Goal: Task Accomplishment & Management: Manage account settings

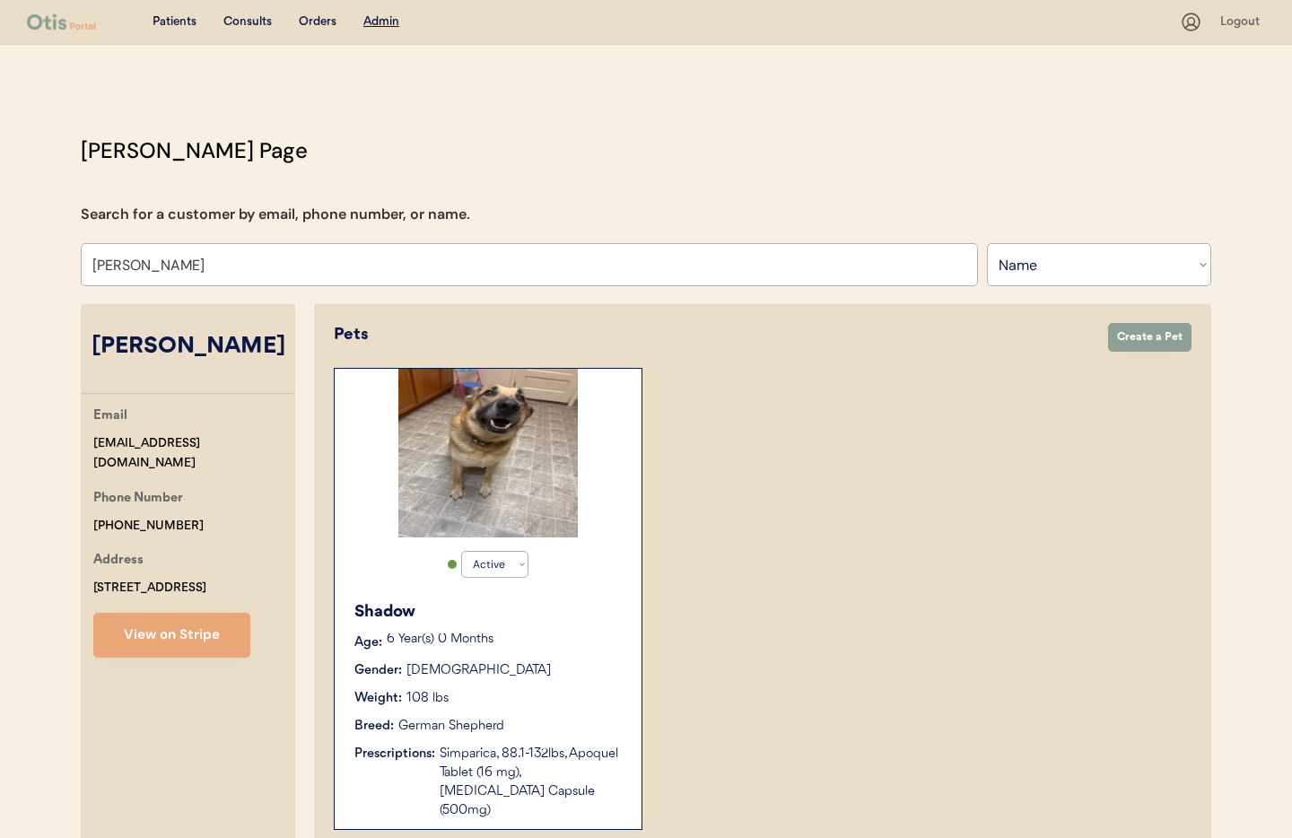
select select ""Name""
select select "true"
drag, startPoint x: 254, startPoint y: 264, endPoint x: 280, endPoint y: 275, distance: 28.5
click at [254, 265] on input "[PERSON_NAME]" at bounding box center [529, 264] width 897 height 43
drag, startPoint x: 158, startPoint y: 265, endPoint x: 74, endPoint y: 257, distance: 84.7
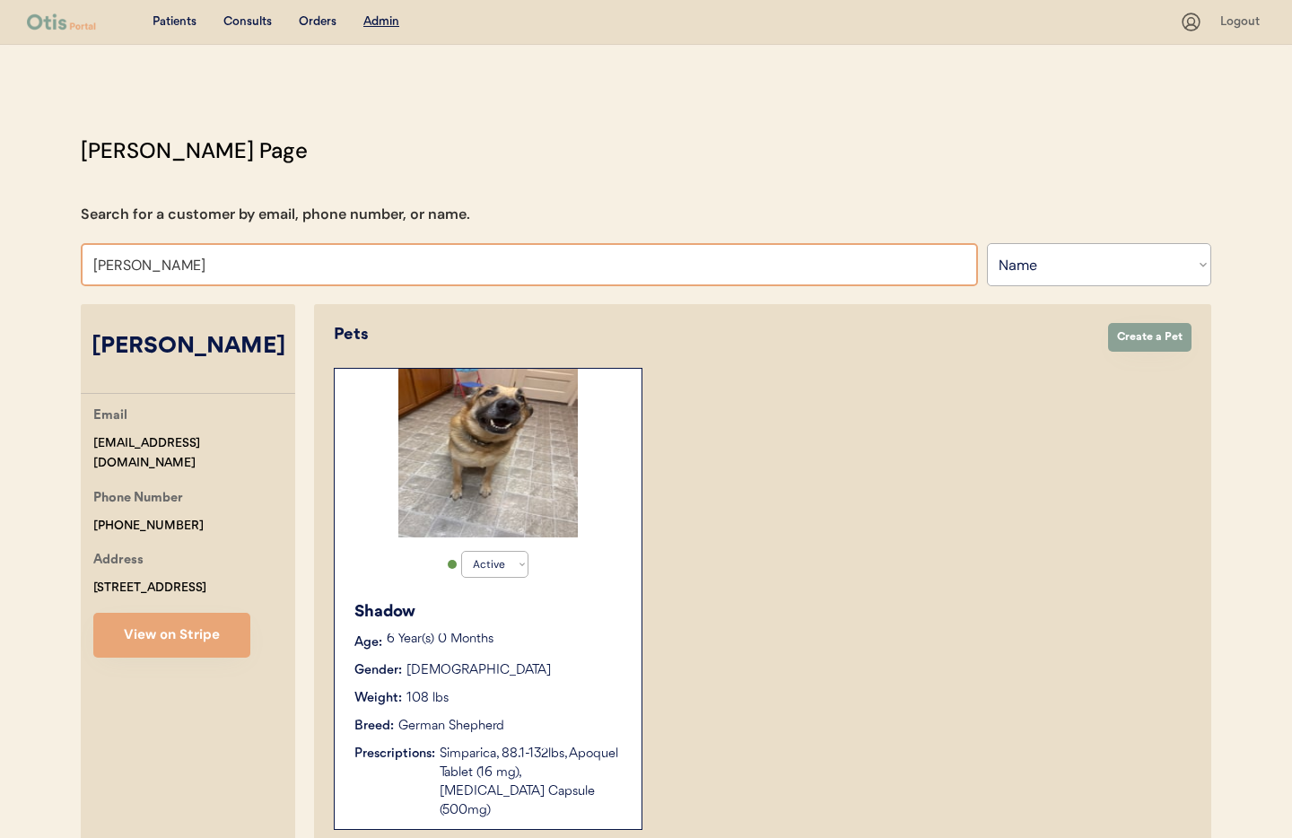
click at [74, 257] on div "Otis Admin Page Search for a customer by email, phone number, or name. Kayla Gr…" at bounding box center [646, 593] width 1167 height 916
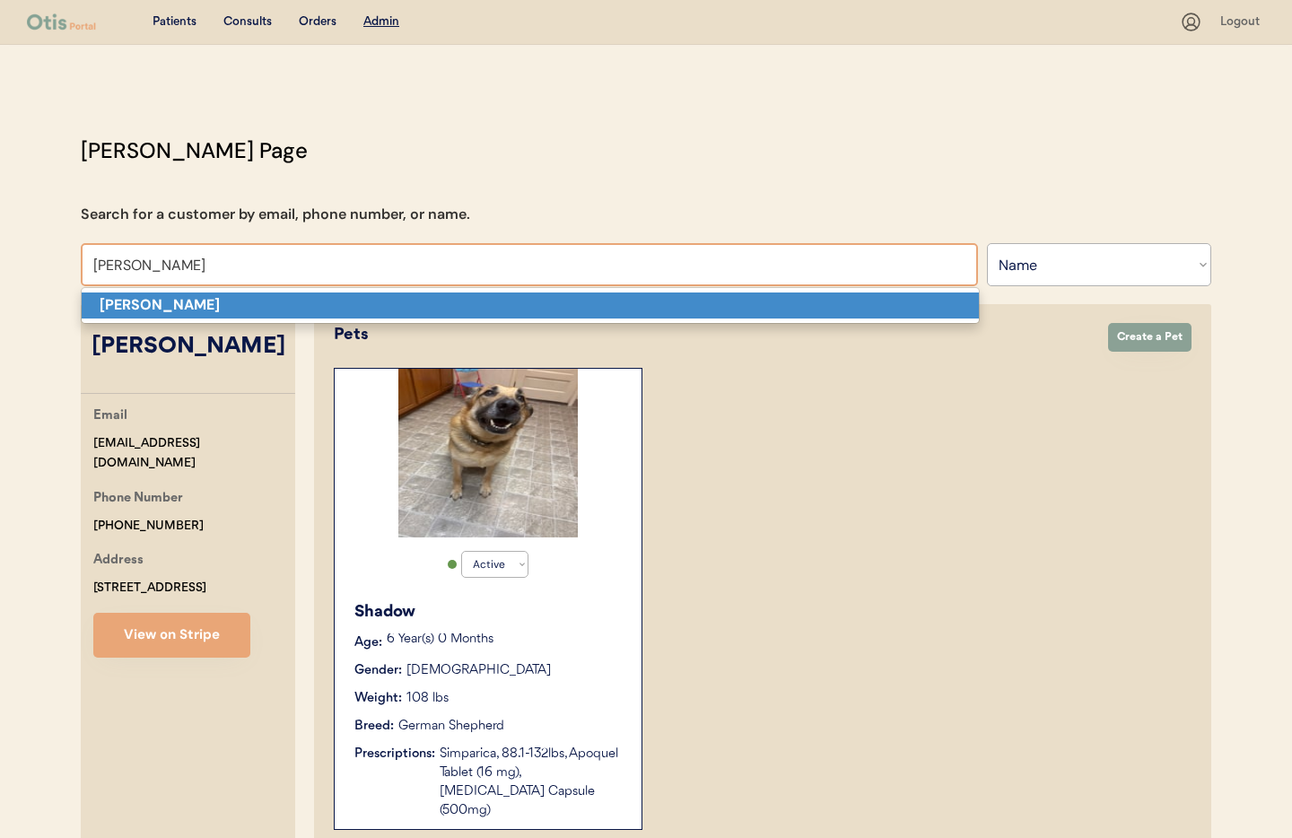
click at [168, 315] on p "Julia Jones" at bounding box center [530, 306] width 897 height 26
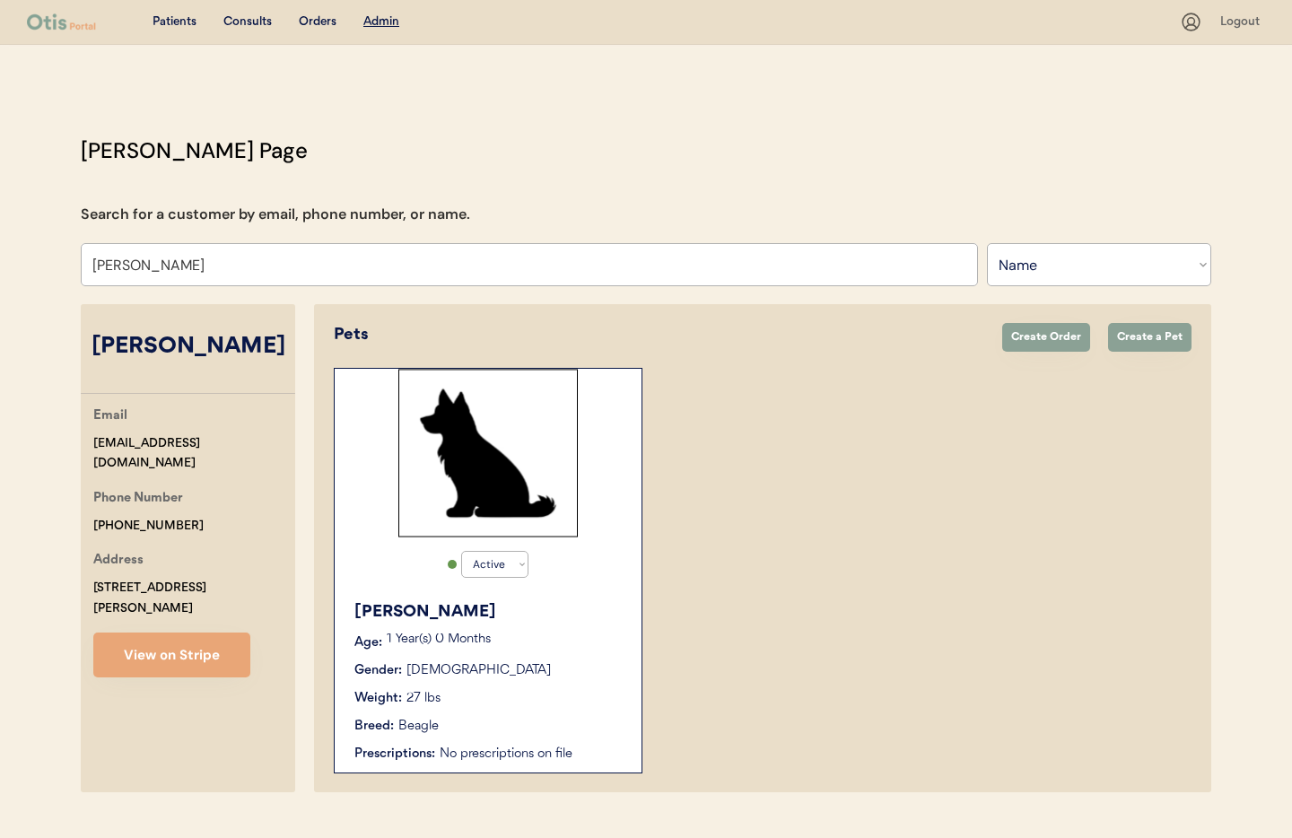
scroll to position [38, 0]
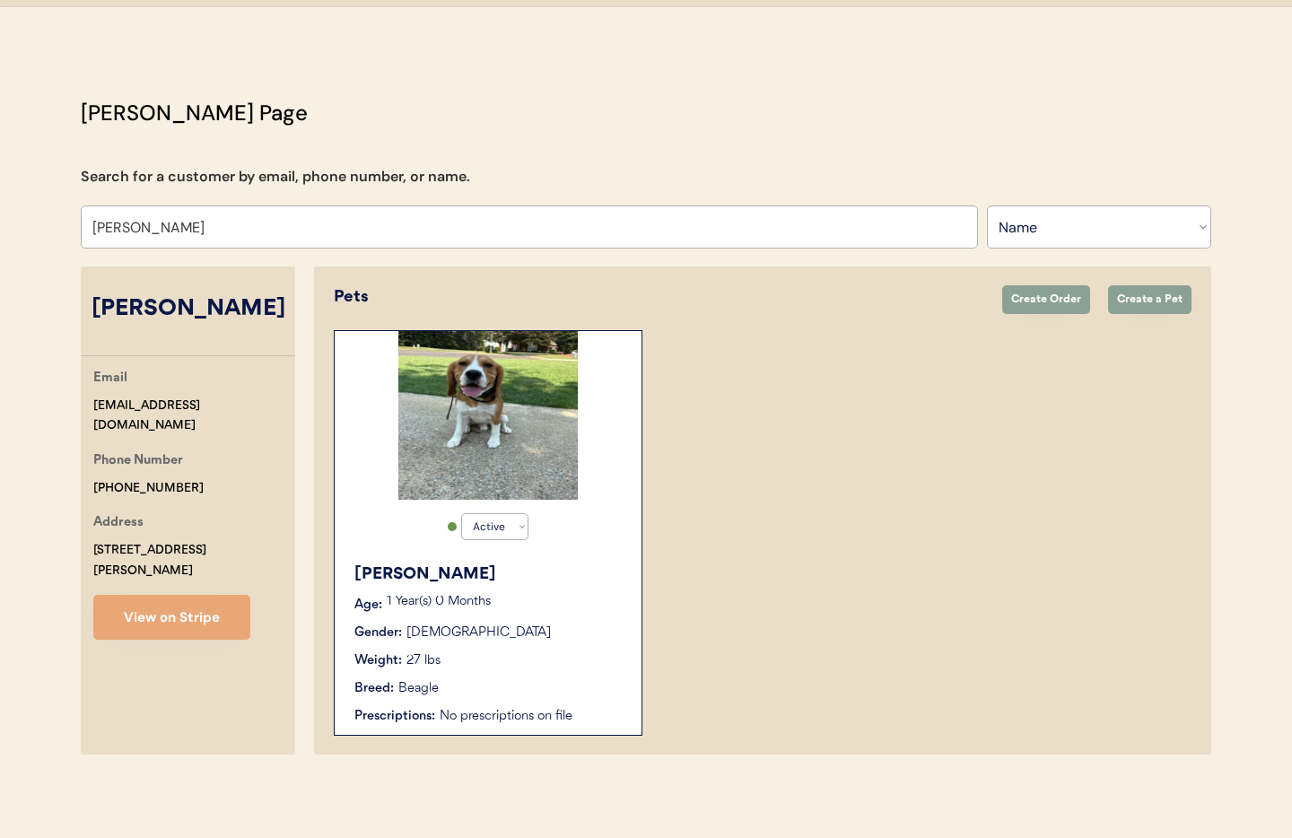
type input "Julia Jones"
click at [579, 601] on p "1 Year(s) 0 Months" at bounding box center [505, 602] width 237 height 13
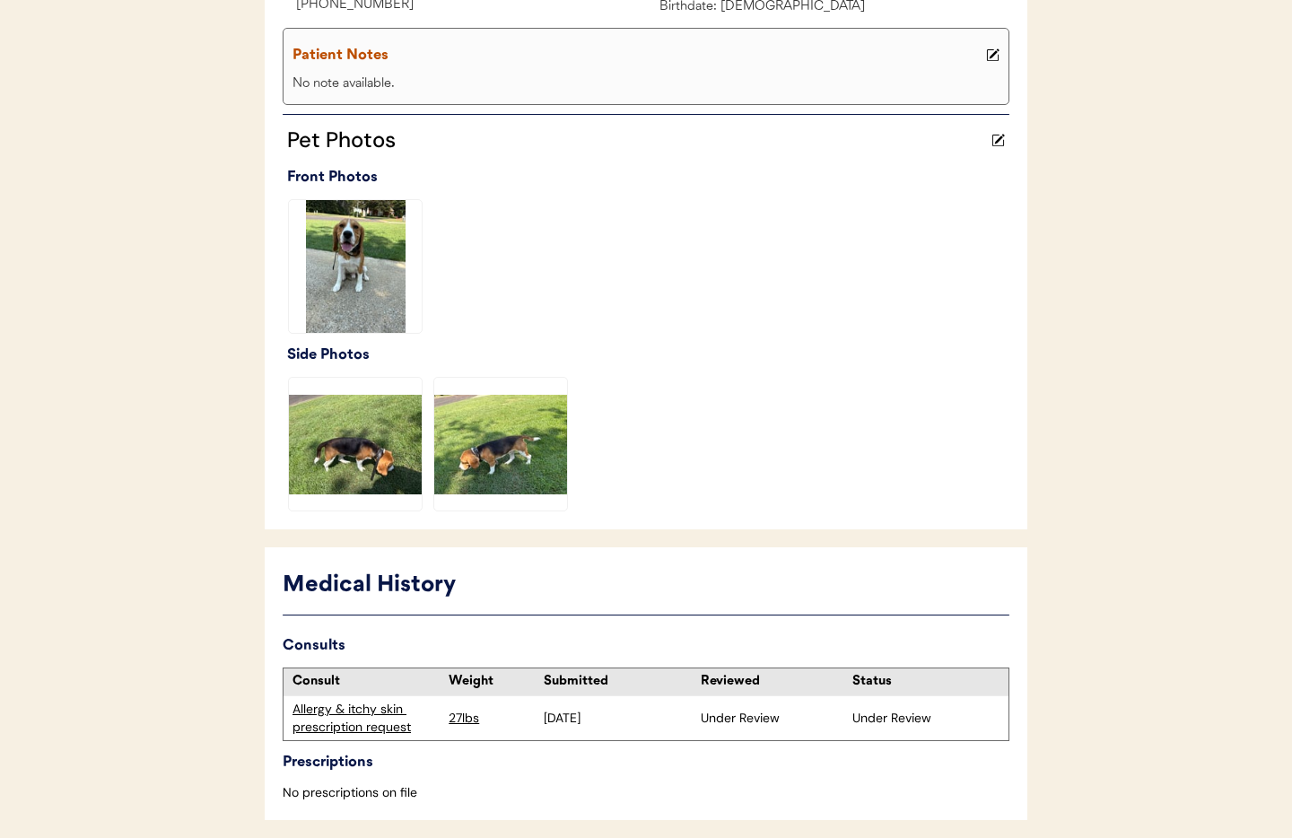
scroll to position [393, 0]
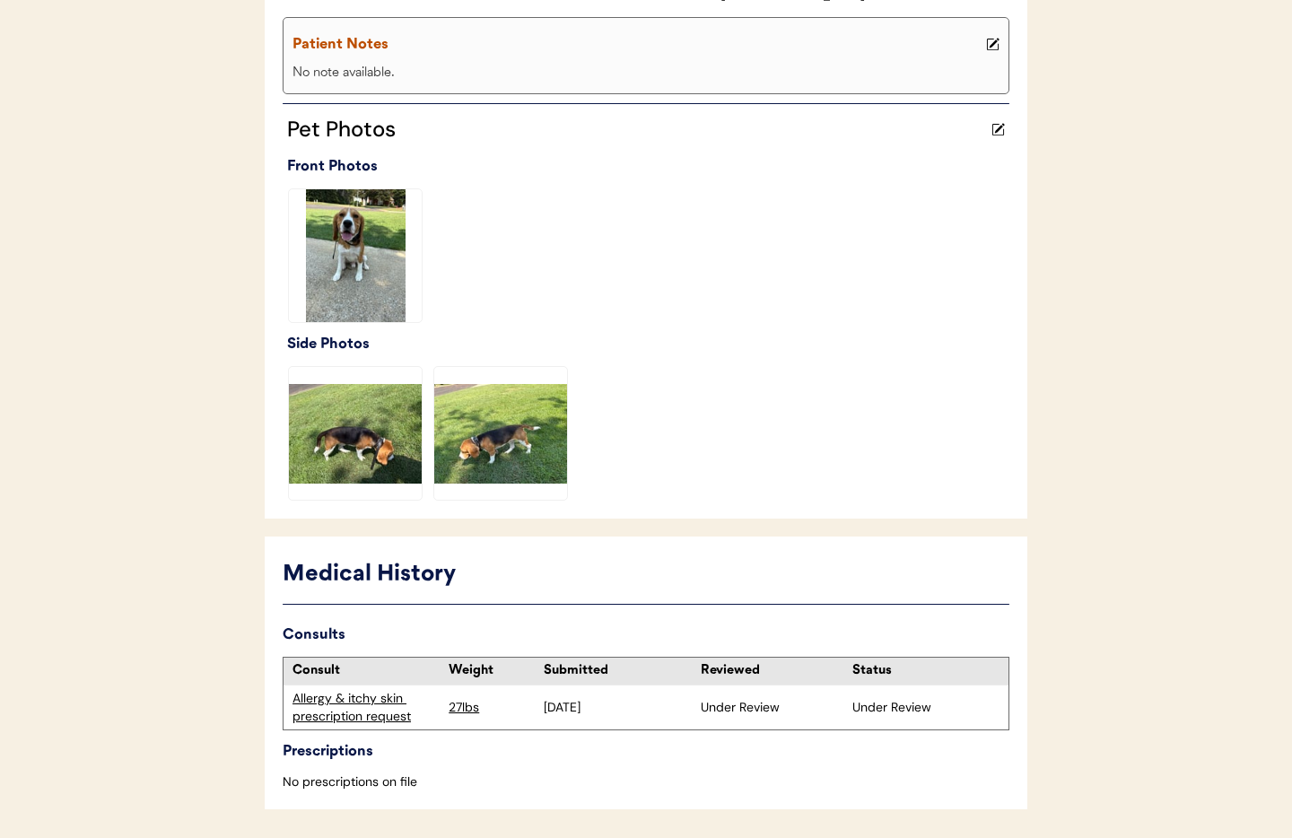
click at [370, 708] on div "Allergy & itchy skin prescription request" at bounding box center [366, 707] width 147 height 35
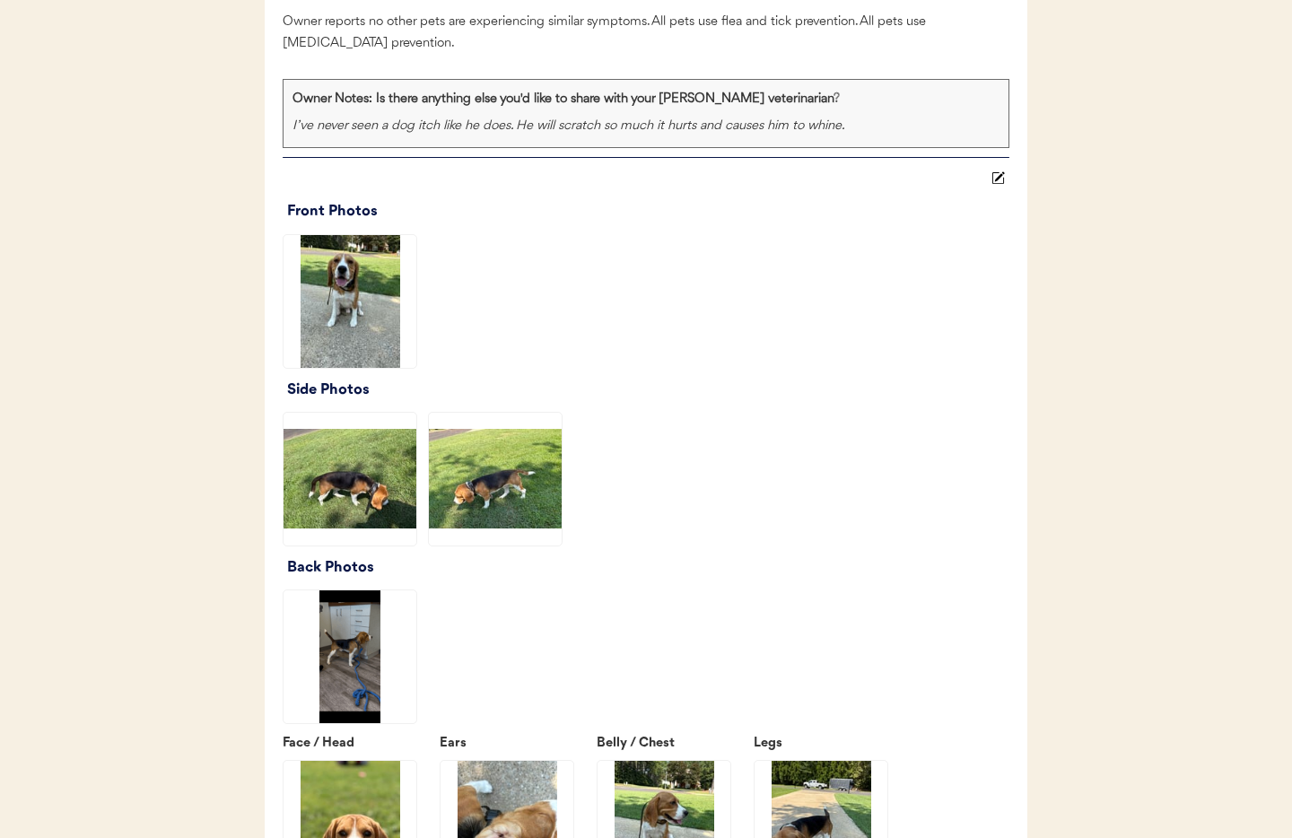
scroll to position [2182, 0]
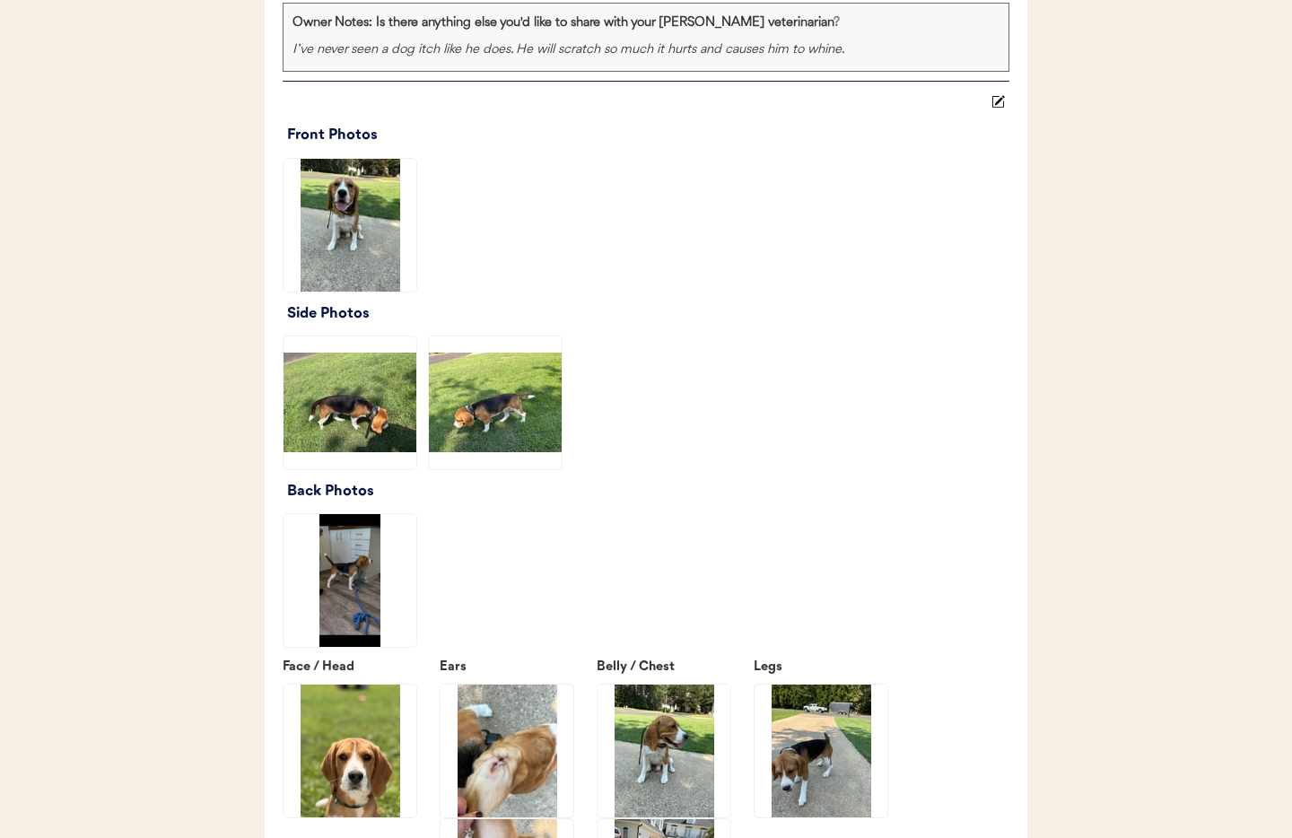
click at [326, 278] on img at bounding box center [350, 225] width 133 height 133
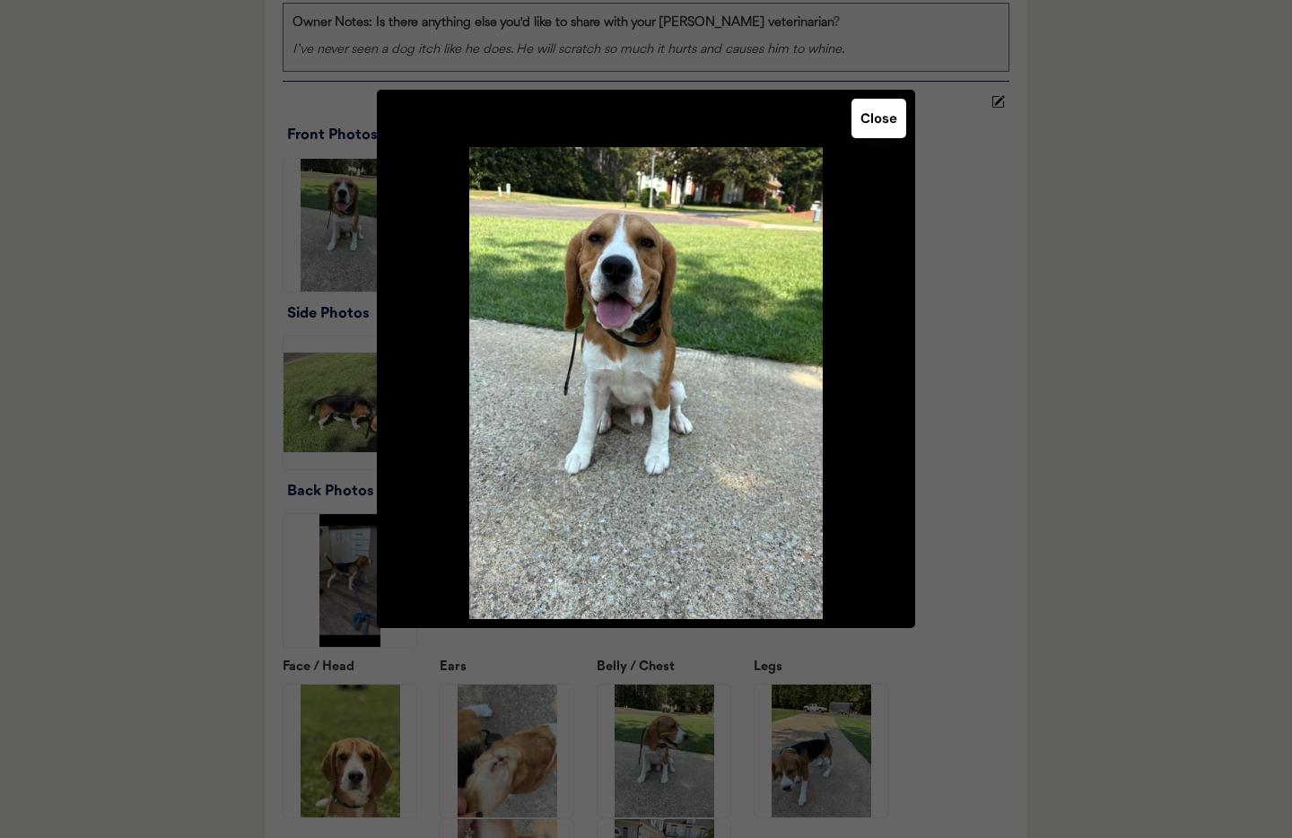
click at [885, 129] on button "Close" at bounding box center [879, 118] width 55 height 39
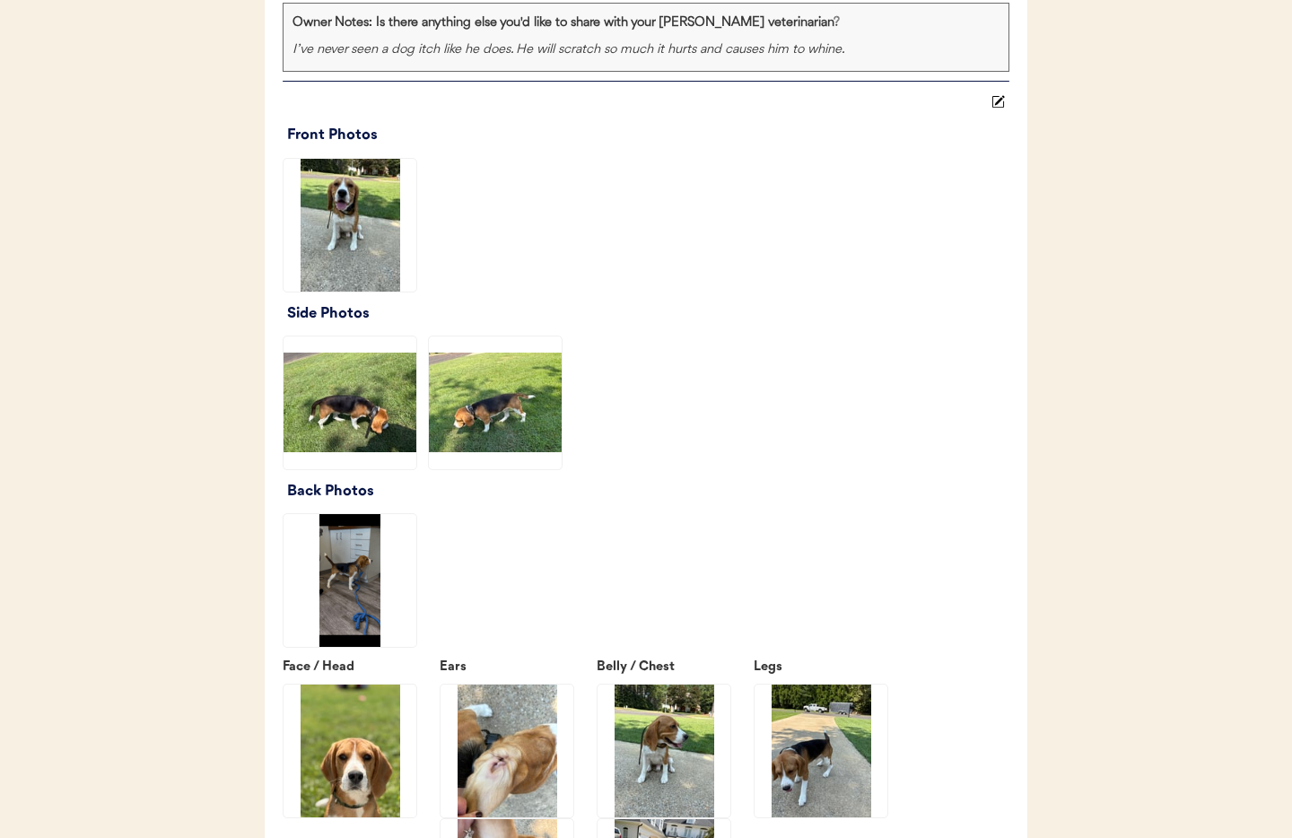
click at [373, 405] on img at bounding box center [350, 403] width 133 height 133
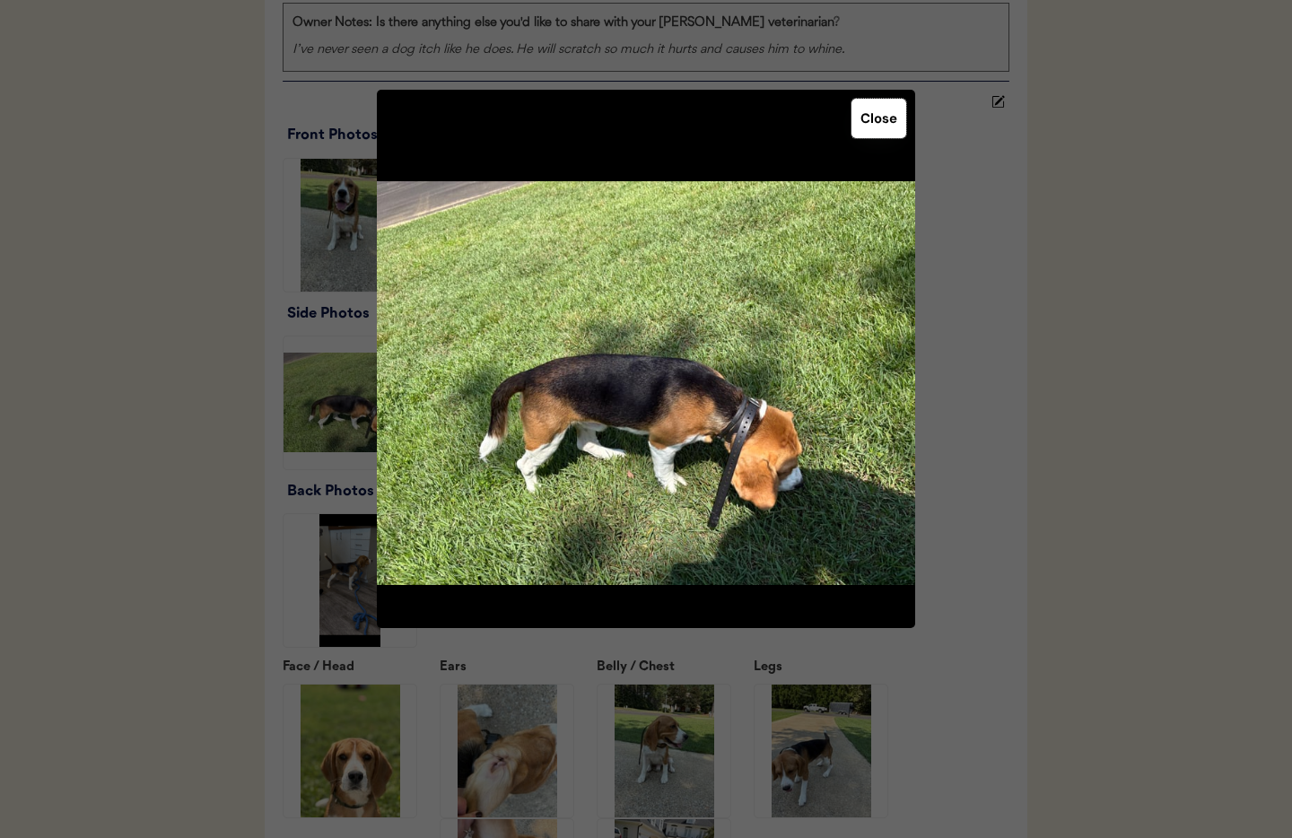
drag, startPoint x: 866, startPoint y: 128, endPoint x: 814, endPoint y: 183, distance: 75.5
click at [865, 128] on button "Close" at bounding box center [879, 118] width 55 height 39
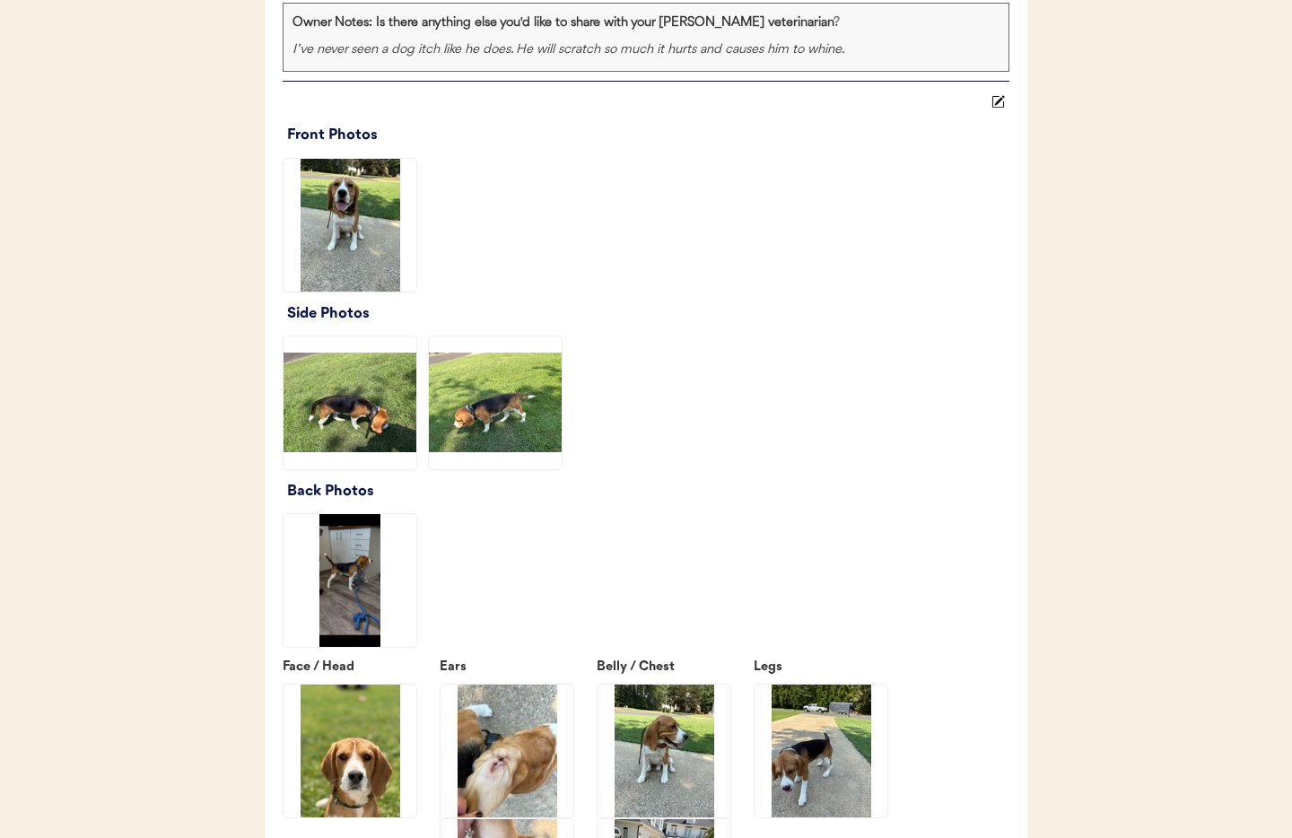
click at [530, 419] on img at bounding box center [495, 403] width 133 height 133
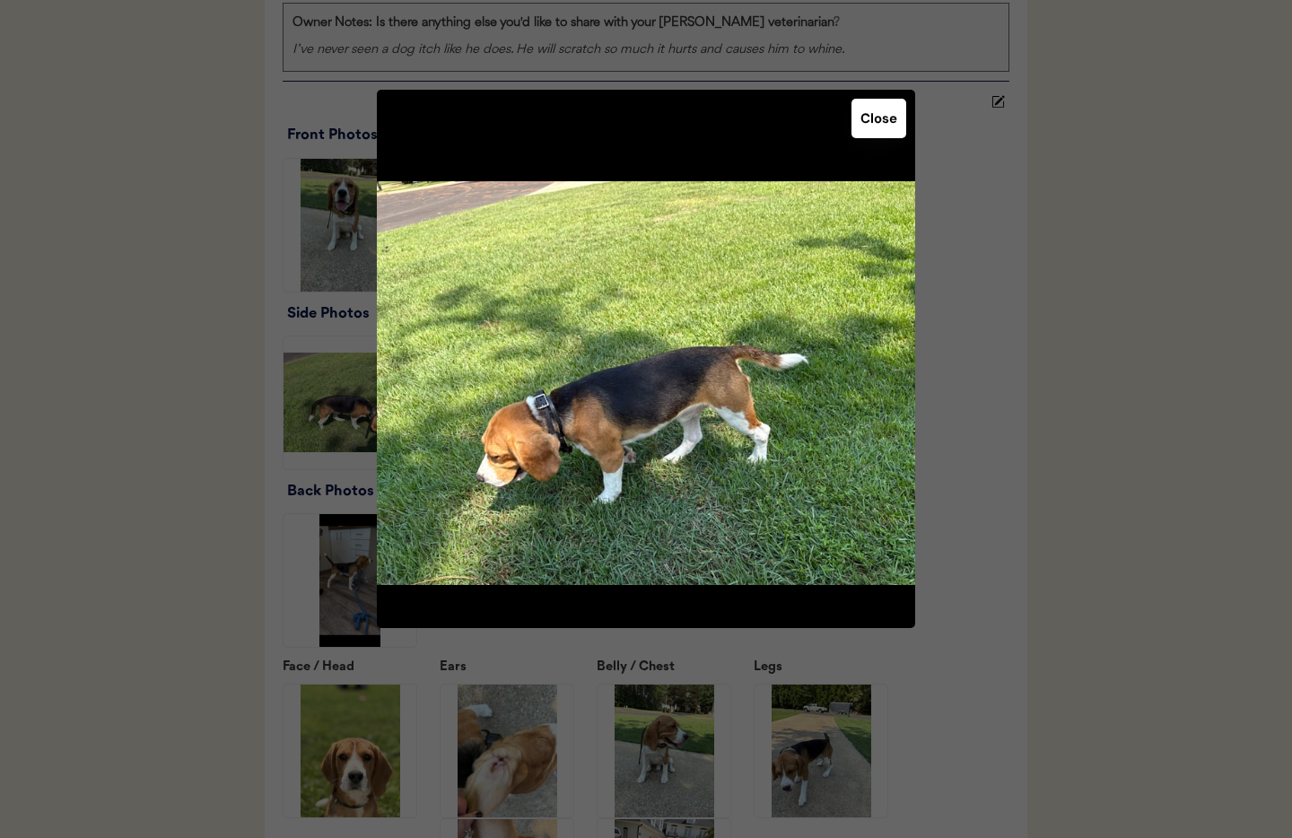
click at [874, 118] on button "Close" at bounding box center [879, 118] width 55 height 39
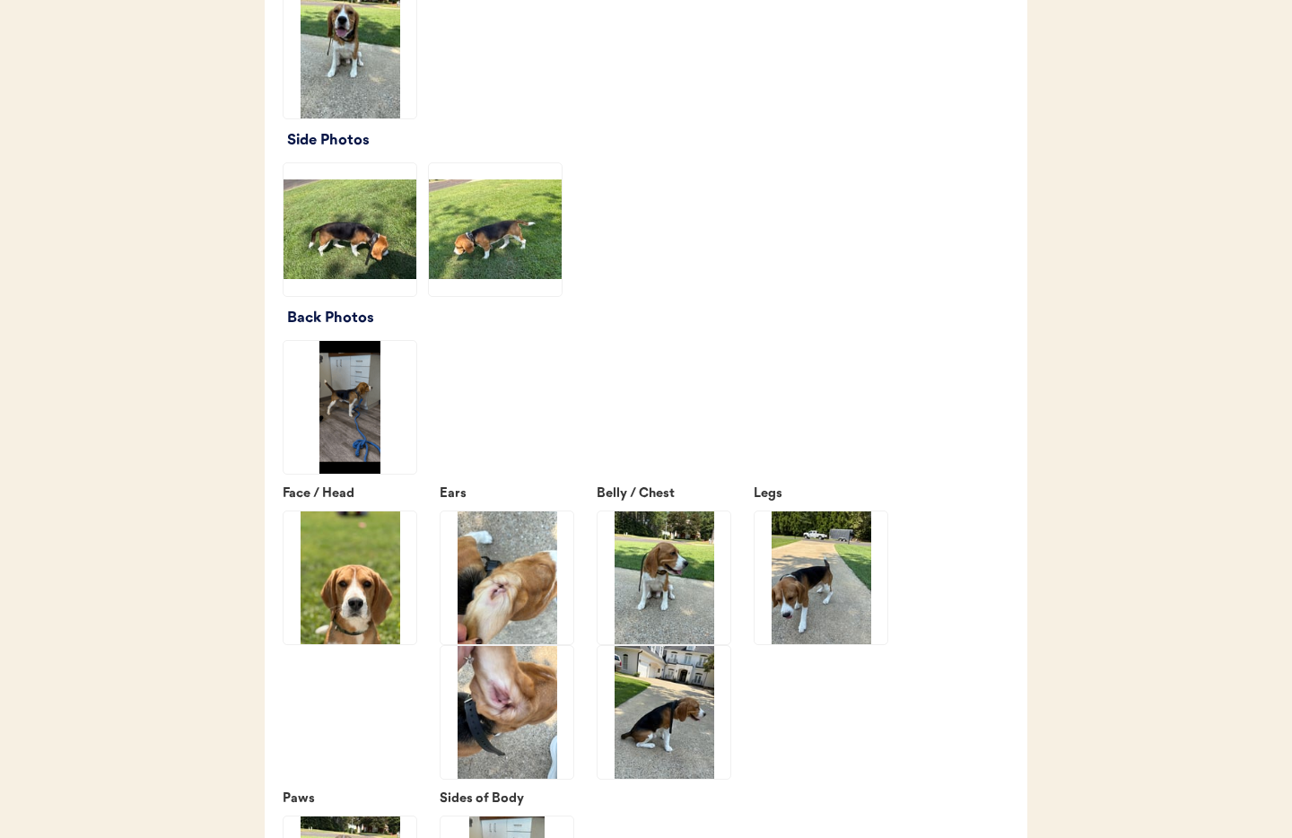
click at [369, 413] on img at bounding box center [350, 407] width 133 height 133
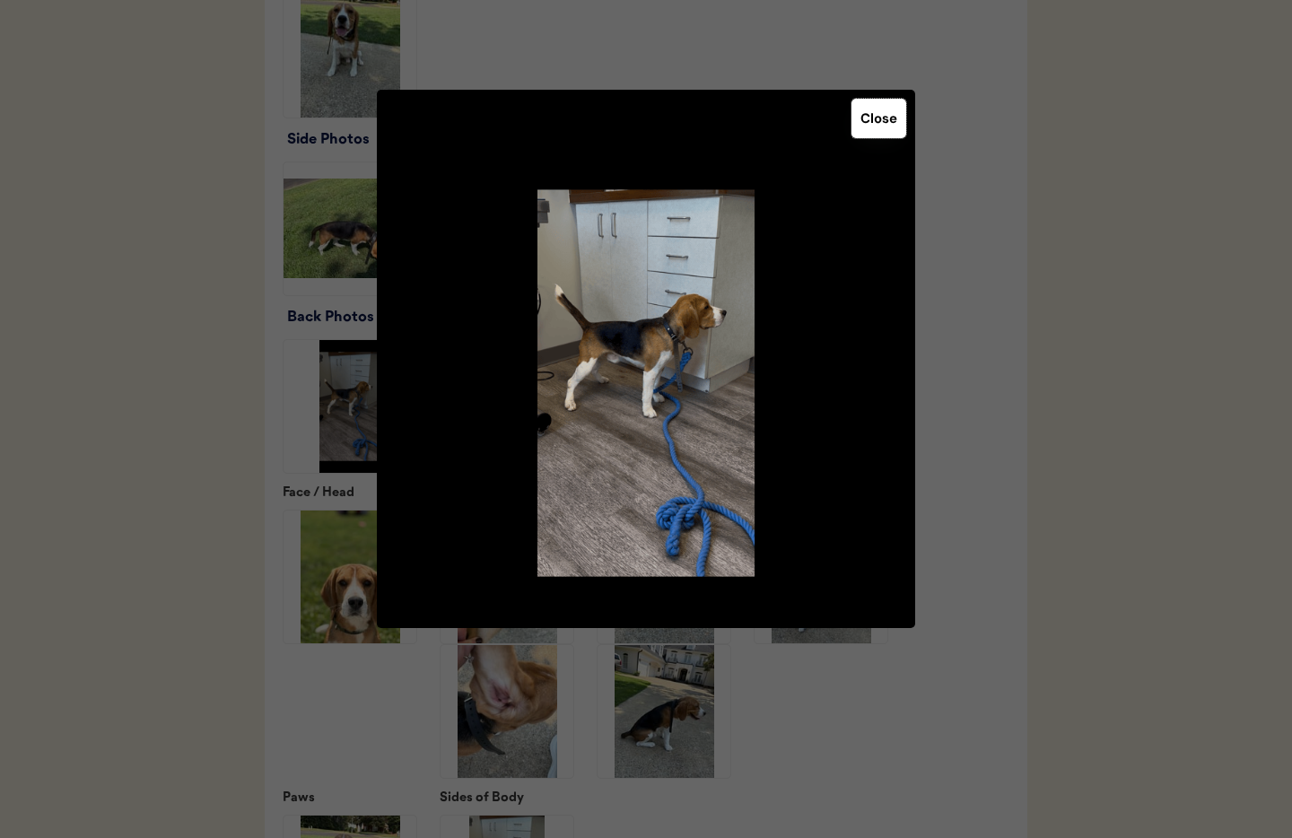
click at [876, 113] on button "Close" at bounding box center [879, 118] width 55 height 39
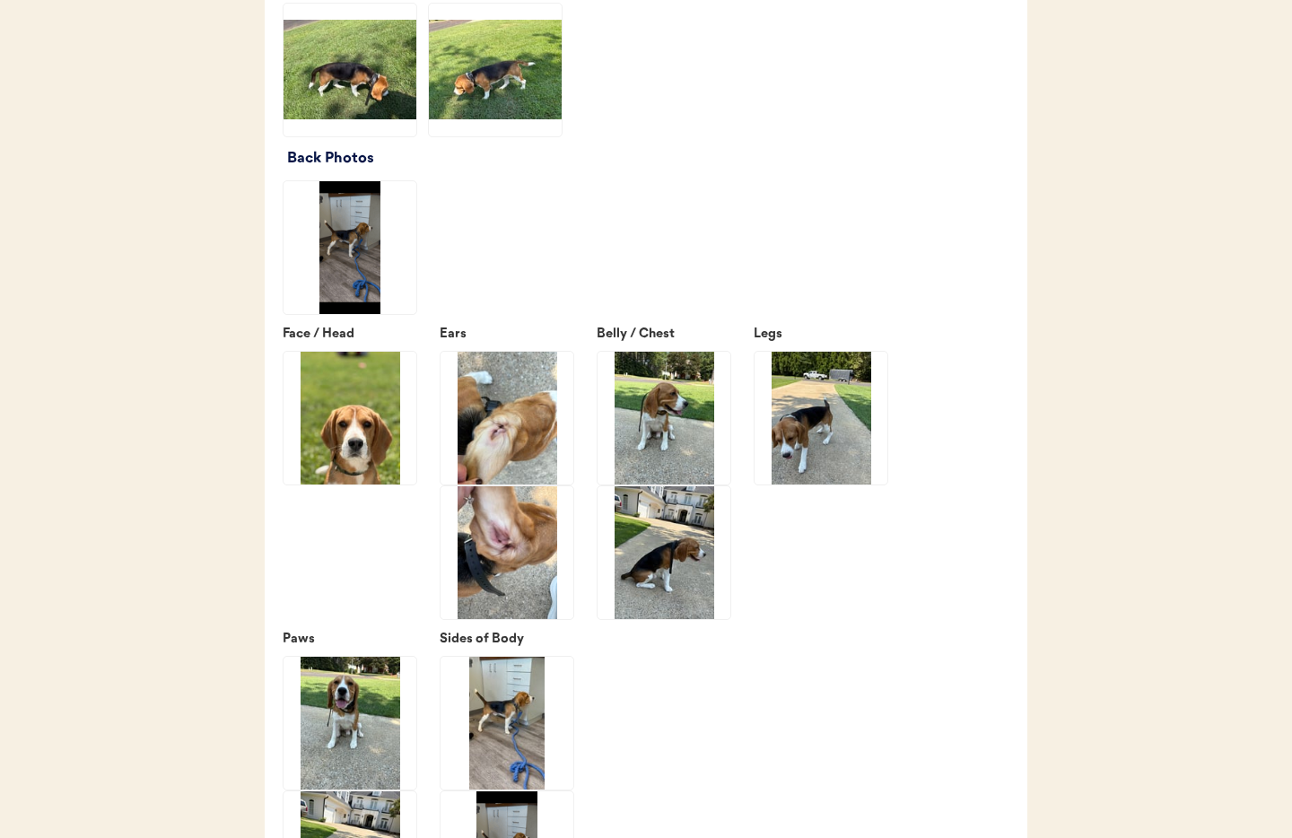
scroll to position [2527, 0]
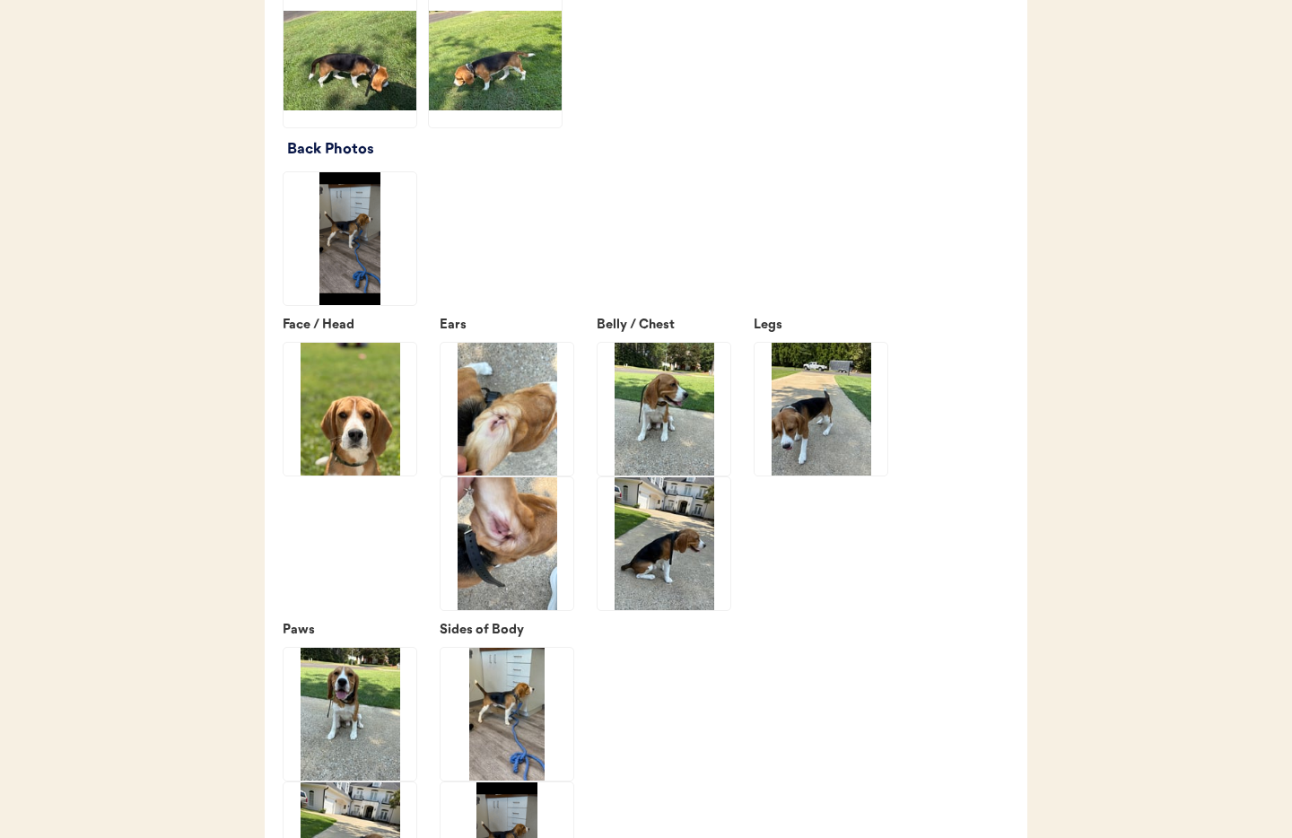
click at [322, 428] on img at bounding box center [350, 409] width 133 height 133
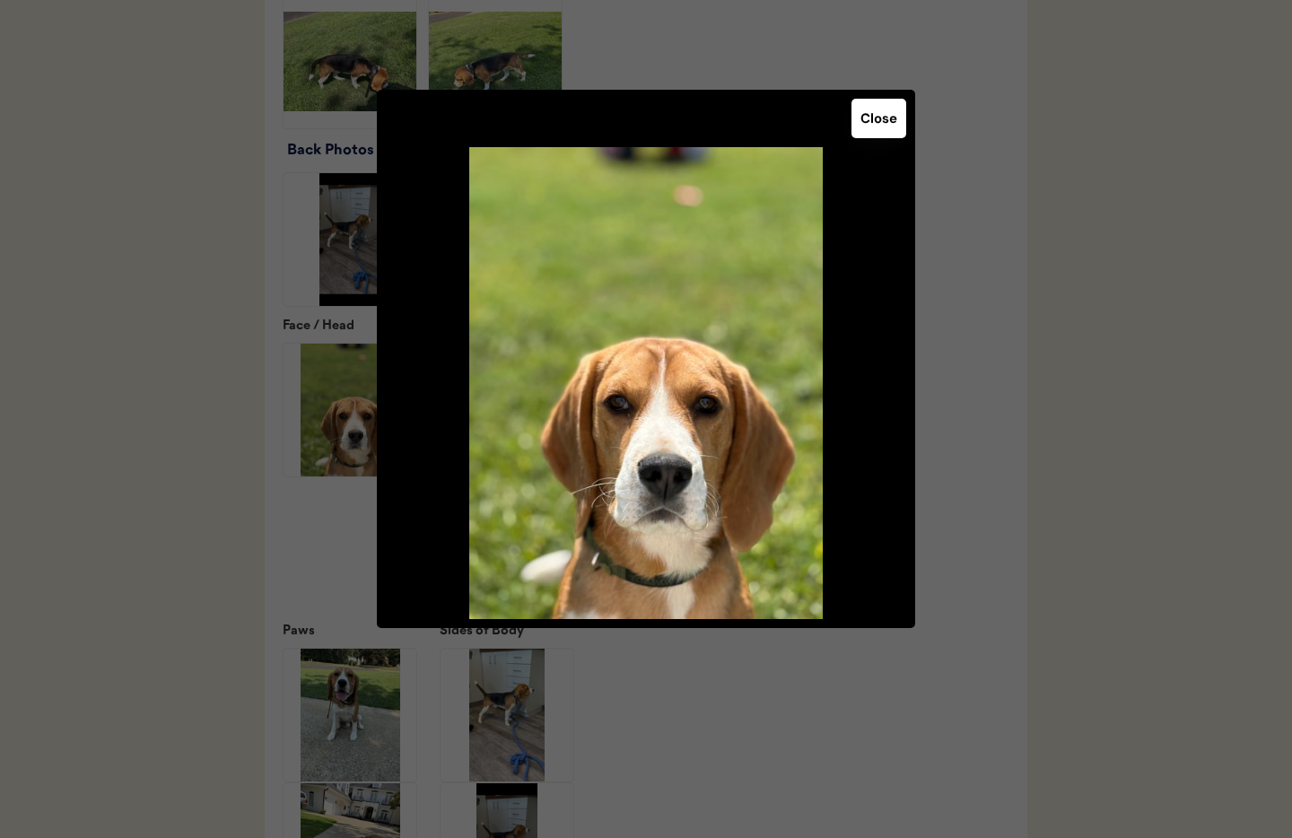
drag, startPoint x: 891, startPoint y: 118, endPoint x: 819, endPoint y: 165, distance: 85.6
click at [891, 119] on button "Close" at bounding box center [879, 118] width 55 height 39
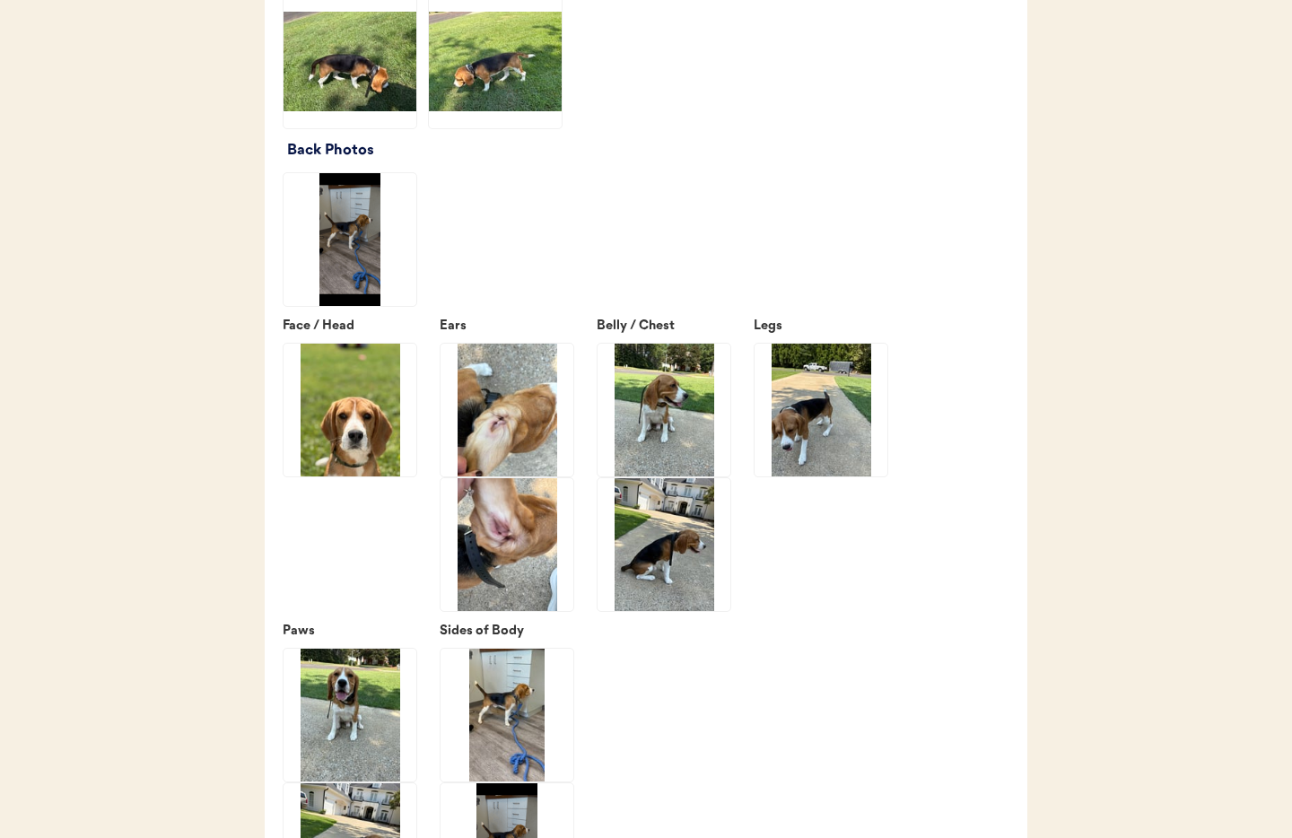
click at [538, 427] on img at bounding box center [507, 410] width 133 height 133
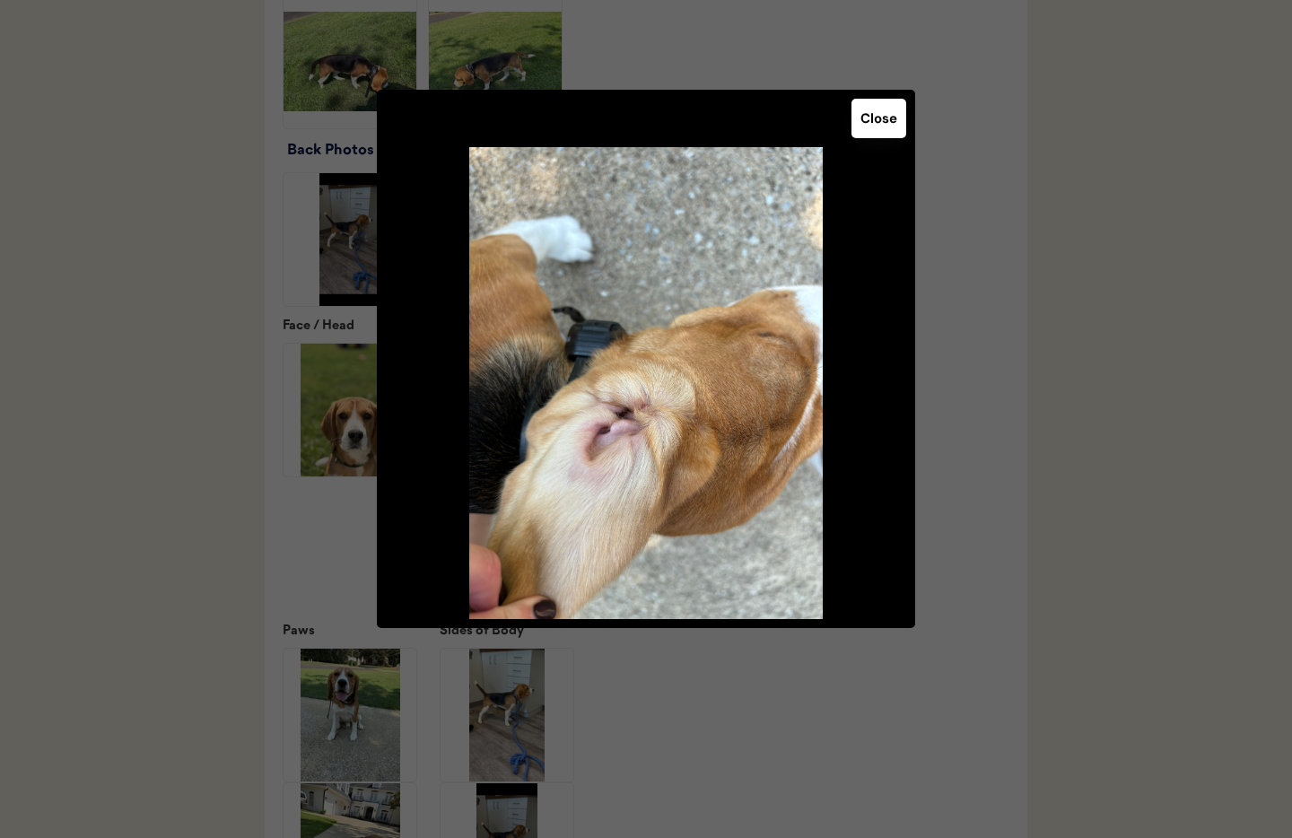
click at [874, 142] on div "Close" at bounding box center [646, 359] width 538 height 538
click at [870, 127] on button "Close" at bounding box center [879, 118] width 55 height 39
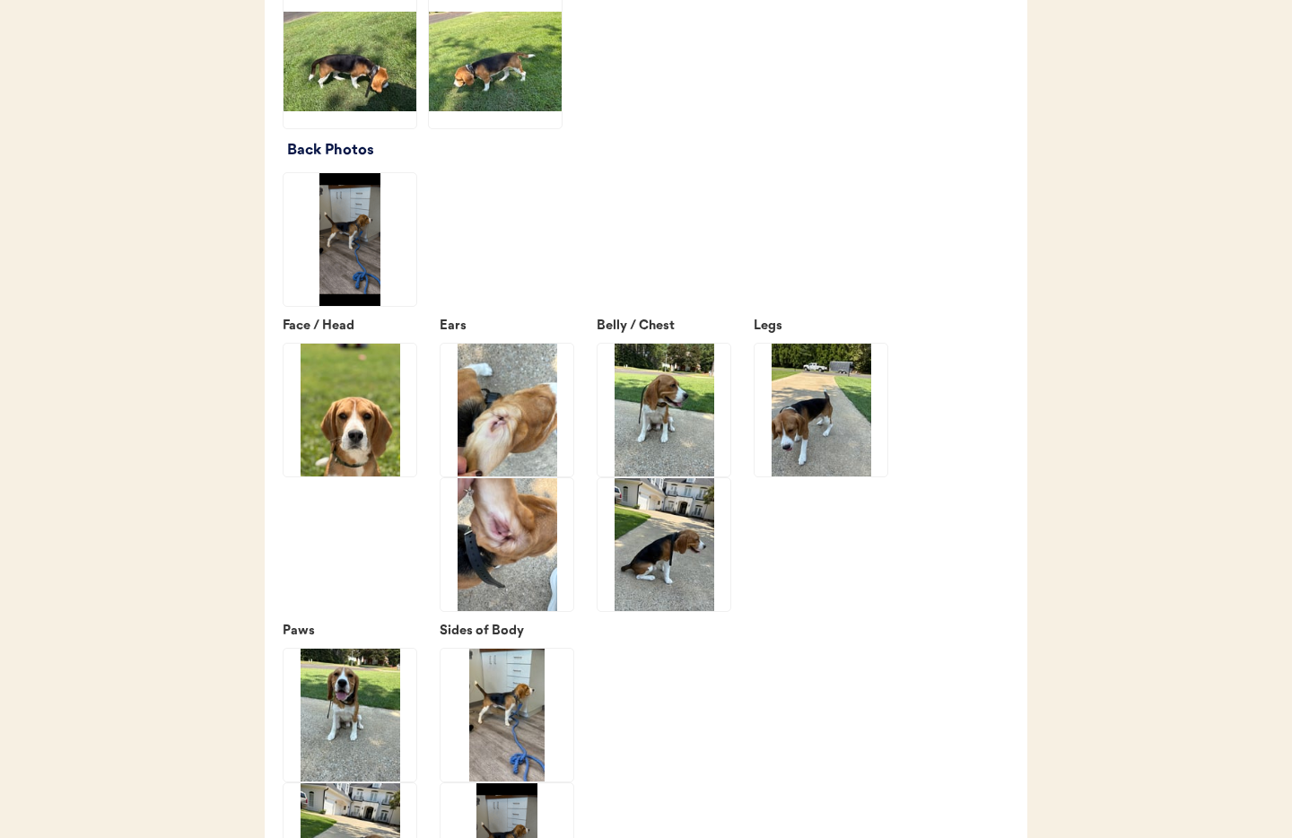
click at [504, 575] on img at bounding box center [507, 544] width 133 height 133
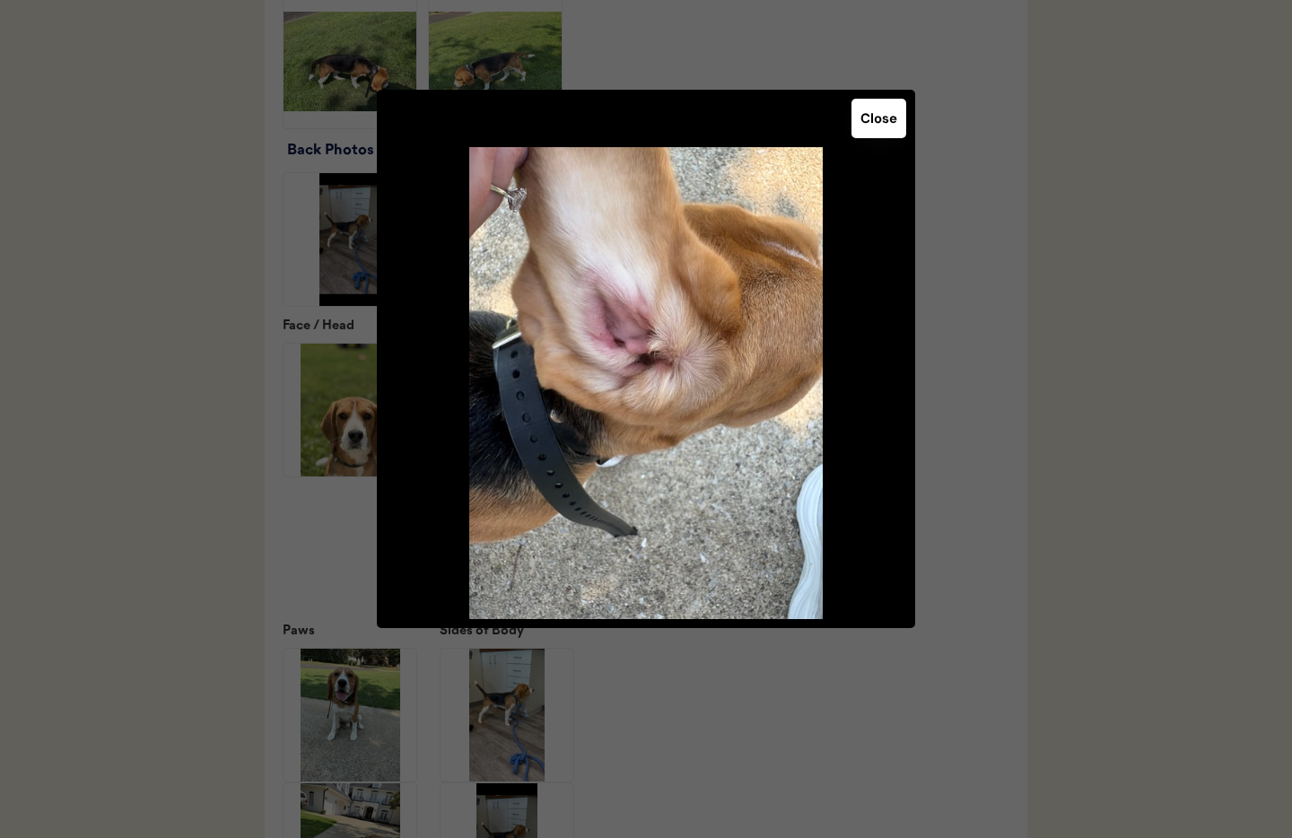
click at [868, 121] on button "Close" at bounding box center [879, 118] width 55 height 39
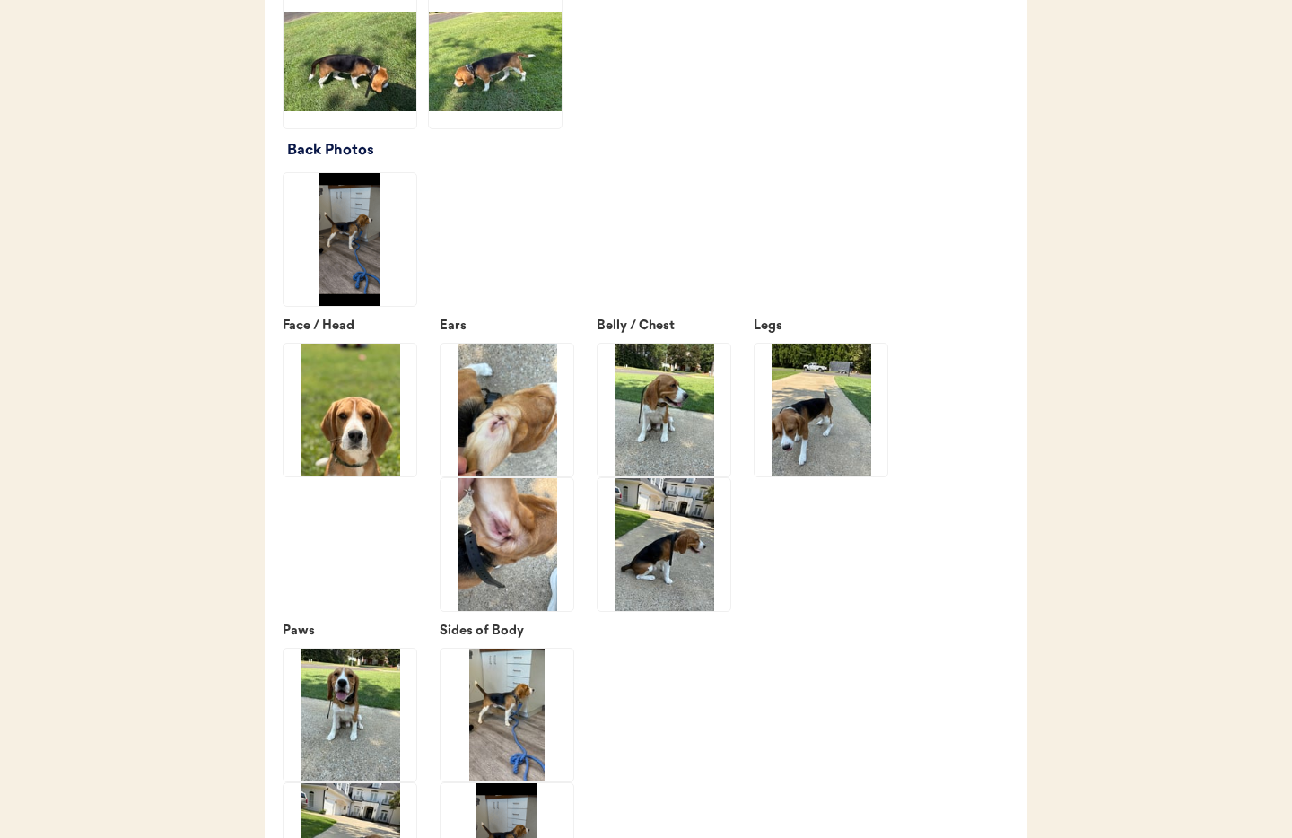
click at [663, 421] on img at bounding box center [664, 410] width 133 height 133
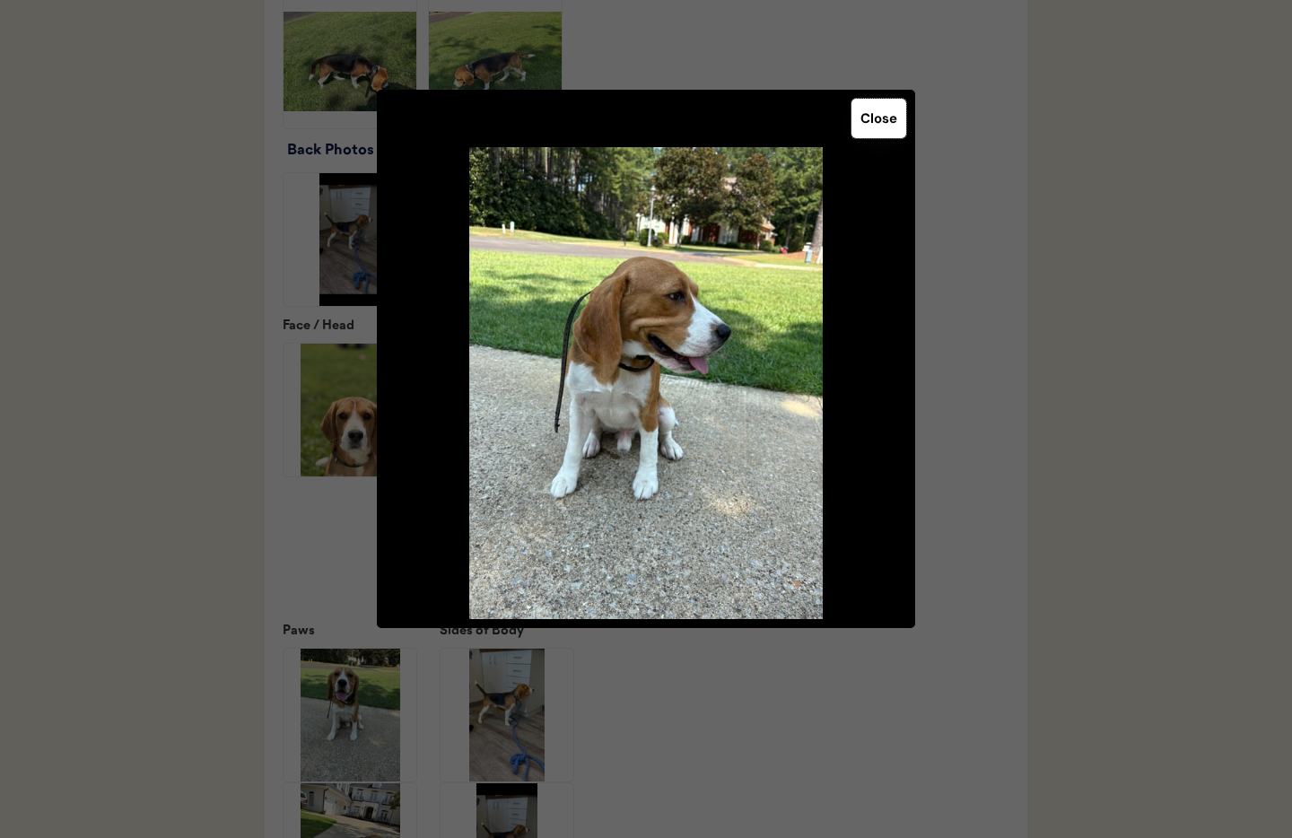
click at [863, 130] on button "Close" at bounding box center [879, 118] width 55 height 39
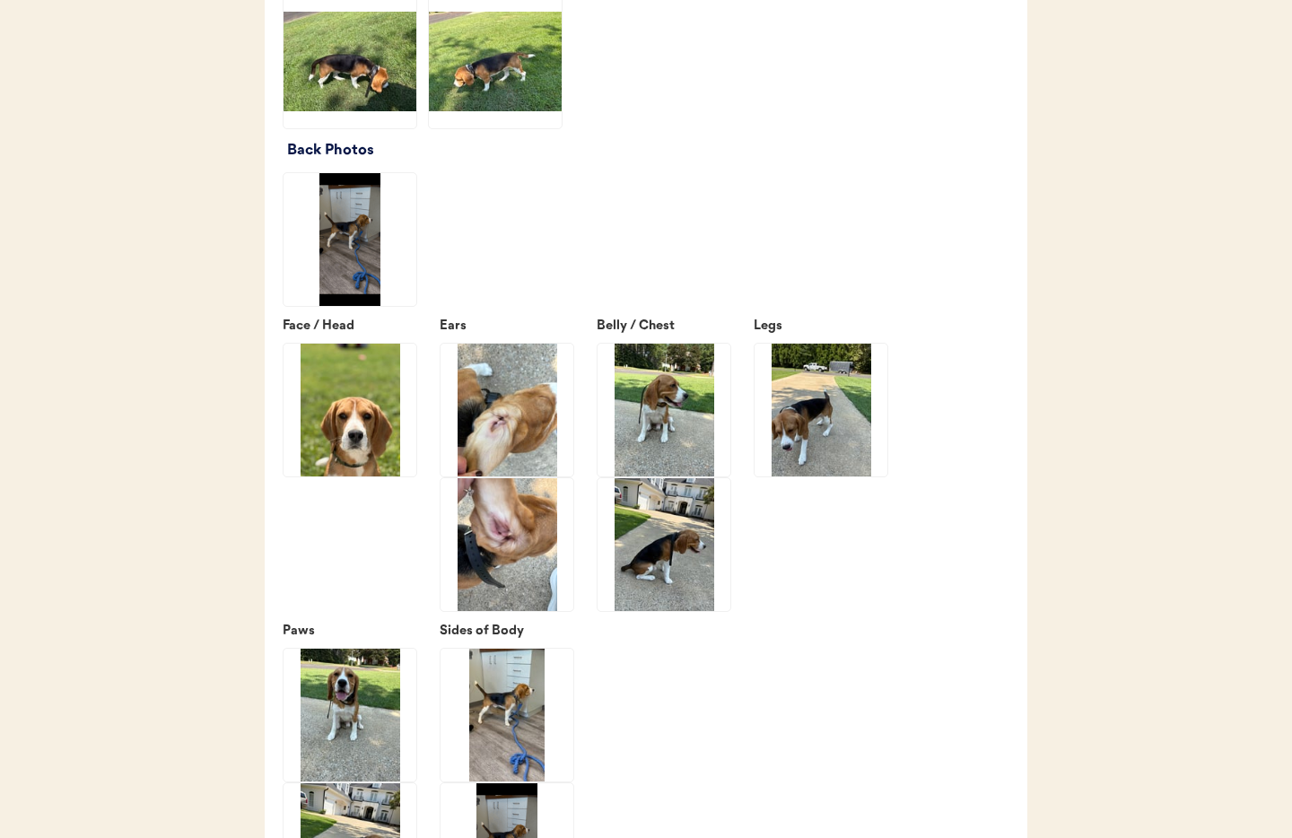
click at [671, 548] on img at bounding box center [664, 544] width 133 height 133
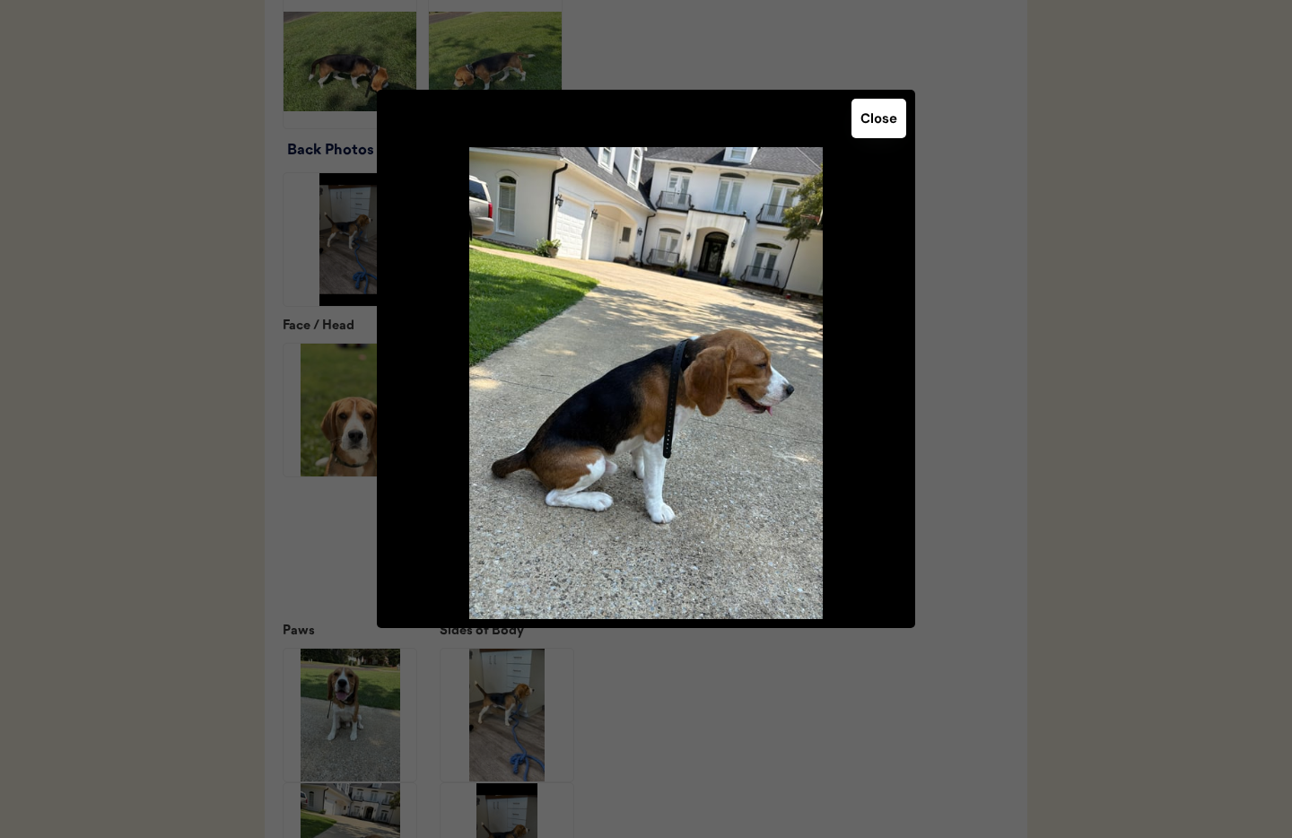
click at [889, 126] on button "Close" at bounding box center [879, 118] width 55 height 39
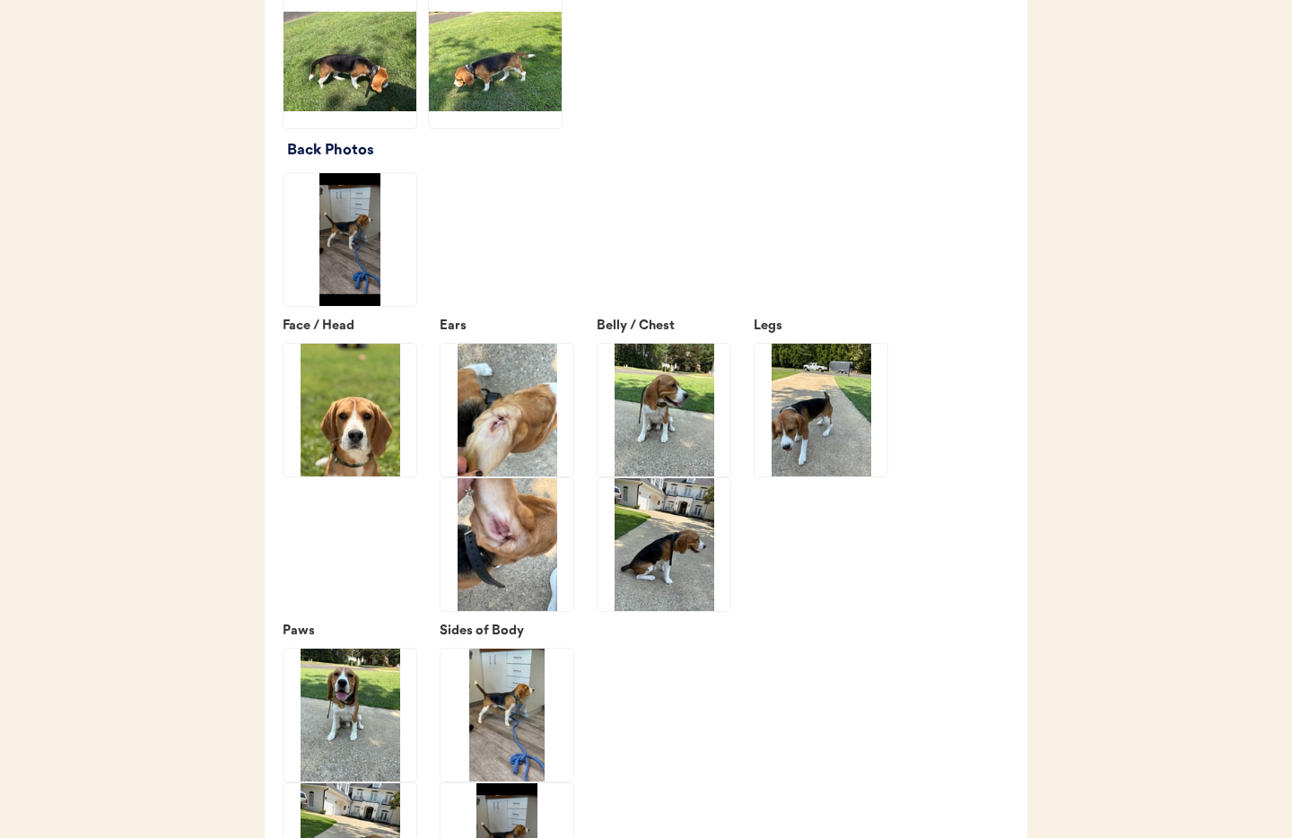
click at [821, 404] on img at bounding box center [821, 410] width 133 height 133
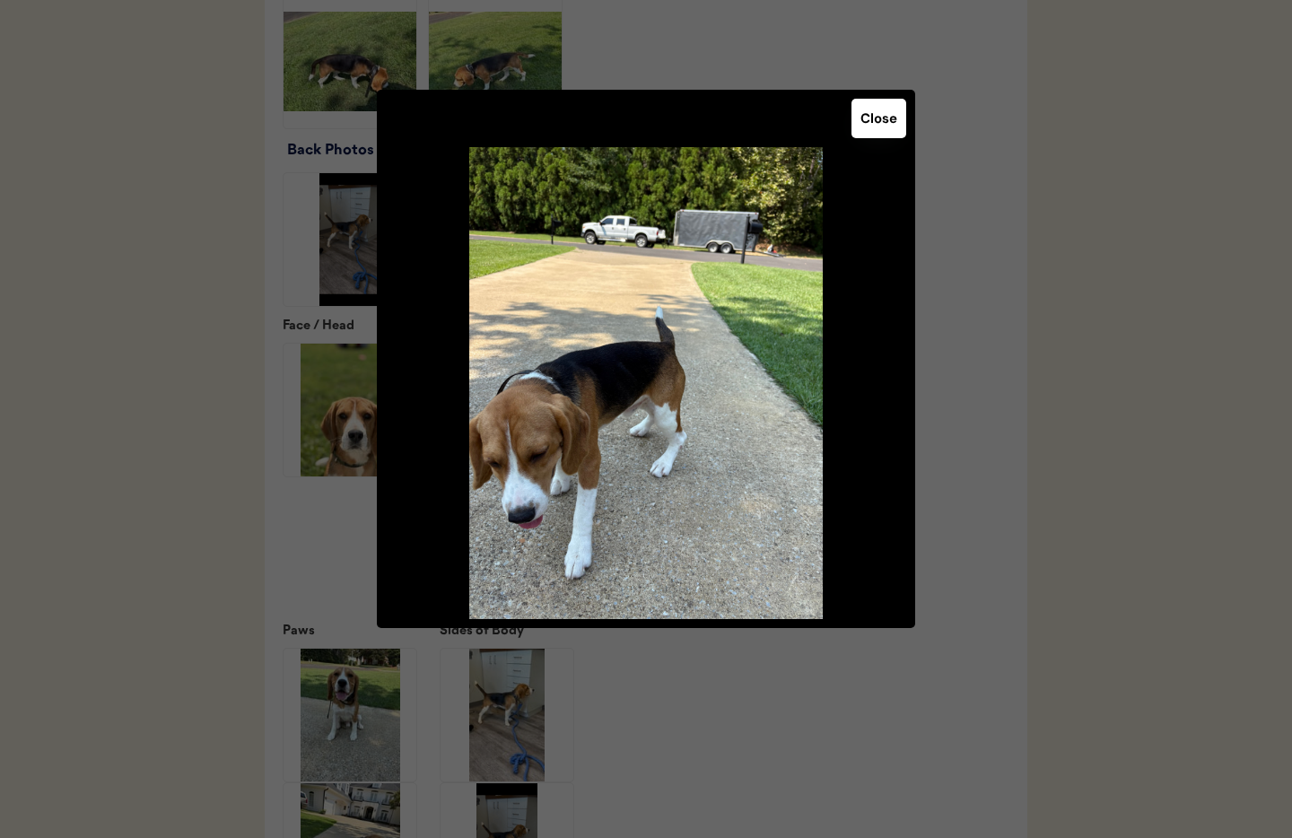
click at [866, 108] on button "Close" at bounding box center [879, 118] width 55 height 39
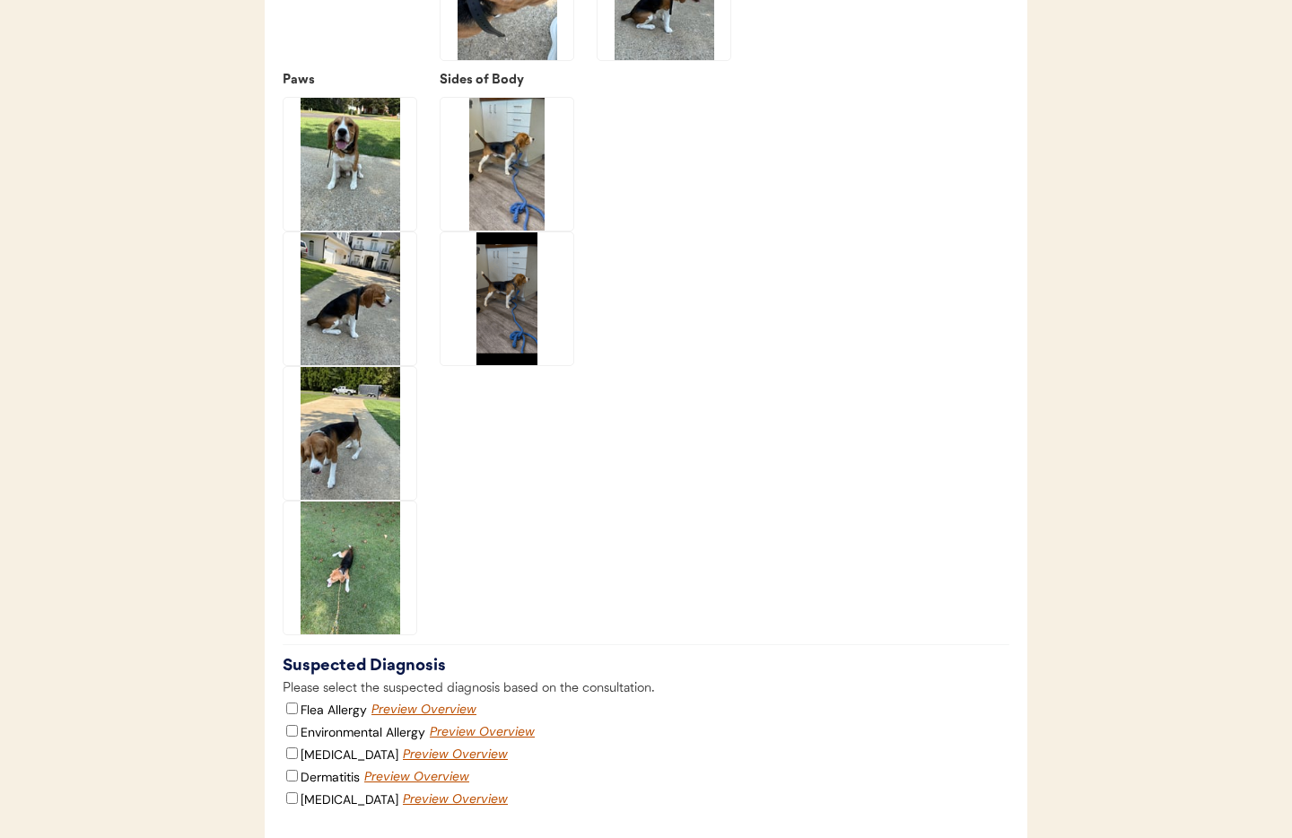
scroll to position [3094, 0]
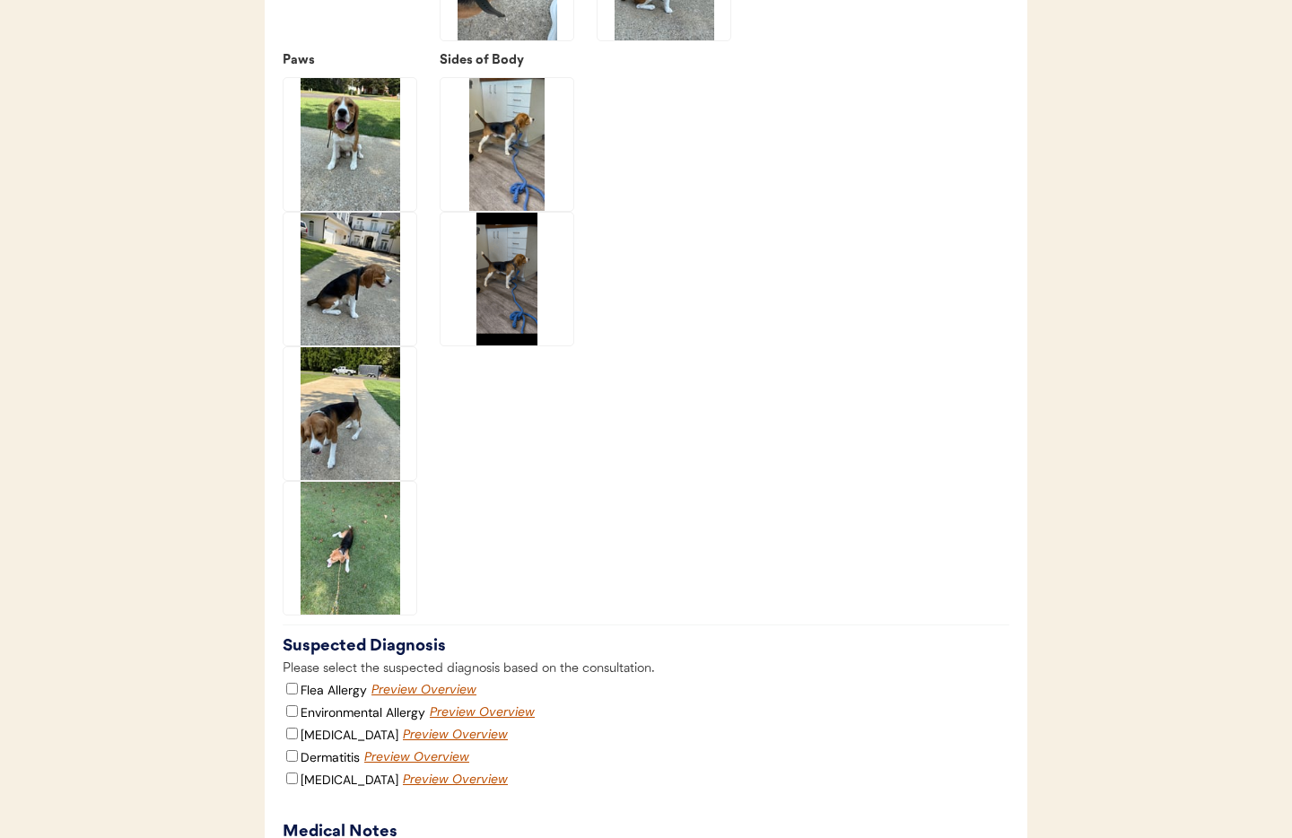
click at [362, 418] on img at bounding box center [350, 413] width 133 height 133
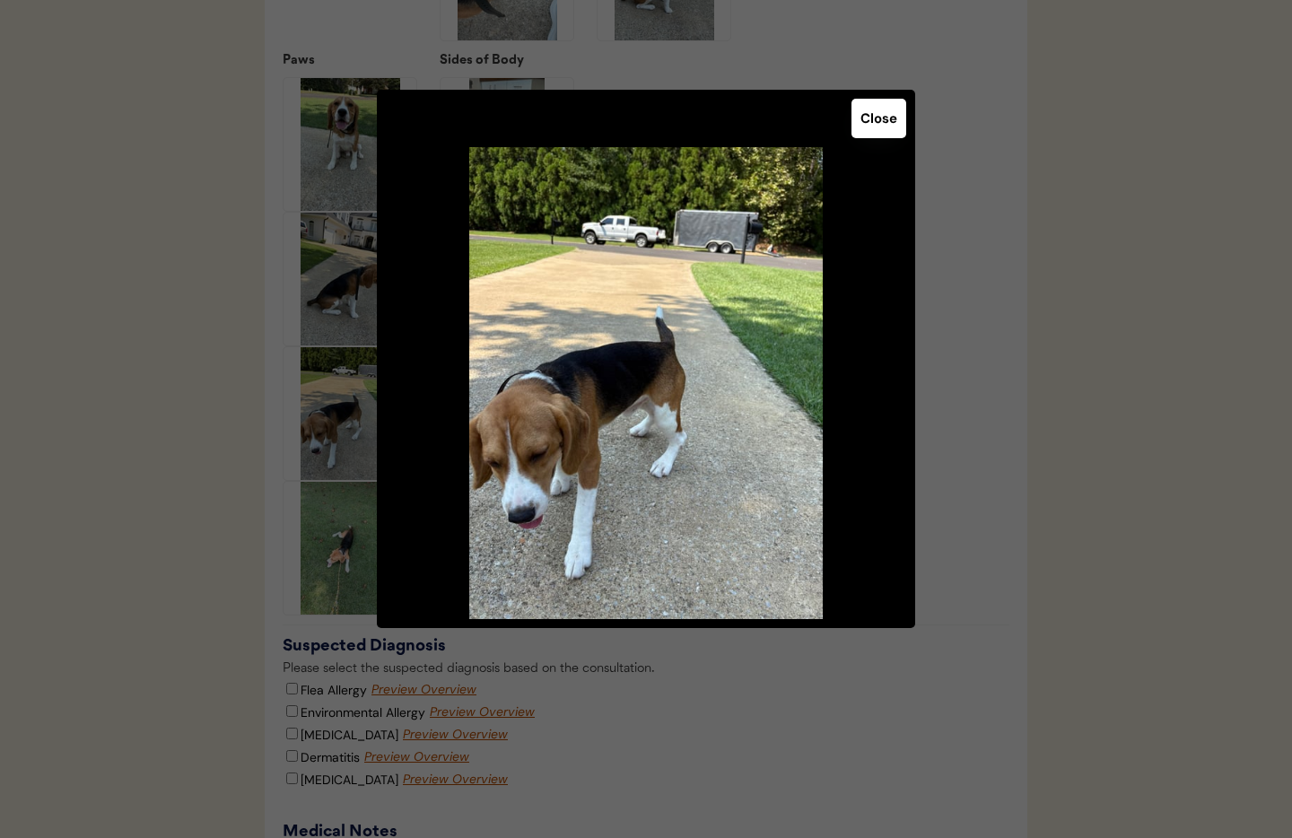
click at [870, 111] on button "Close" at bounding box center [879, 118] width 55 height 39
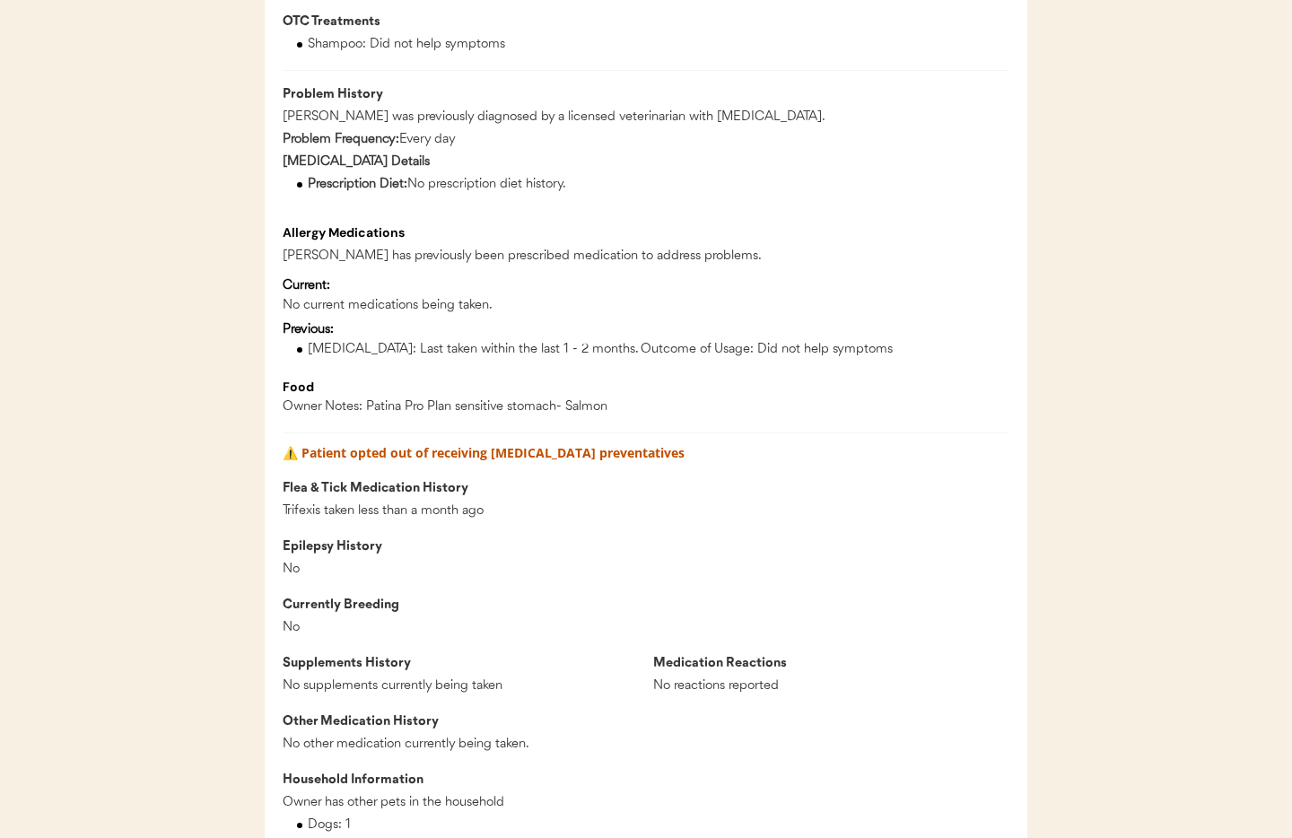
scroll to position [0, 0]
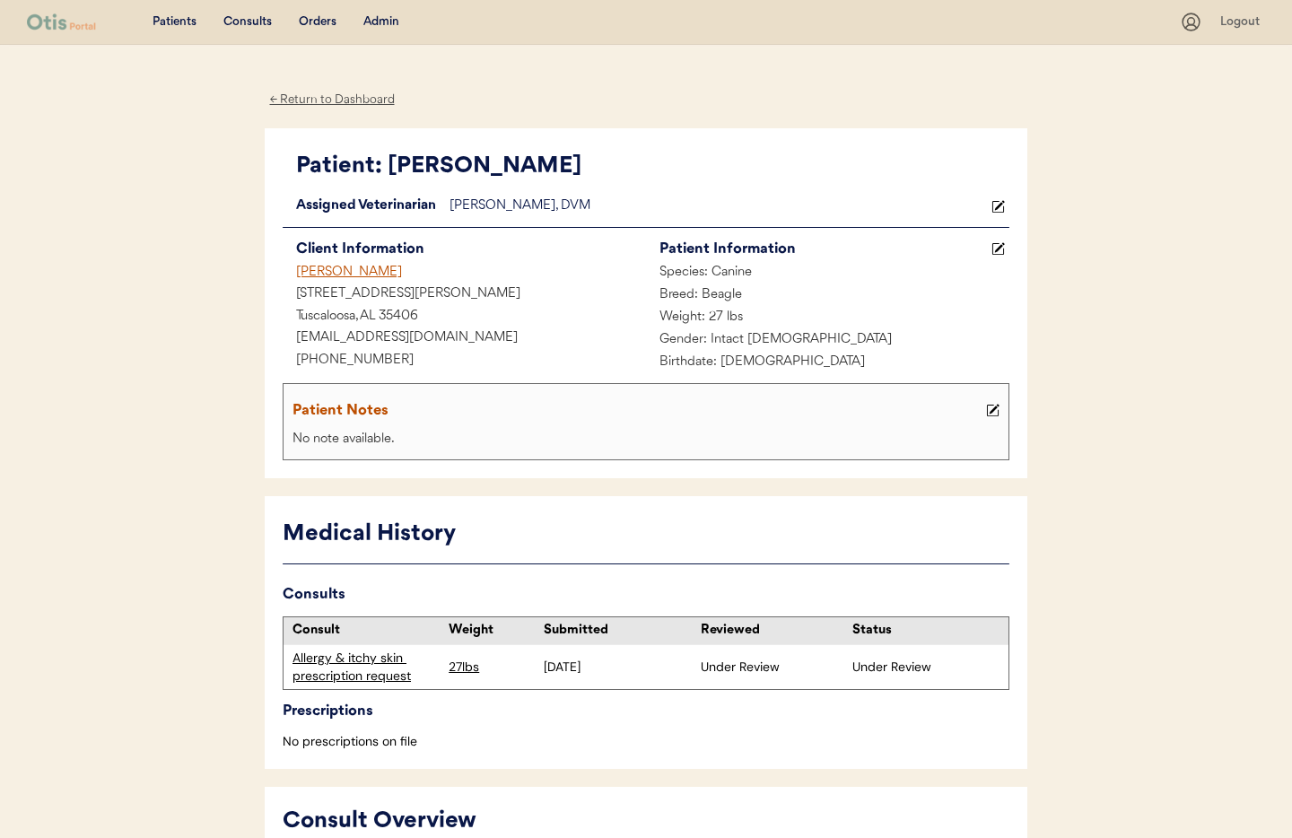
click at [328, 104] on div "← Return to Dashboard" at bounding box center [332, 100] width 135 height 21
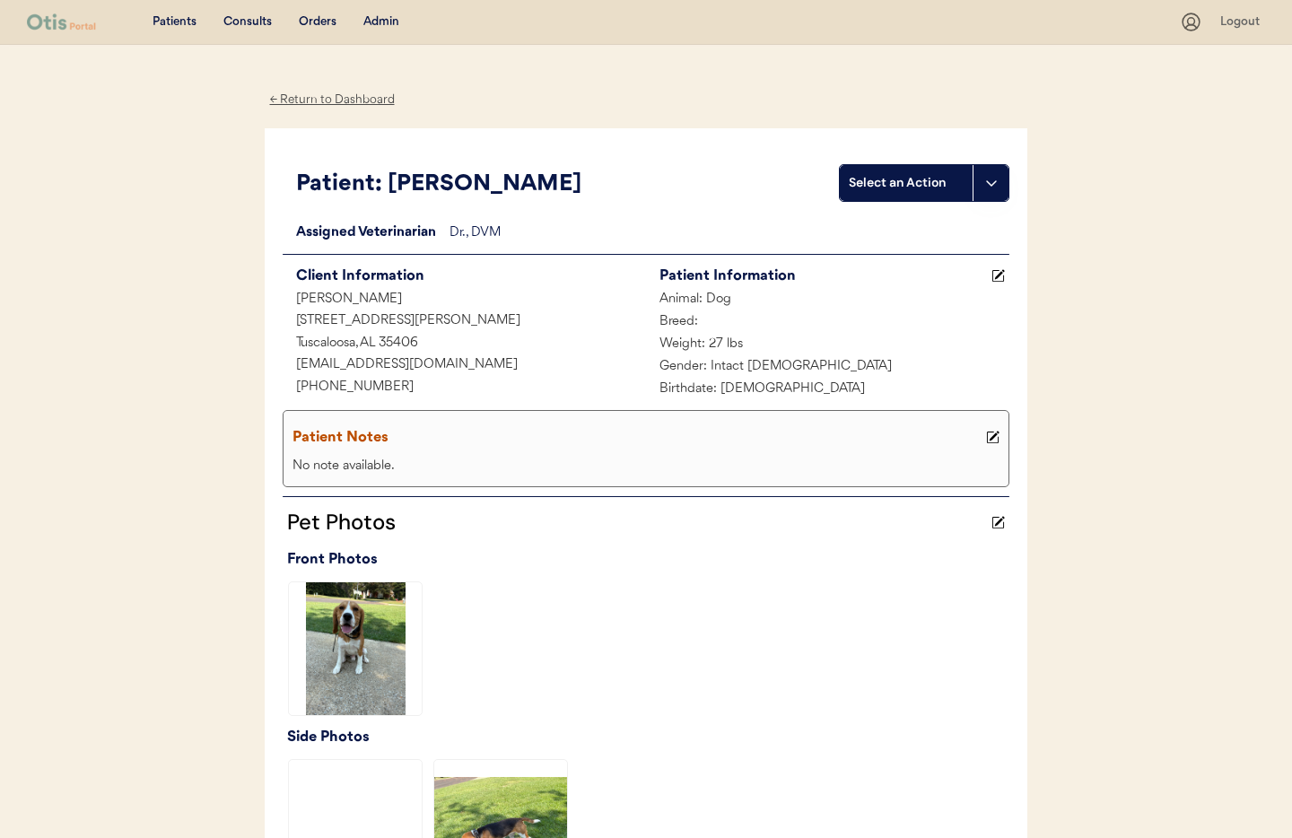
click at [393, 22] on div "Admin" at bounding box center [381, 22] width 36 height 18
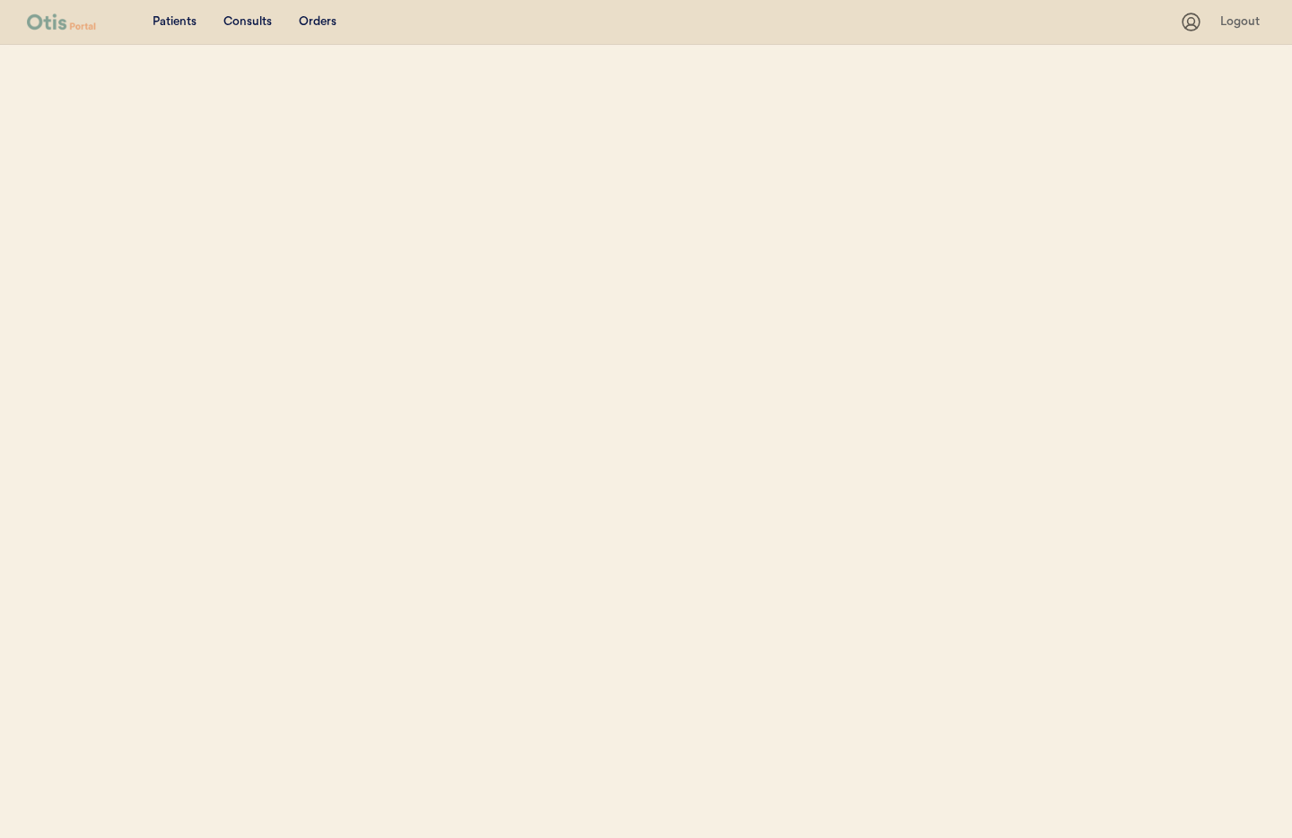
select select ""Name""
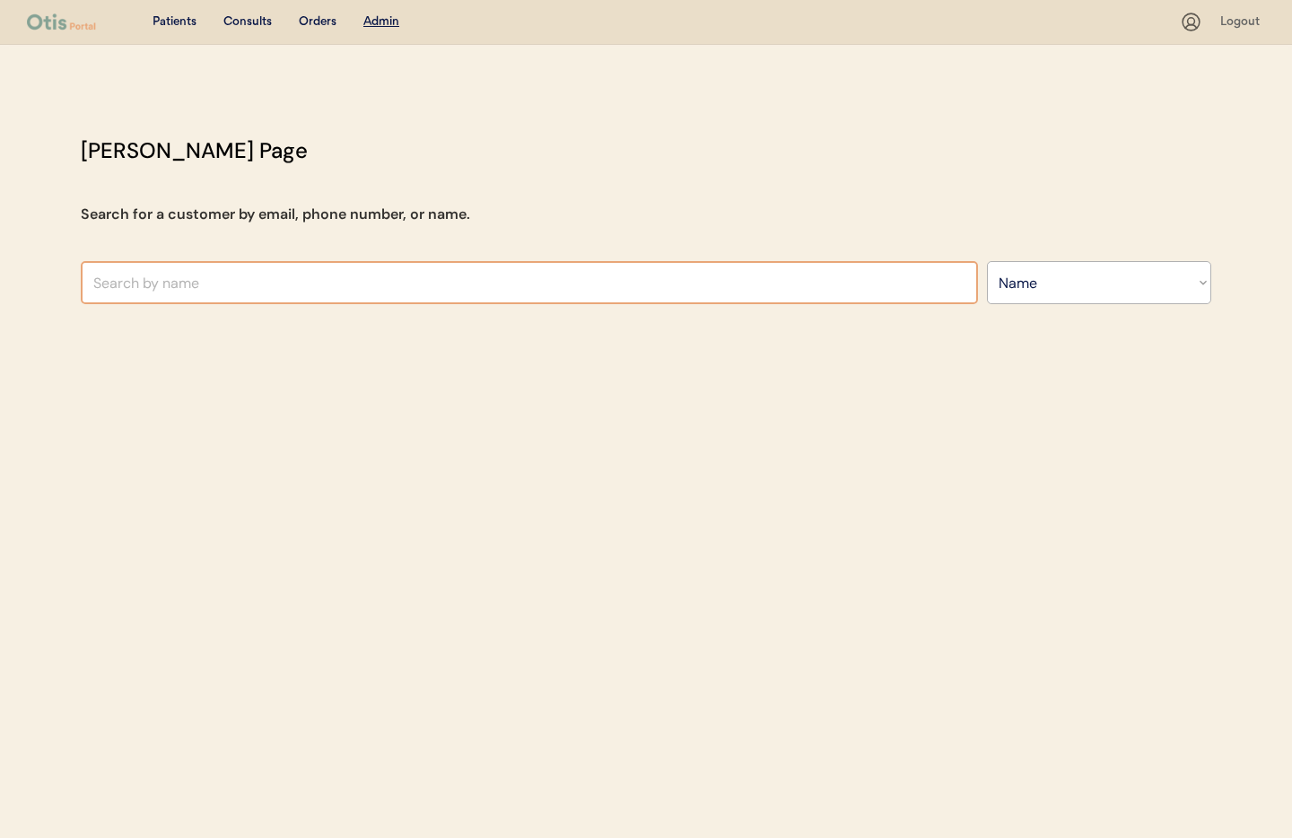
click at [235, 285] on input "text" at bounding box center [529, 282] width 897 height 43
type input "Jessica A"
type input "[PERSON_NAME]"
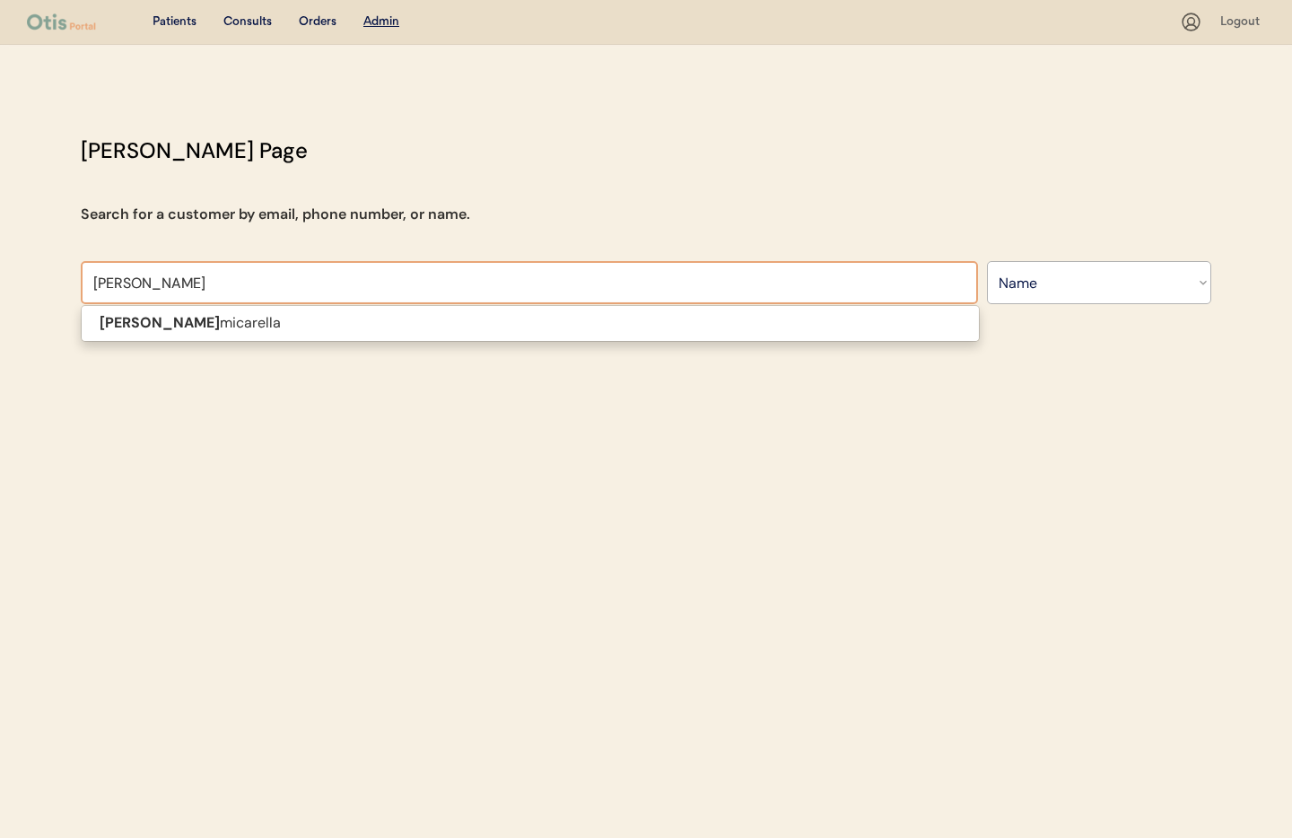
type input "Jessica Ami"
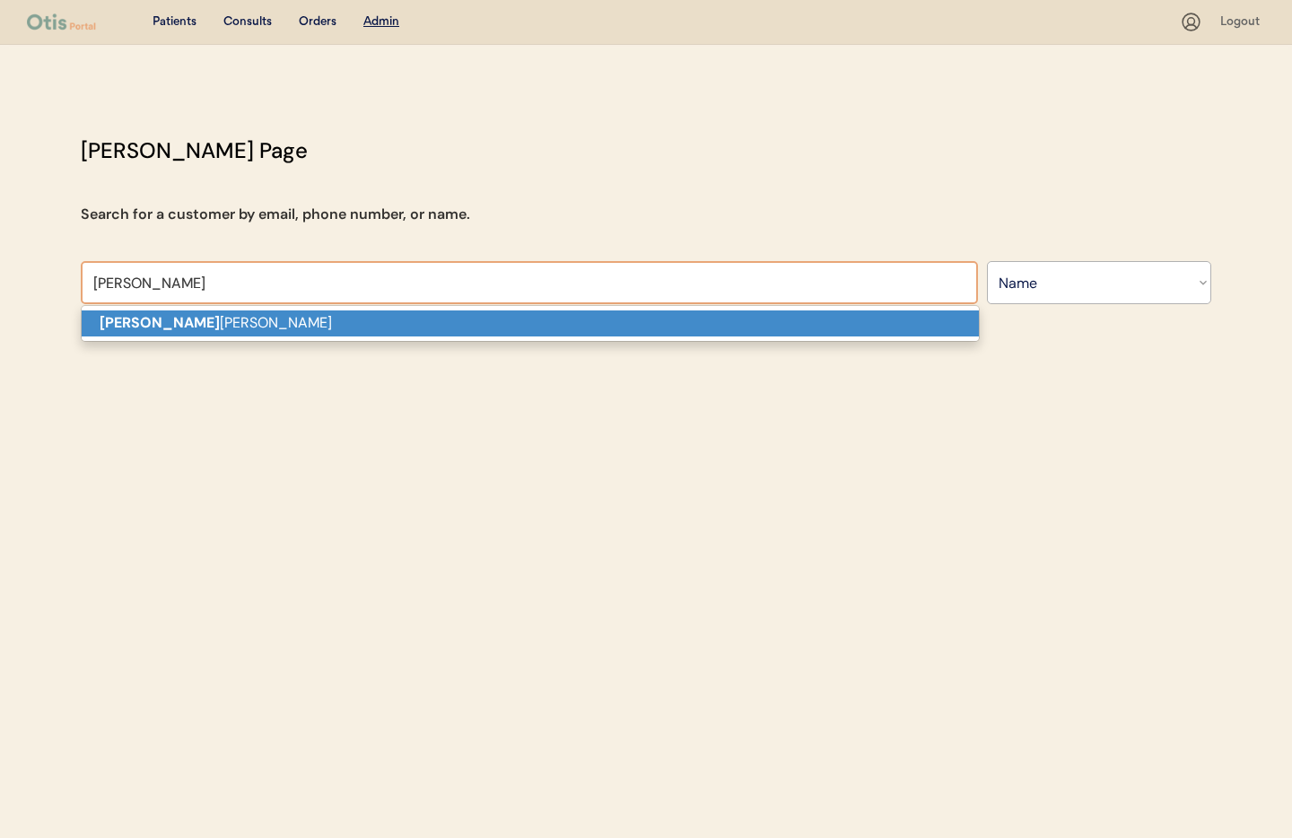
click at [227, 328] on p "Jessica Ami carella" at bounding box center [530, 323] width 897 height 26
type input "[PERSON_NAME]"
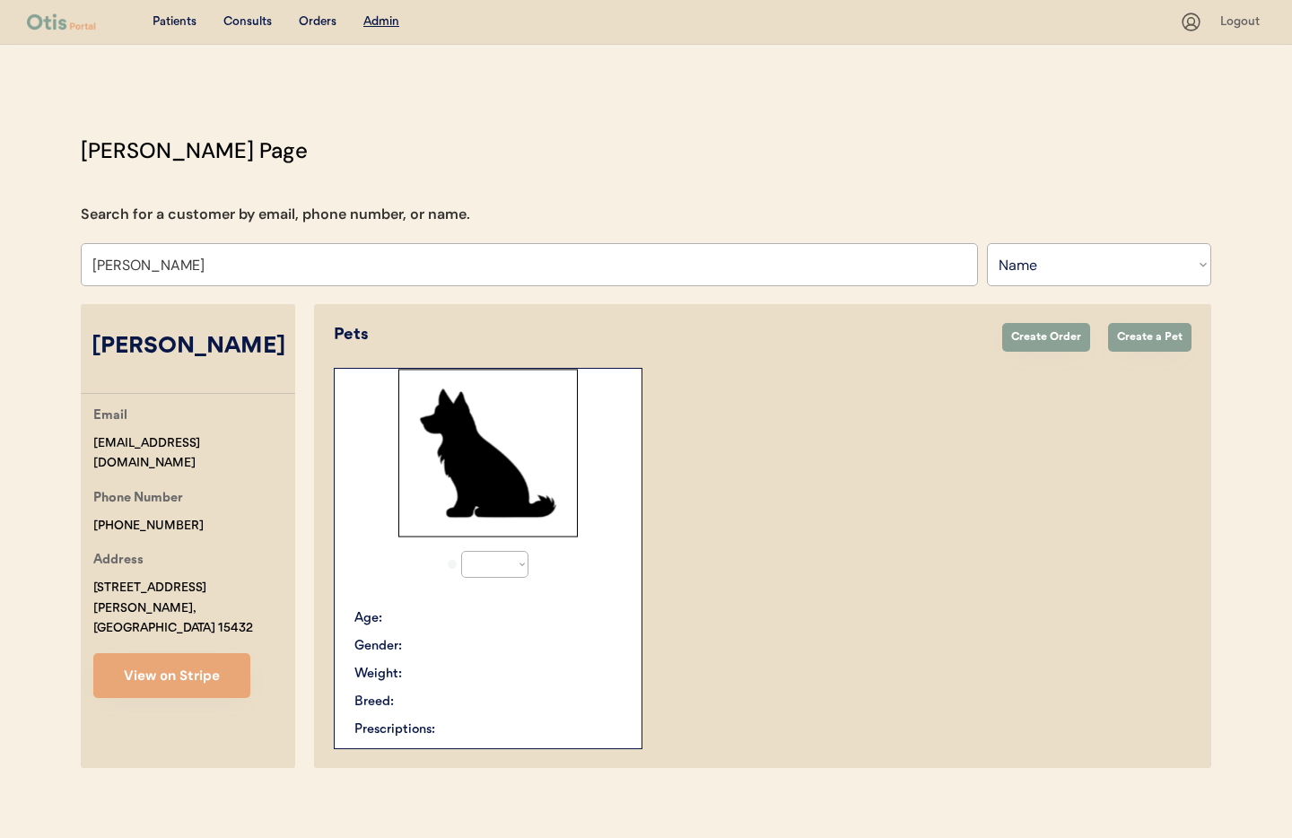
select select "true"
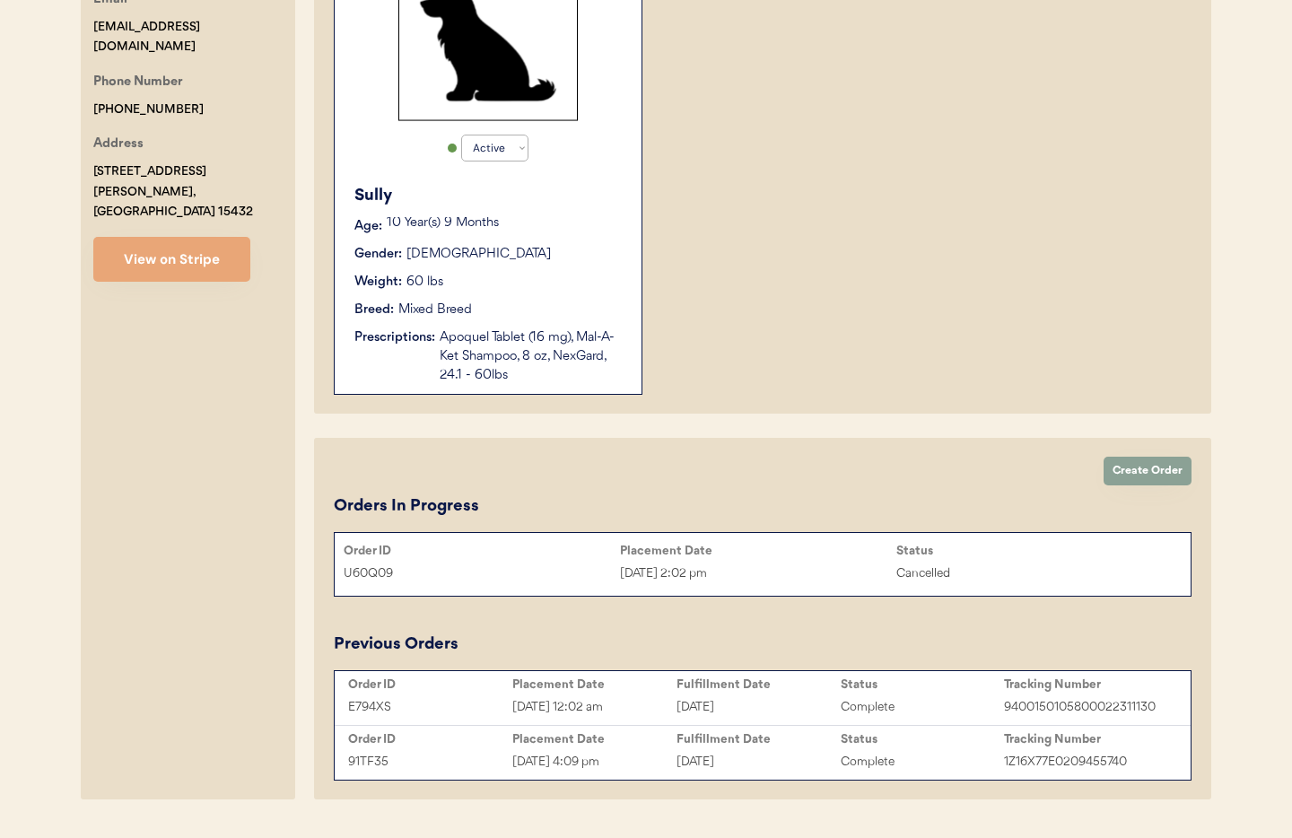
scroll to position [461, 0]
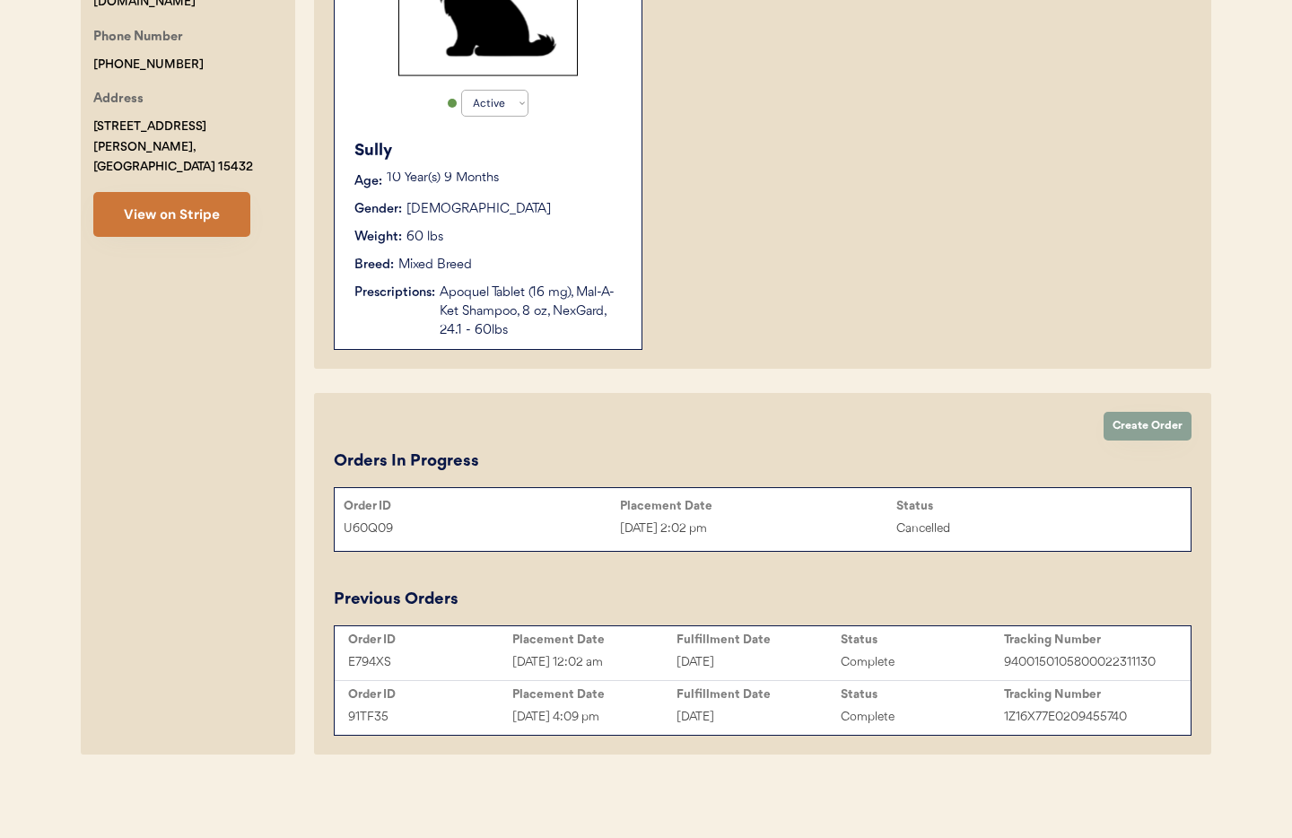
type input "[PERSON_NAME]"
click at [171, 205] on button "View on Stripe" at bounding box center [171, 214] width 157 height 45
click at [762, 670] on div "August 19, 2025" at bounding box center [759, 662] width 164 height 21
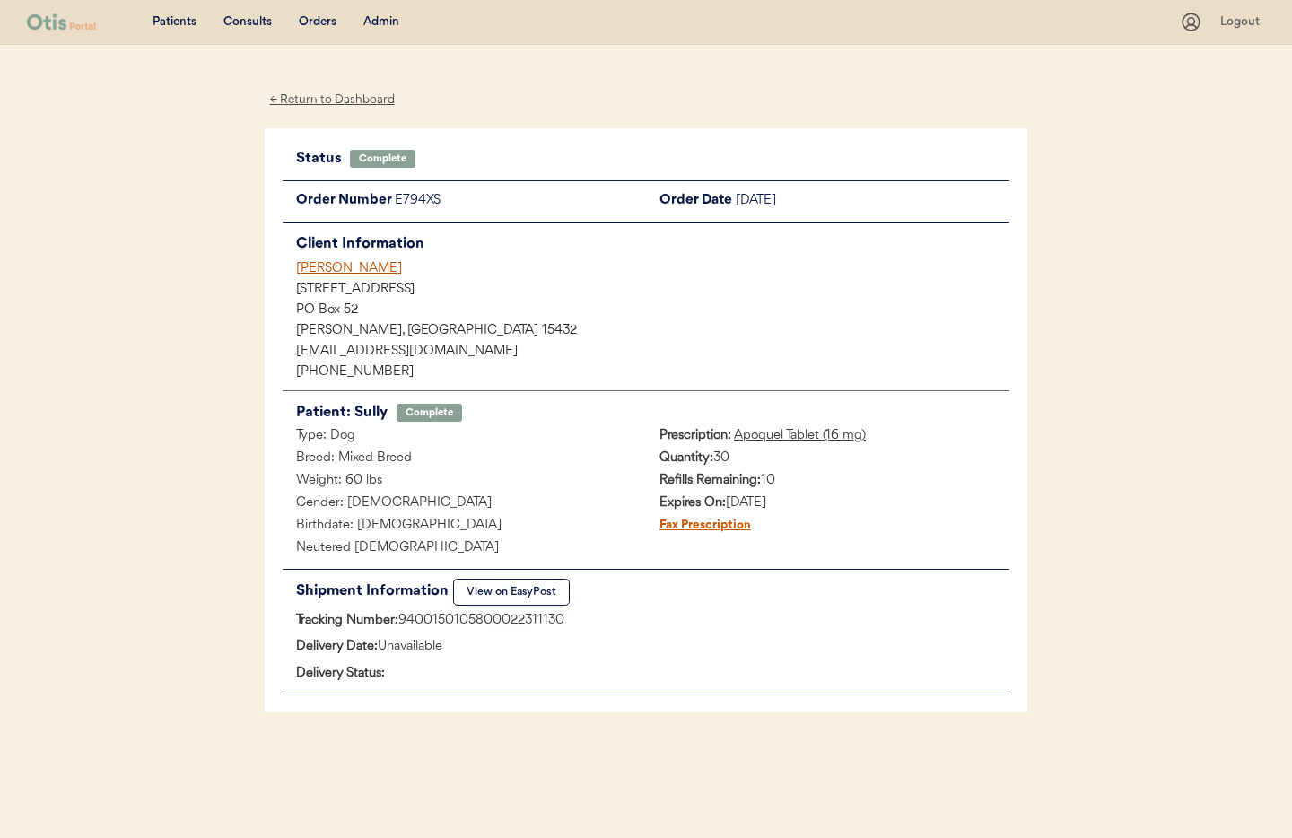
click at [360, 96] on div "← Return to Dashboard" at bounding box center [332, 100] width 135 height 21
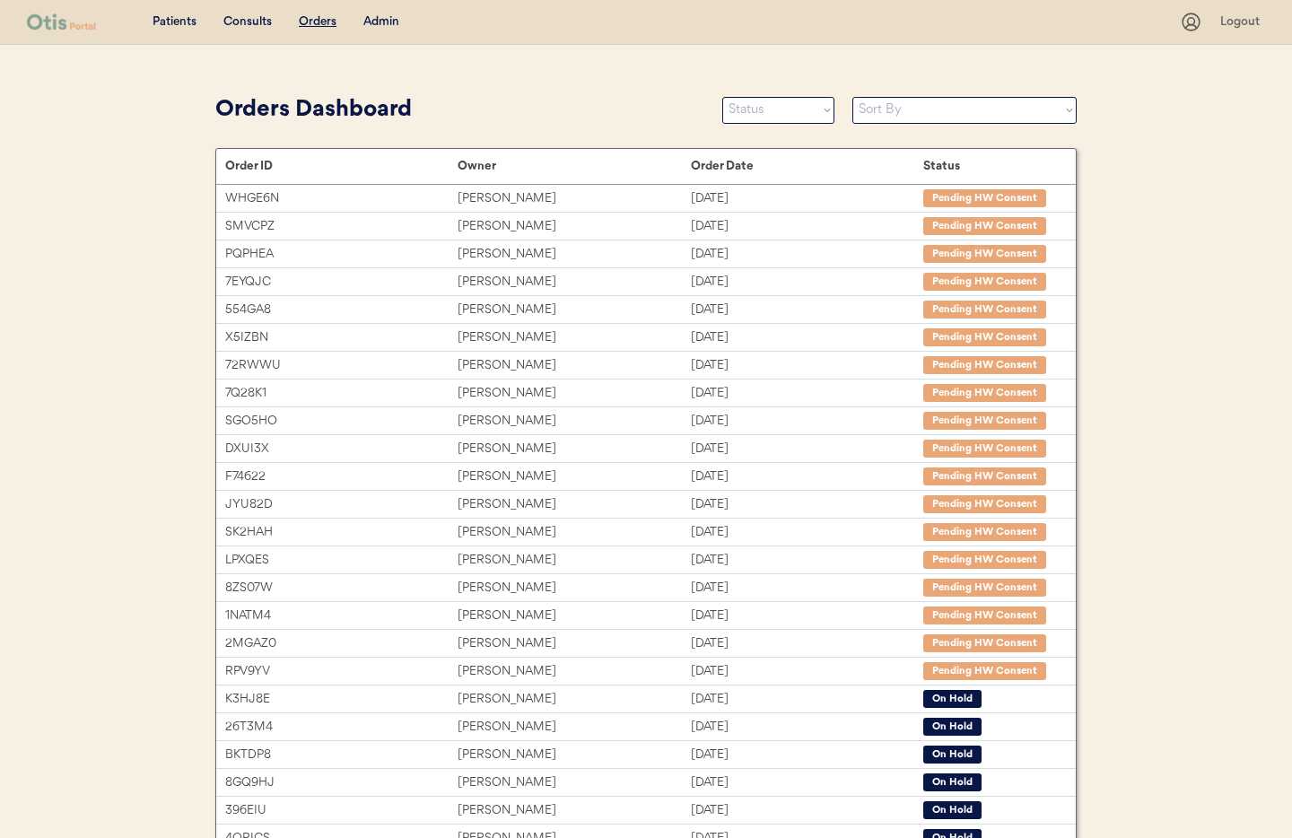
click at [380, 18] on div "Admin" at bounding box center [381, 22] width 36 height 18
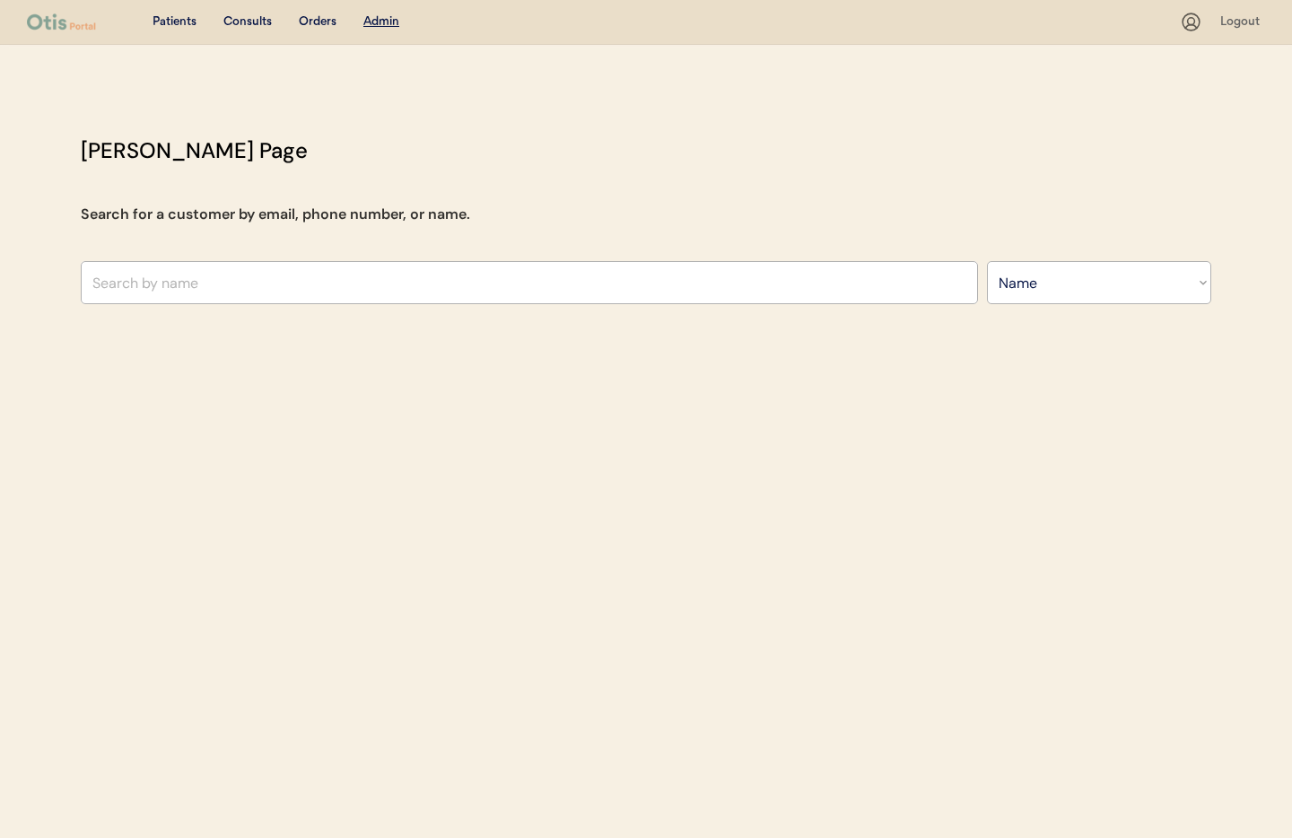
select select ""Name""
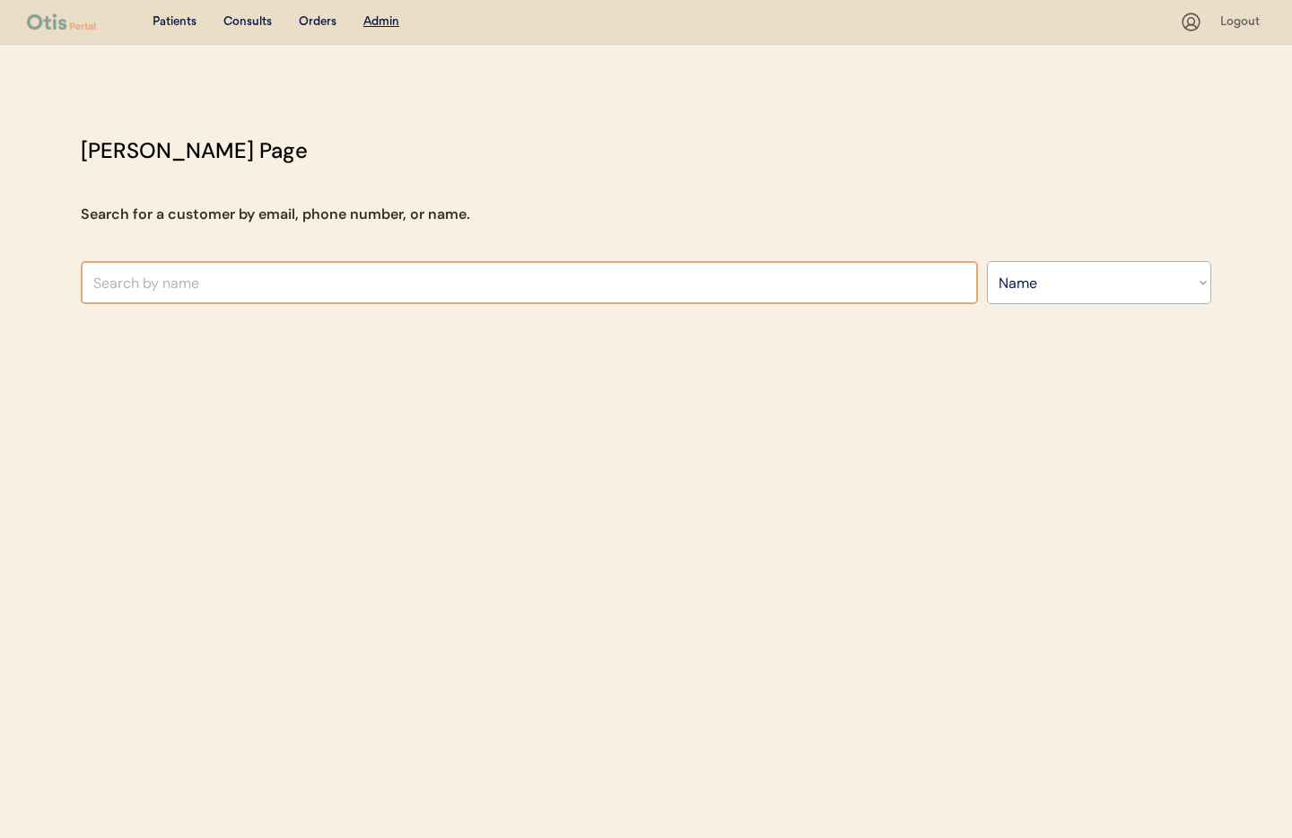
click at [428, 286] on input "text" at bounding box center [529, 282] width 897 height 43
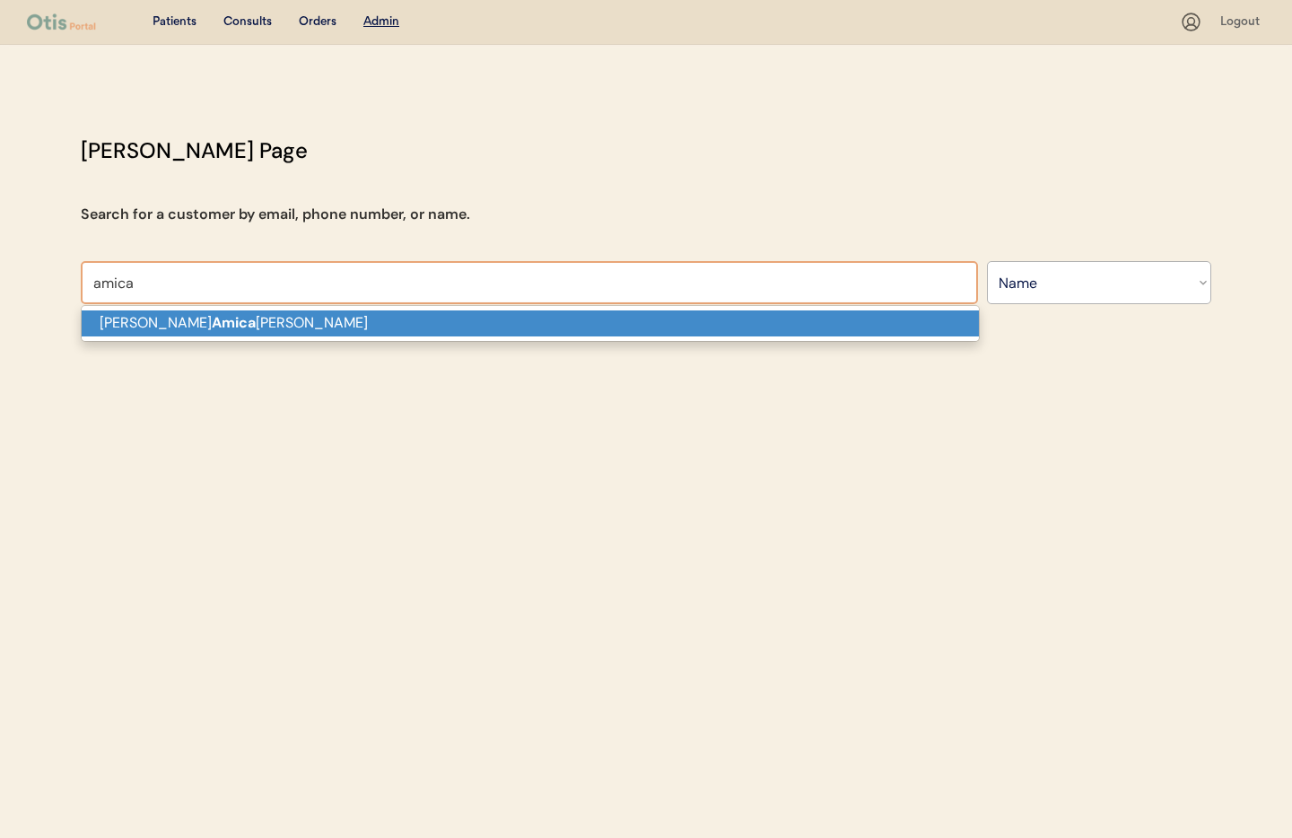
click at [367, 316] on p "Jessica Amica rella" at bounding box center [530, 323] width 897 height 26
type input "[PERSON_NAME]"
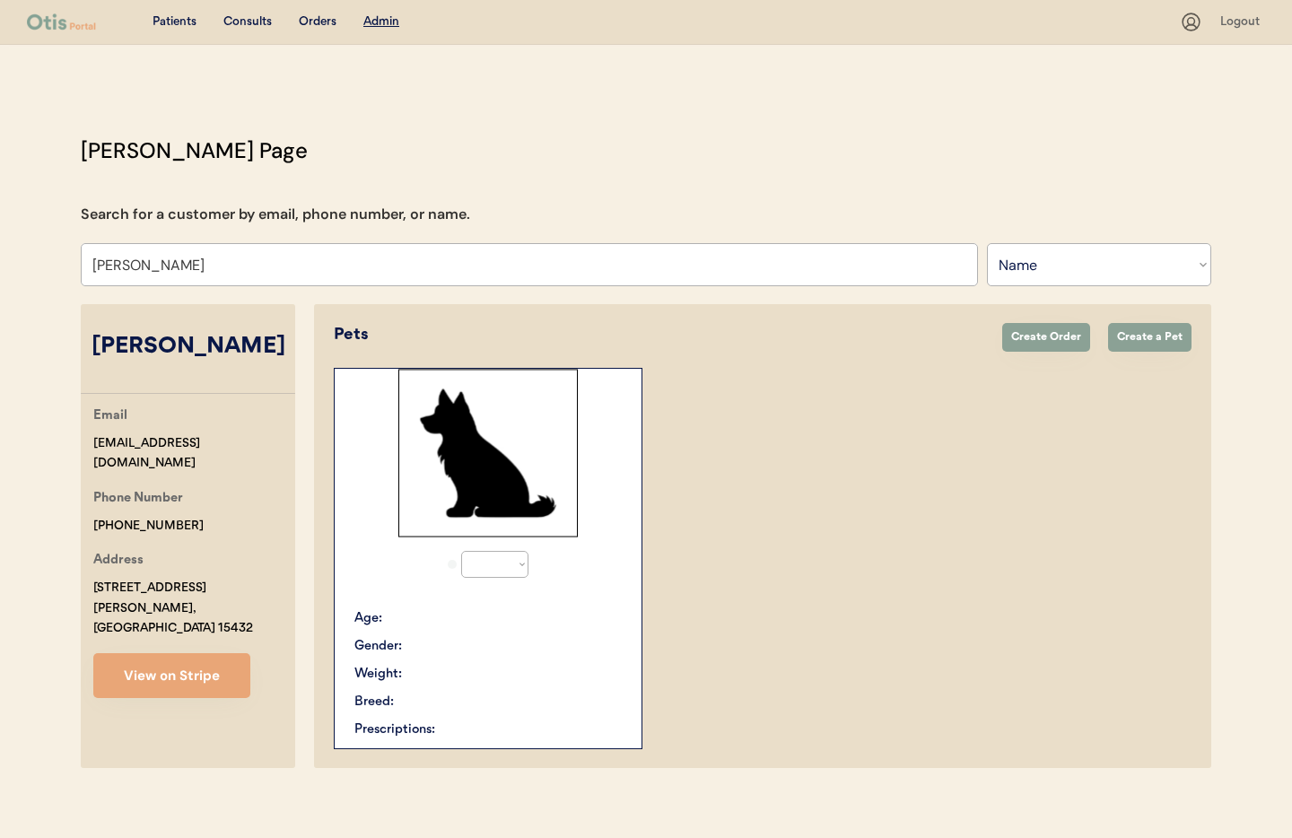
select select "true"
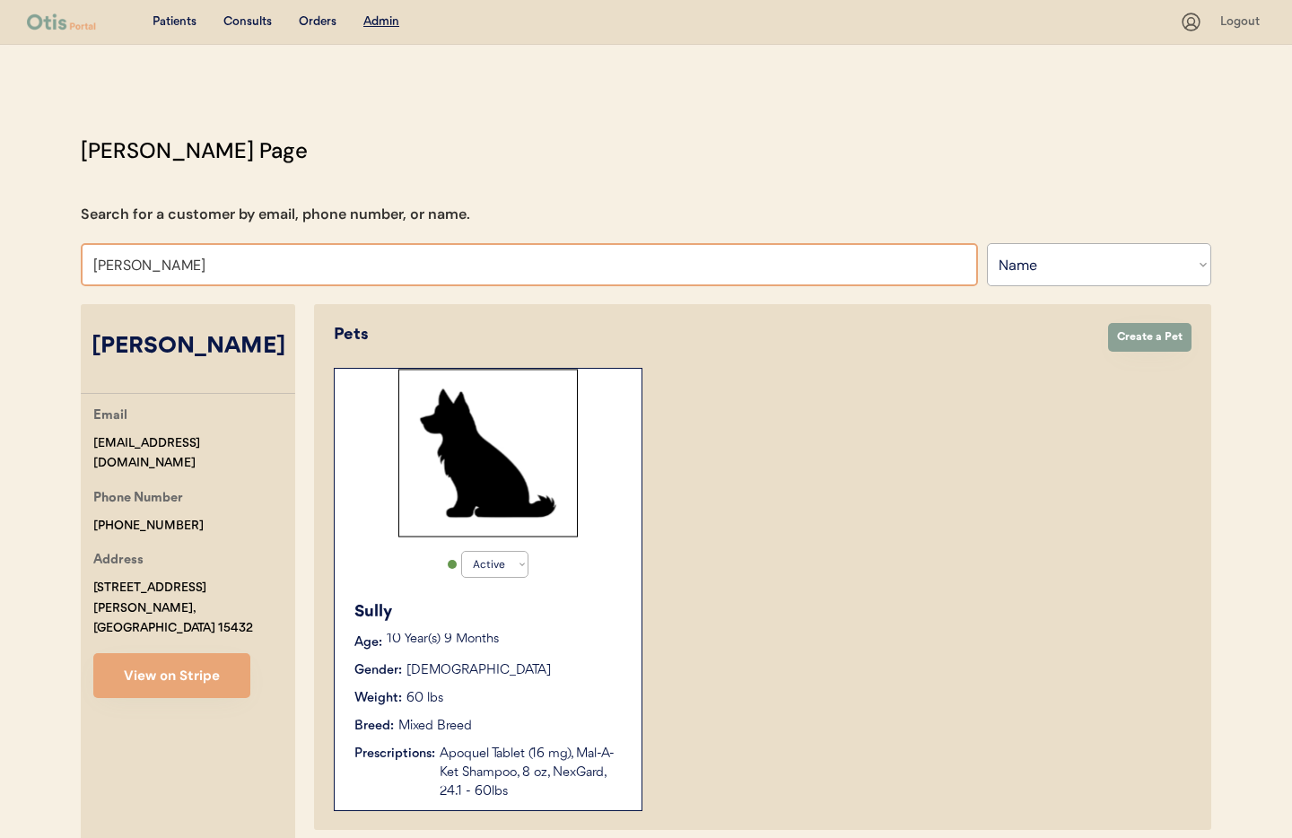
scroll to position [4, 0]
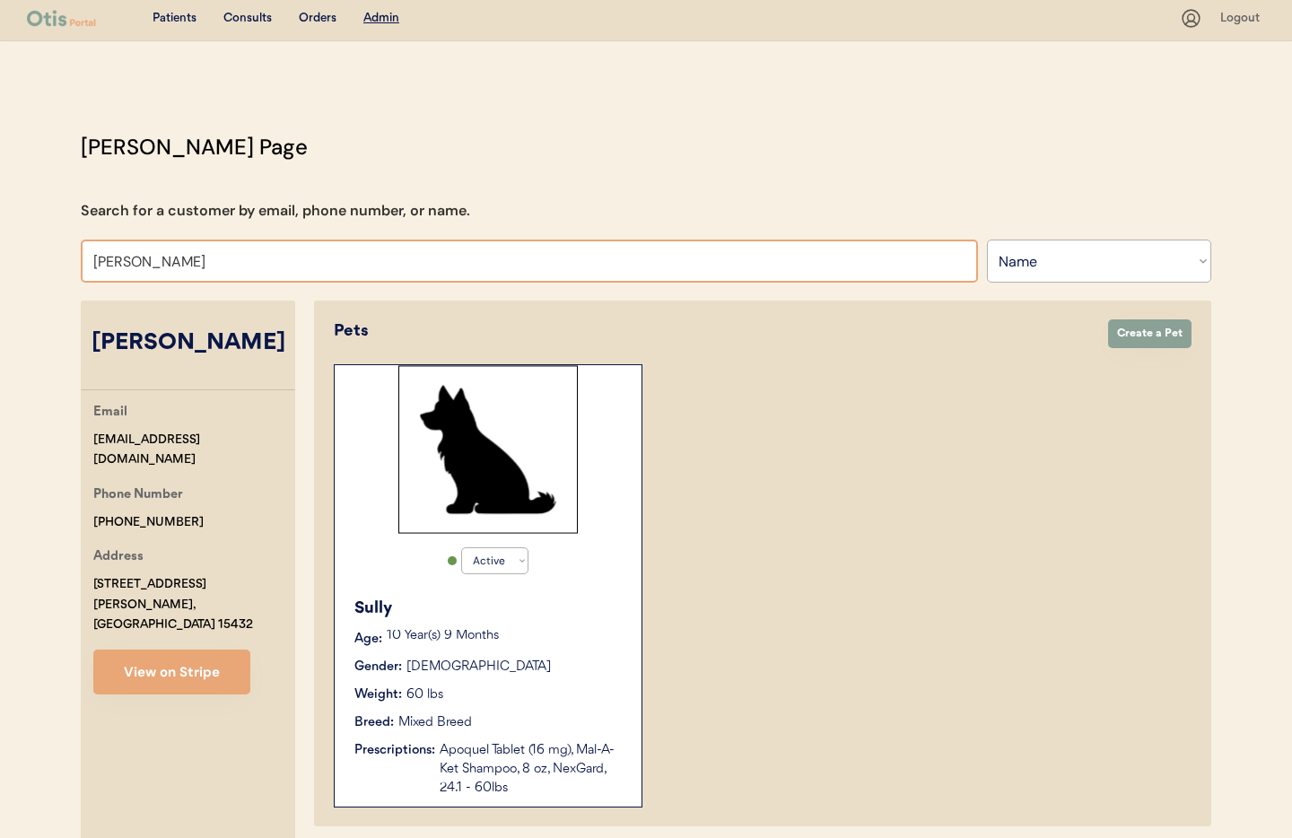
click at [241, 258] on input "Jessica Amicarella" at bounding box center [529, 261] width 897 height 43
drag, startPoint x: 178, startPoint y: 256, endPoint x: 58, endPoint y: 251, distance: 119.4
click at [58, 251] on div "Patients Consults Orders Admin Logout Otis Admin Page Search for a customer by …" at bounding box center [646, 645] width 1292 height 1299
type input "Debr"
type input "Debra Lyles"
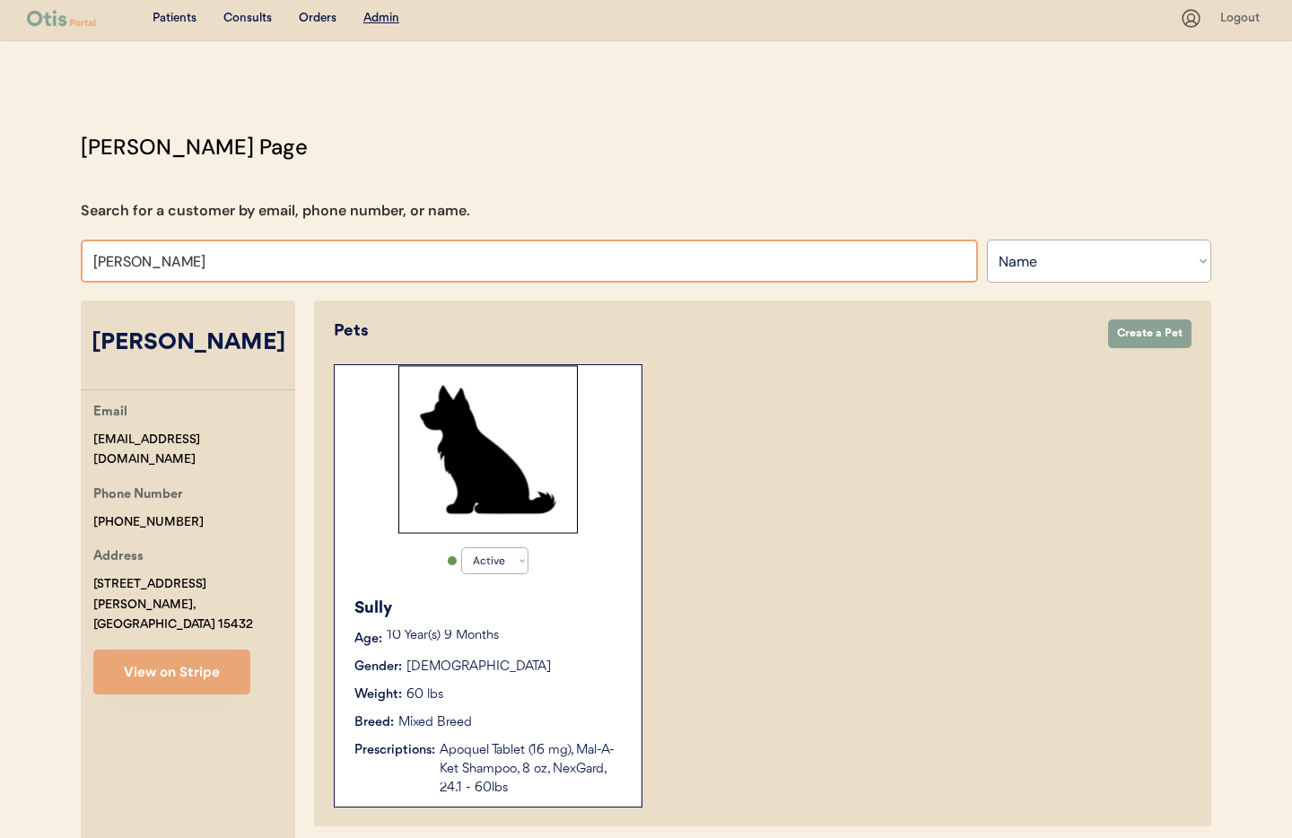
type input "Debra"
type input "Debra kra"
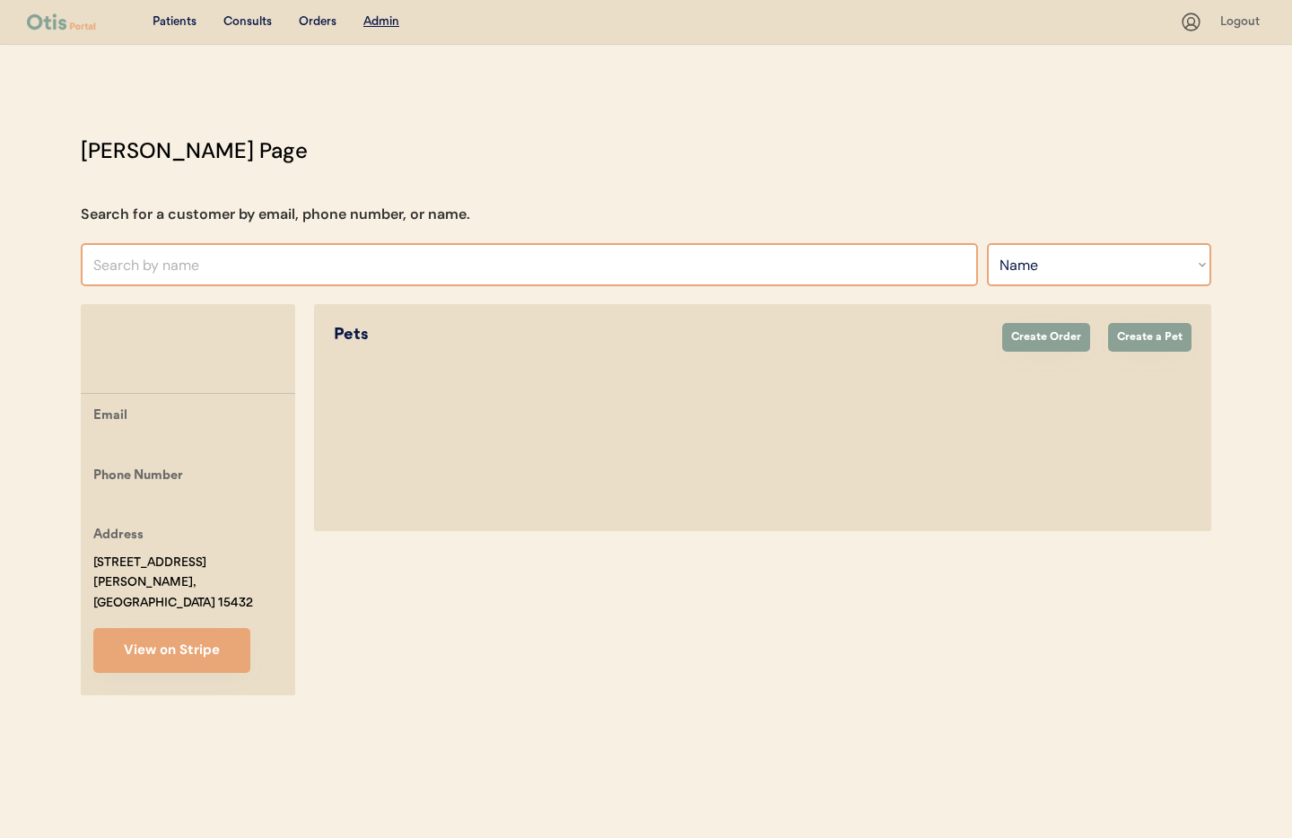
click at [1058, 274] on select "Search By Name Email Phone Number" at bounding box center [1099, 264] width 224 height 43
select select ""Email""
click at [987, 243] on select "Search By Name Email Phone Number" at bounding box center [1099, 264] width 224 height 43
drag, startPoint x: 251, startPoint y: 260, endPoint x: 232, endPoint y: 266, distance: 19.6
click at [249, 261] on input "input" at bounding box center [529, 264] width 897 height 43
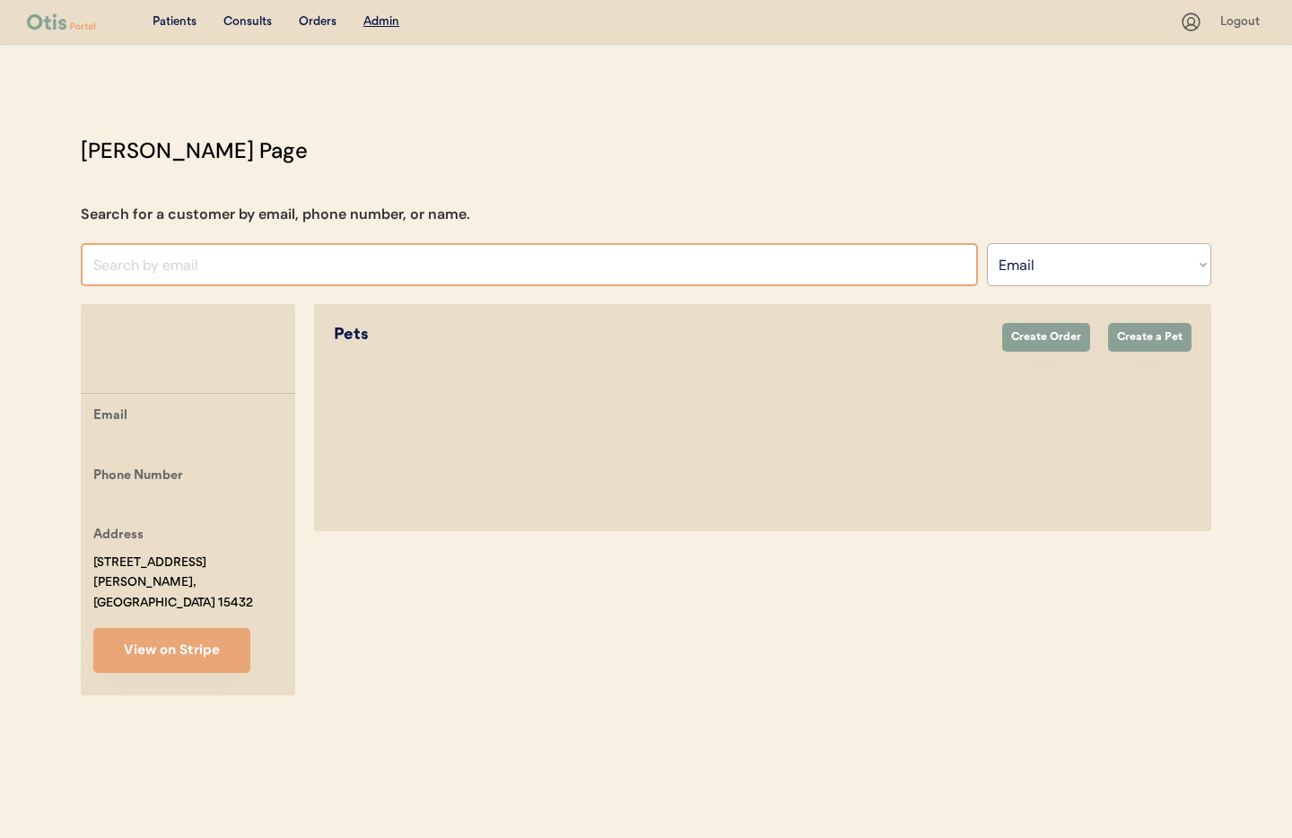
paste input "bouncekraze@comcast.net"
click at [315, 275] on input "input" at bounding box center [529, 264] width 897 height 43
type input "bouncekraze@comcast.net"
click at [293, 159] on div "Otis Admin Page Search for a customer by email, phone number, or name. Debra Se…" at bounding box center [646, 420] width 1167 height 570
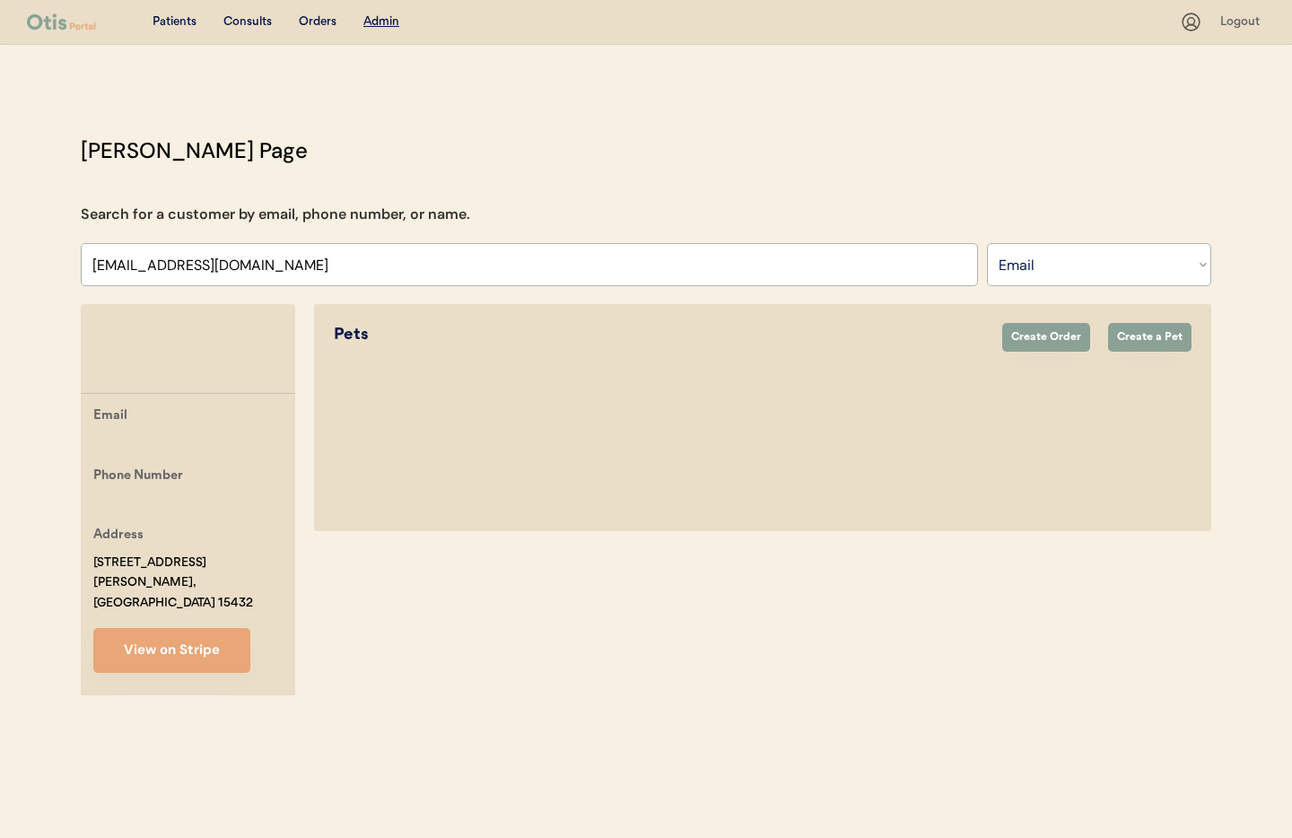
drag, startPoint x: 175, startPoint y: 19, endPoint x: 213, endPoint y: 22, distance: 37.8
click at [175, 19] on div "Patients" at bounding box center [175, 22] width 44 height 18
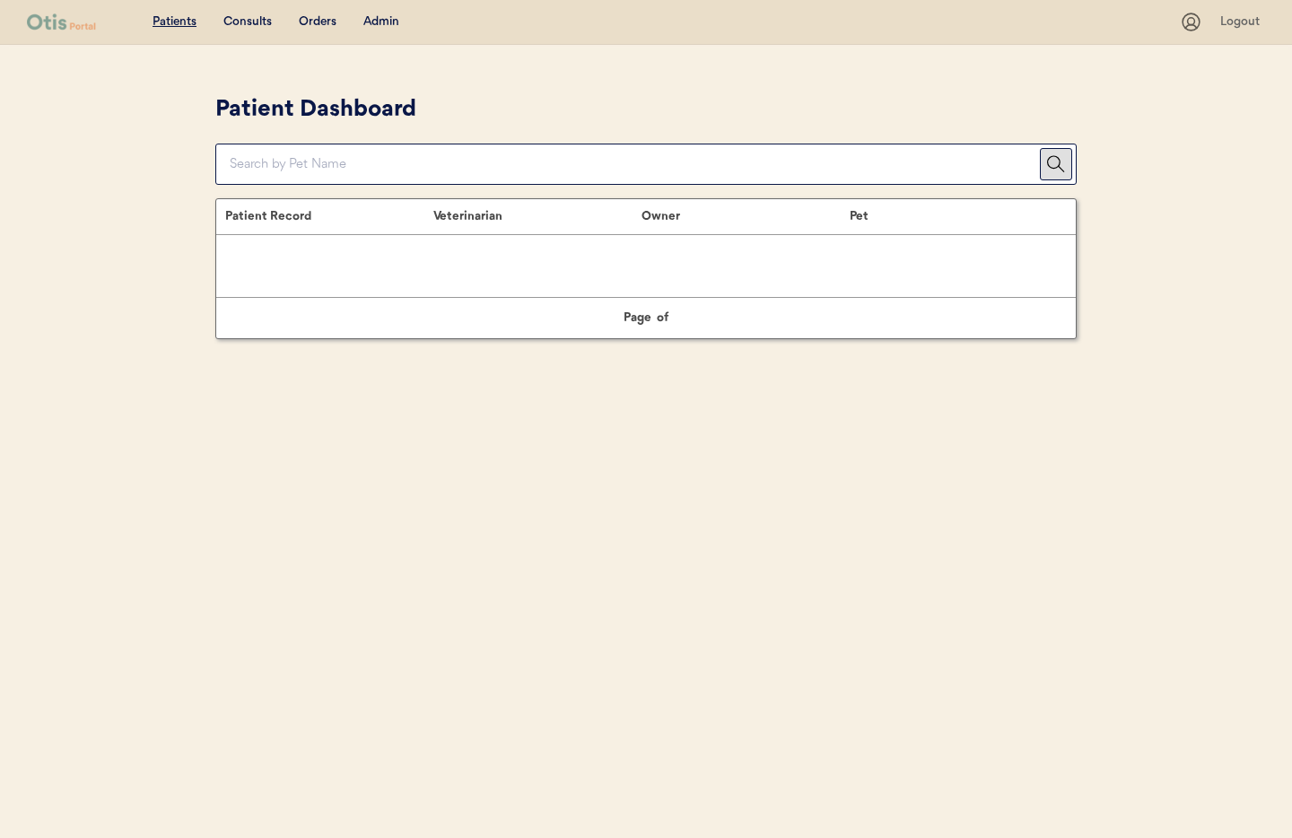
drag, startPoint x: 0, startPoint y: 0, endPoint x: 377, endPoint y: 18, distance: 377.3
click at [377, 18] on div "Admin" at bounding box center [381, 22] width 36 height 18
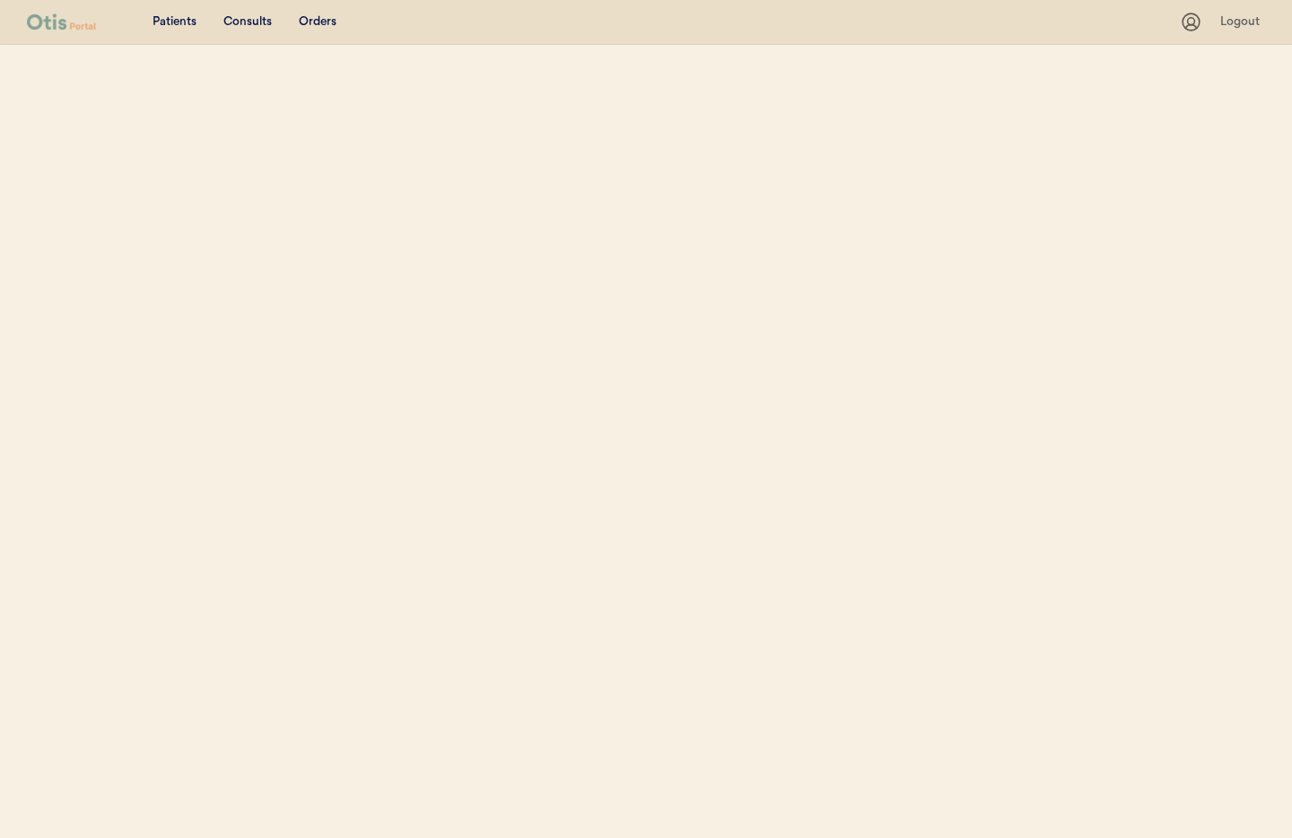
select select ""Email""
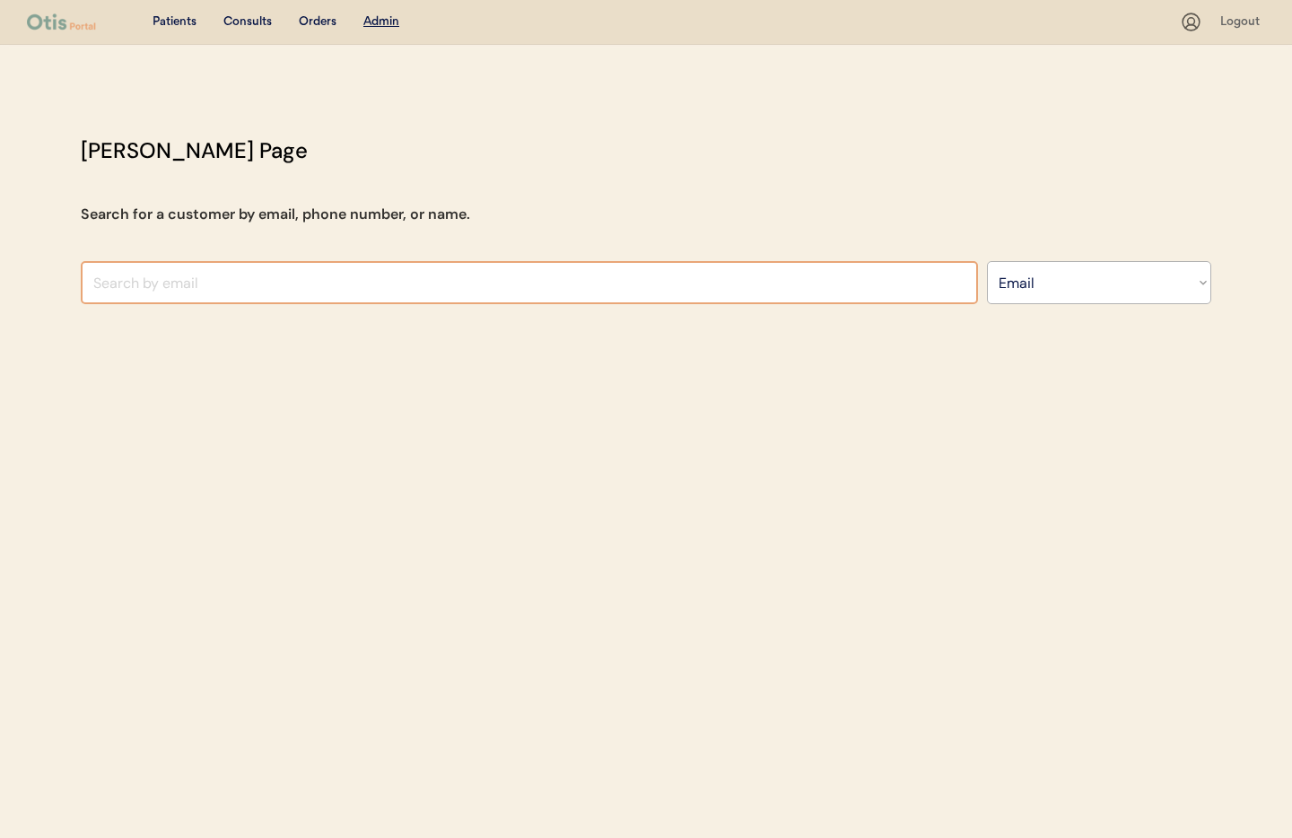
click at [162, 282] on input "input" at bounding box center [529, 282] width 897 height 43
paste input "bouncekraze@comcast.net"
type input "bouncekraze@comcast.net"
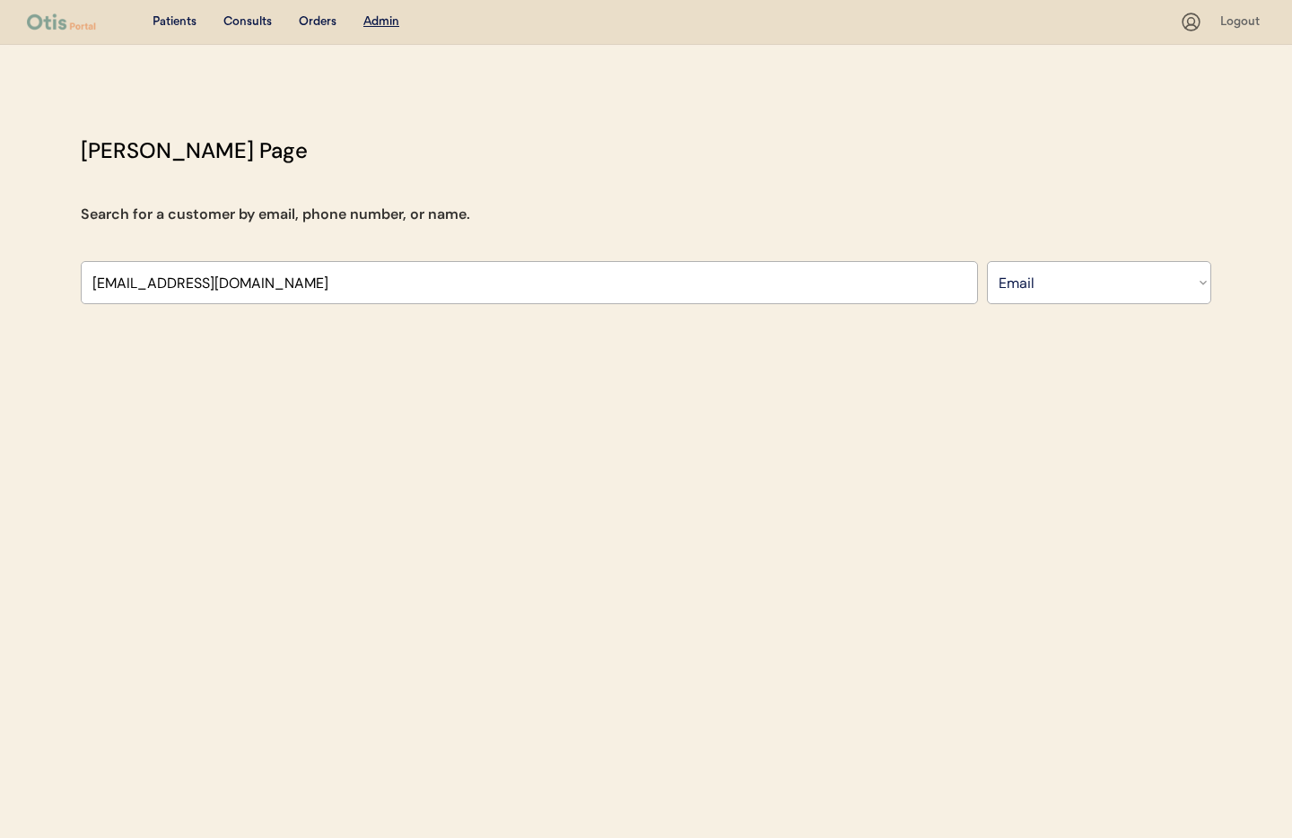
click at [116, 448] on div "Patients Consults Orders Admin Logout Otis Admin Page Search for a customer by …" at bounding box center [646, 419] width 1292 height 838
click at [171, 17] on div "Patients" at bounding box center [175, 22] width 44 height 18
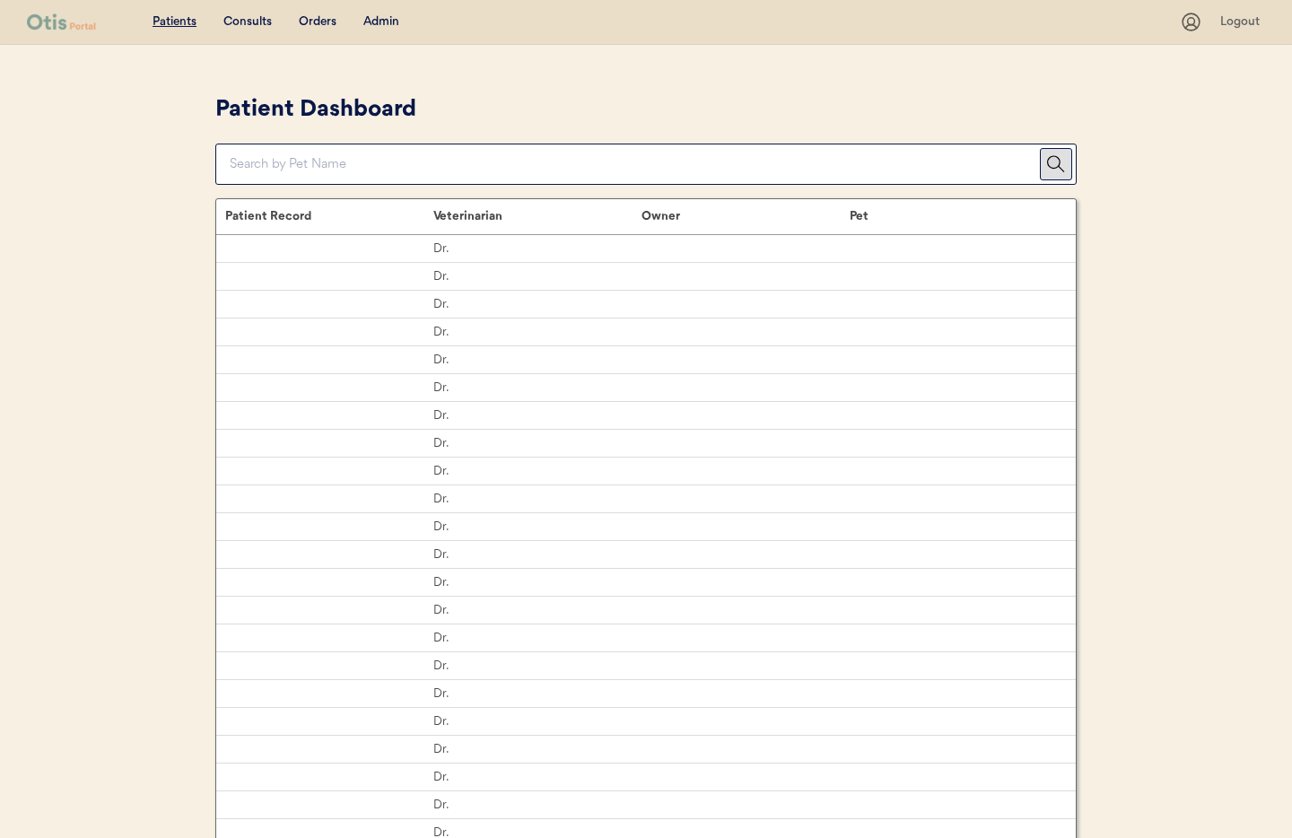
click at [379, 24] on div "Admin" at bounding box center [381, 22] width 36 height 18
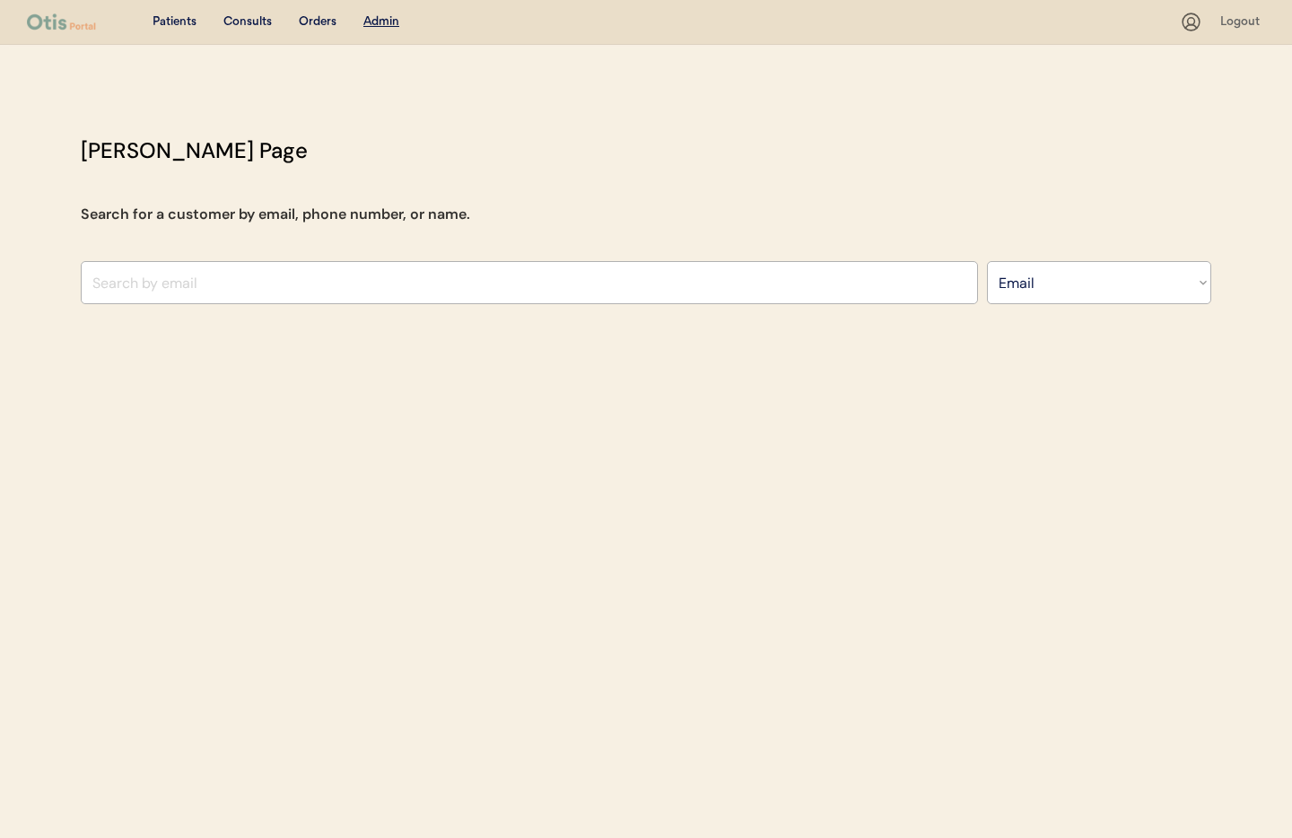
select select ""Email""
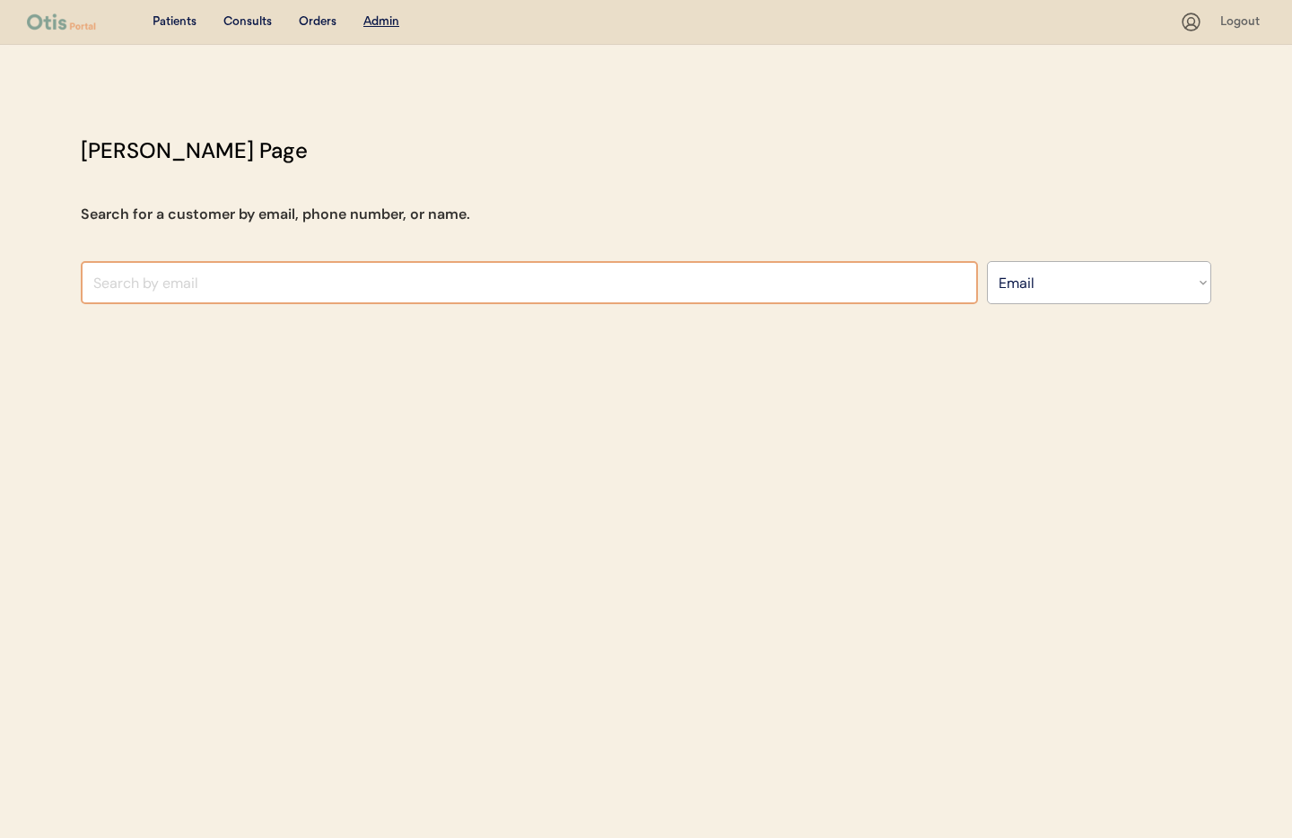
click at [238, 276] on input "input" at bounding box center [529, 282] width 897 height 43
paste input "[EMAIL_ADDRESS][DOMAIN_NAME]"
type input "[EMAIL_ADDRESS][DOMAIN_NAME]"
click at [337, 306] on div "[PERSON_NAME] Page Search for a customer by email, phone number, or name. Searc…" at bounding box center [646, 224] width 1167 height 179
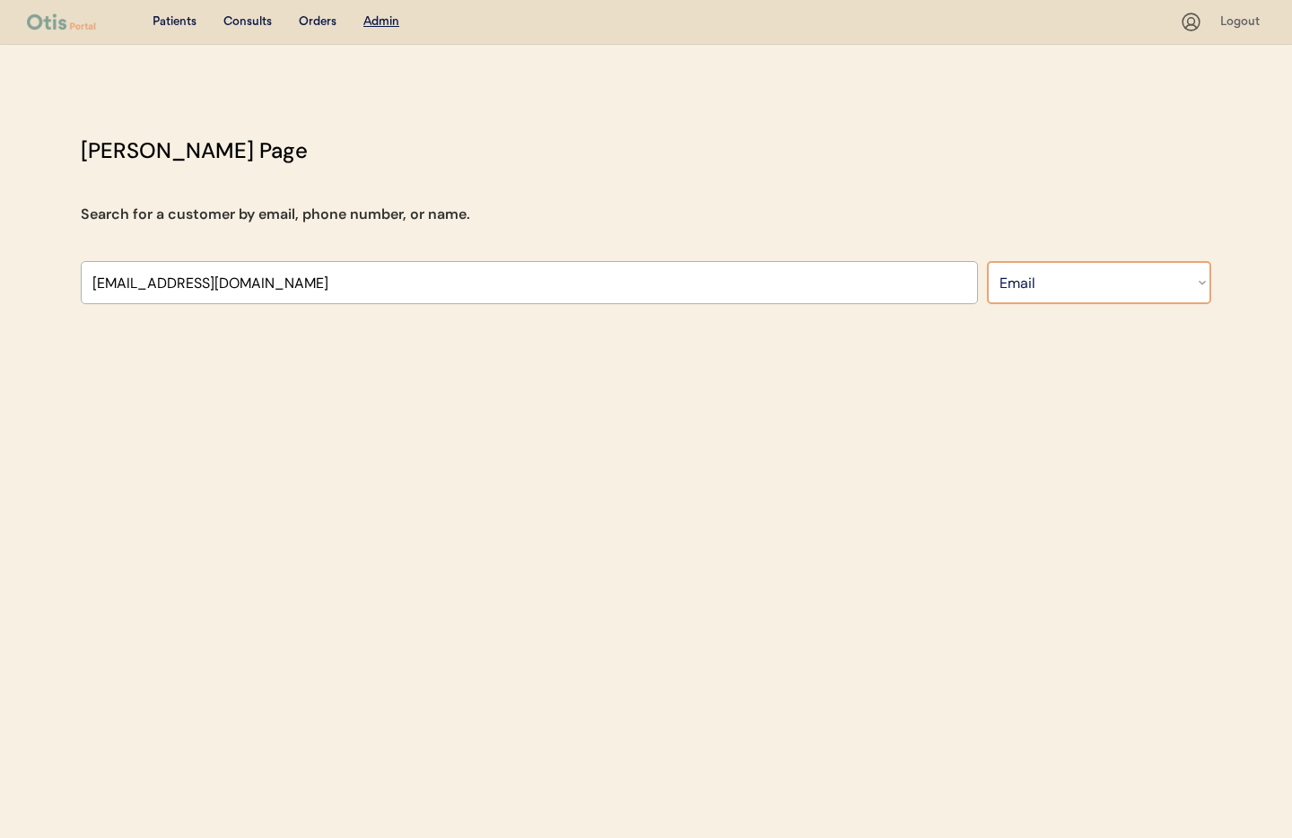
click at [1109, 284] on select "Search By Name Email Phone Number" at bounding box center [1099, 282] width 224 height 43
select select ""Name""
click at [987, 261] on select "Search By Name Email Phone Number" at bounding box center [1099, 282] width 224 height 43
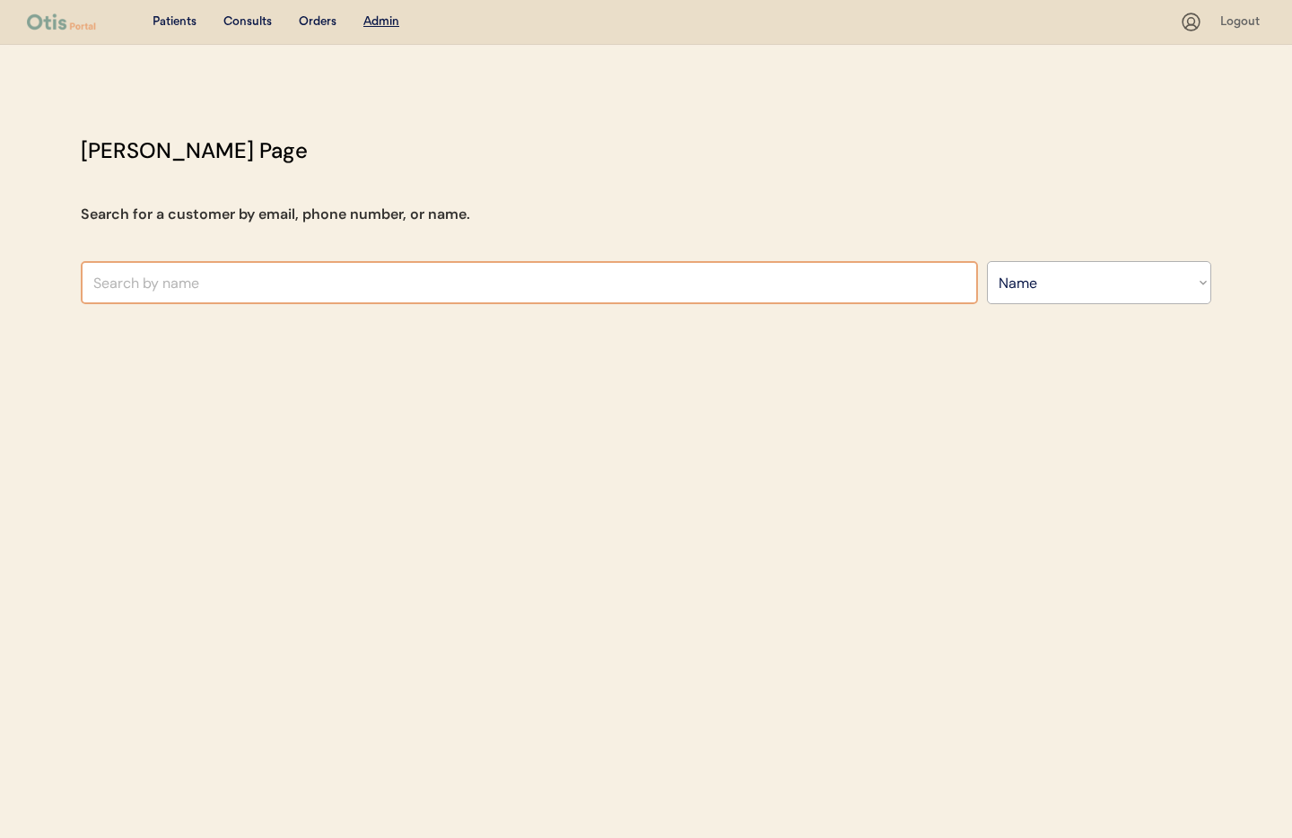
click at [438, 275] on input "text" at bounding box center [529, 282] width 897 height 43
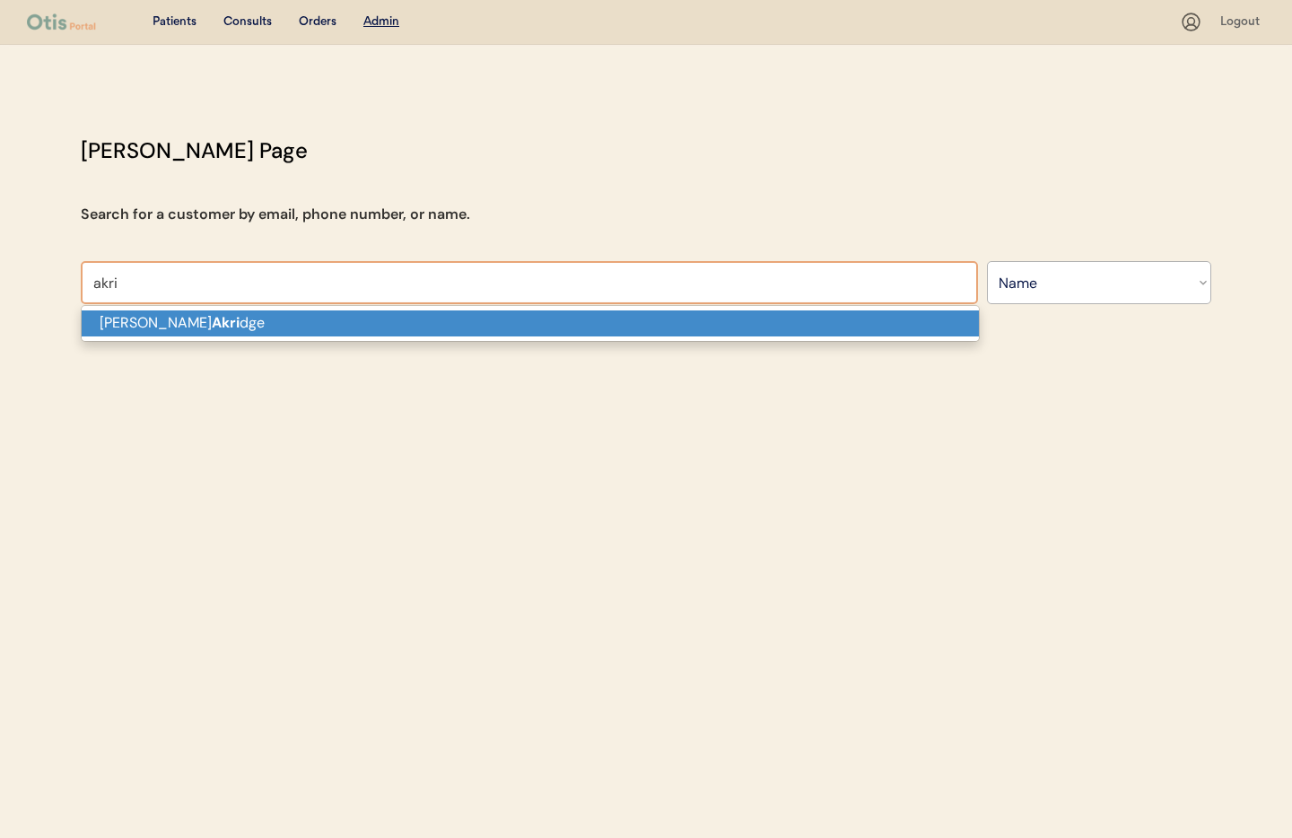
click at [389, 319] on p "[PERSON_NAME] dge" at bounding box center [530, 323] width 897 height 26
type input "[PERSON_NAME]"
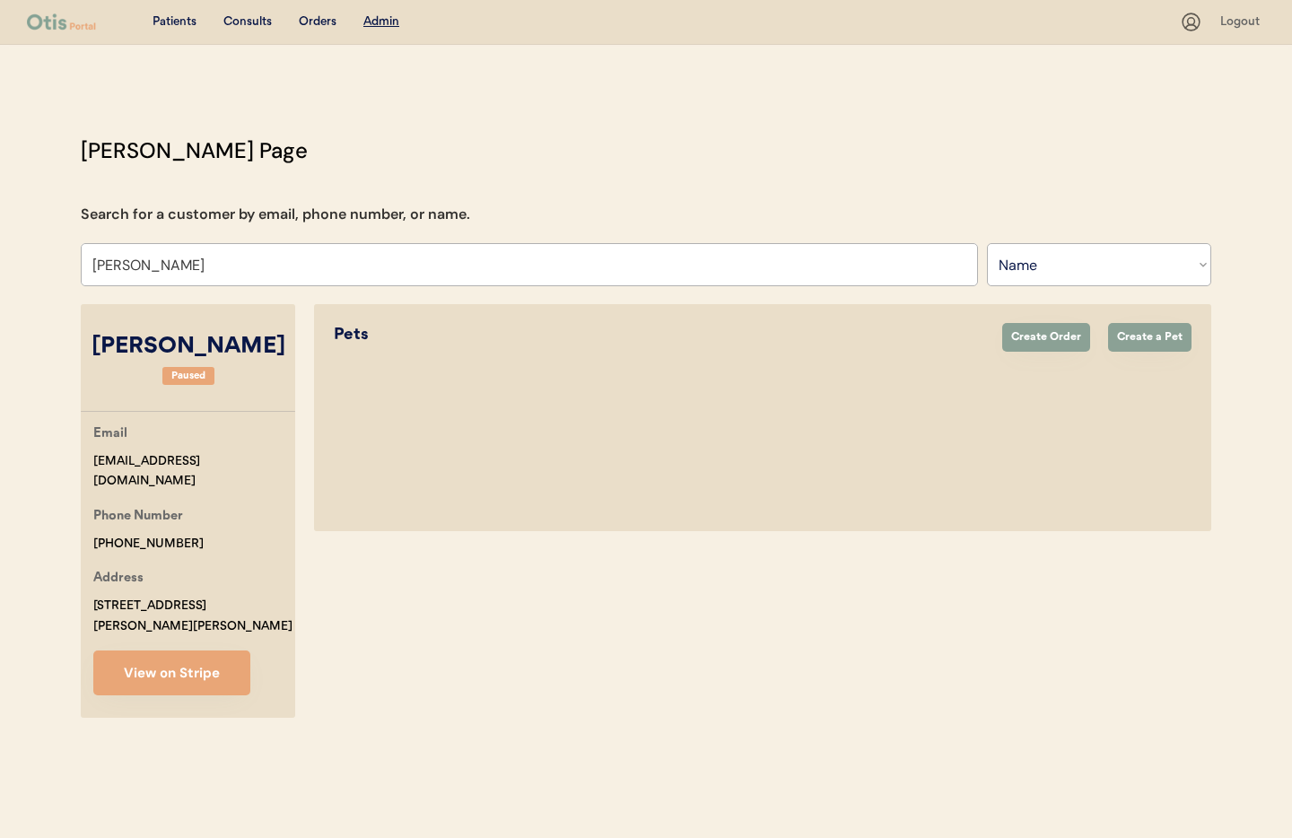
select select "true"
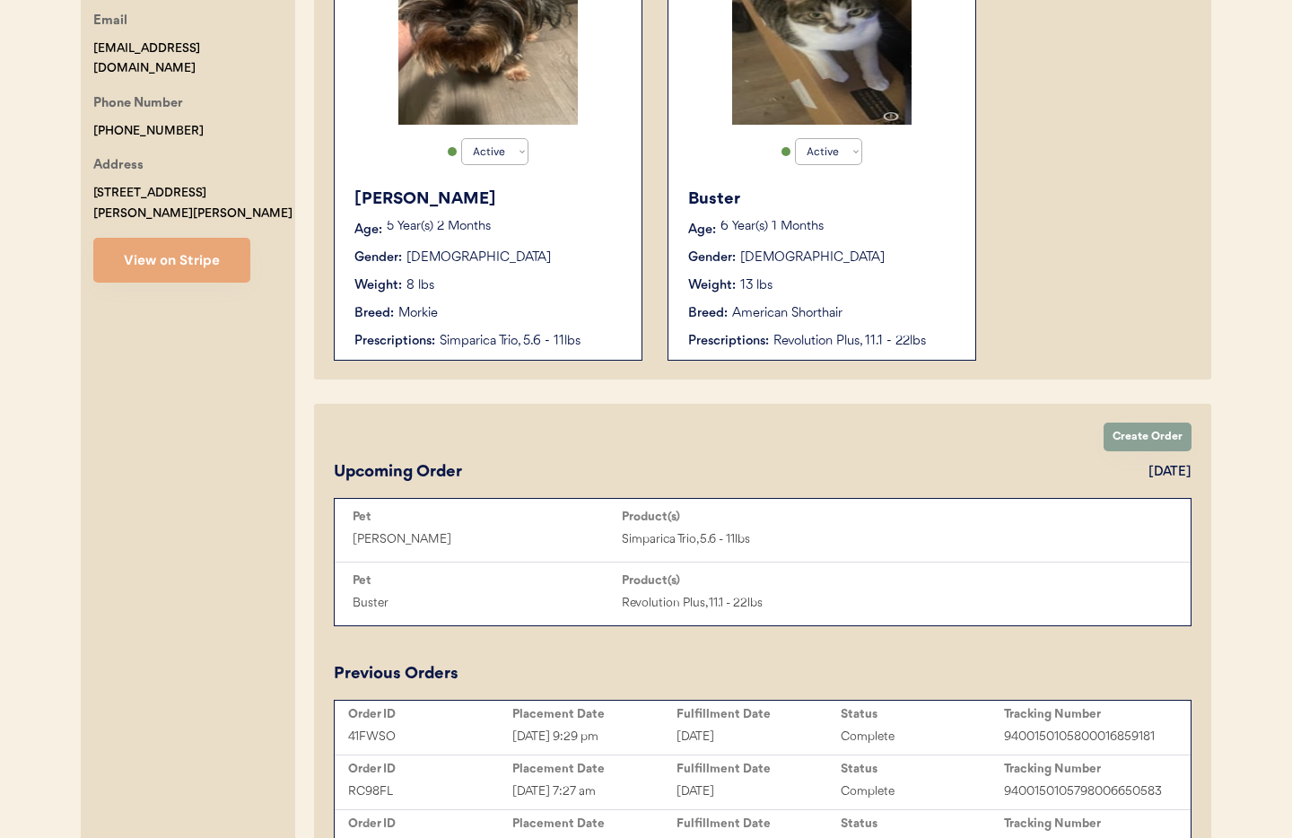
scroll to position [380, 0]
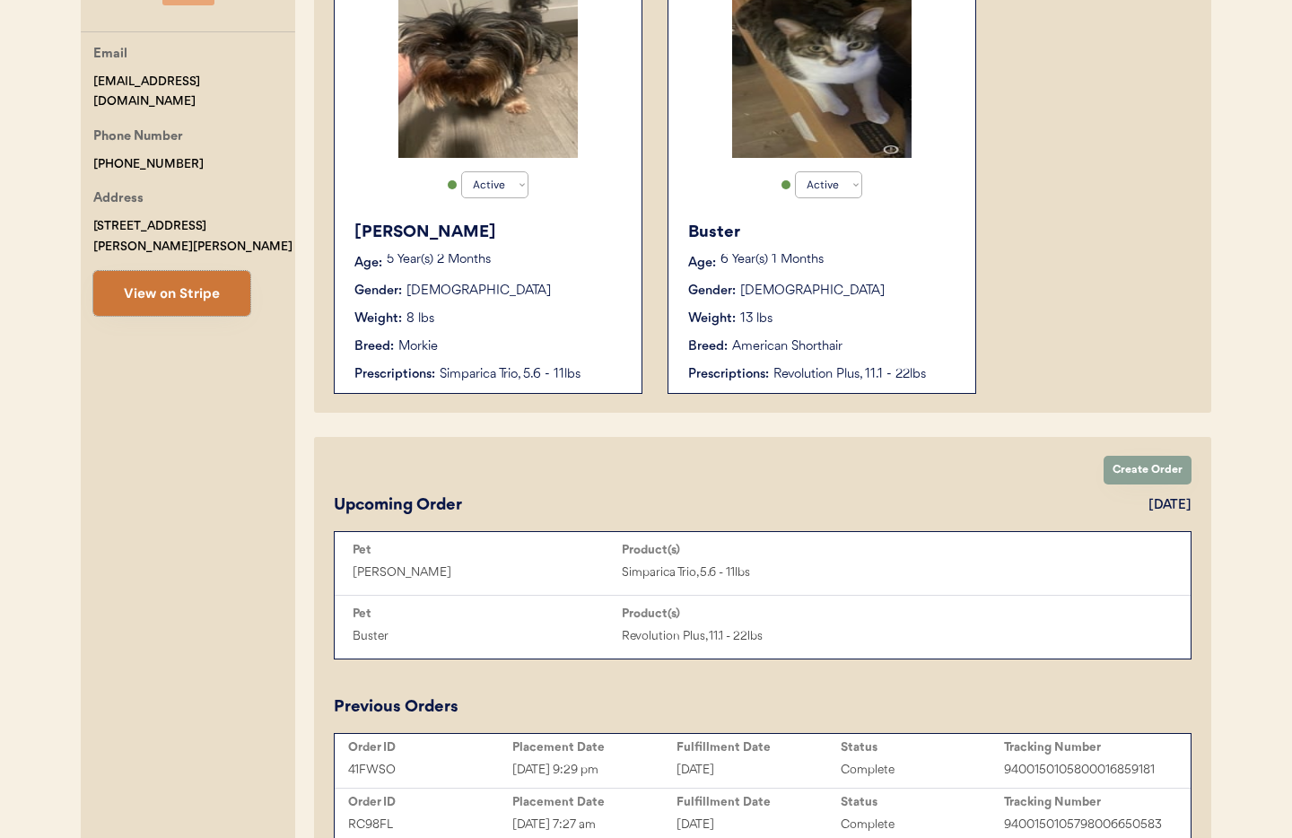
click at [205, 282] on button "View on Stripe" at bounding box center [171, 293] width 157 height 45
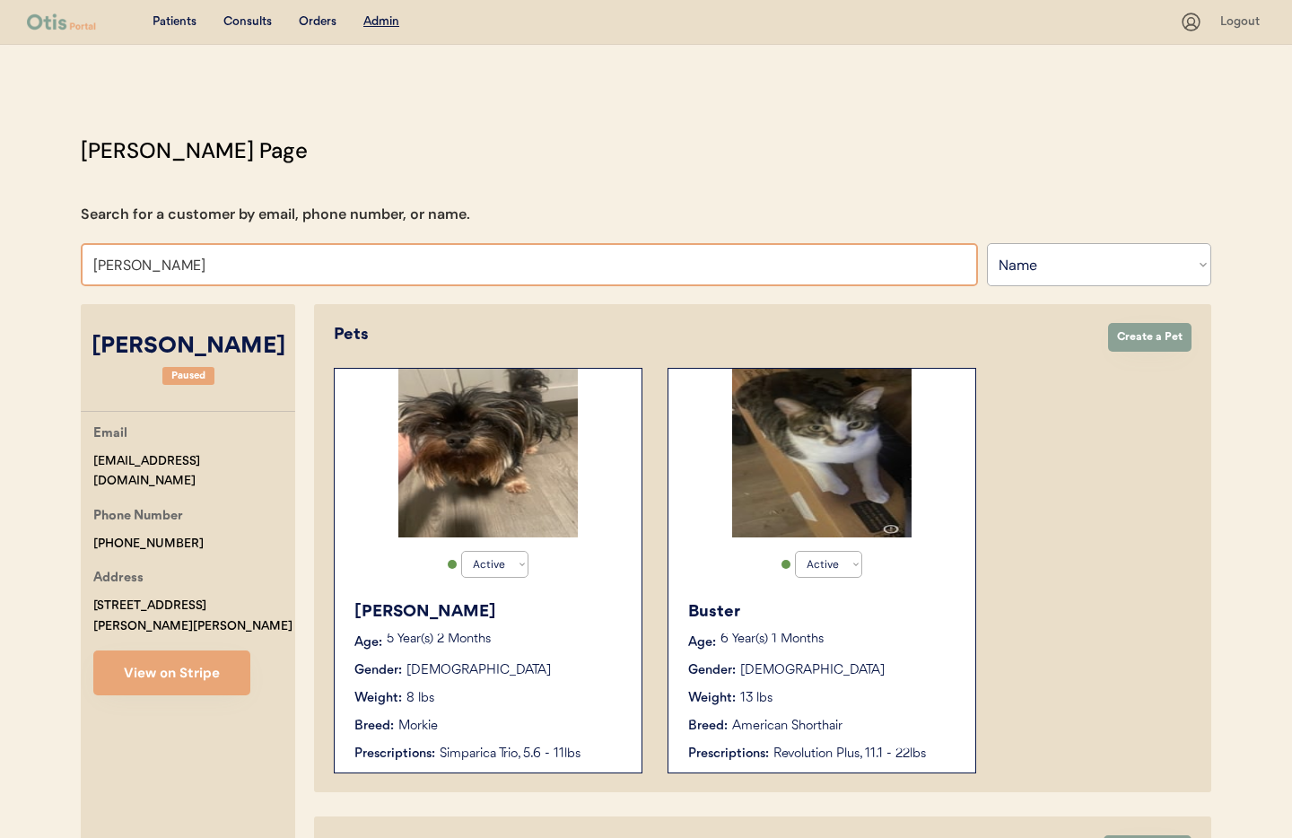
click at [200, 274] on input "Melinda Akridge" at bounding box center [529, 264] width 897 height 43
drag, startPoint x: 93, startPoint y: 256, endPoint x: 57, endPoint y: 254, distance: 36.8
drag, startPoint x: 220, startPoint y: 261, endPoint x: 18, endPoint y: 256, distance: 202.0
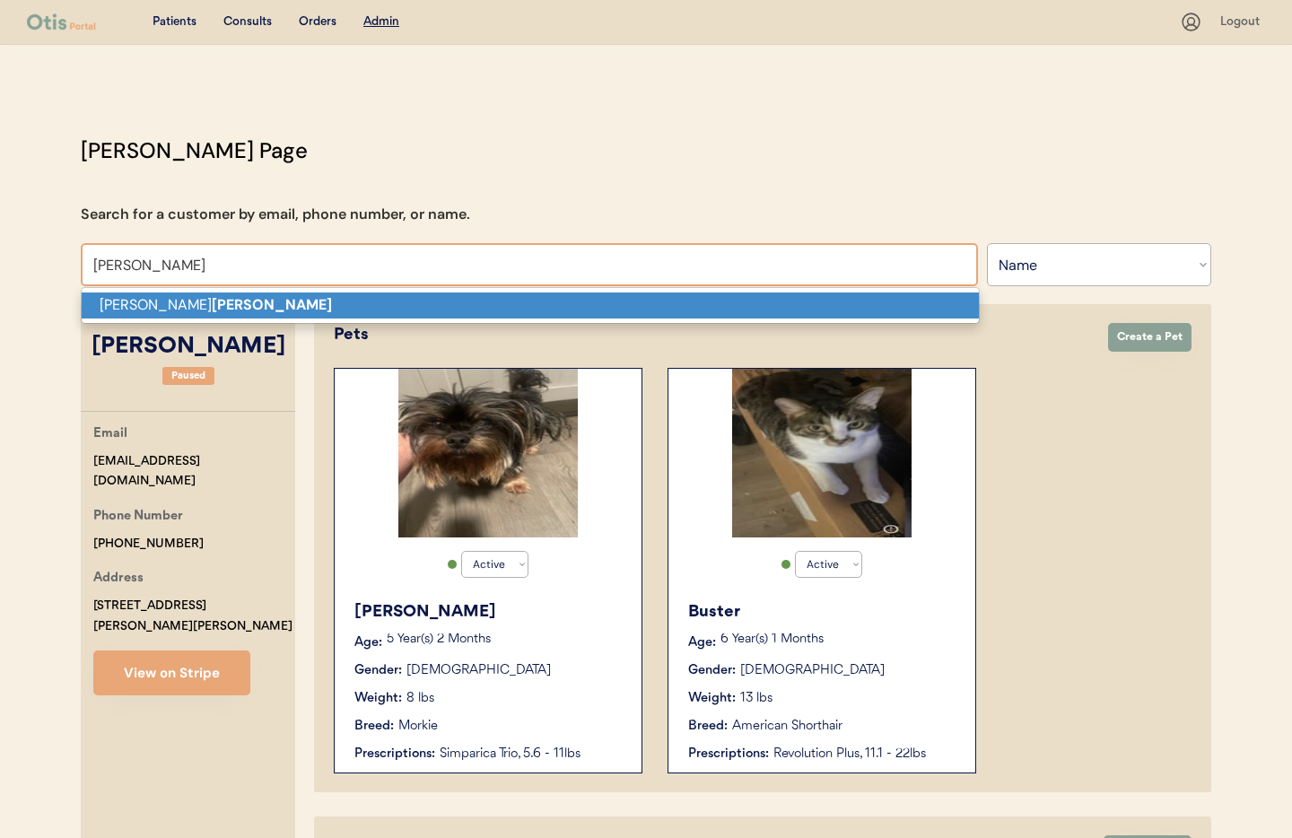
click at [121, 302] on p "Jessica Grode" at bounding box center [530, 306] width 897 height 26
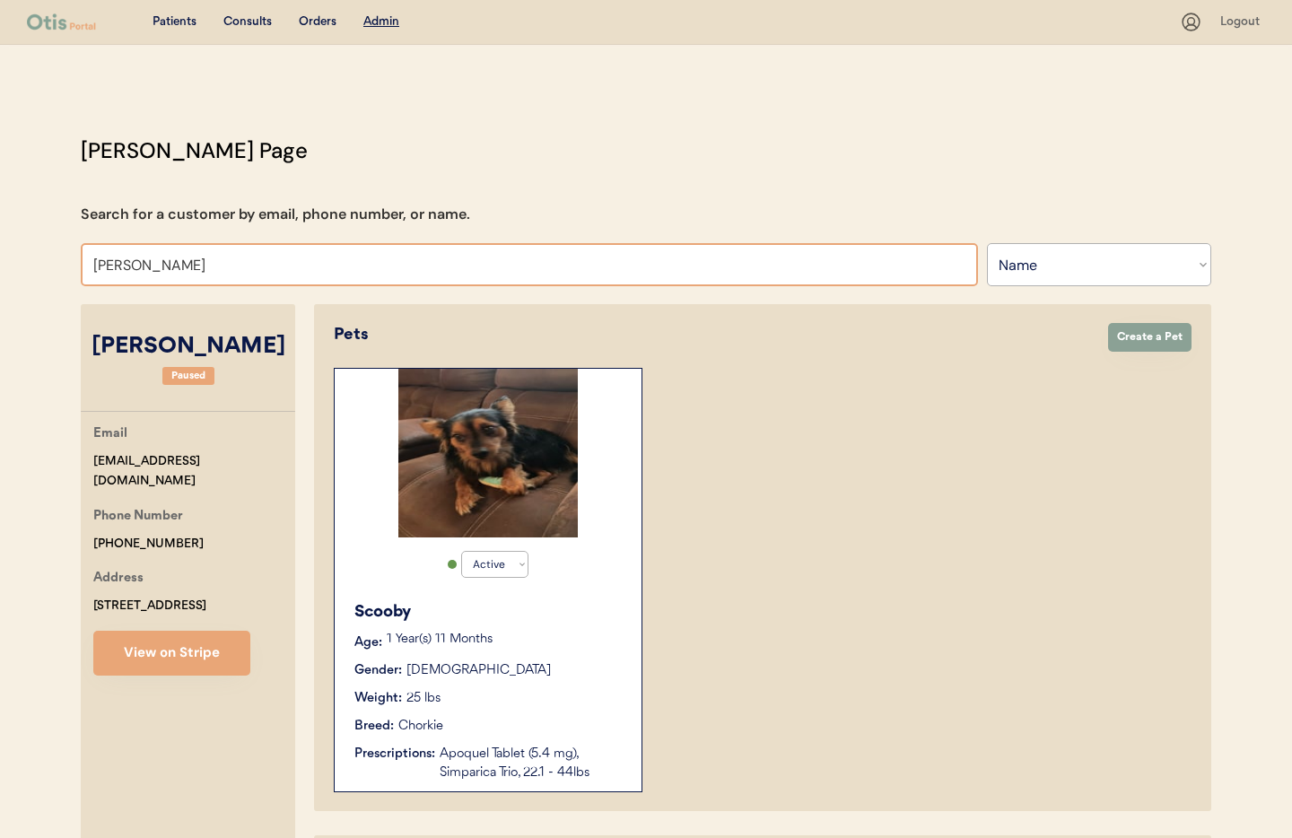
drag, startPoint x: 207, startPoint y: 266, endPoint x: 146, endPoint y: 270, distance: 61.2
click at [146, 270] on input "Jessica Grode" at bounding box center [529, 264] width 897 height 43
type input "Jessica am"
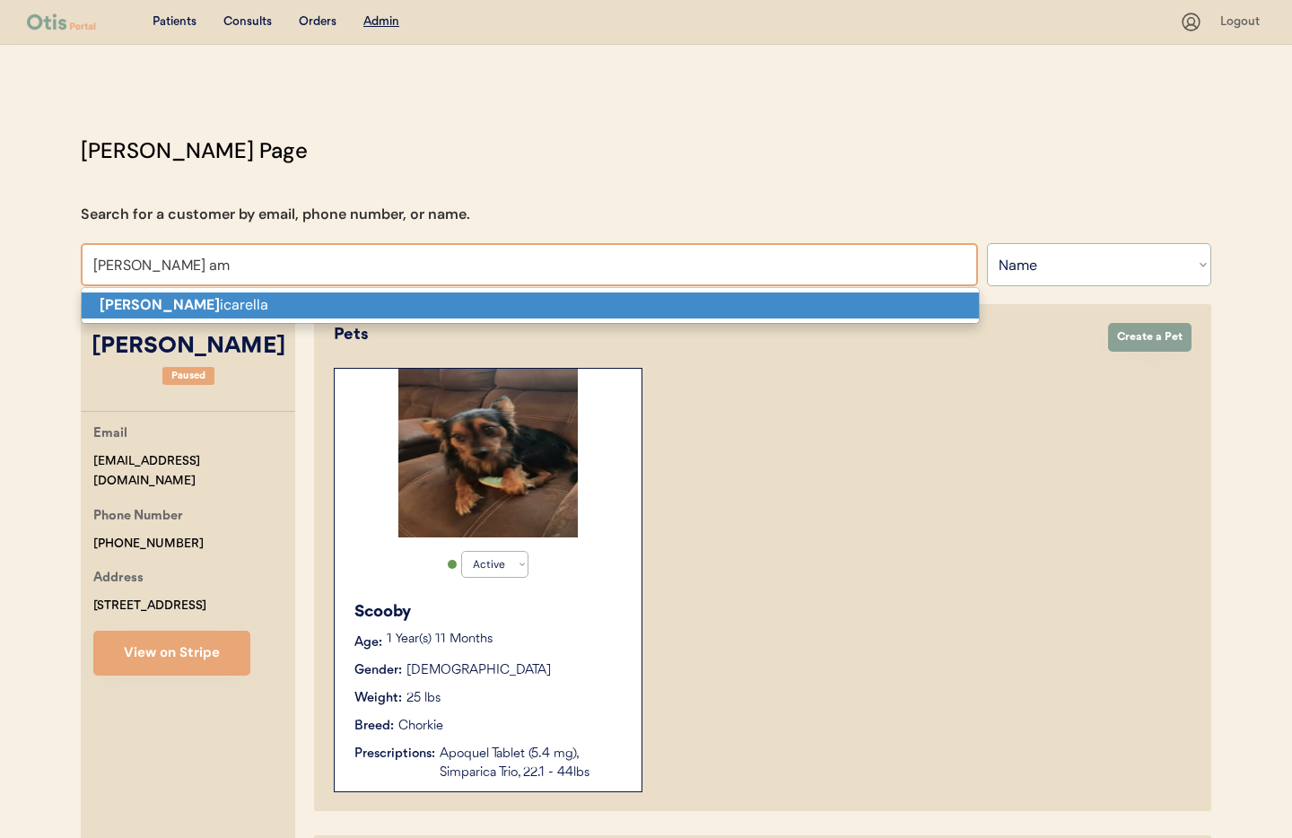
type input "Jessica amicarella"
click at [335, 311] on p "Jessica Am icarella" at bounding box center [530, 306] width 897 height 26
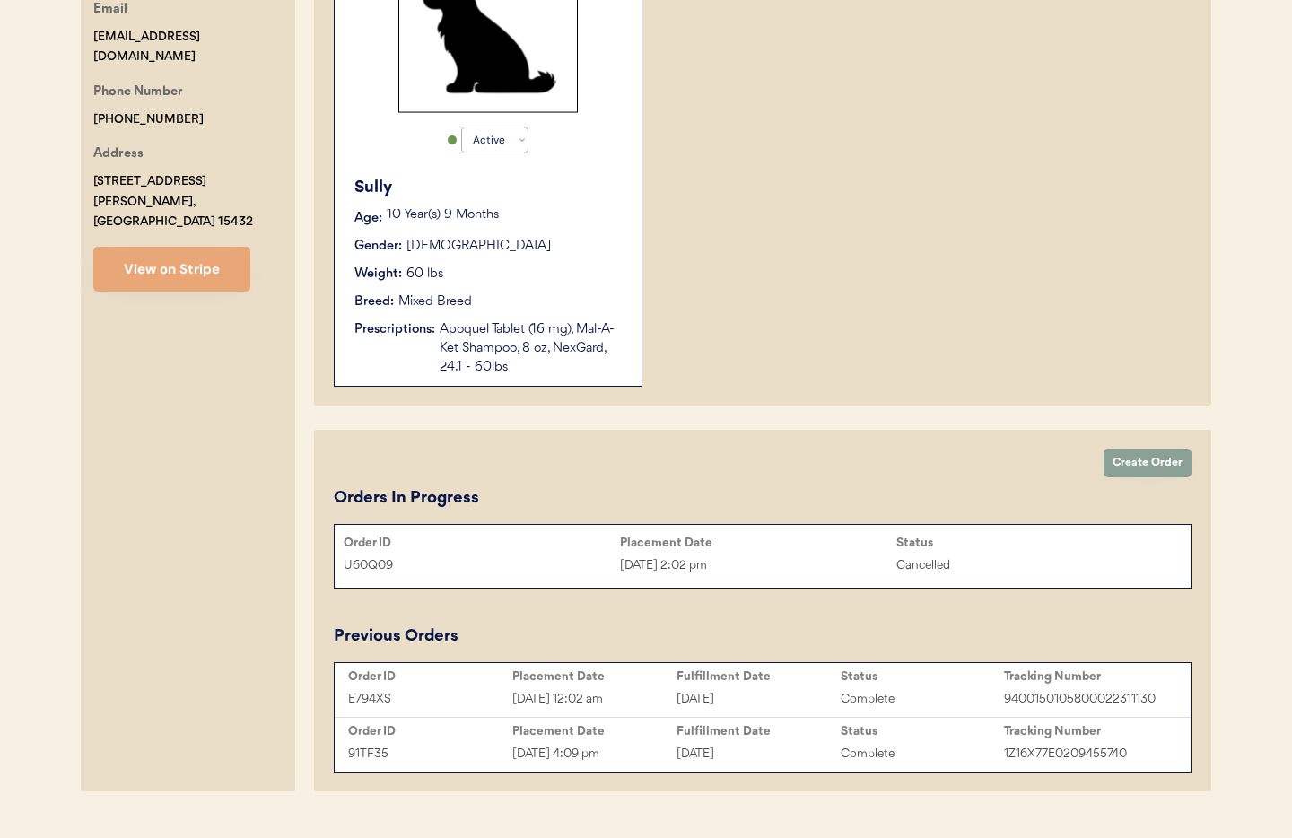
scroll to position [425, 0]
click at [199, 255] on button "View on Stripe" at bounding box center [171, 268] width 157 height 45
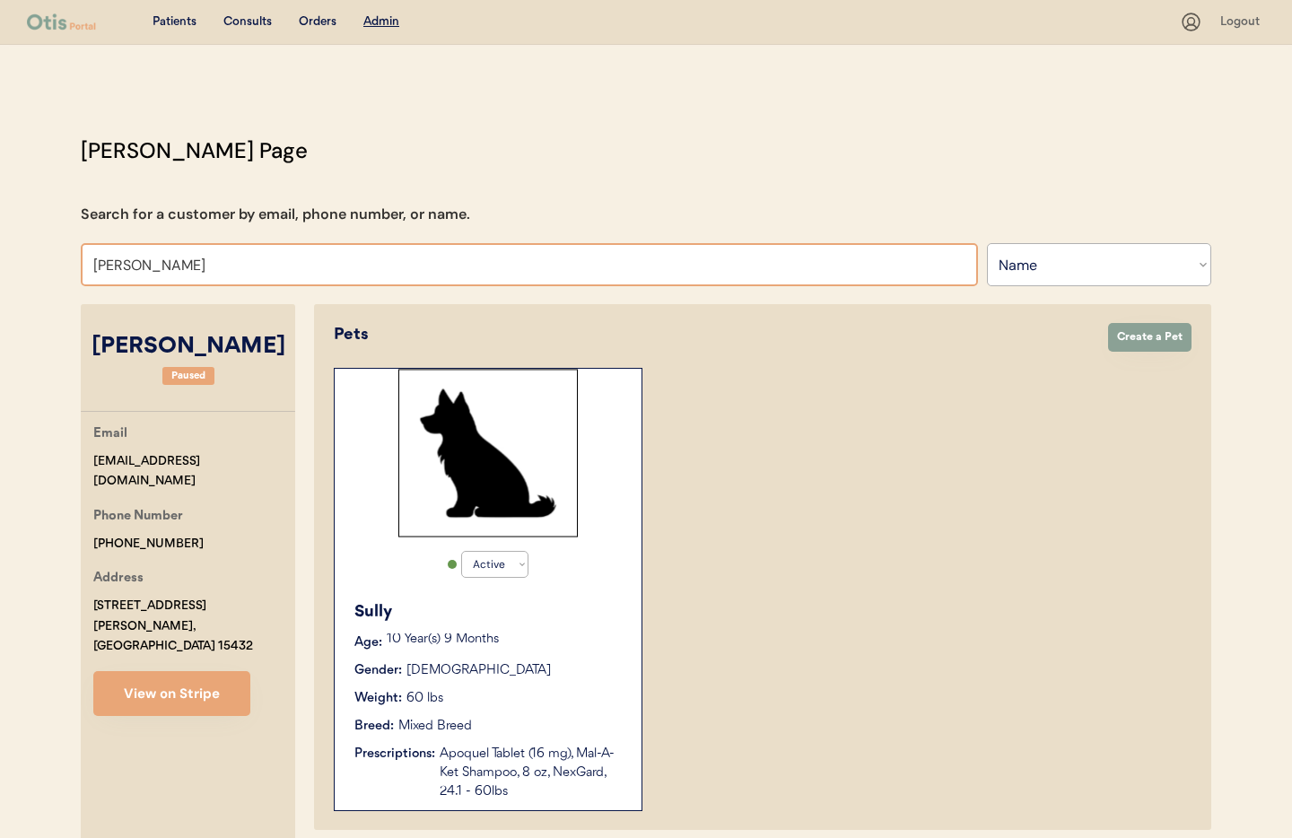
drag, startPoint x: 238, startPoint y: 270, endPoint x: 32, endPoint y: 251, distance: 206.4
click at [32, 251] on div "Patients Consults Orders Admin Logout Otis Admin Page Search for a customer by …" at bounding box center [646, 649] width 1292 height 1299
type input "L"
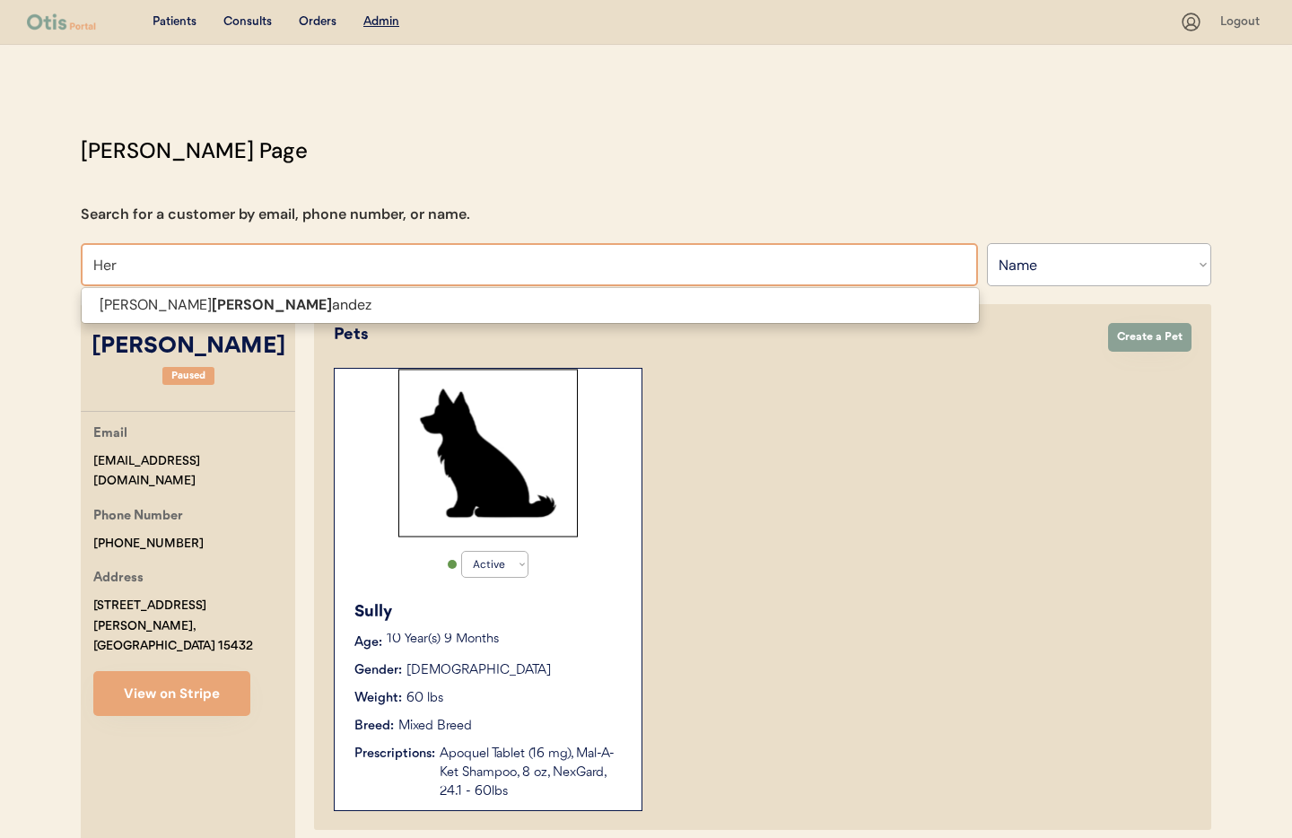
type input "He"
type input "Heidi Vesely"
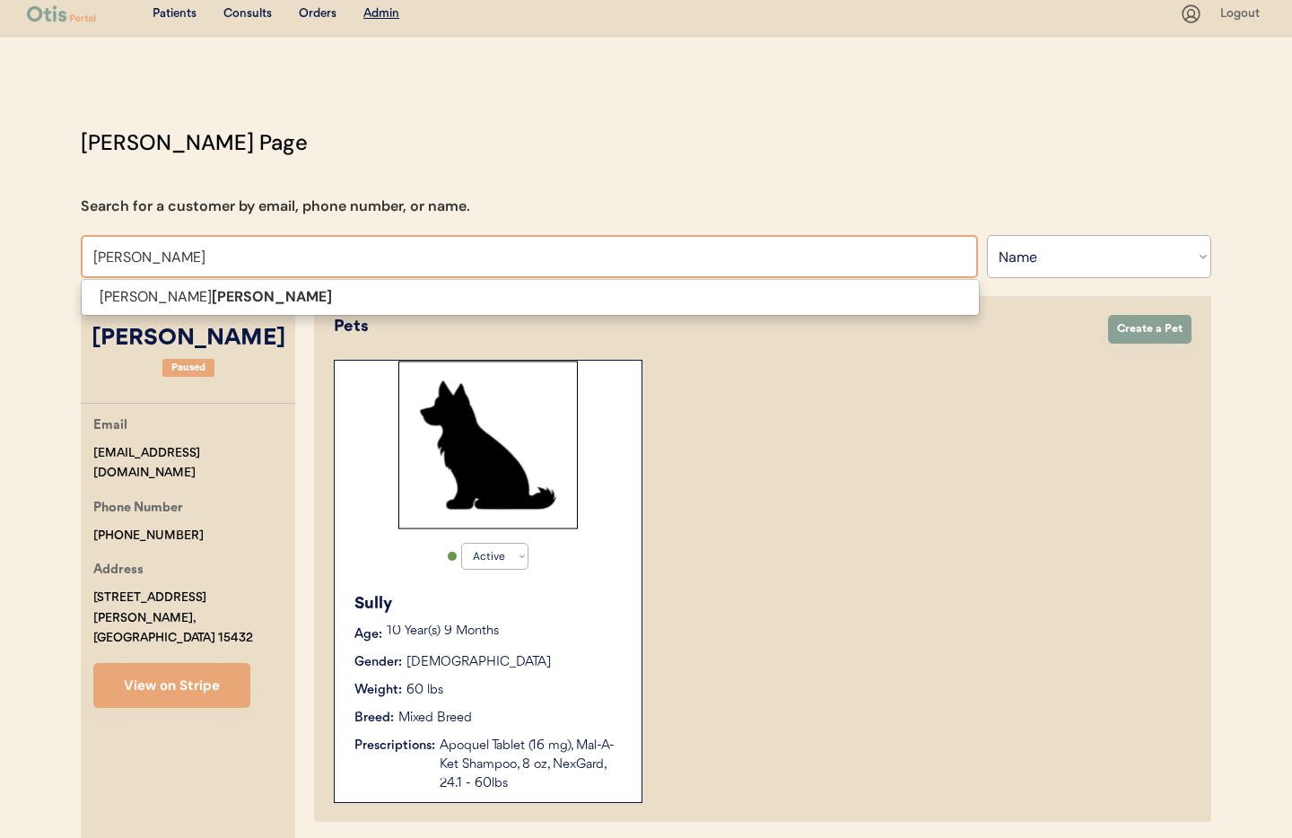
type input "Henderson"
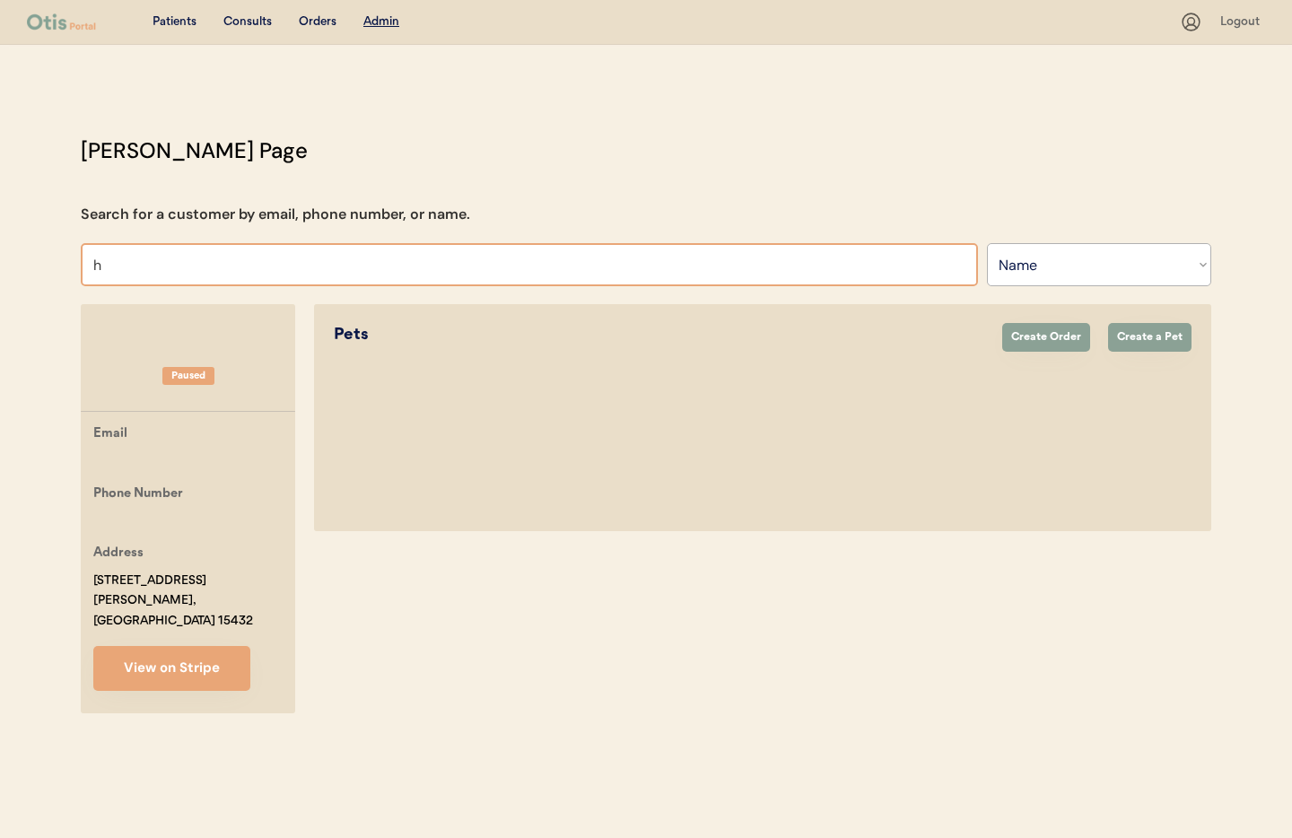
type input "he"
type input "heidi Vesely"
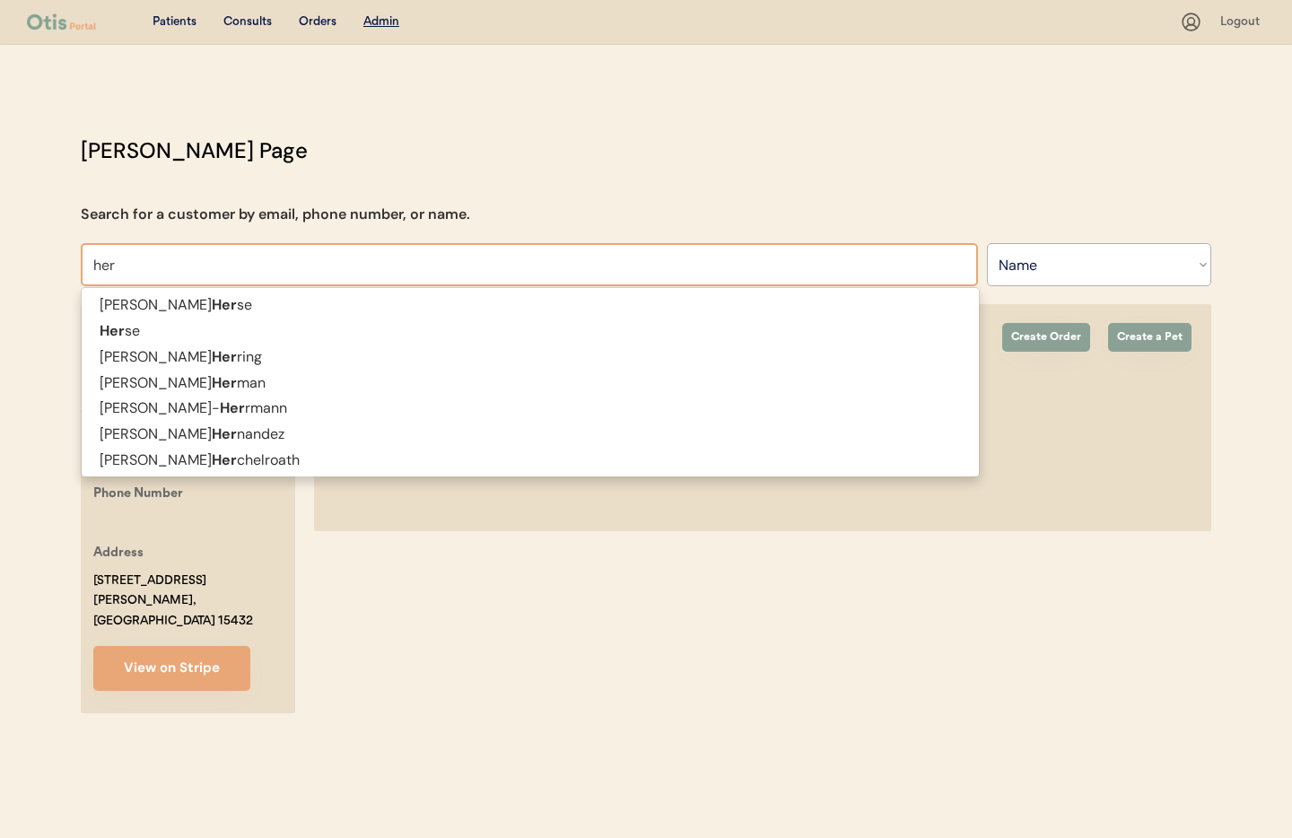
type input "he"
type input "heidi Vesely"
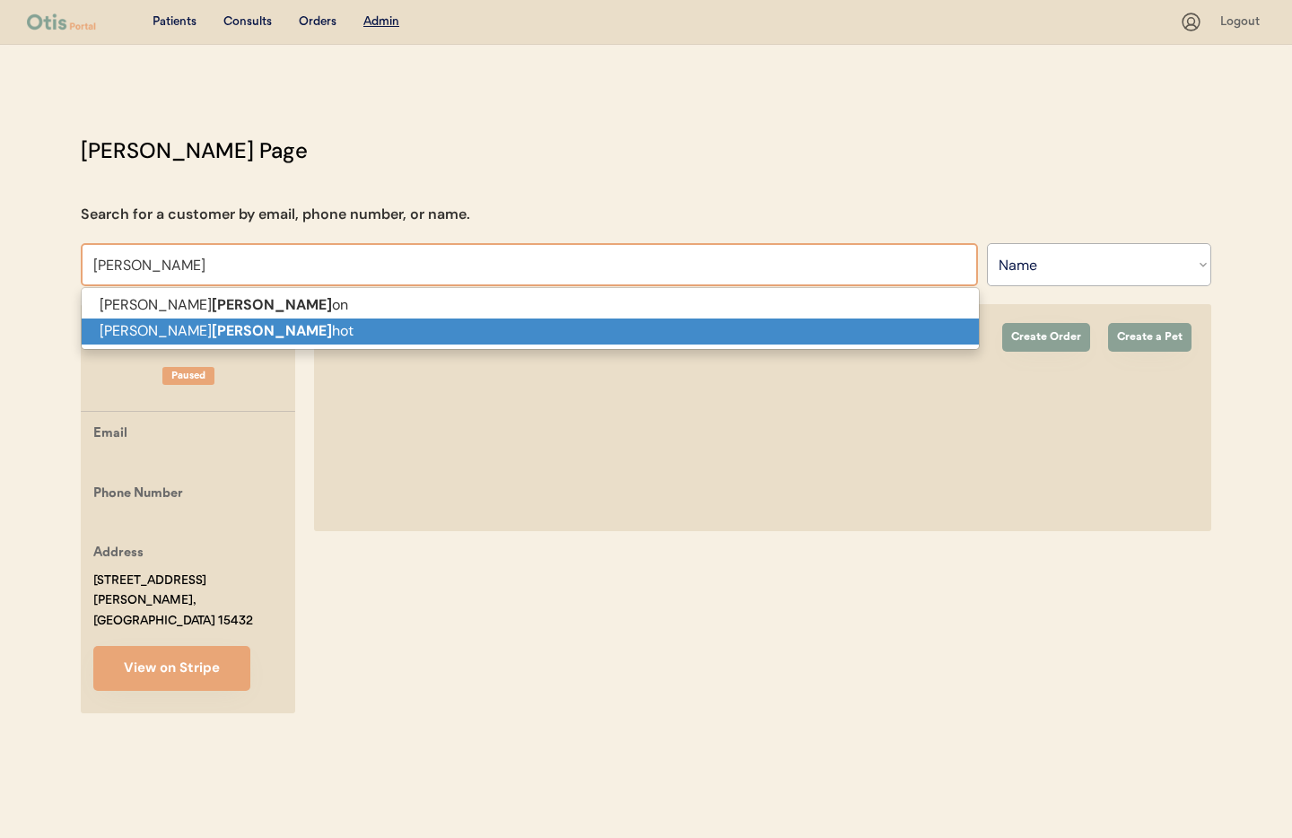
click at [212, 336] on strong "Henders" at bounding box center [272, 330] width 120 height 19
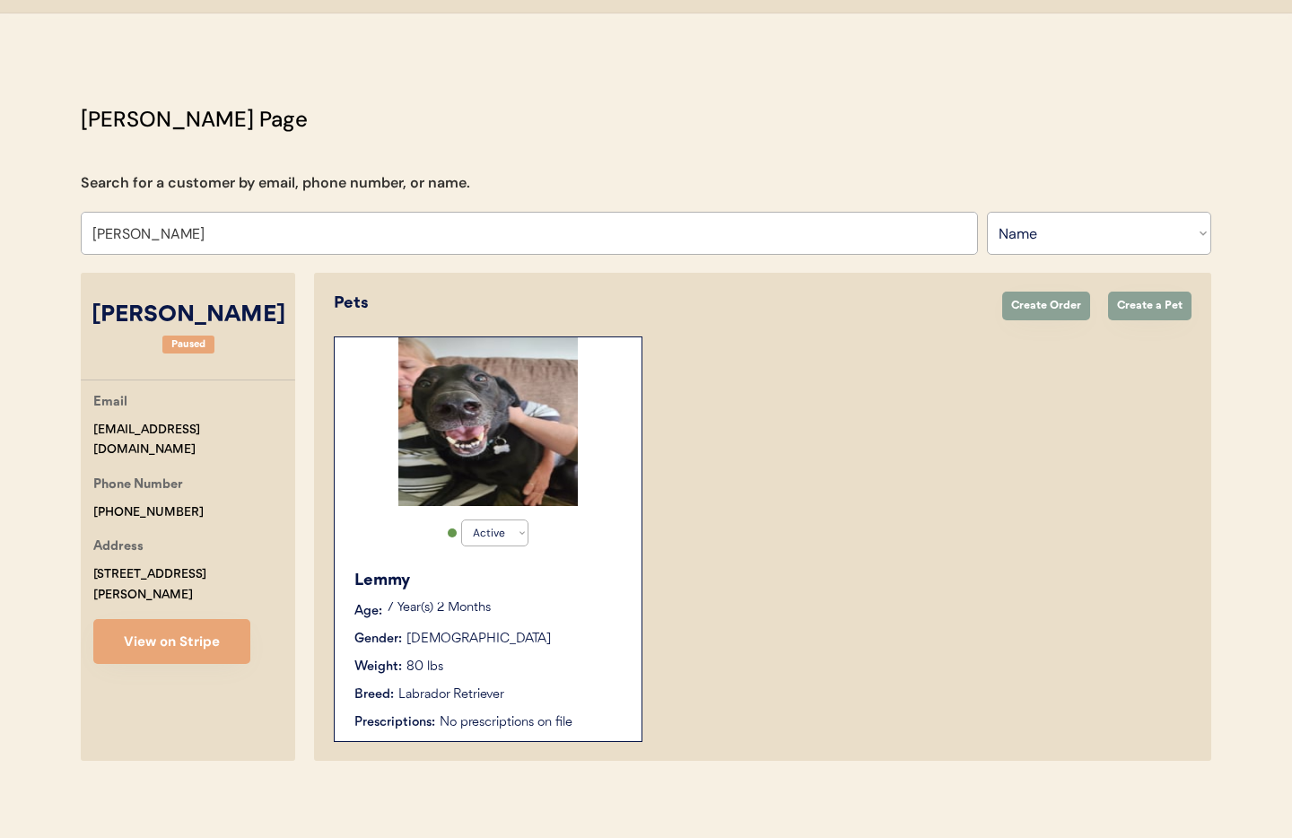
scroll to position [38, 0]
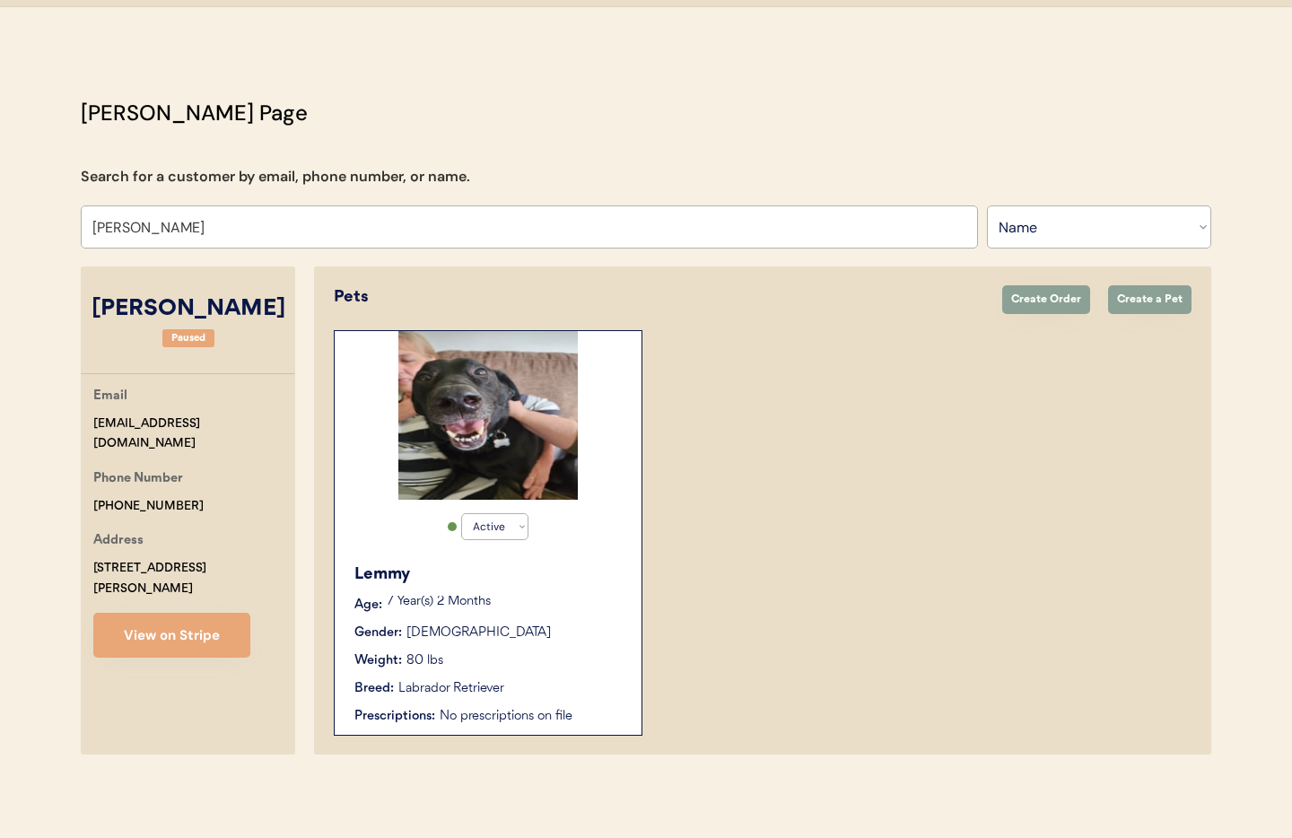
type input "[PERSON_NAME]"
click at [579, 608] on p "7 Year(s) 2 Months" at bounding box center [505, 602] width 237 height 13
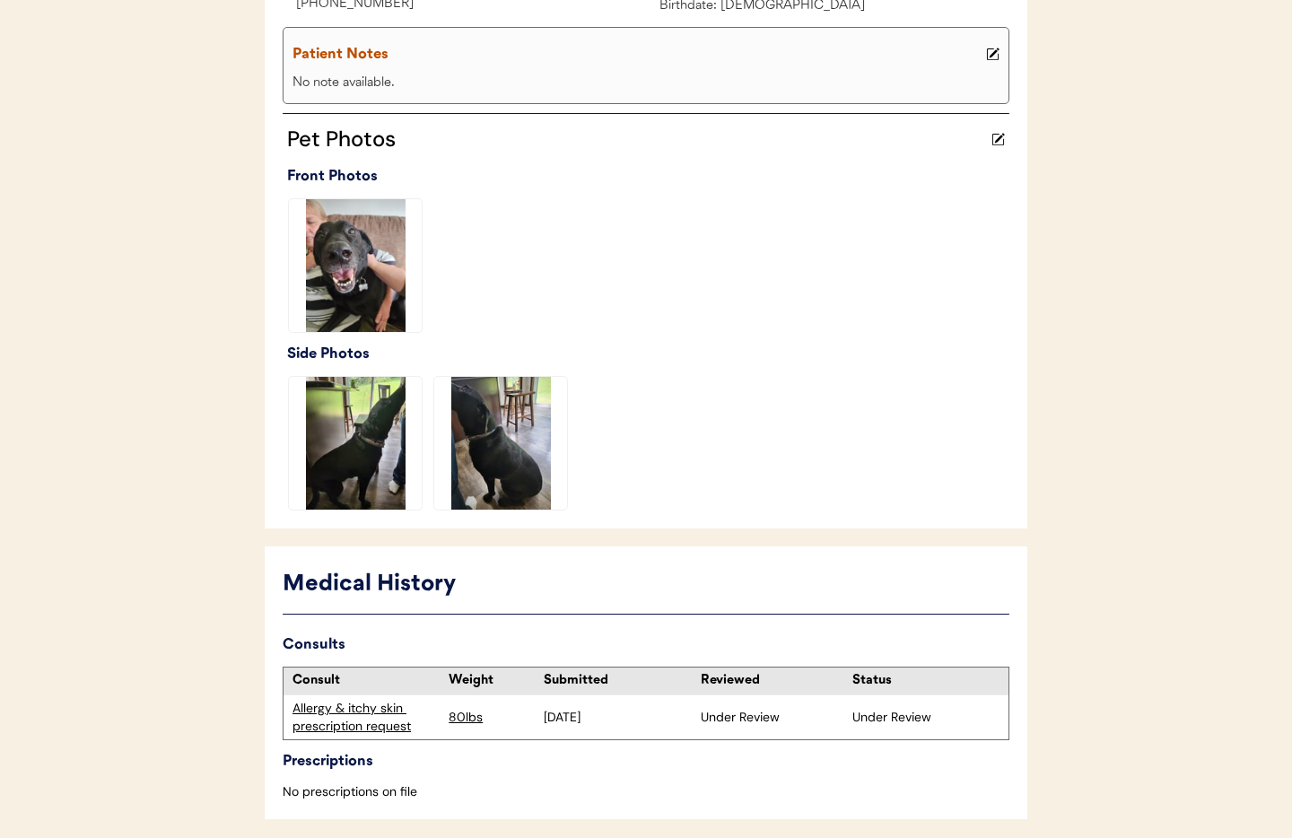
scroll to position [454, 0]
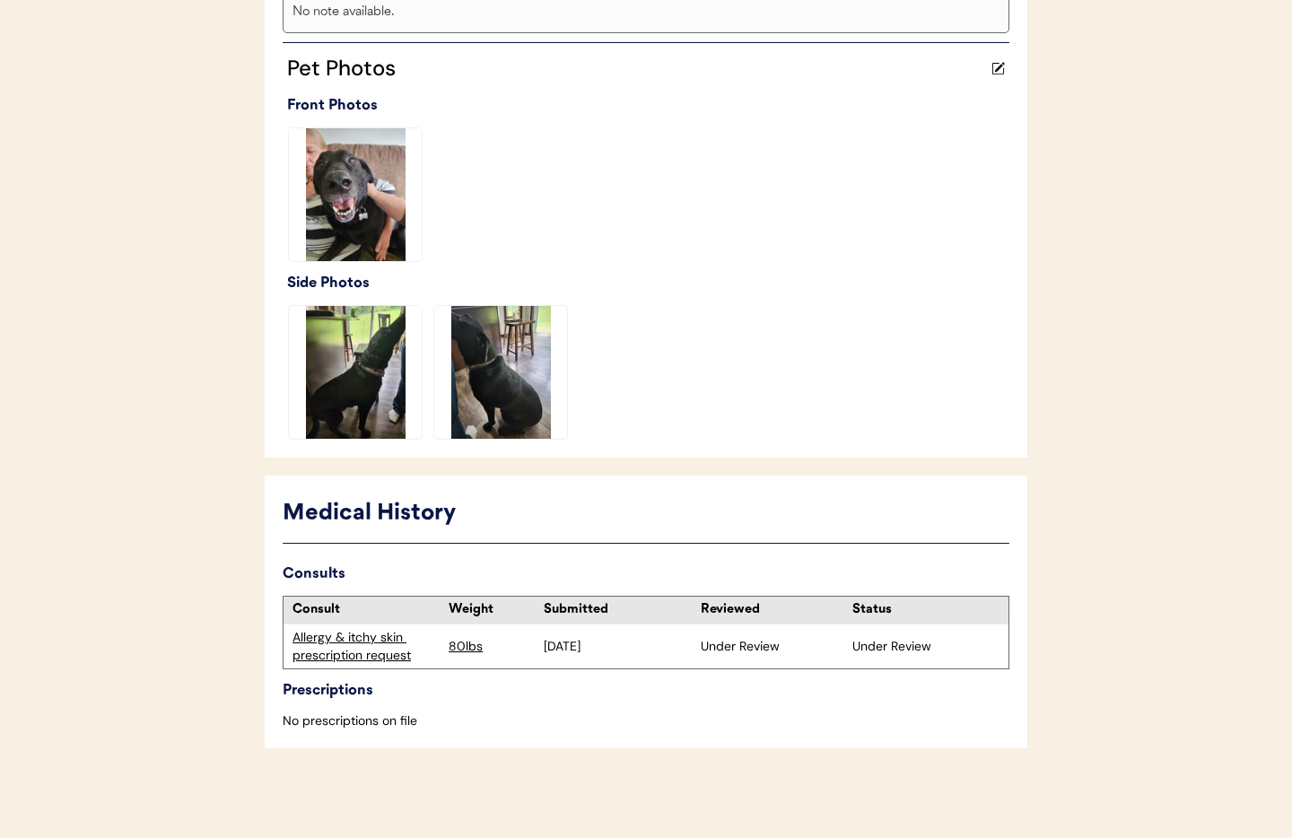
click at [354, 638] on div "Allergy & itchy skin prescription request" at bounding box center [366, 646] width 147 height 35
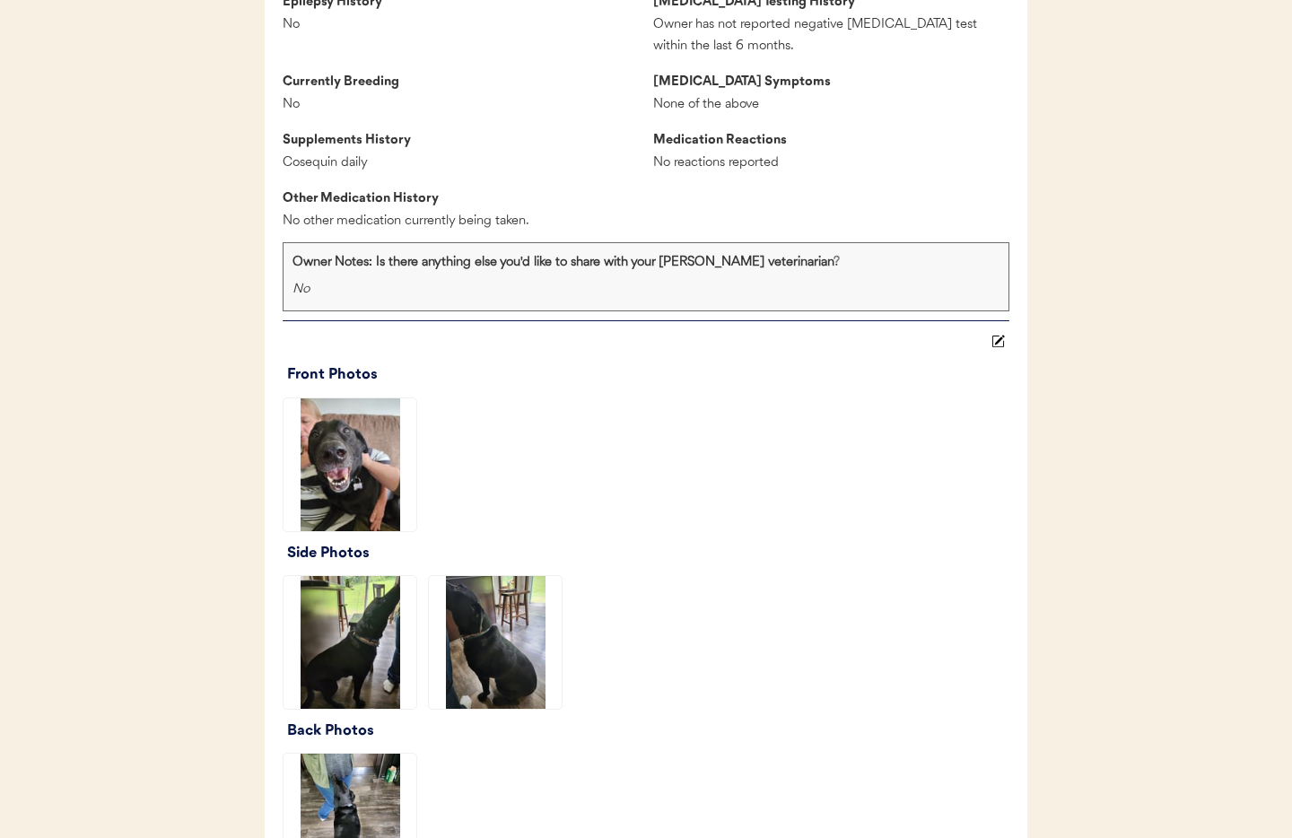
scroll to position [1785, 0]
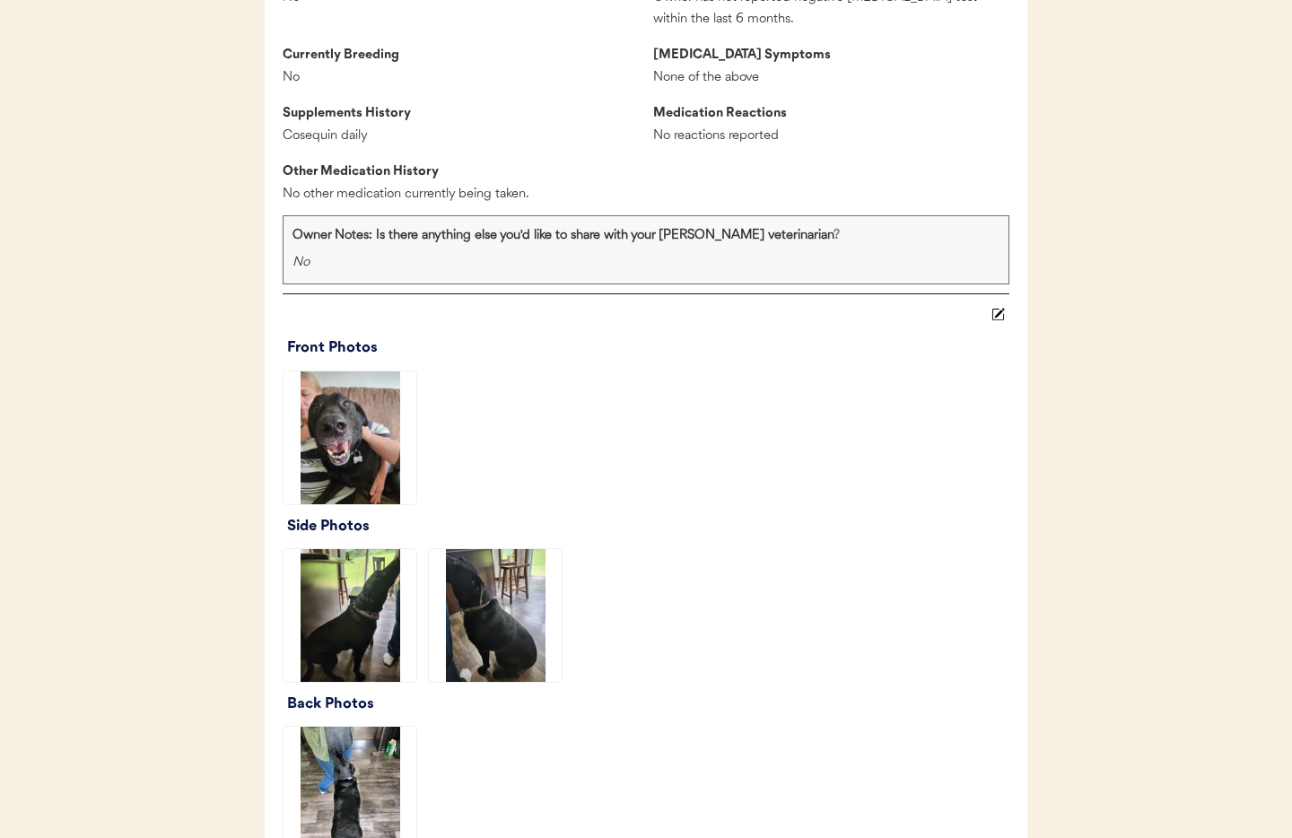
click at [365, 445] on img at bounding box center [350, 438] width 133 height 133
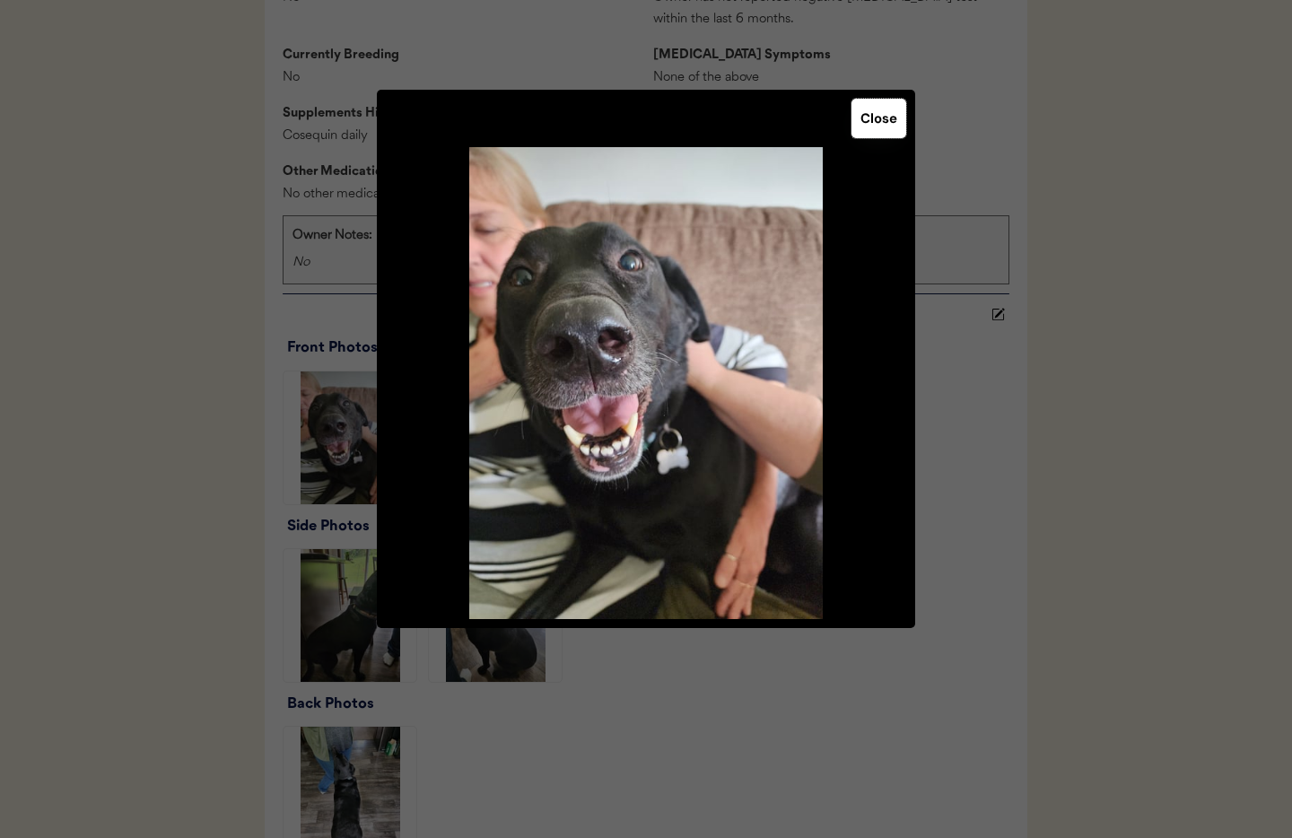
drag, startPoint x: 871, startPoint y: 130, endPoint x: 817, endPoint y: 204, distance: 91.7
click at [870, 130] on button "Close" at bounding box center [879, 118] width 55 height 39
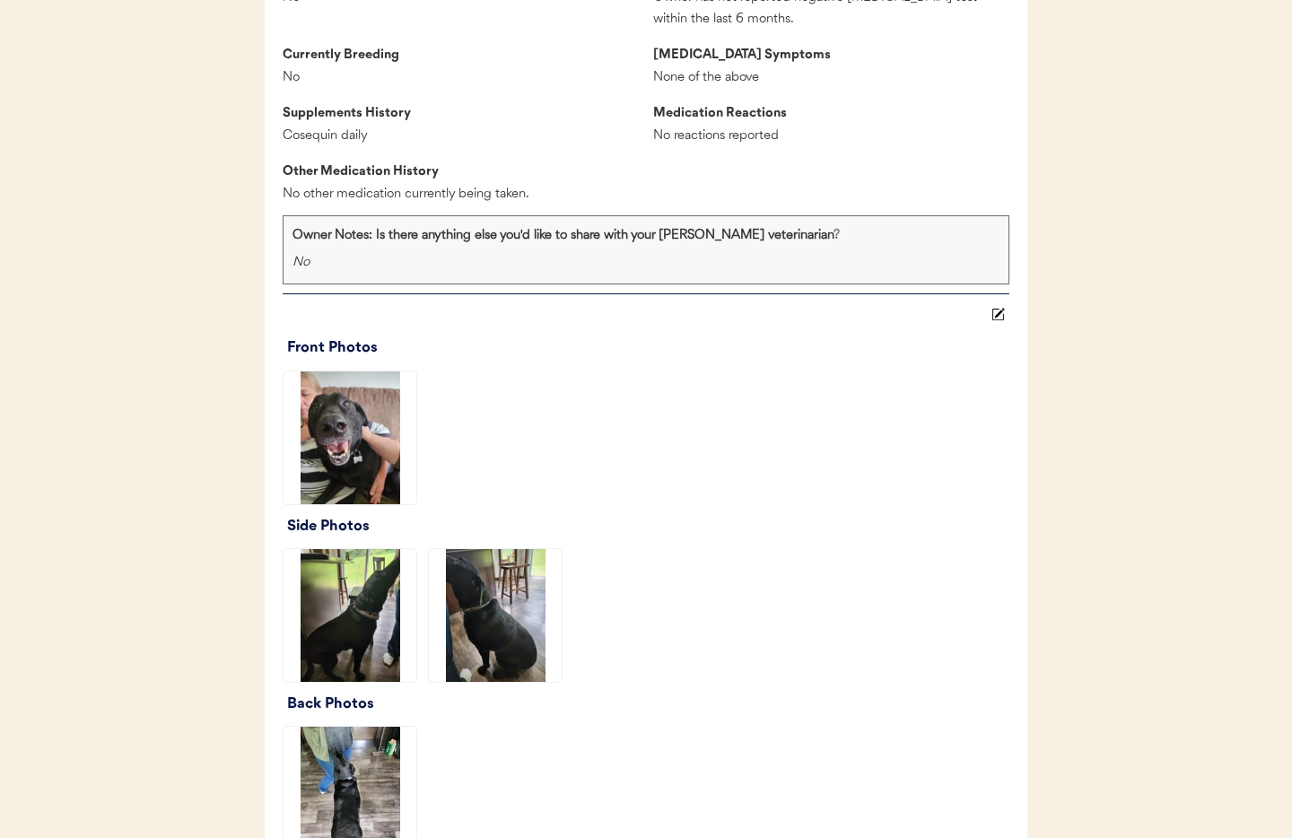
scroll to position [1924, 0]
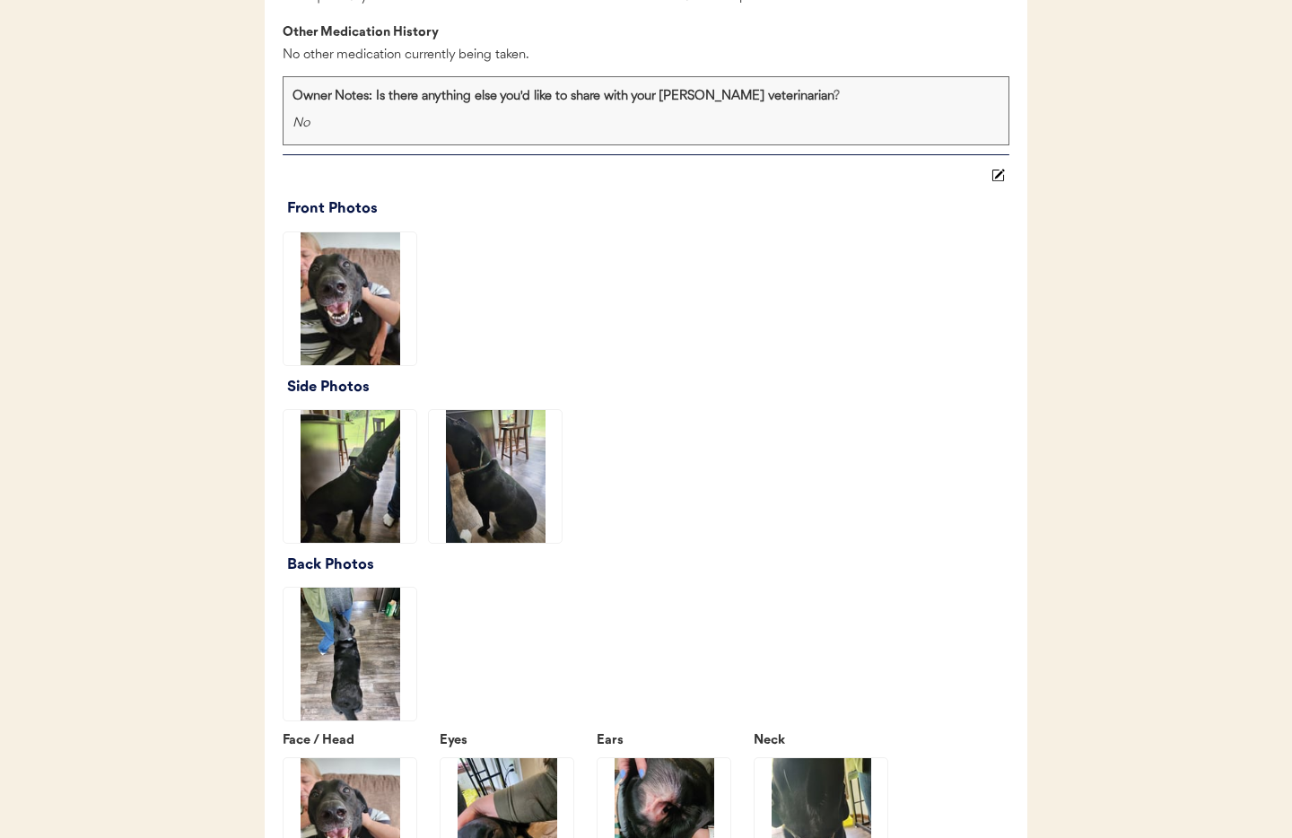
click at [354, 479] on img at bounding box center [350, 476] width 133 height 133
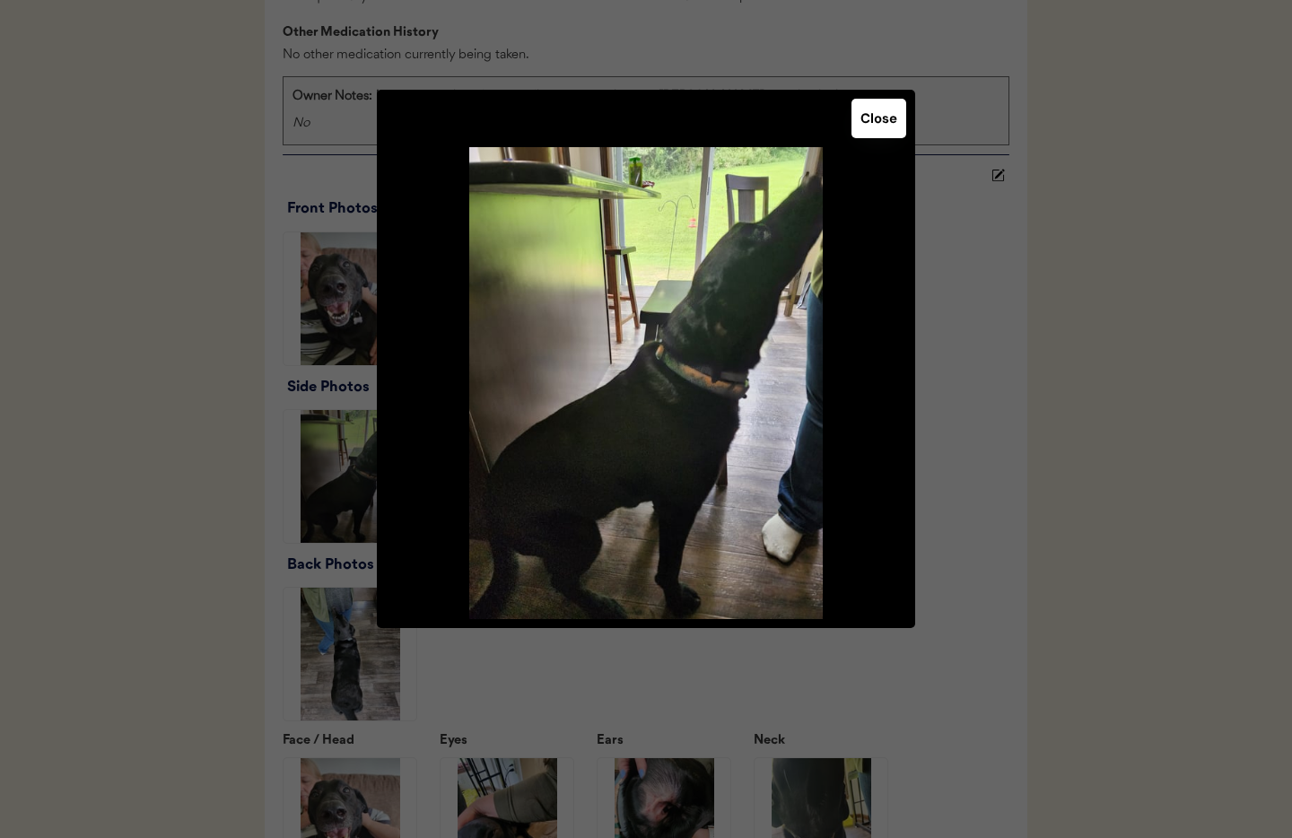
click at [894, 118] on button "Close" at bounding box center [879, 118] width 55 height 39
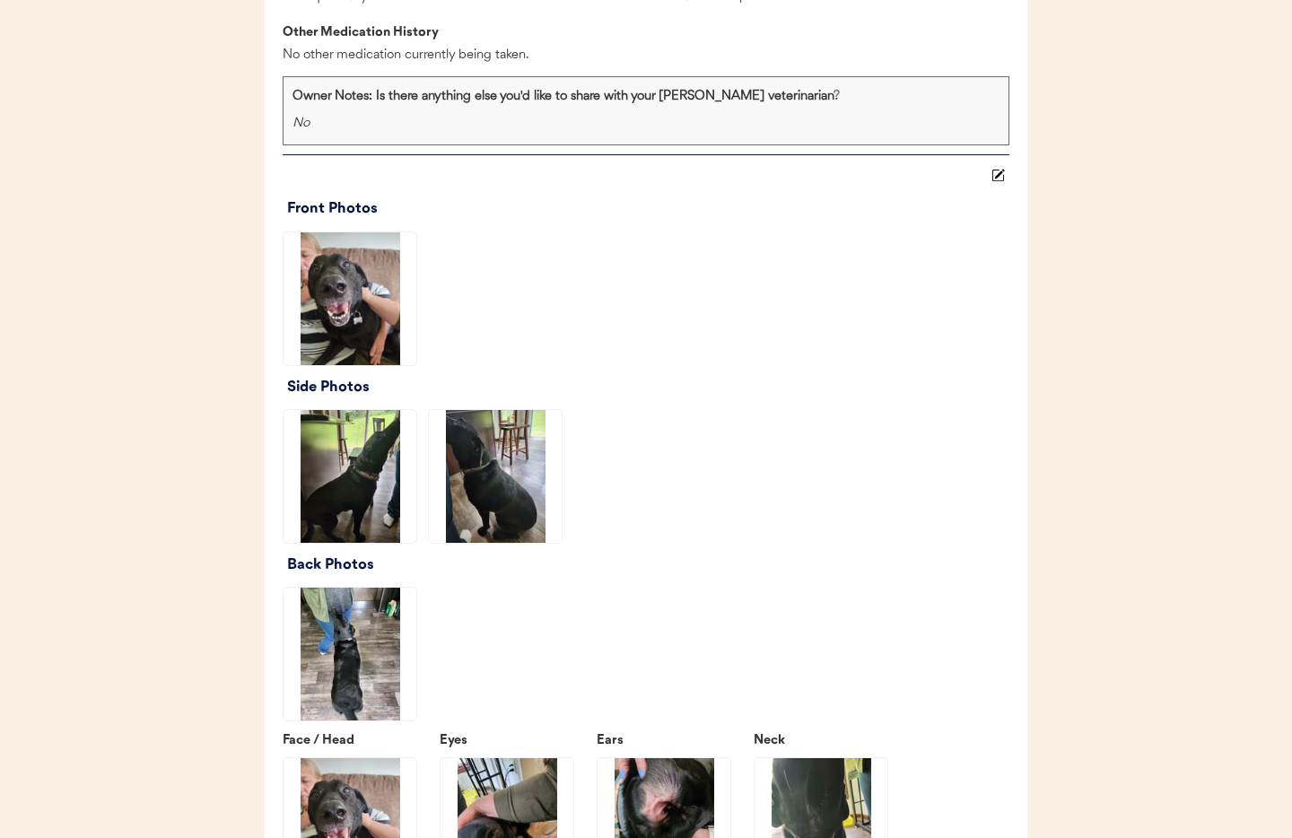
click at [509, 471] on img at bounding box center [495, 476] width 133 height 133
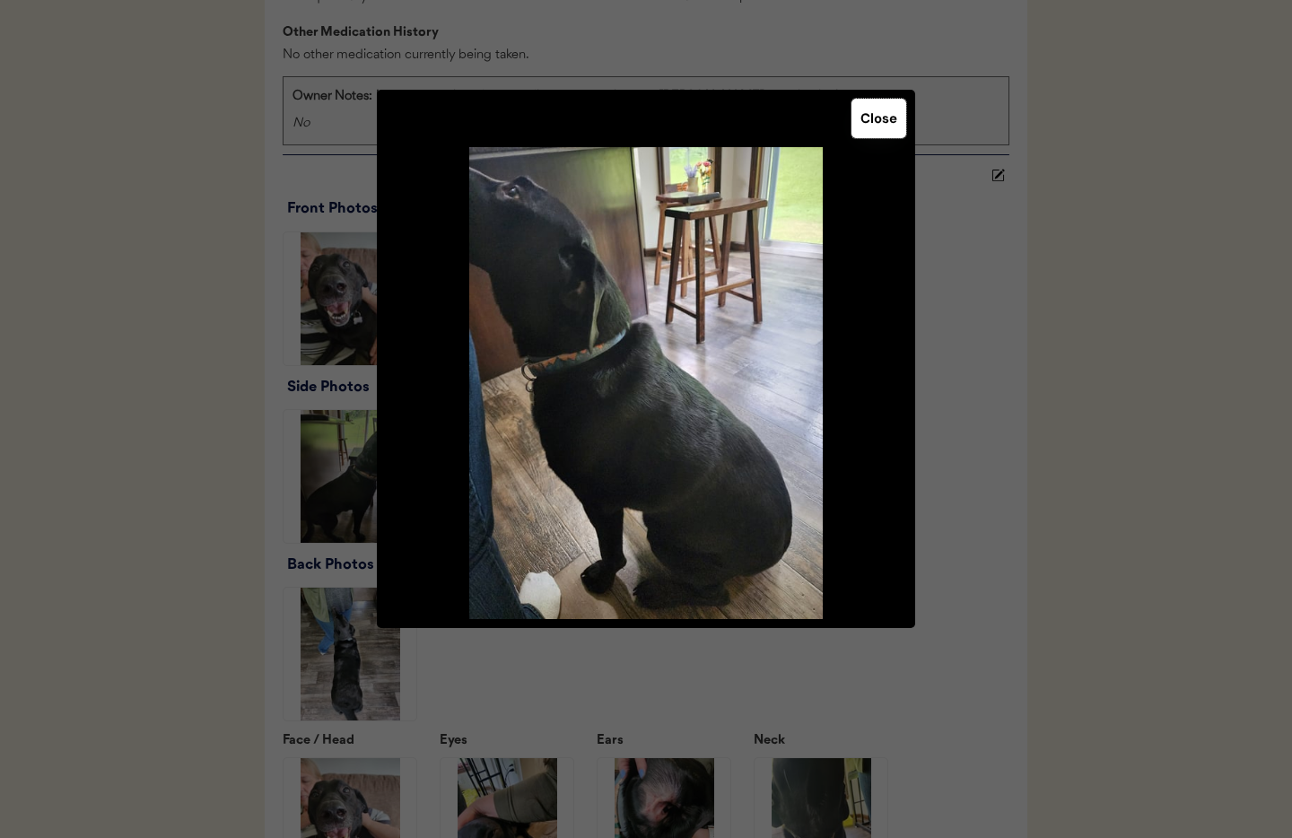
click at [882, 122] on button "Close" at bounding box center [879, 118] width 55 height 39
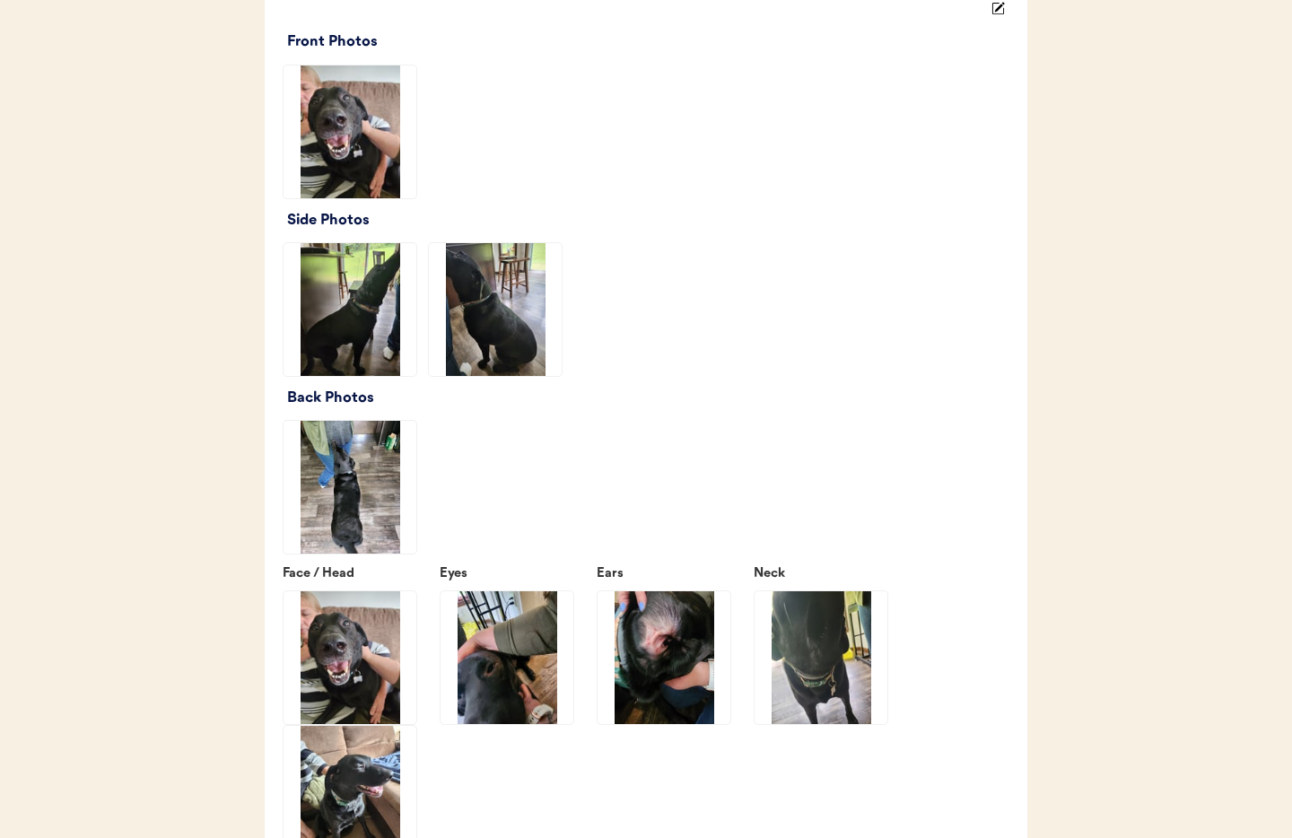
scroll to position [2117, 0]
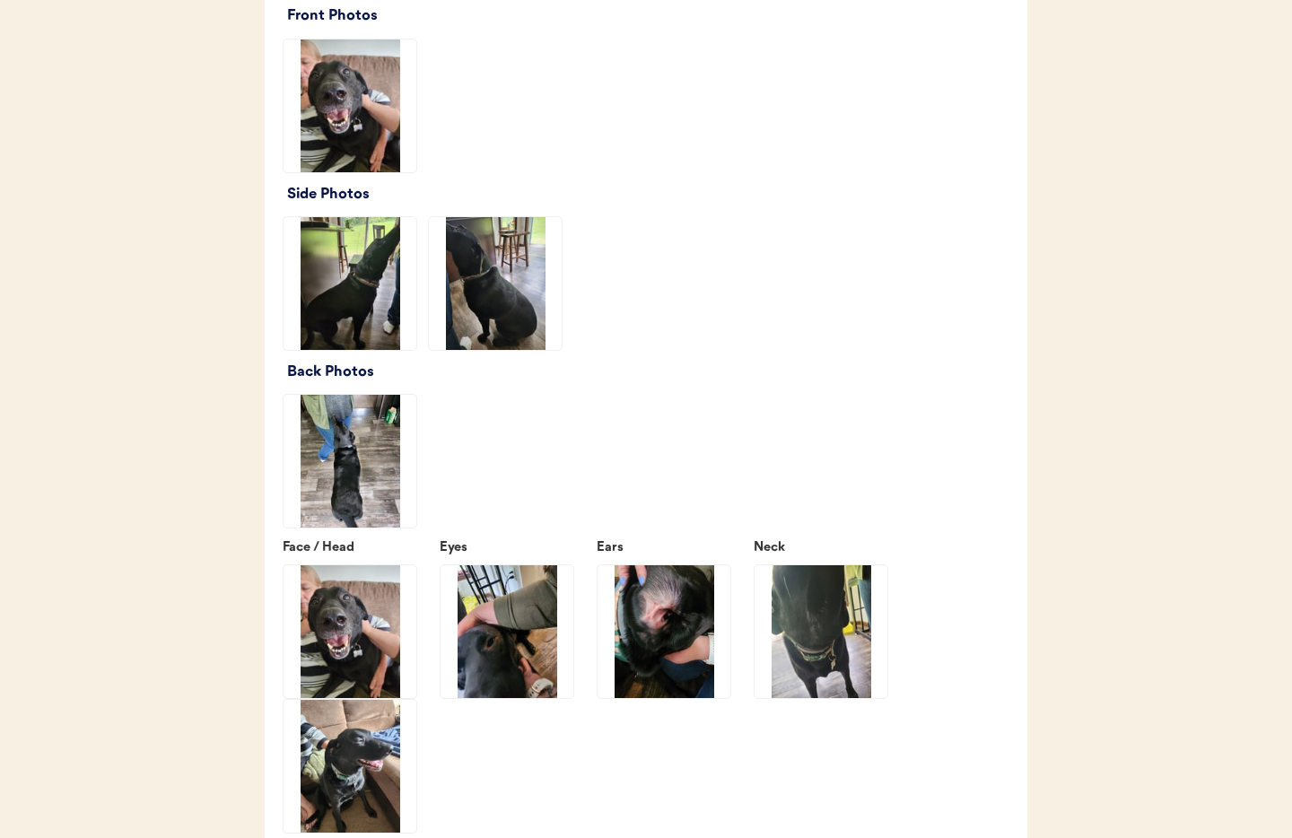
click at [325, 328] on img at bounding box center [350, 283] width 133 height 133
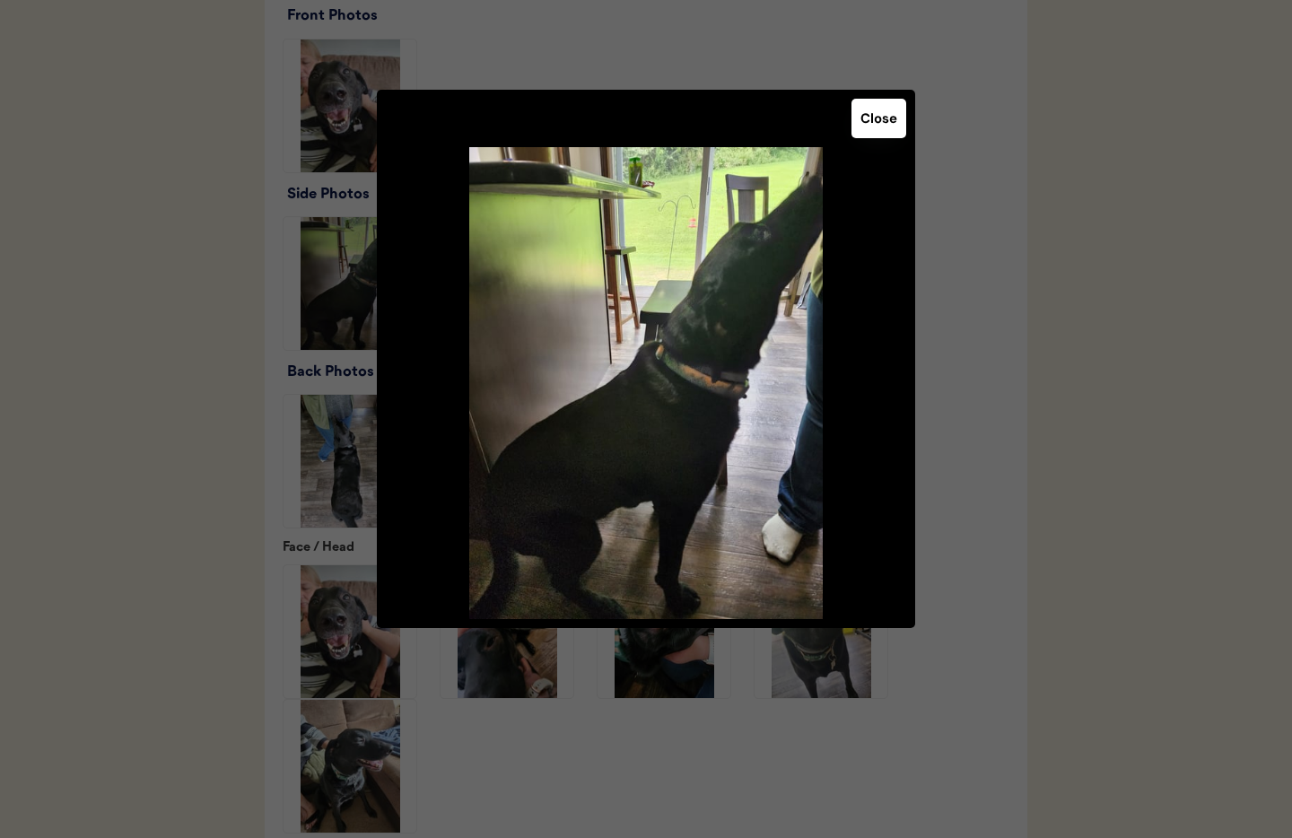
click at [881, 117] on button "Close" at bounding box center [879, 118] width 55 height 39
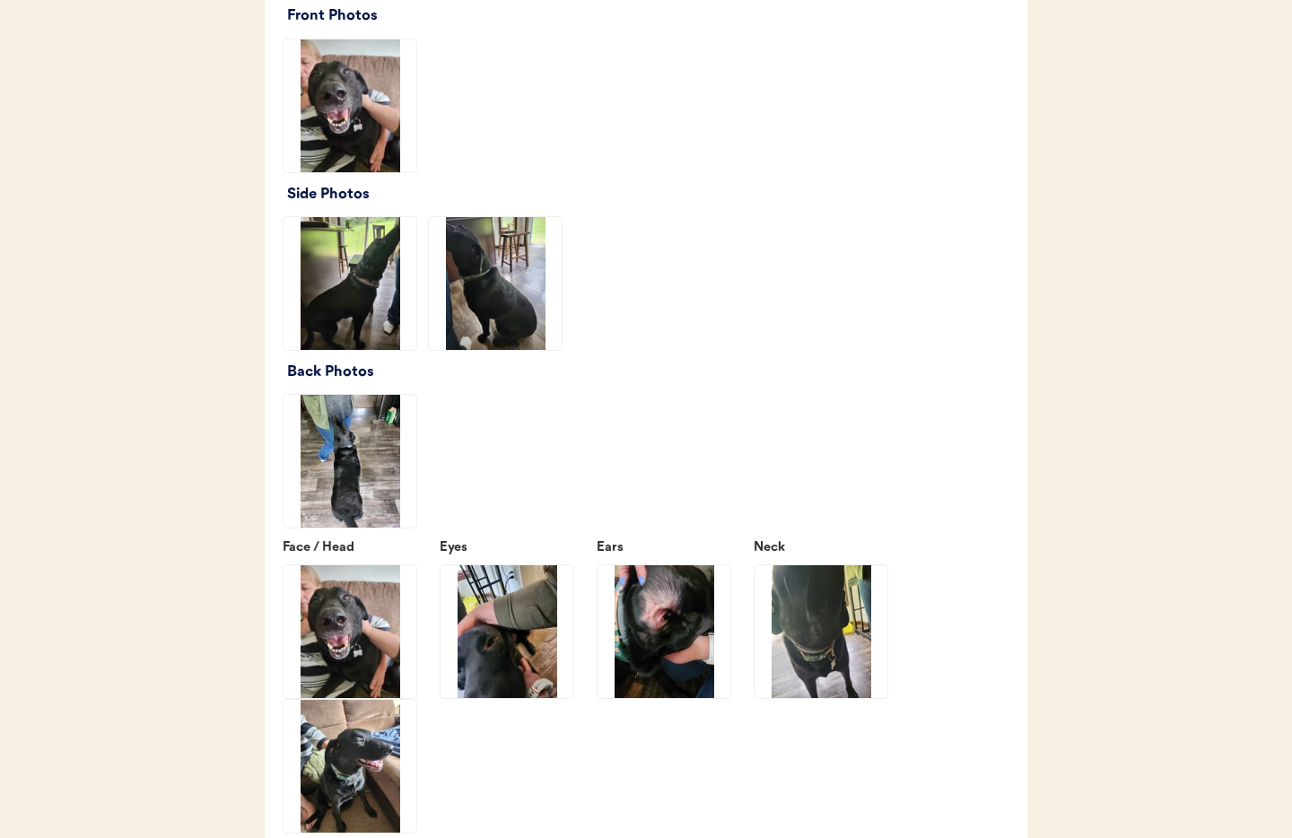
click at [362, 483] on img at bounding box center [350, 461] width 133 height 133
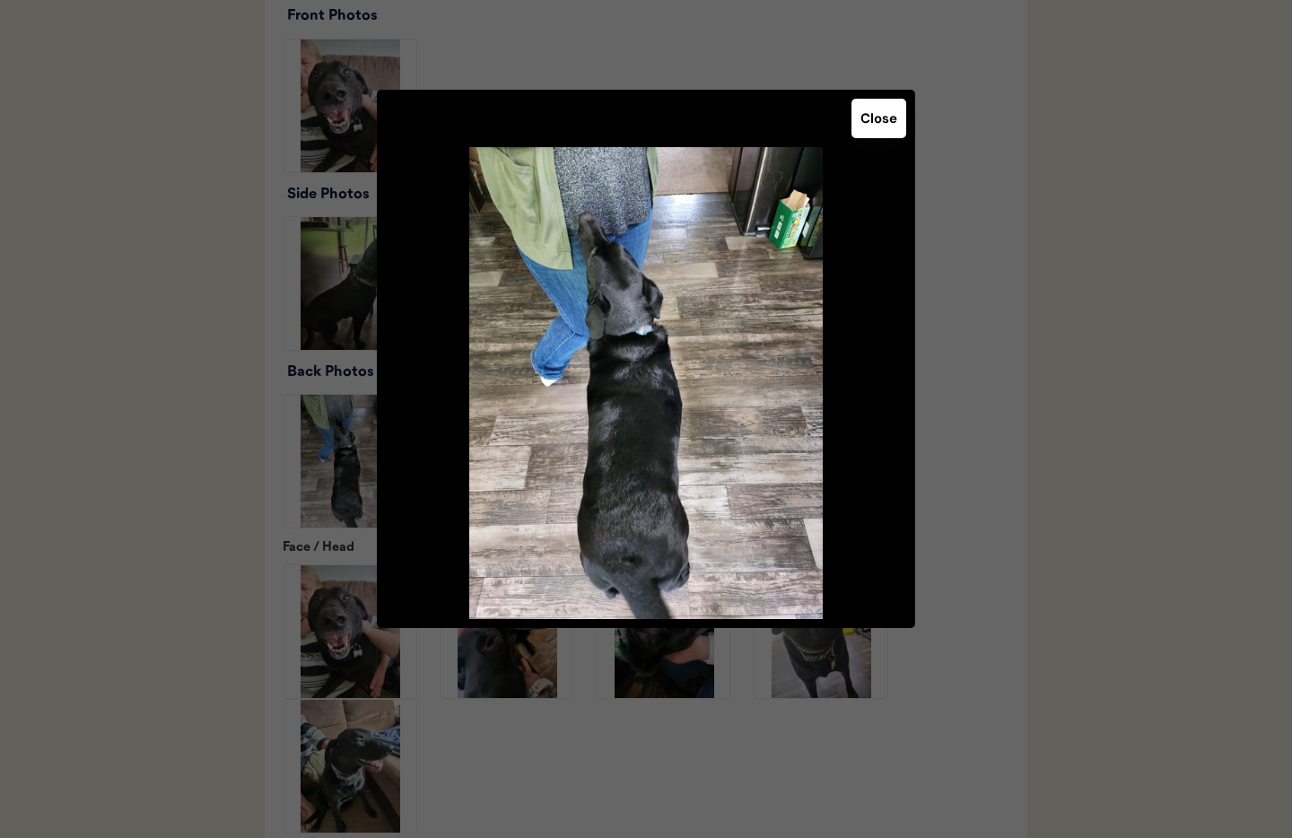
click at [887, 127] on button "Close" at bounding box center [879, 118] width 55 height 39
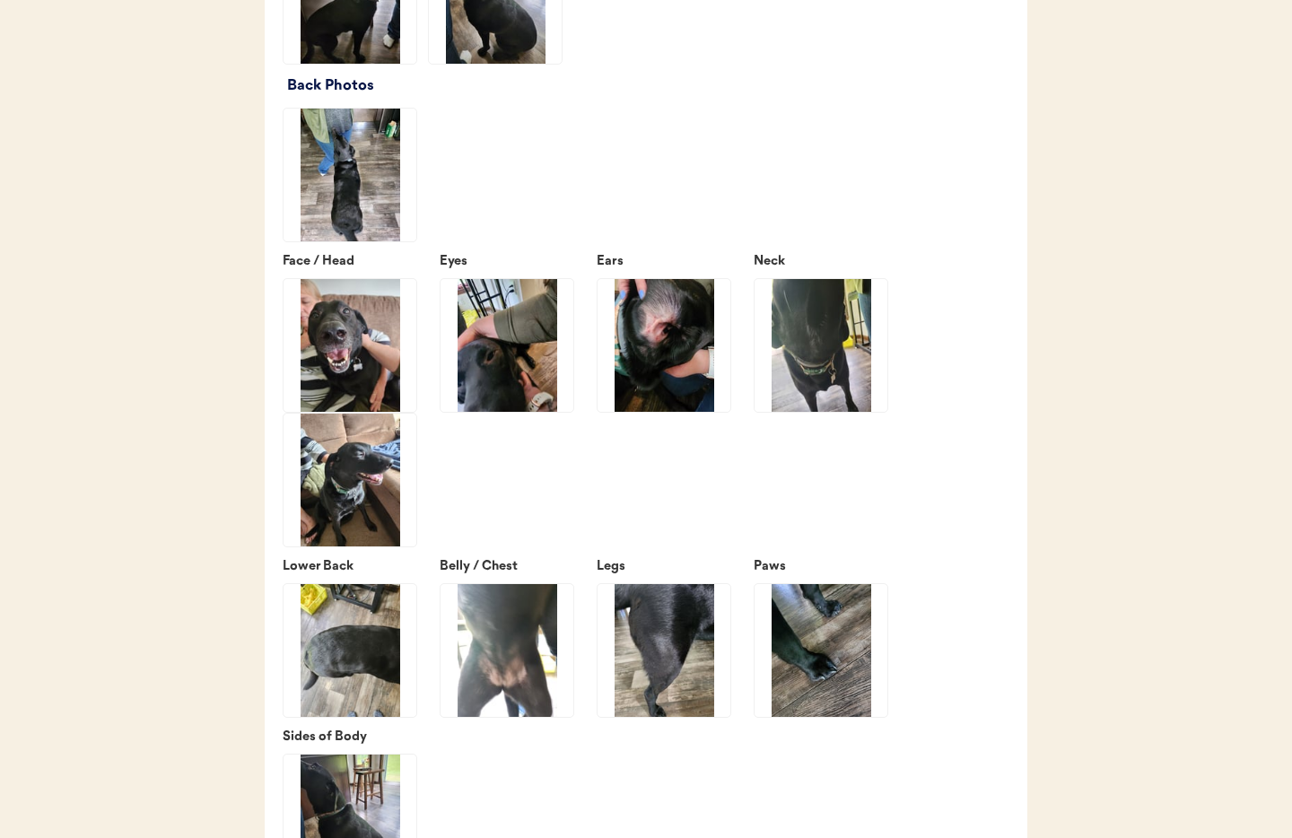
scroll to position [2408, 0]
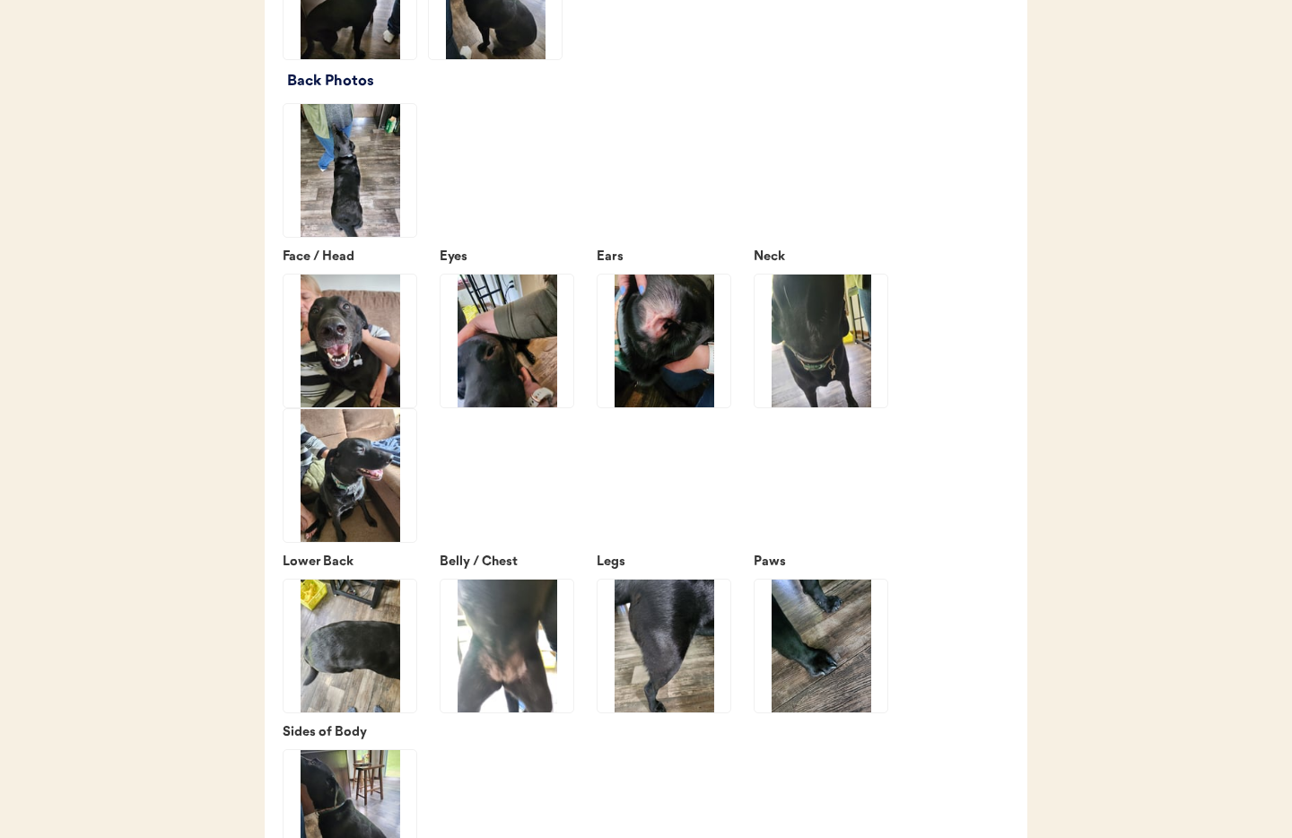
click at [338, 496] on img at bounding box center [350, 475] width 133 height 133
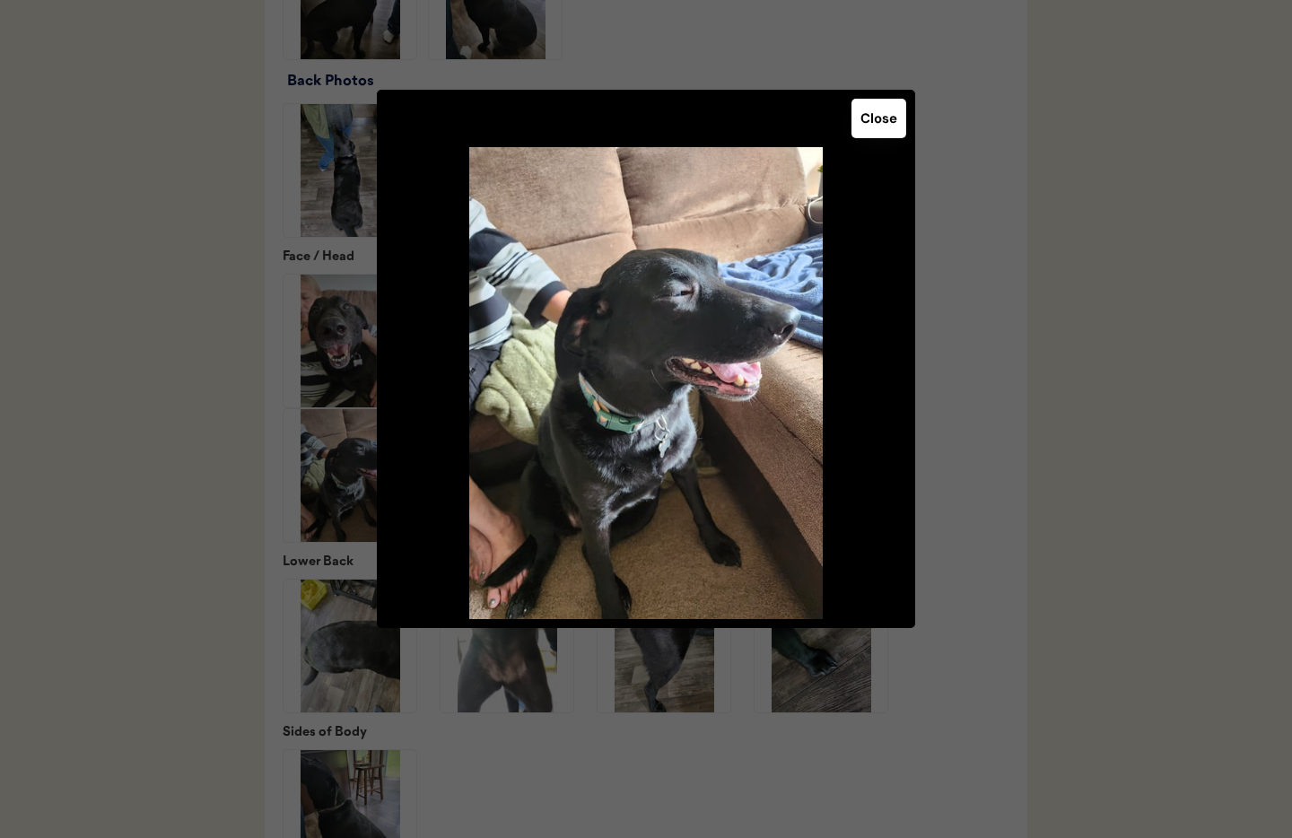
click at [875, 126] on button "Close" at bounding box center [879, 118] width 55 height 39
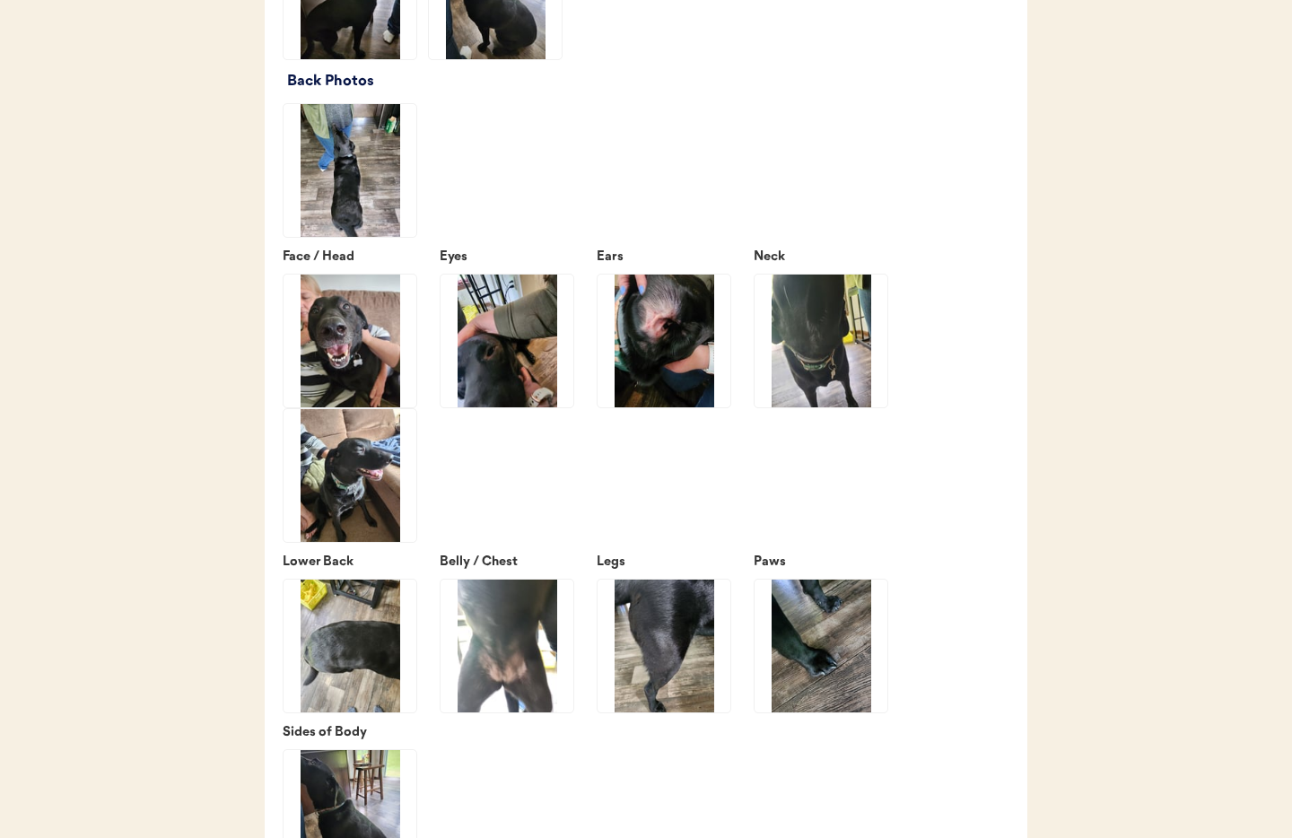
click at [492, 389] on img at bounding box center [507, 341] width 133 height 133
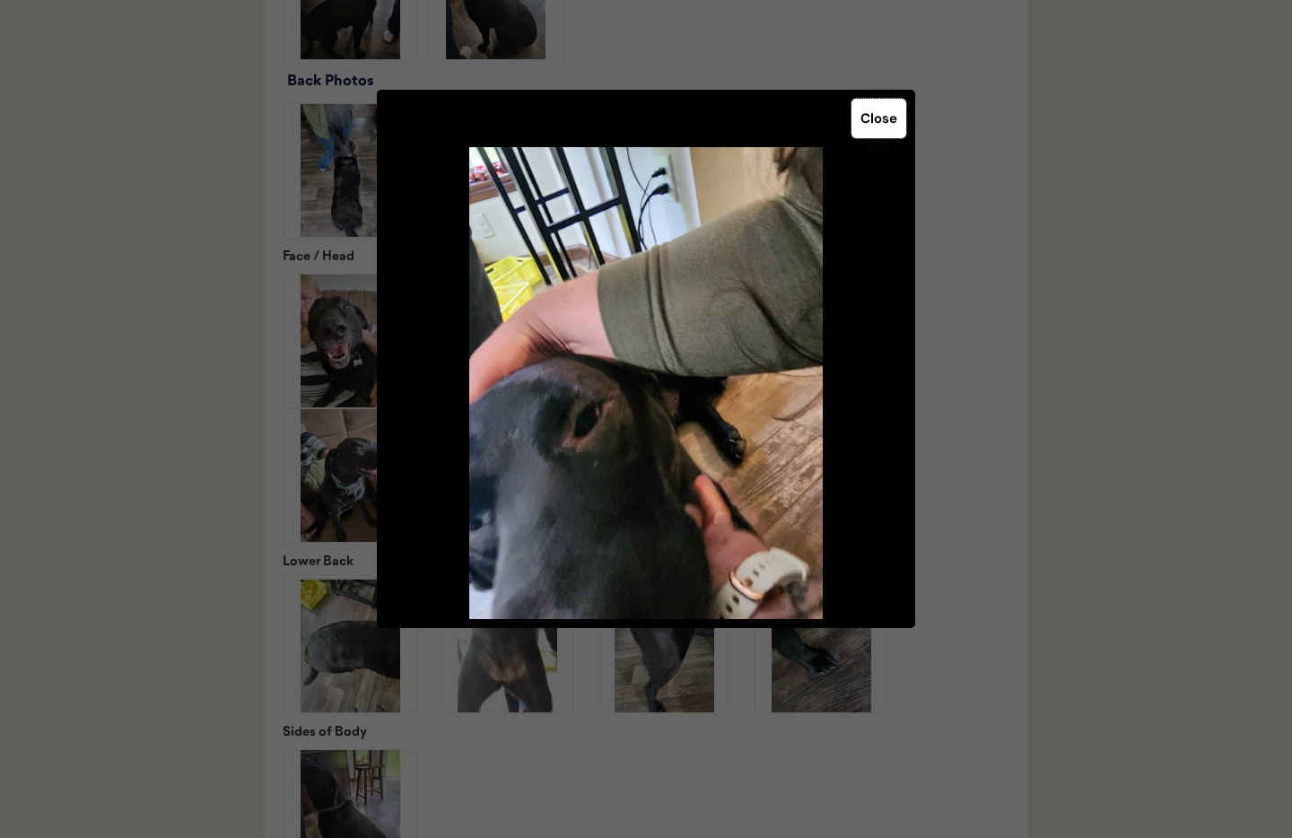
click at [870, 130] on button "Close" at bounding box center [879, 118] width 55 height 39
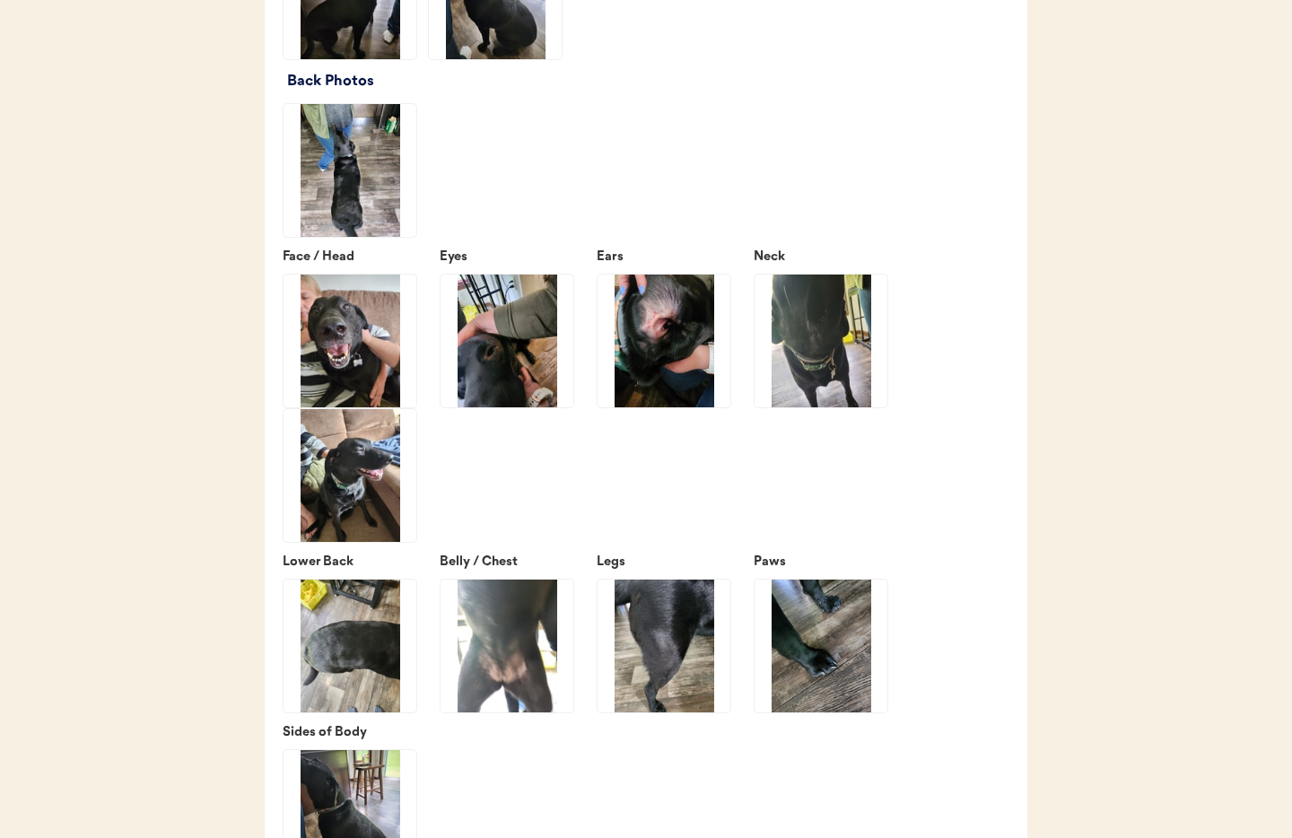
click at [666, 381] on img at bounding box center [664, 341] width 133 height 133
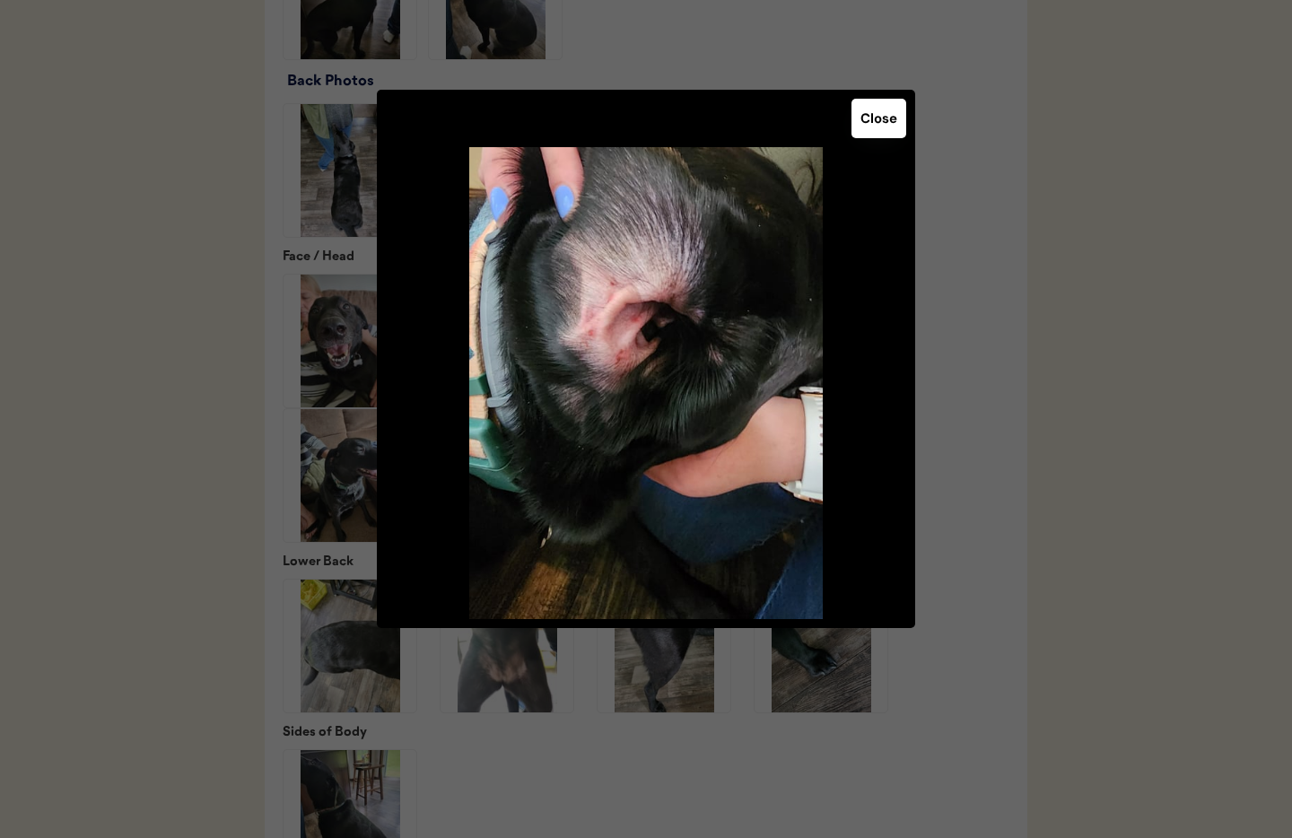
click at [875, 134] on button "Close" at bounding box center [879, 118] width 55 height 39
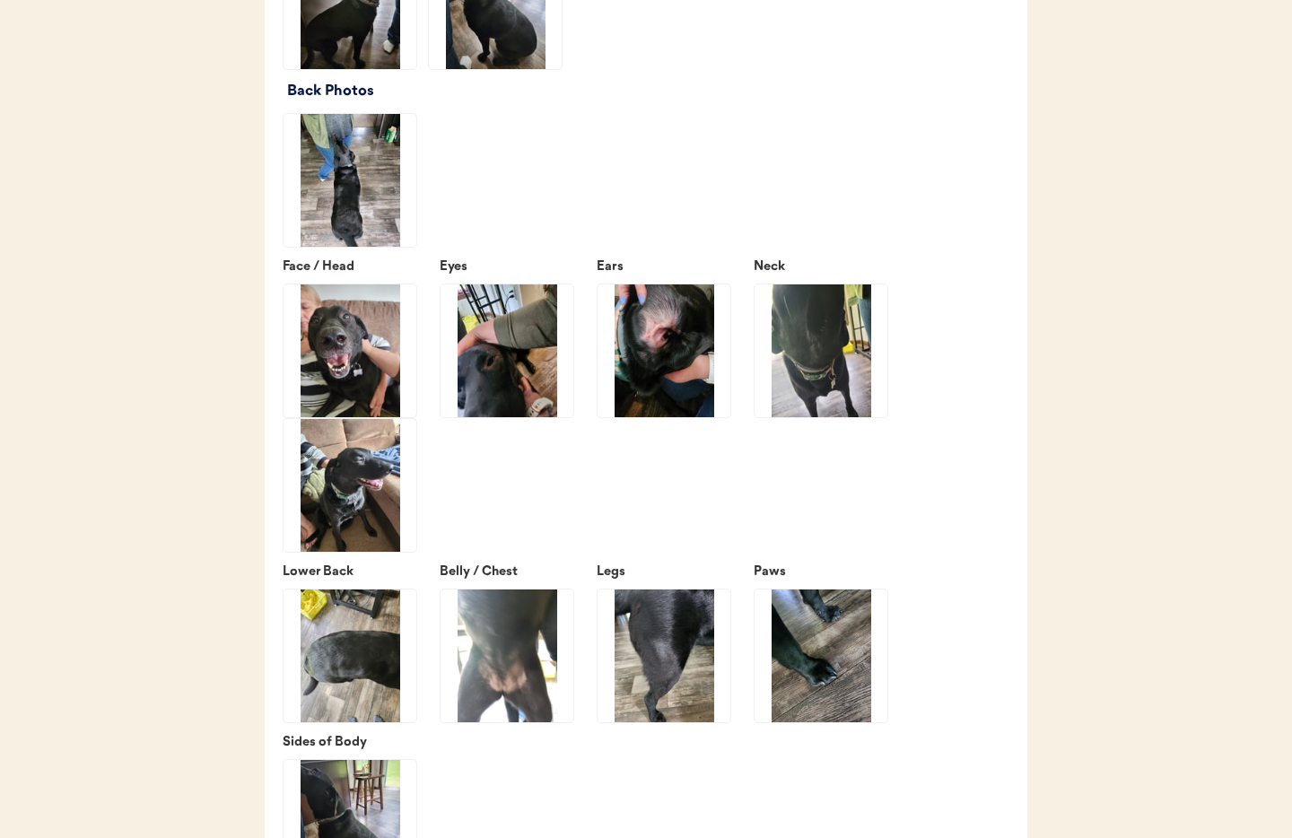
scroll to position [2365, 0]
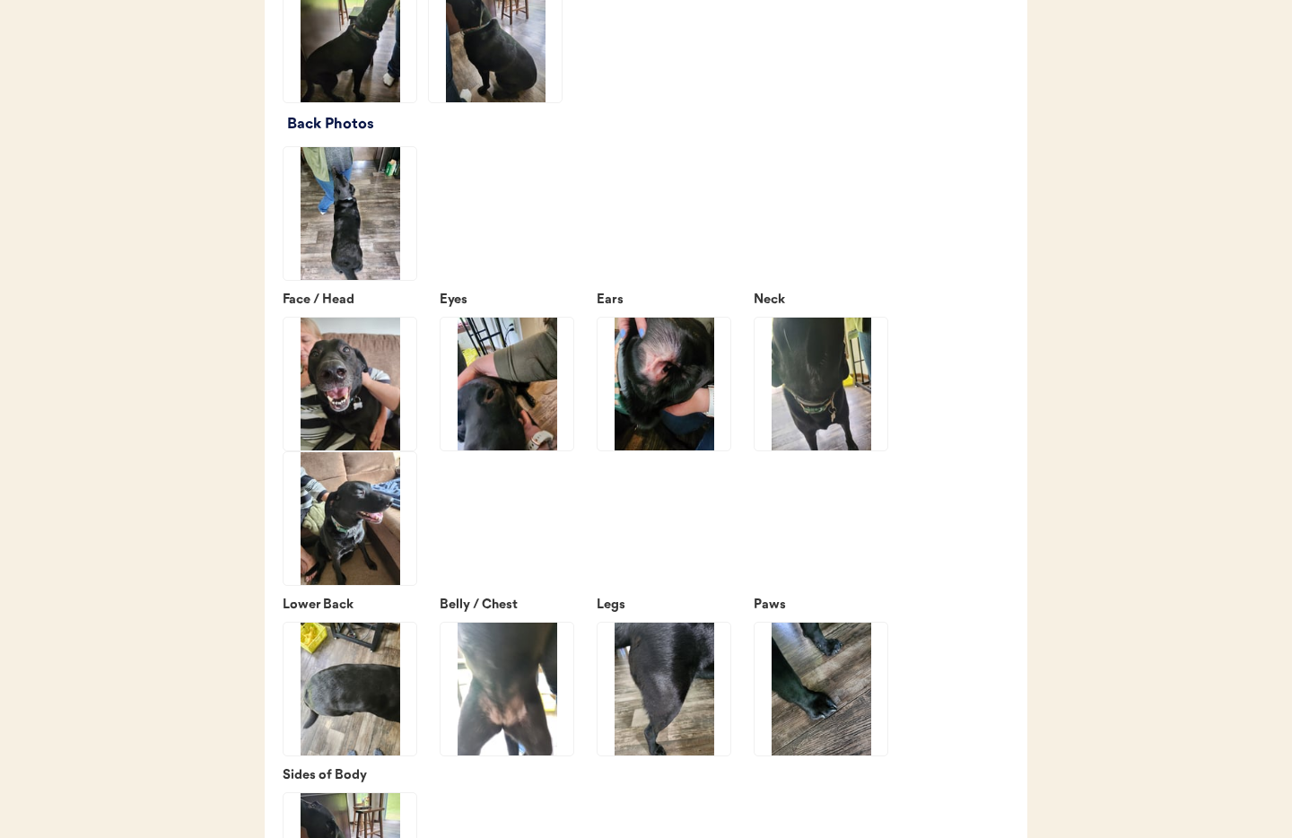
click at [820, 414] on img at bounding box center [821, 384] width 133 height 133
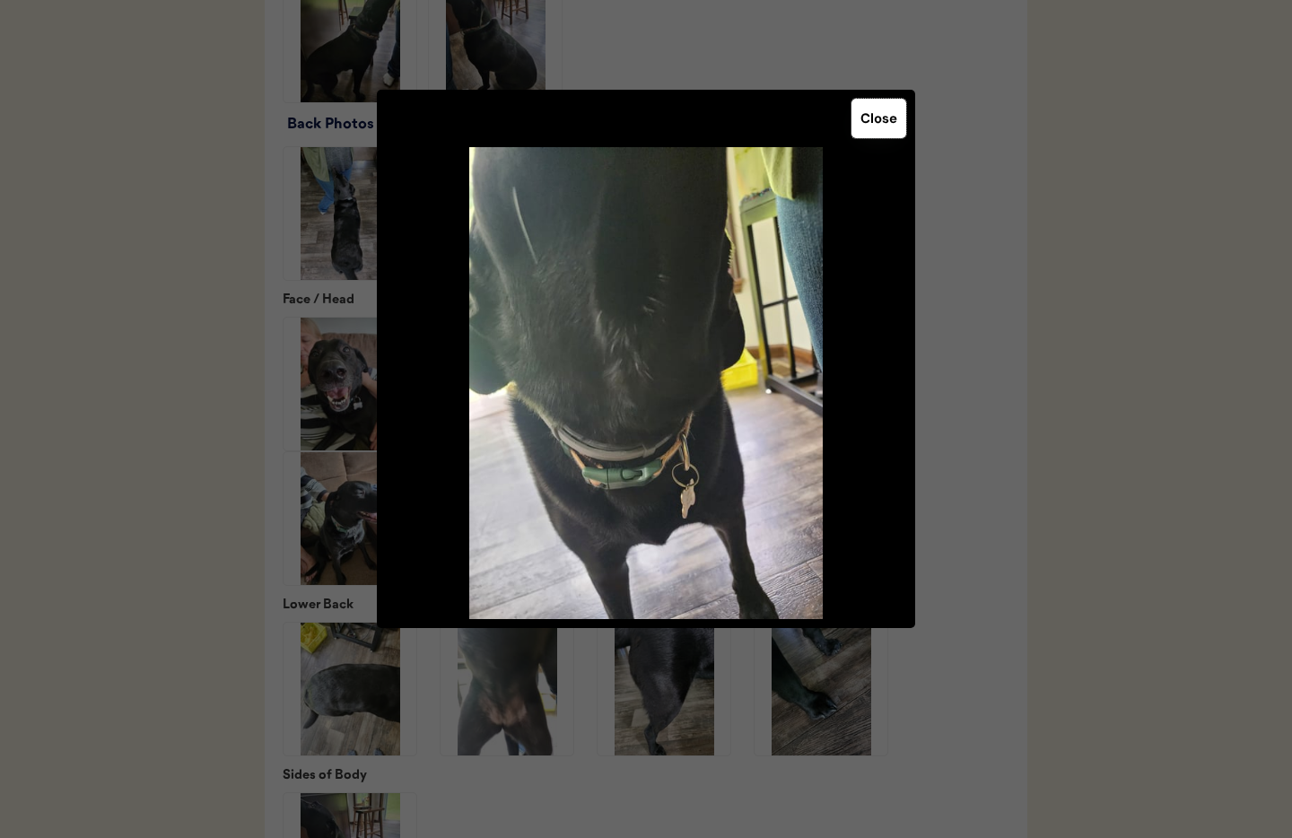
click at [877, 109] on button "Close" at bounding box center [879, 118] width 55 height 39
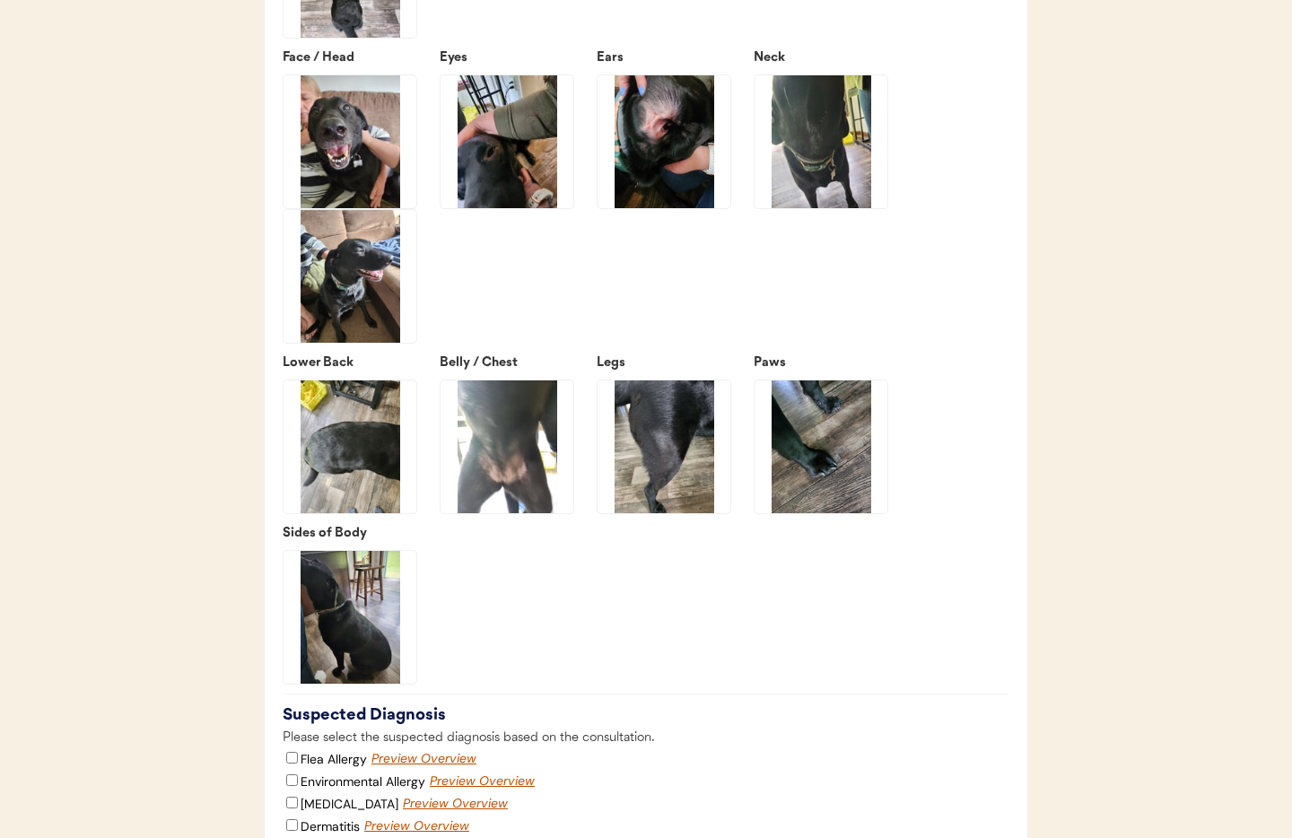
scroll to position [2608, 0]
click at [362, 512] on img at bounding box center [350, 446] width 133 height 133
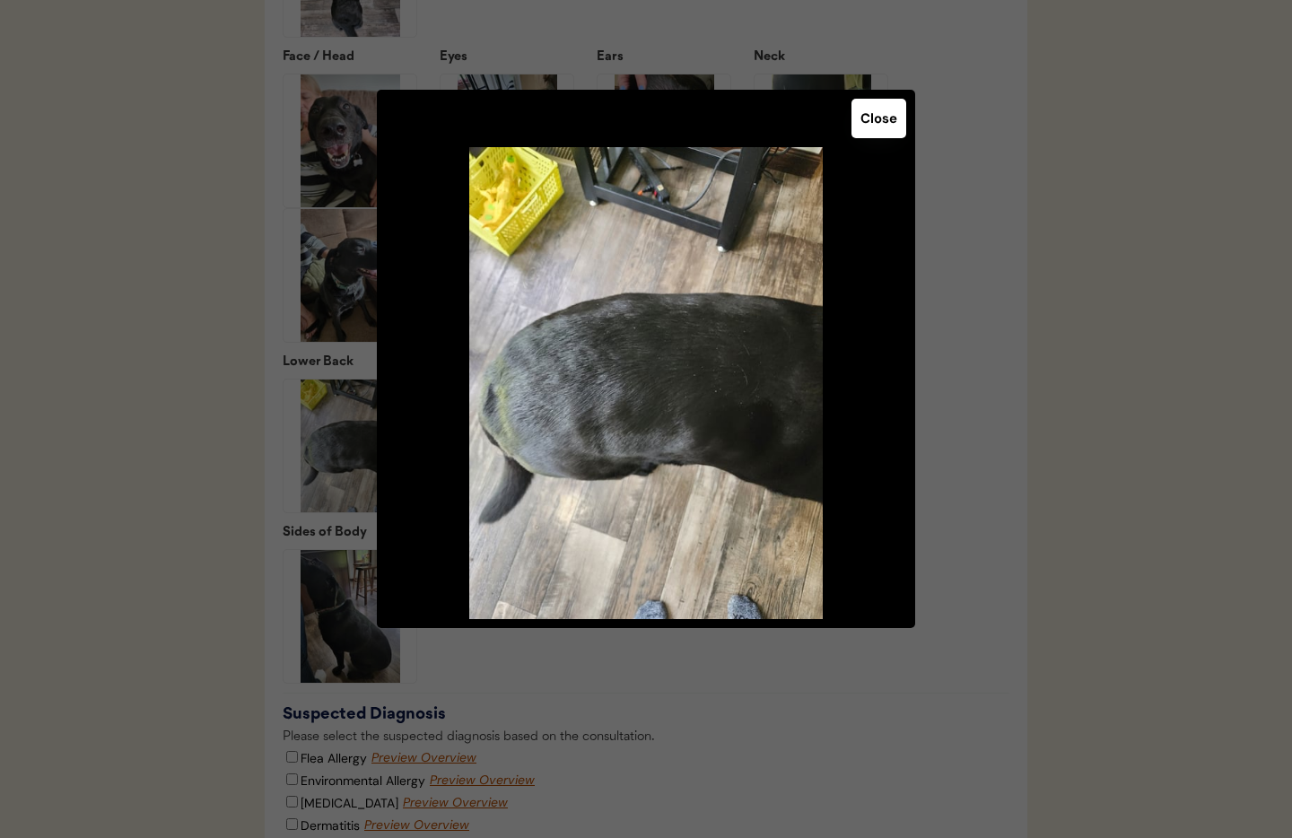
click at [871, 115] on button "Close" at bounding box center [879, 118] width 55 height 39
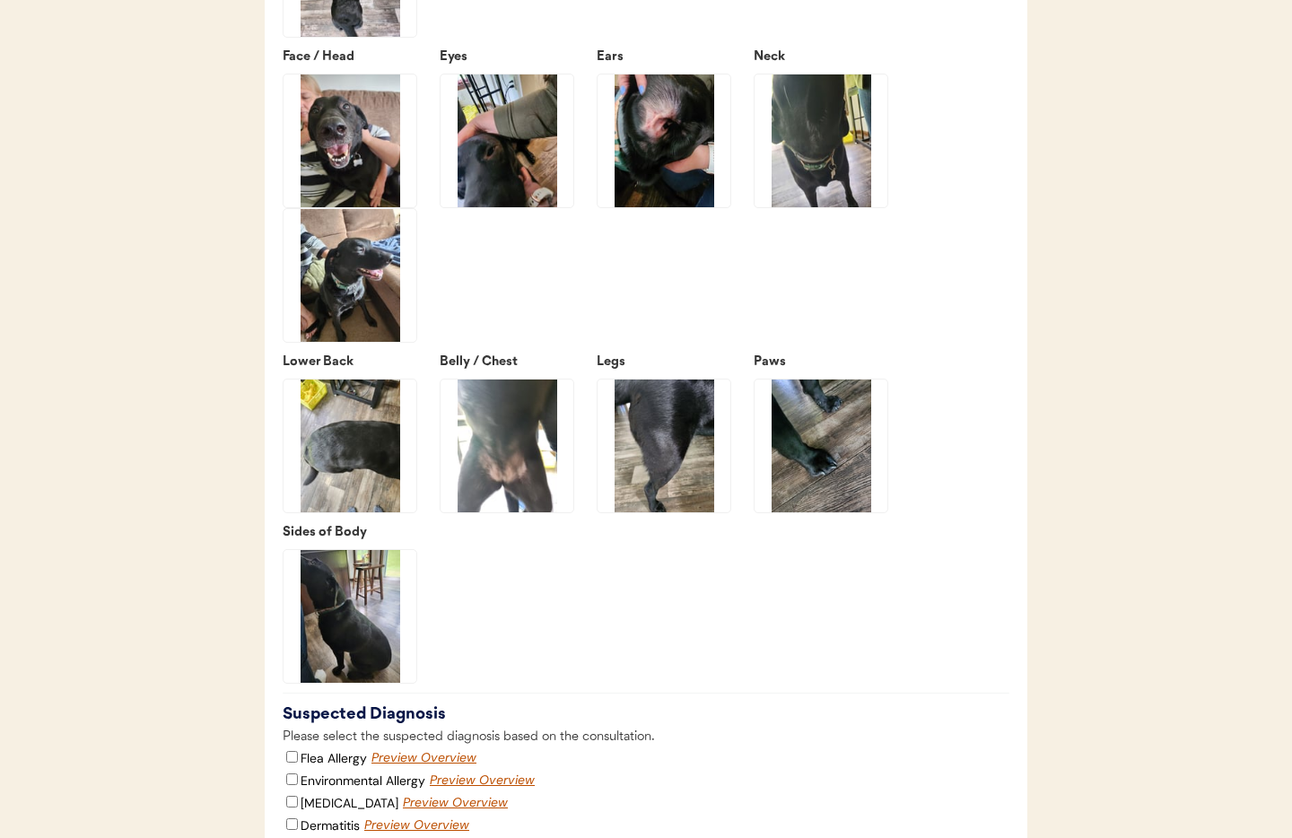
click at [377, 634] on img at bounding box center [350, 616] width 133 height 133
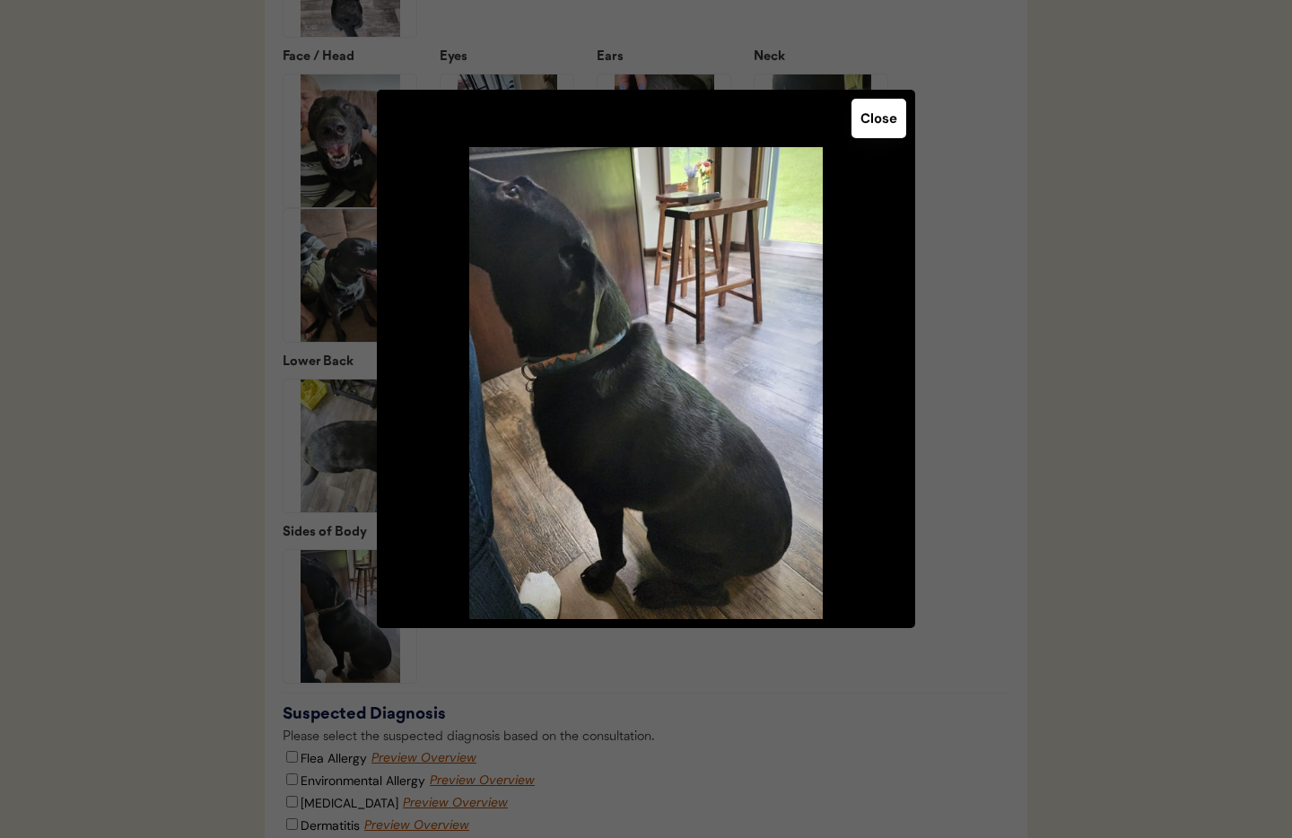
click at [882, 128] on button "Close" at bounding box center [879, 118] width 55 height 39
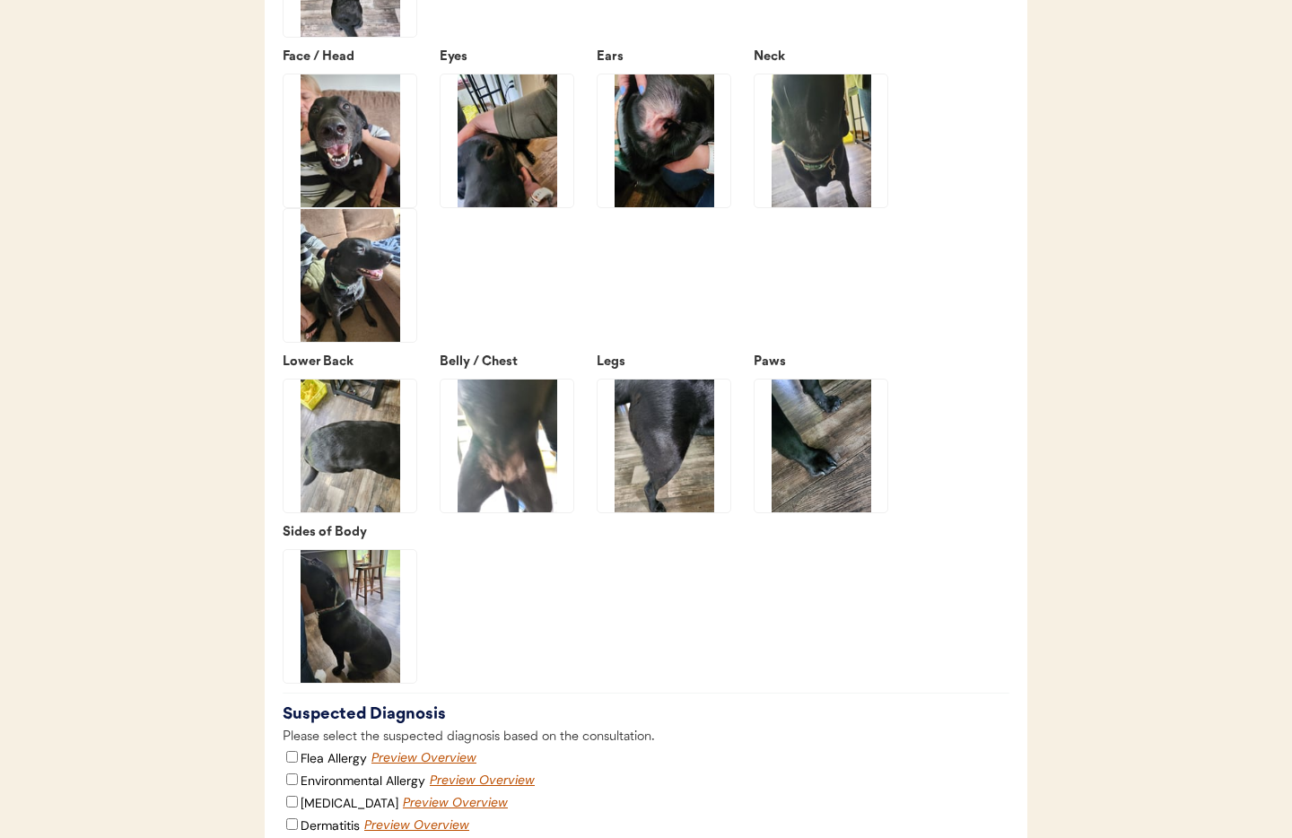
click at [517, 477] on img at bounding box center [507, 446] width 133 height 133
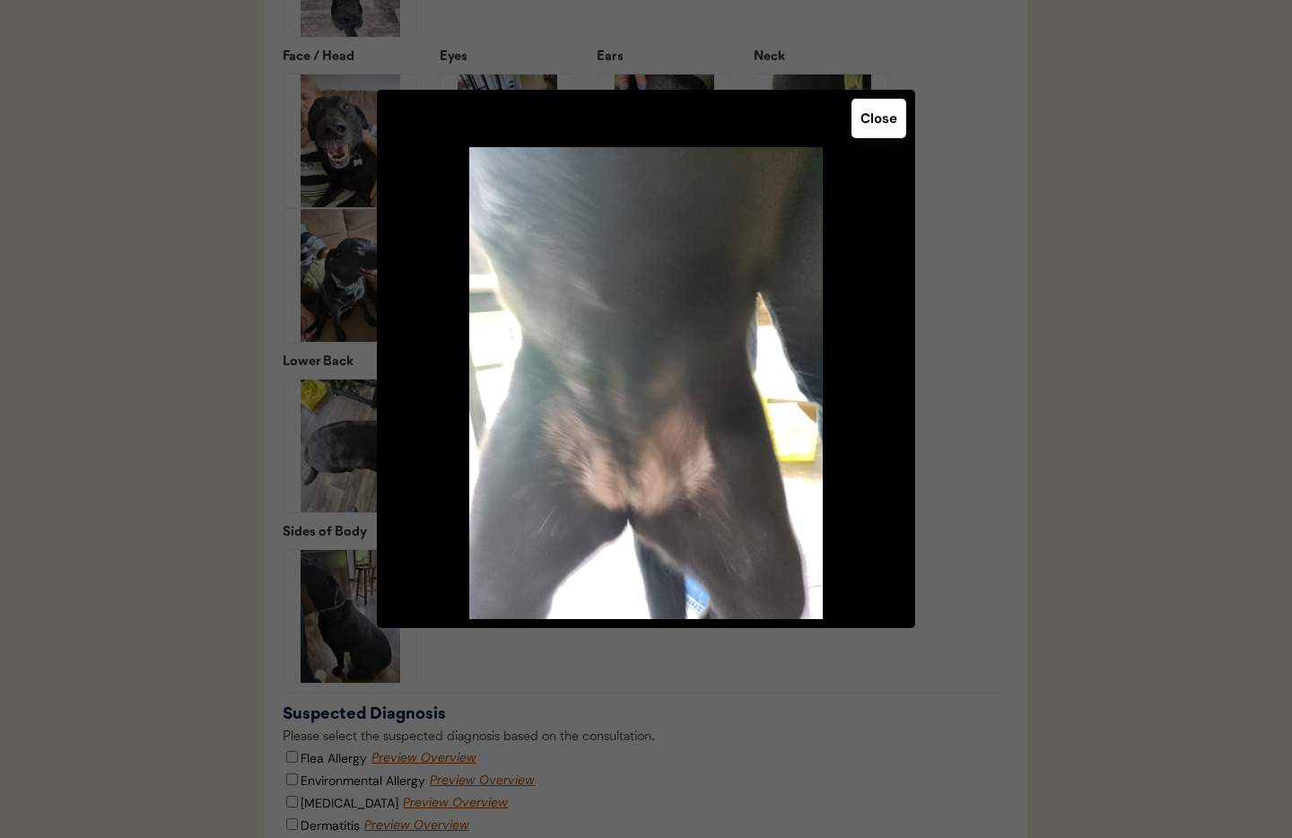
click at [877, 132] on button "Close" at bounding box center [879, 118] width 55 height 39
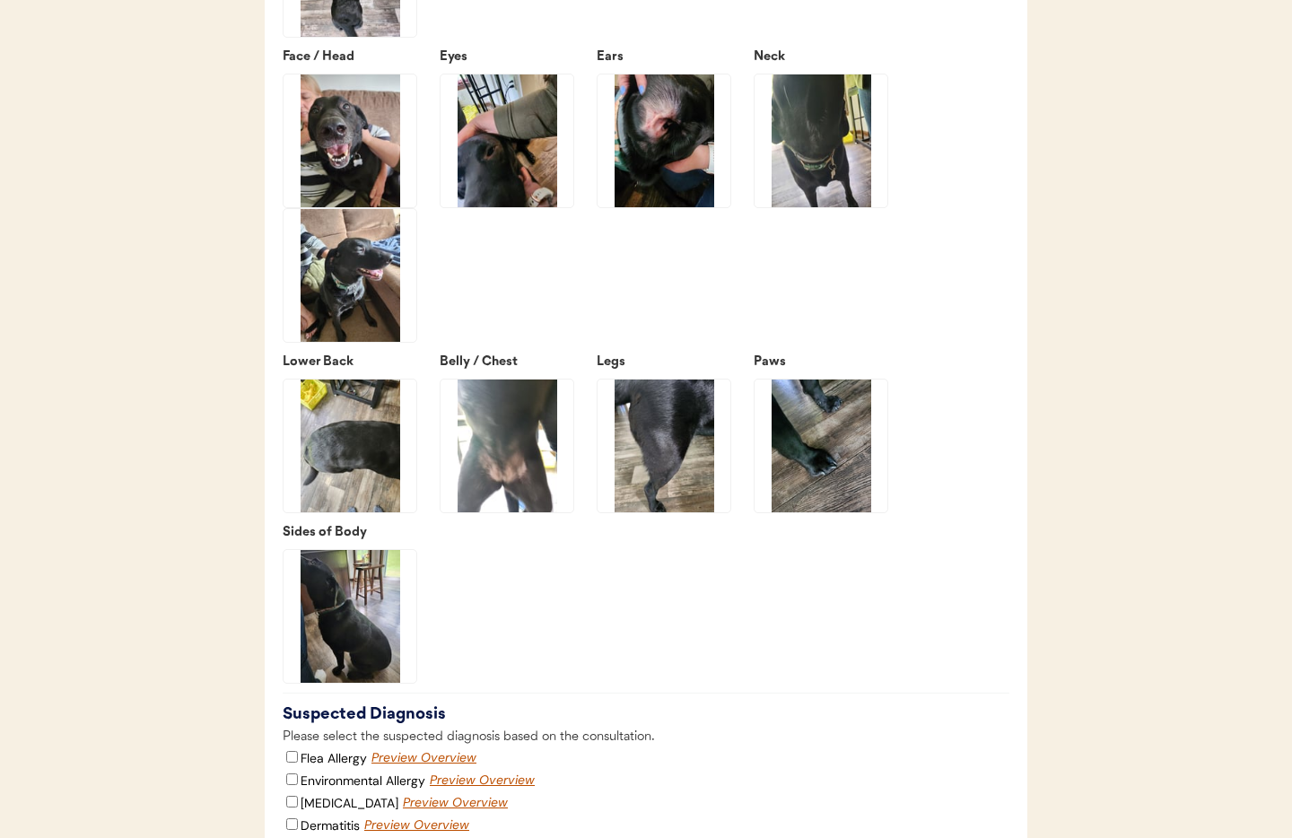
click at [670, 431] on img at bounding box center [664, 446] width 133 height 133
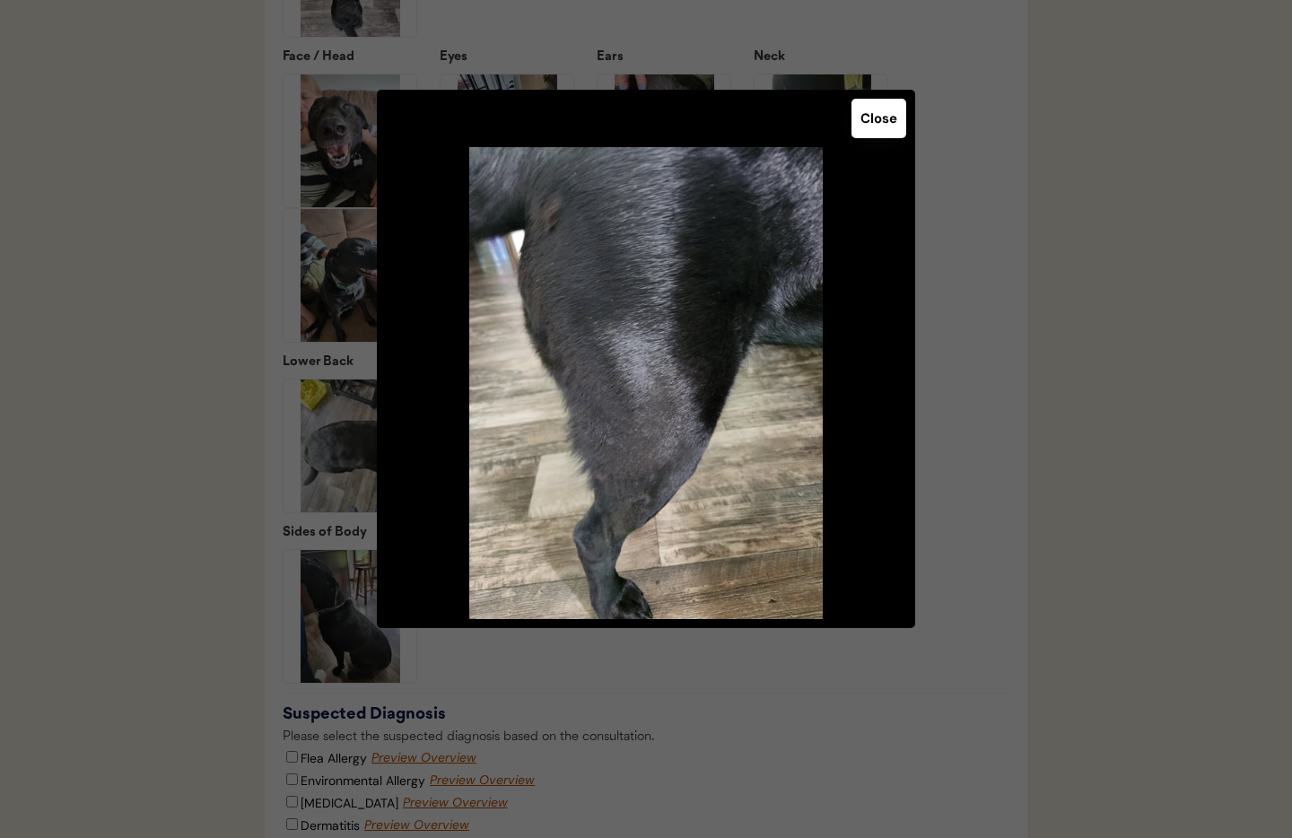
drag, startPoint x: 890, startPoint y: 119, endPoint x: 896, endPoint y: 130, distance: 12.0
click at [890, 119] on button "Close" at bounding box center [879, 118] width 55 height 39
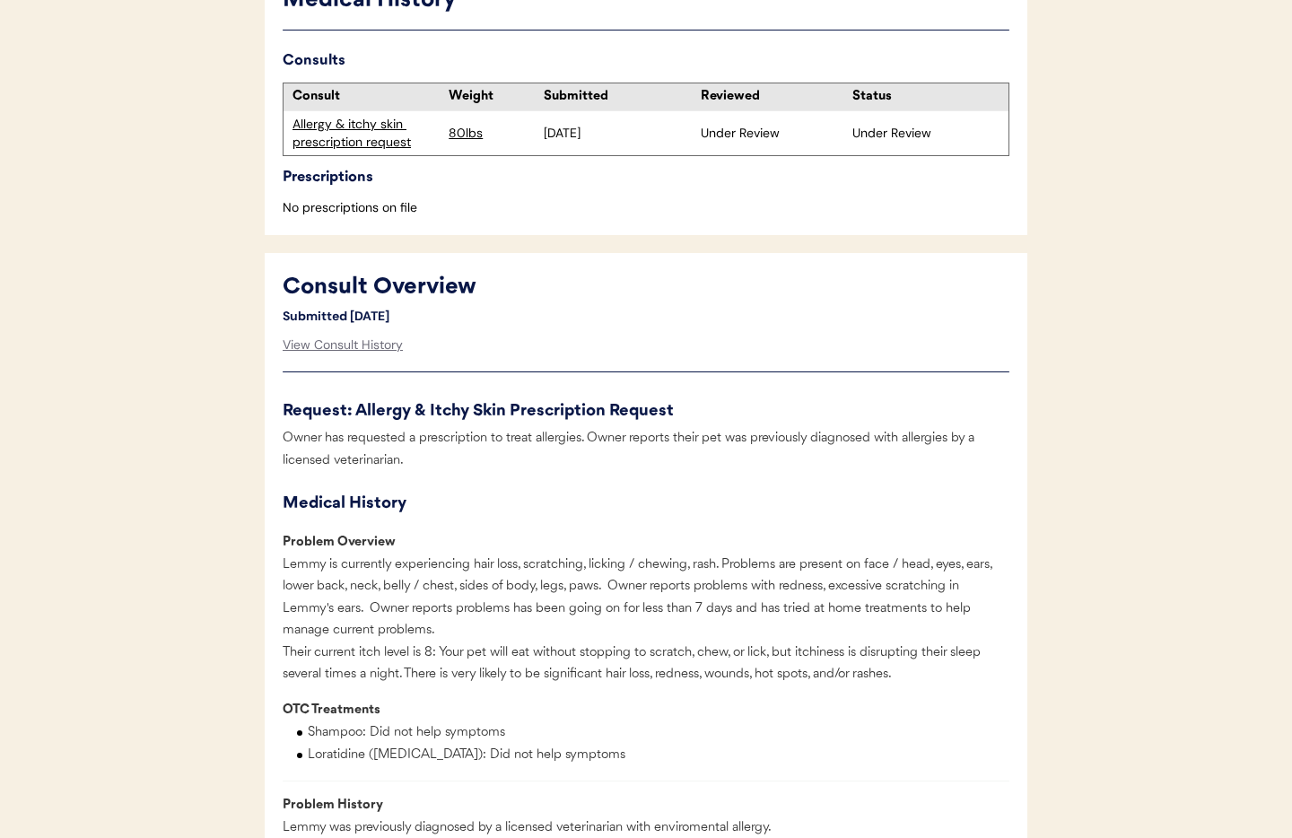
scroll to position [0, 0]
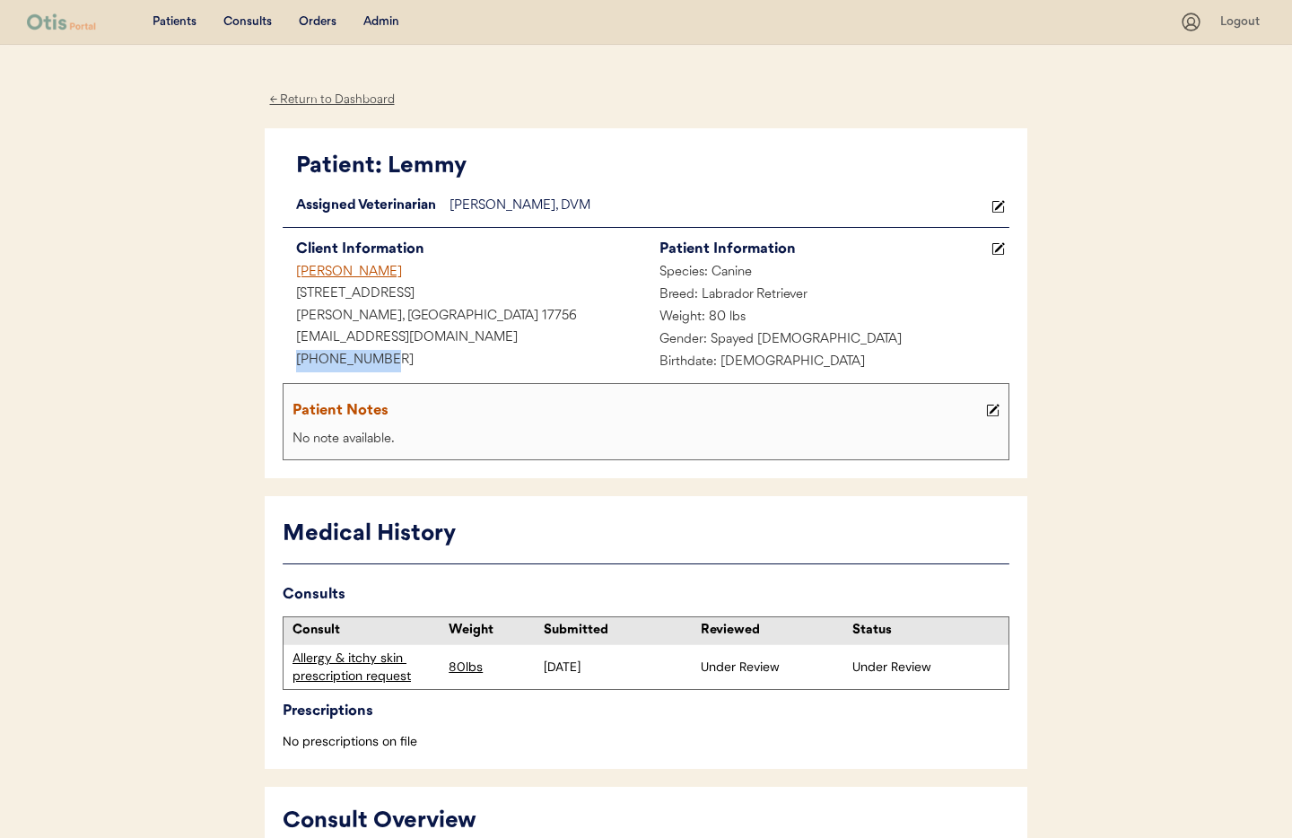
drag, startPoint x: 388, startPoint y: 362, endPoint x: 308, endPoint y: 358, distance: 79.9
click at [294, 359] on div "+15707725821" at bounding box center [464, 361] width 363 height 22
copy div "+15707725821"
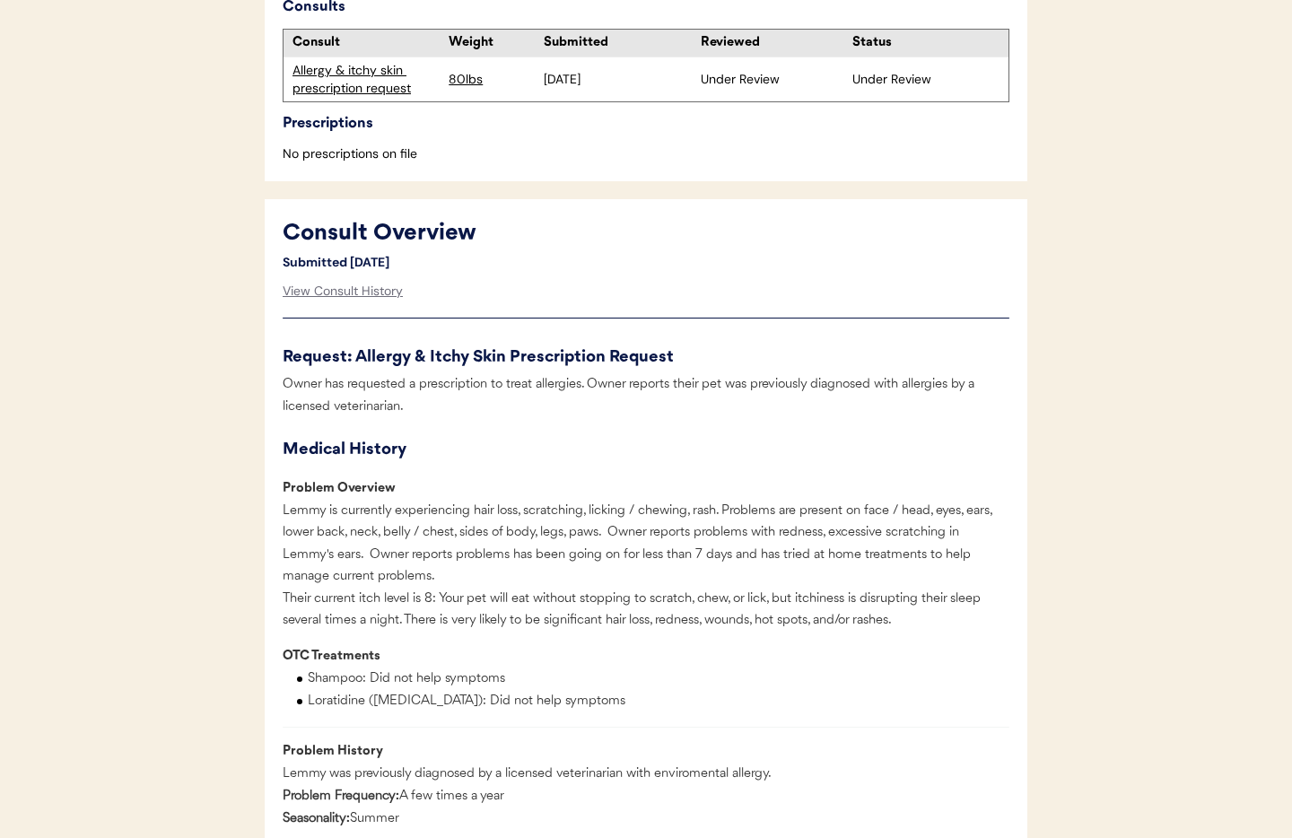
scroll to position [643, 0]
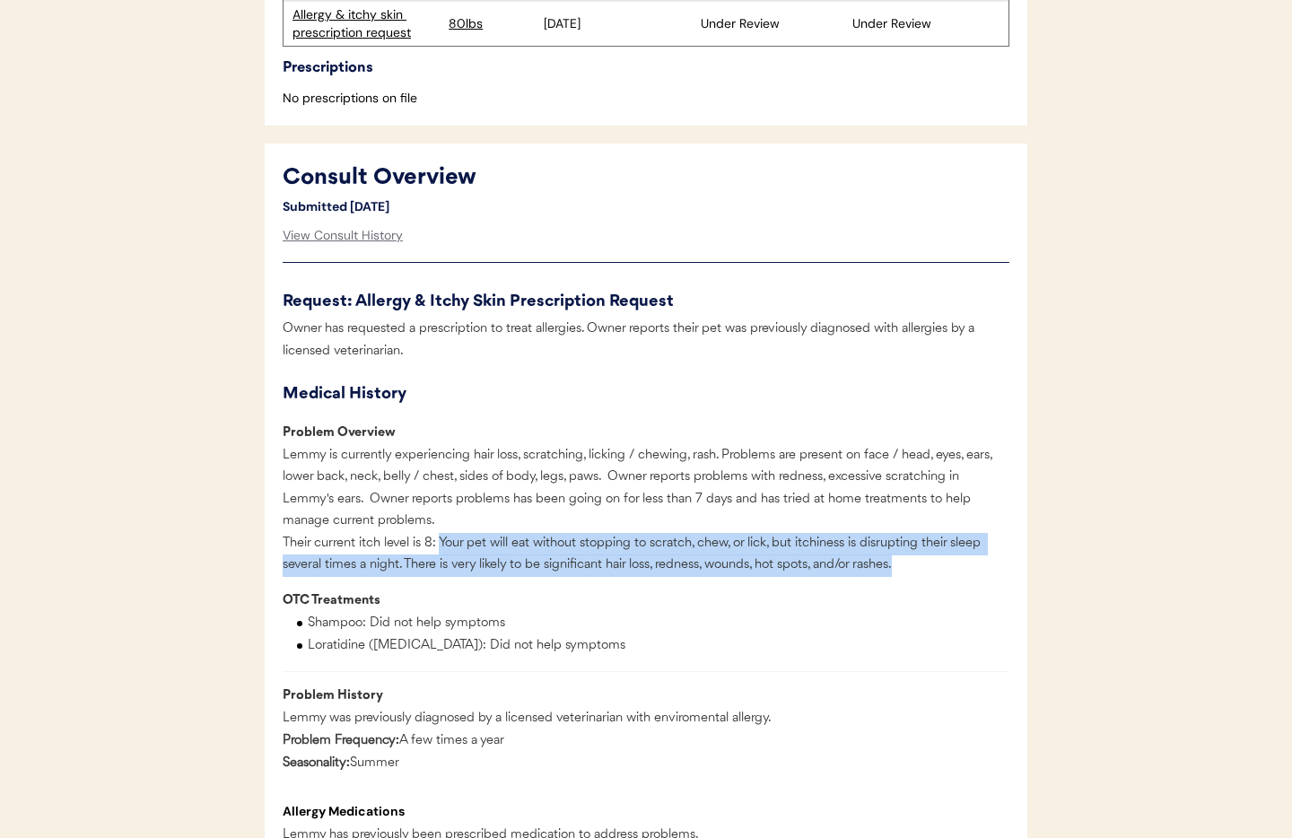
drag, startPoint x: 451, startPoint y: 562, endPoint x: 898, endPoint y: 596, distance: 448.2
click at [898, 577] on div "Lemmy is currently experiencing hair loss, scratching, licking / chewing, rash.…" at bounding box center [646, 511] width 727 height 132
copy div "Your pet will eat without stopping to scratch, chew, or lick, but itchiness is …"
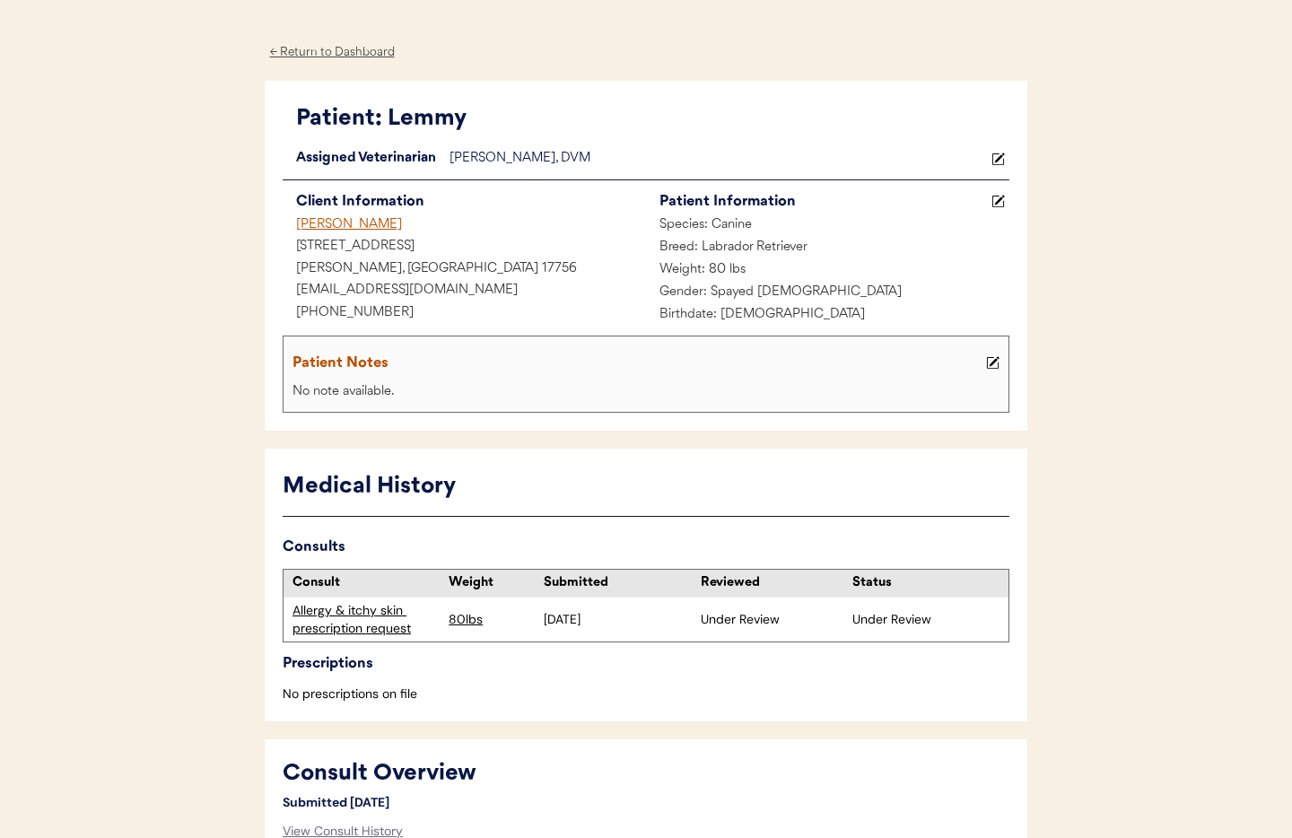
scroll to position [0, 0]
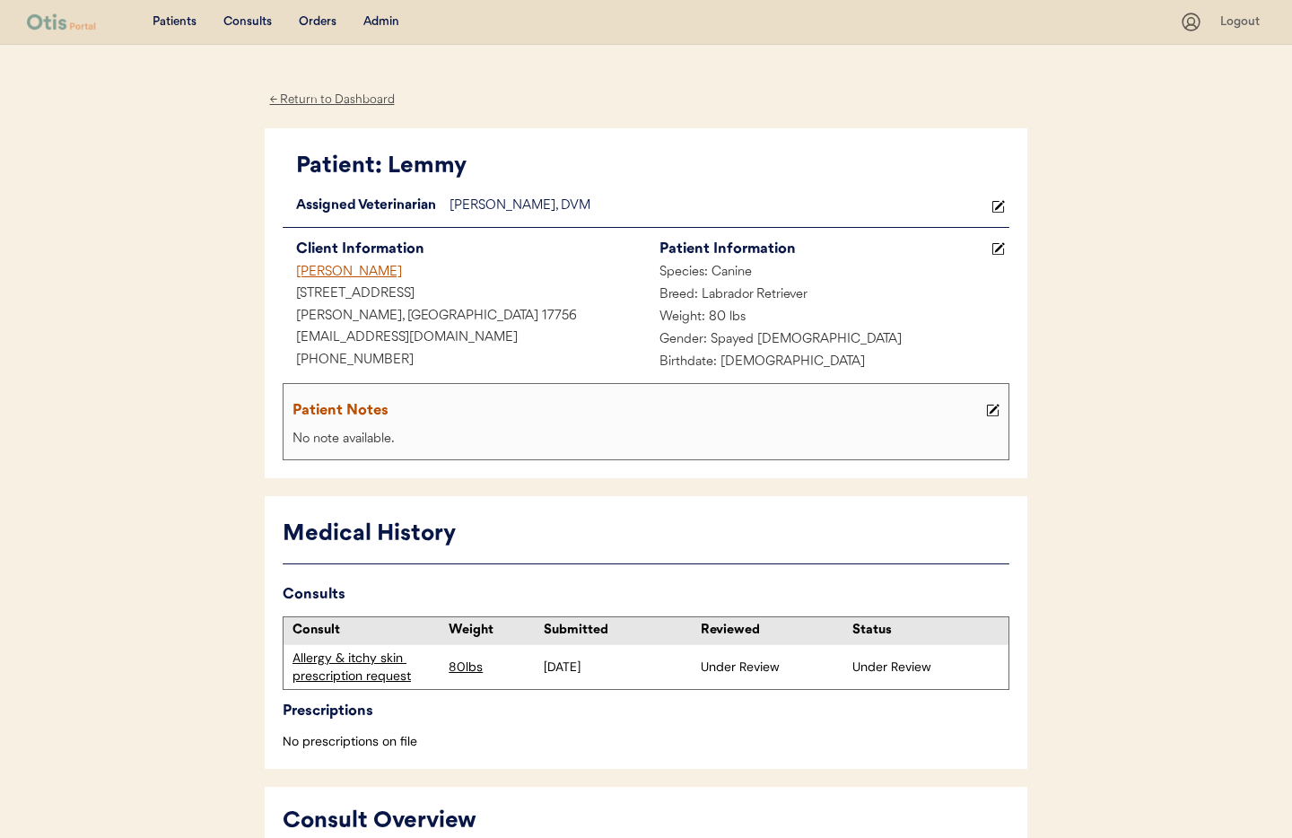
click at [380, 22] on div "Admin" at bounding box center [381, 22] width 36 height 18
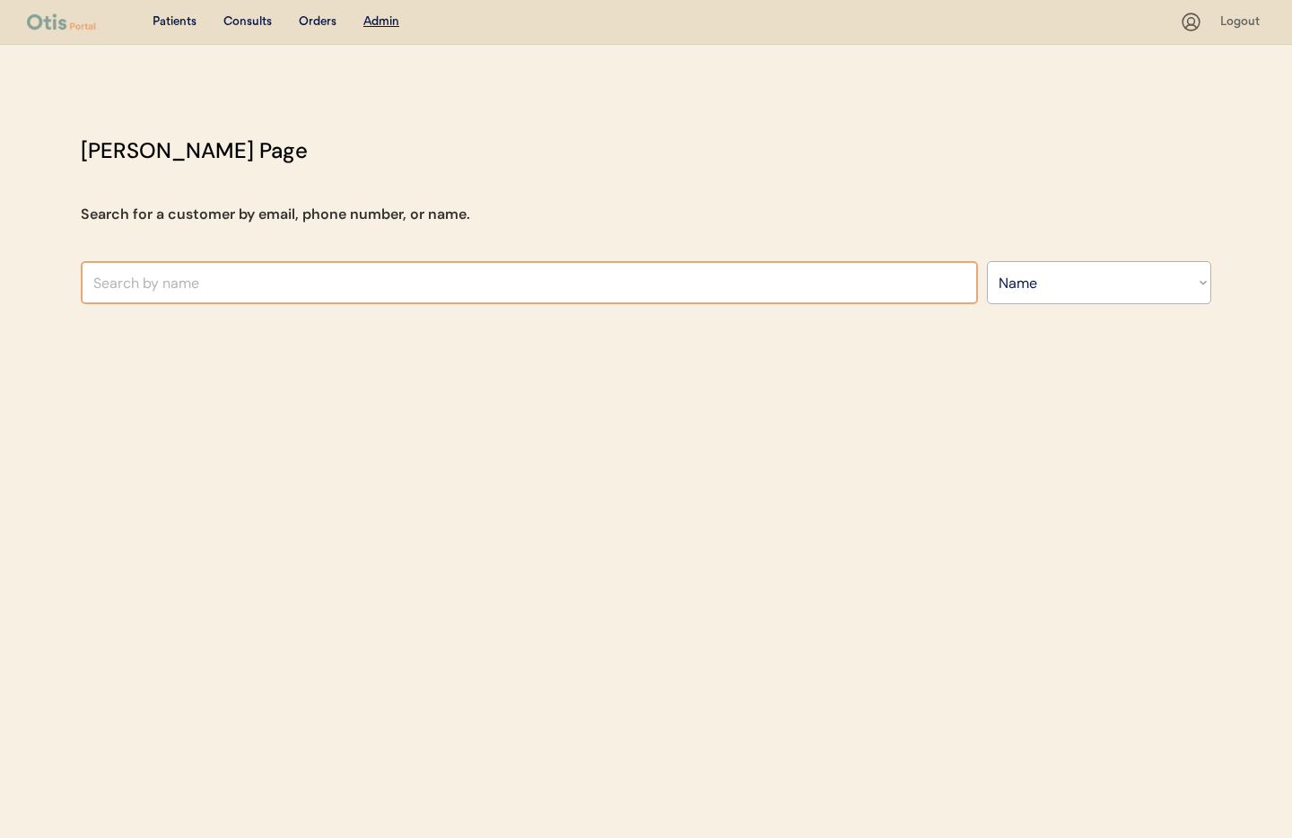
select select ""Name""
click at [348, 285] on input "text" at bounding box center [529, 282] width 897 height 43
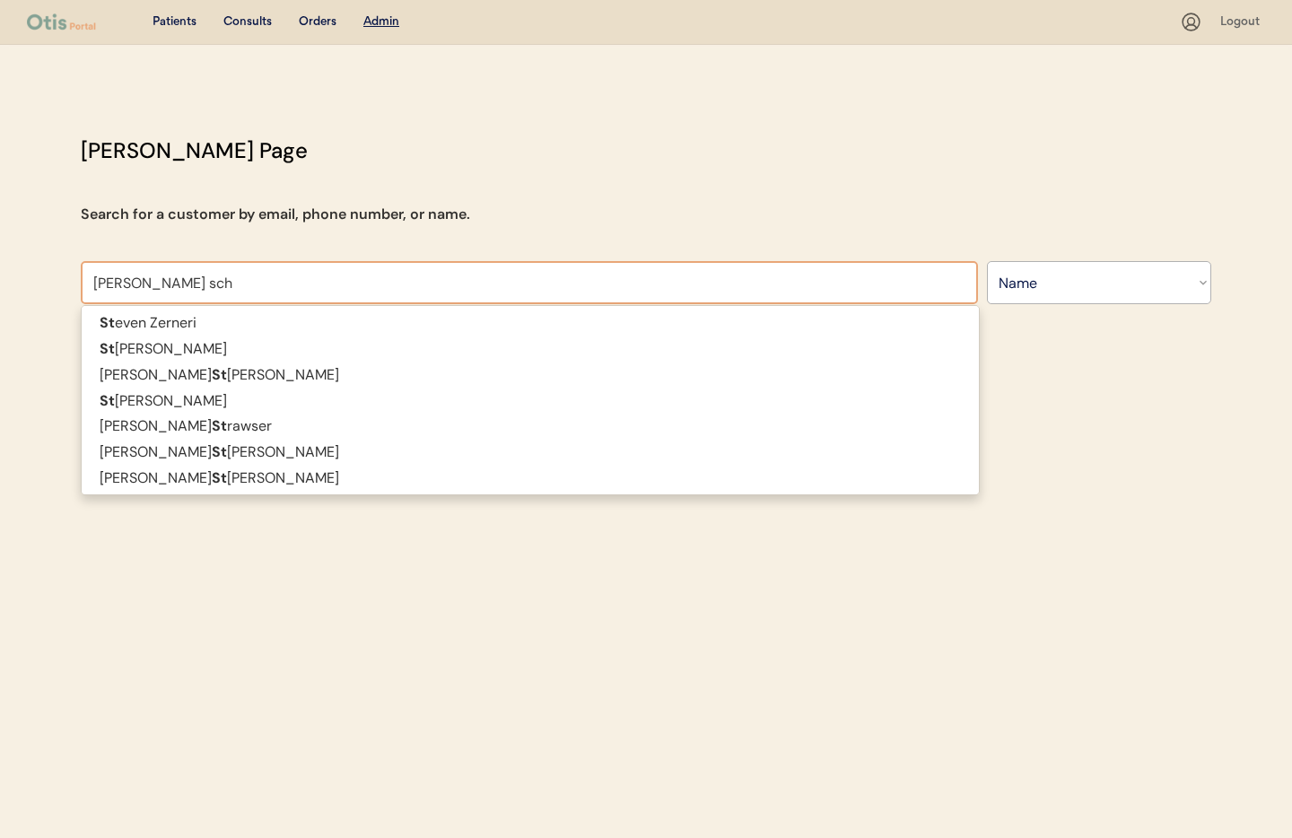
type input "[PERSON_NAME] scha"
type input "[PERSON_NAME]"
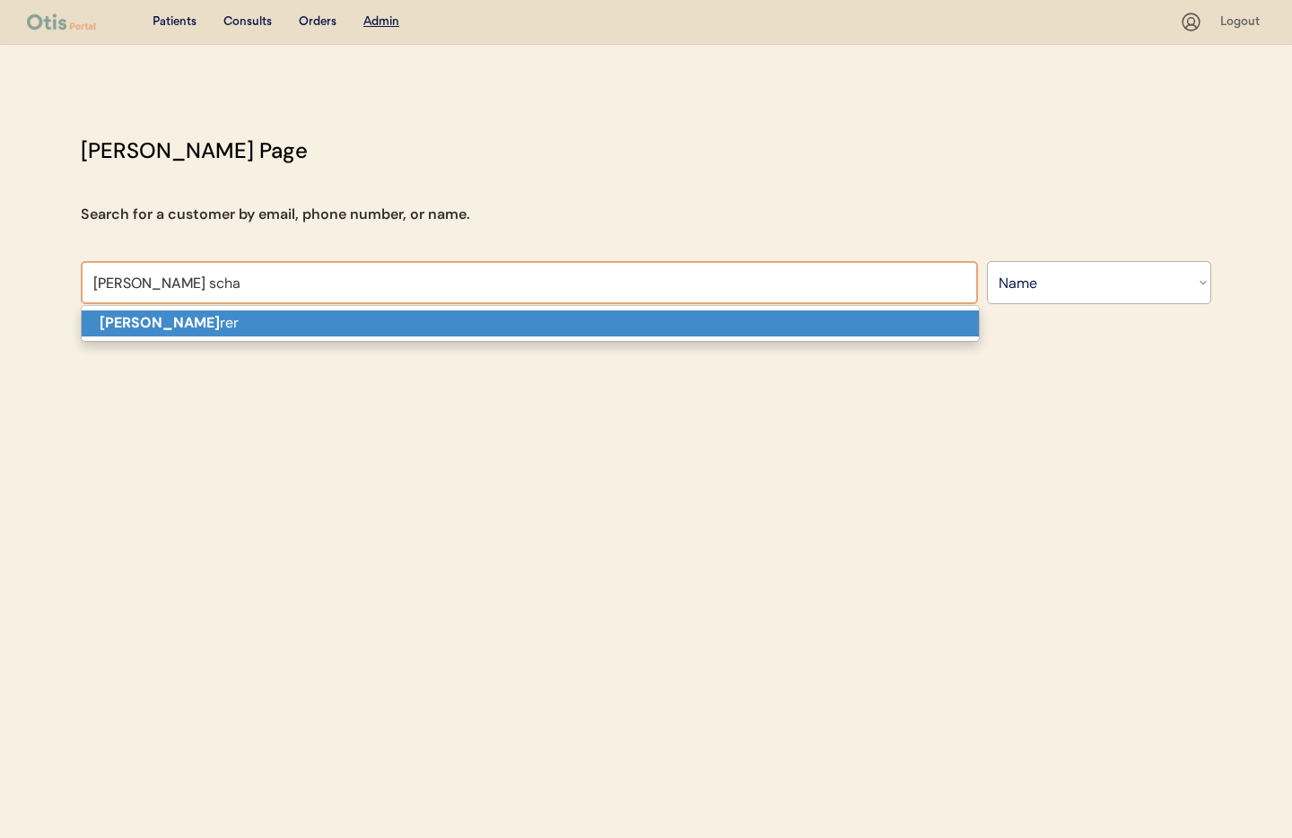
click at [343, 319] on p "[PERSON_NAME] rer" at bounding box center [530, 323] width 897 height 26
type input "[PERSON_NAME]"
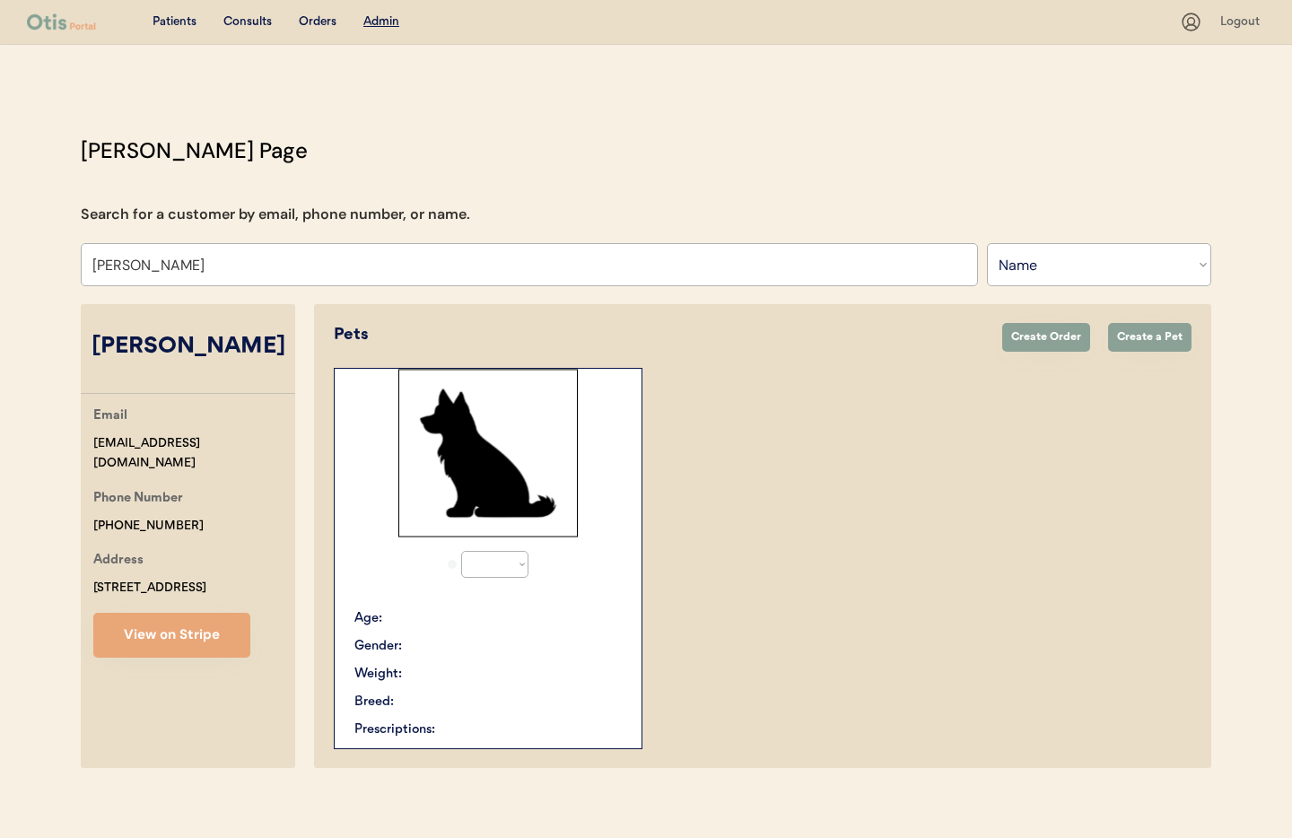
select select "true"
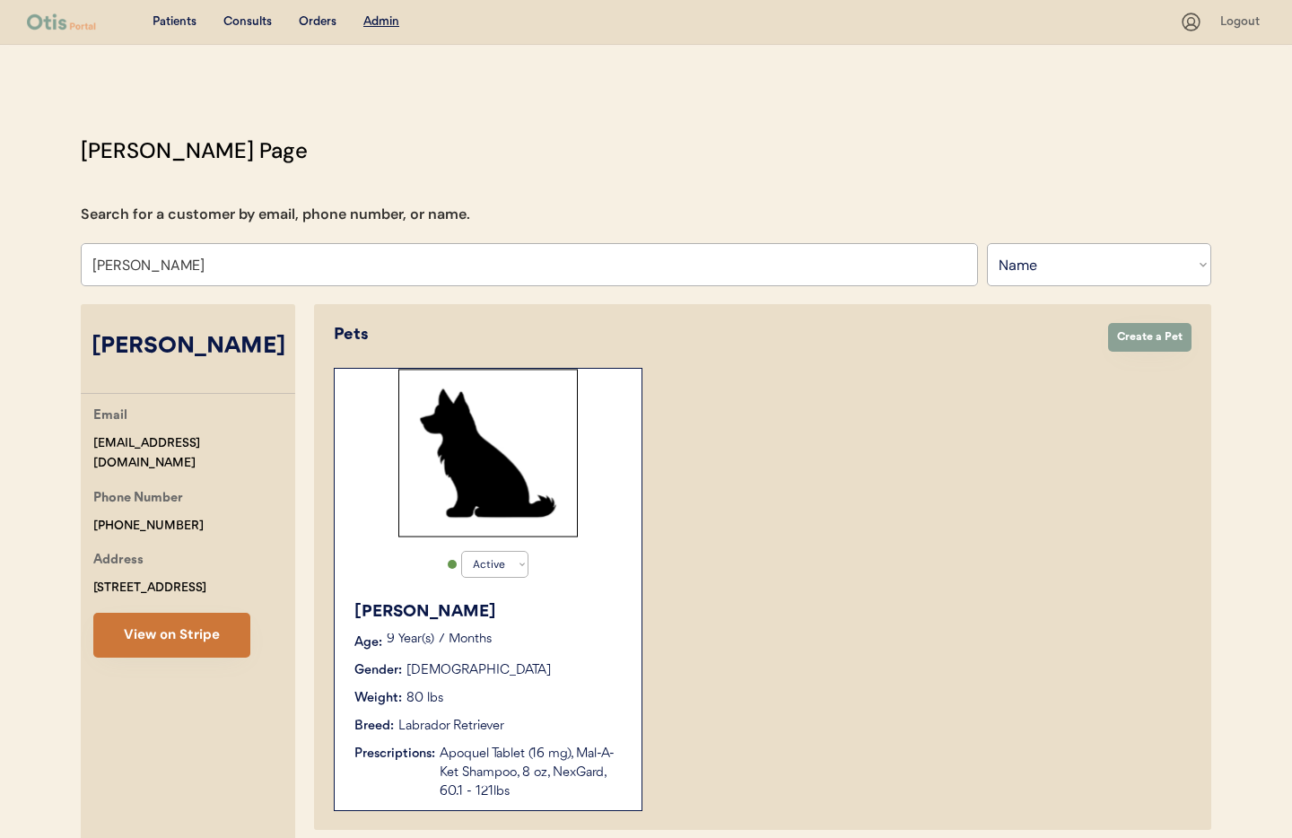
click at [178, 628] on button "View on Stripe" at bounding box center [171, 635] width 157 height 45
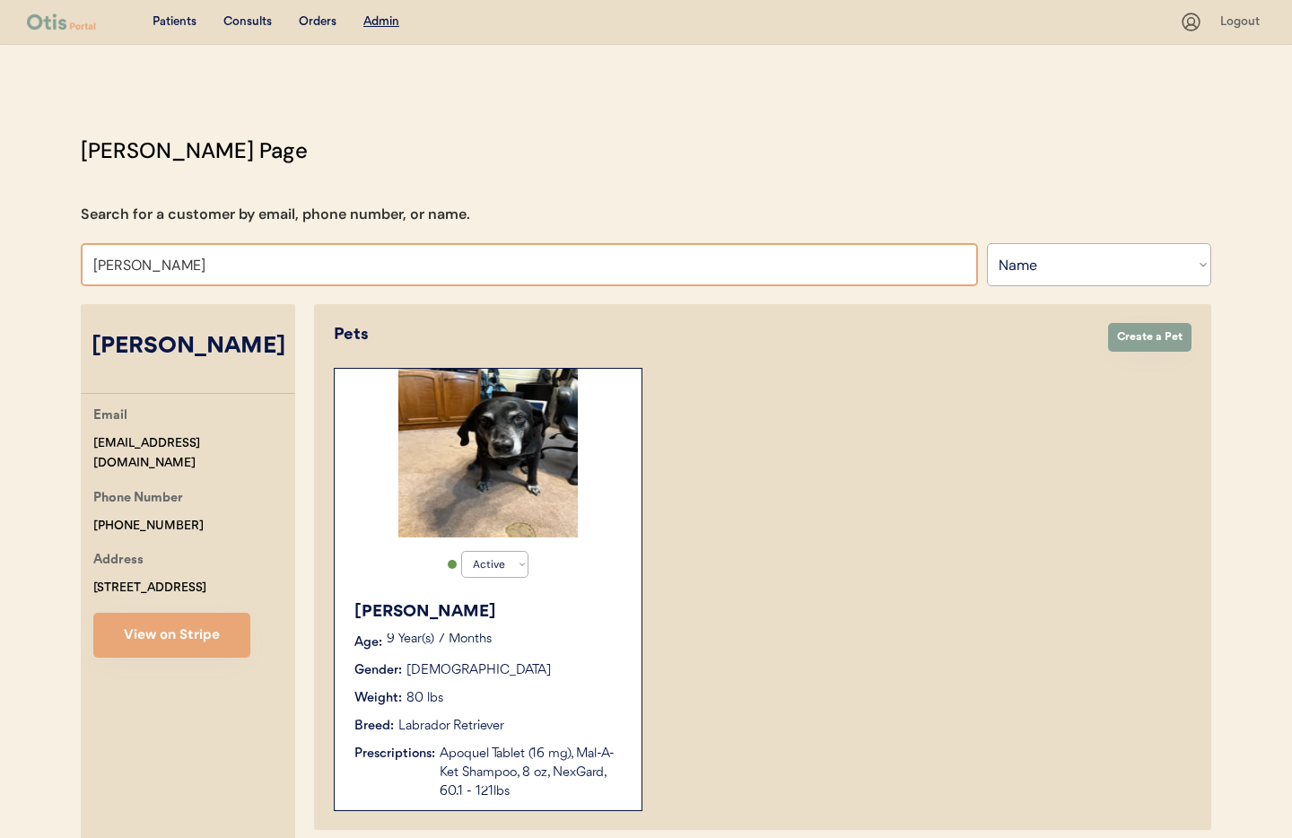
drag, startPoint x: 150, startPoint y: 266, endPoint x: -3, endPoint y: 245, distance: 153.9
click at [0, 245] on html "Patients Consults Orders Admin Logout [PERSON_NAME] Admin Page Search for a cus…" at bounding box center [646, 419] width 1292 height 838
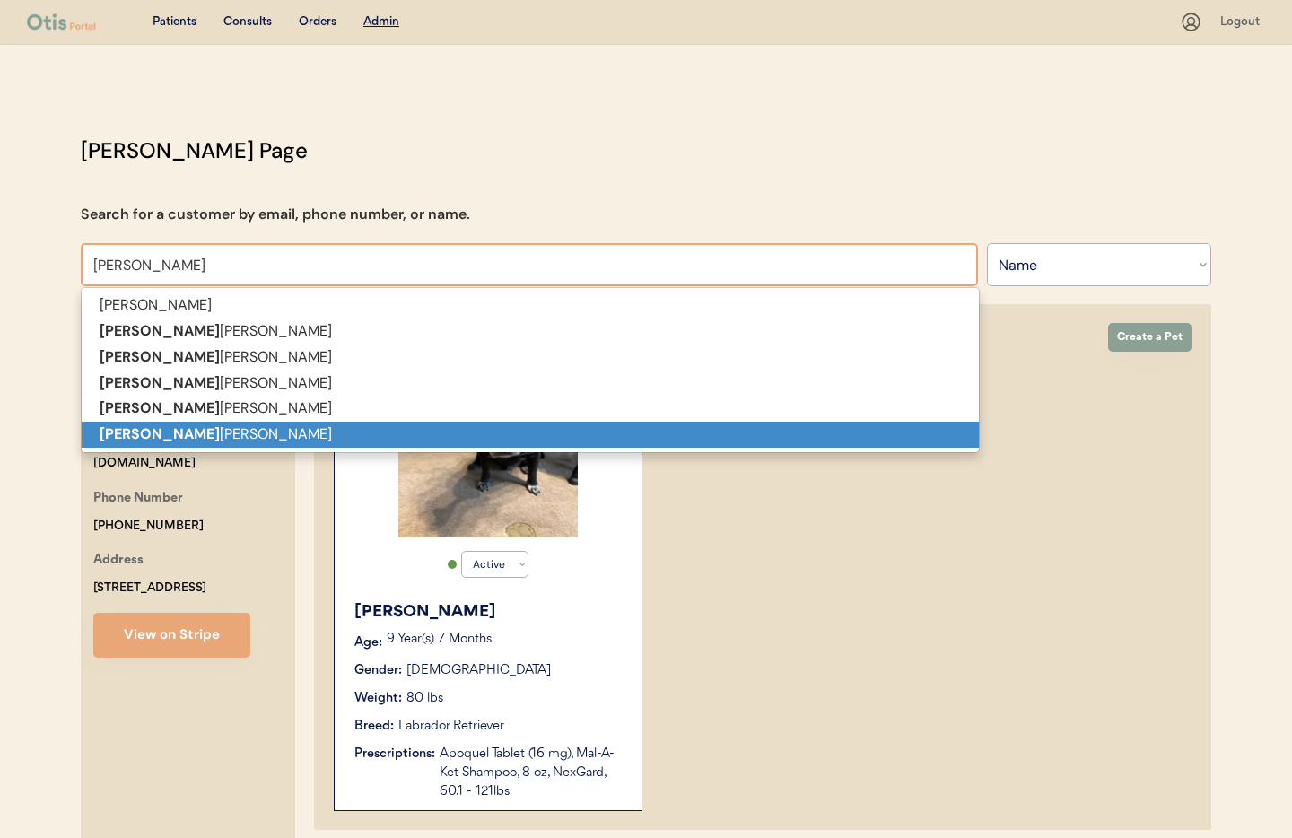
click at [160, 436] on p "[PERSON_NAME]" at bounding box center [530, 435] width 897 height 26
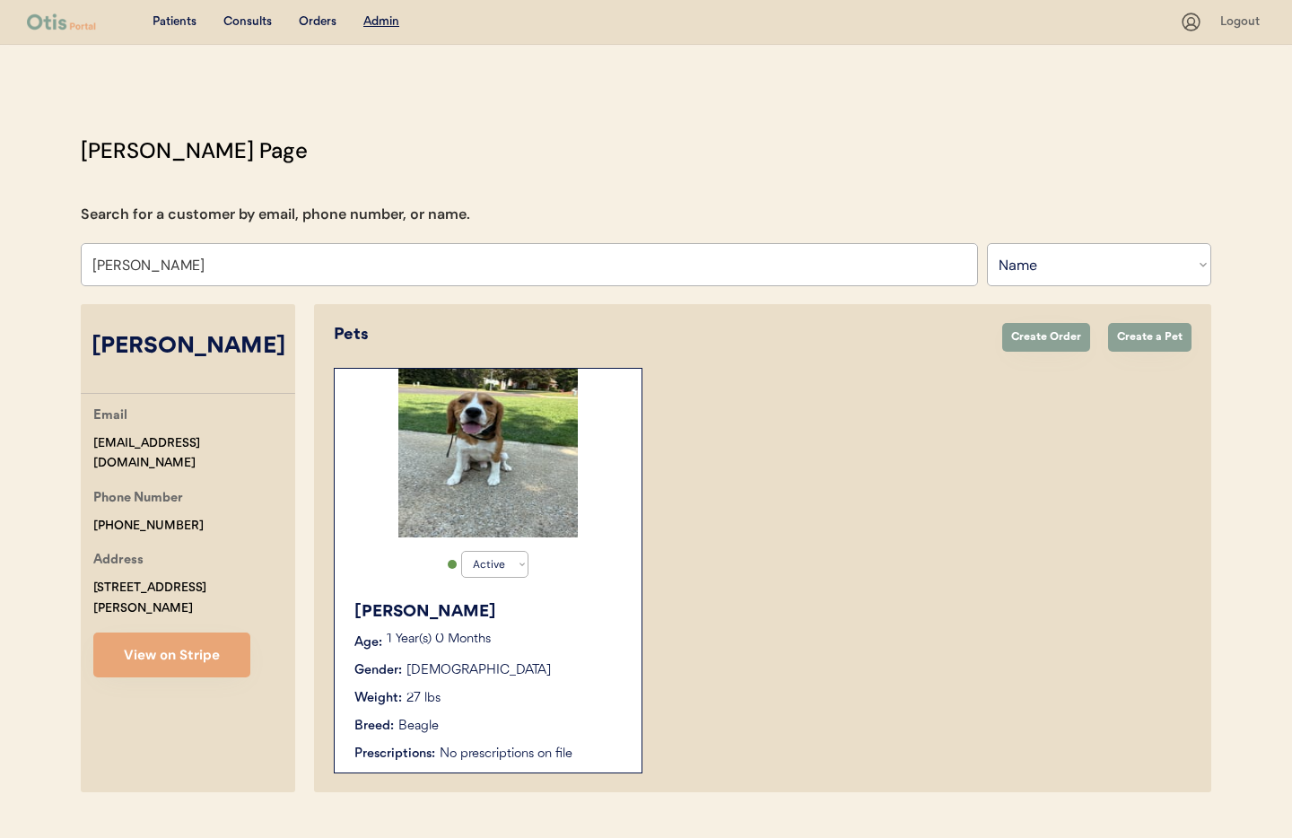
scroll to position [38, 0]
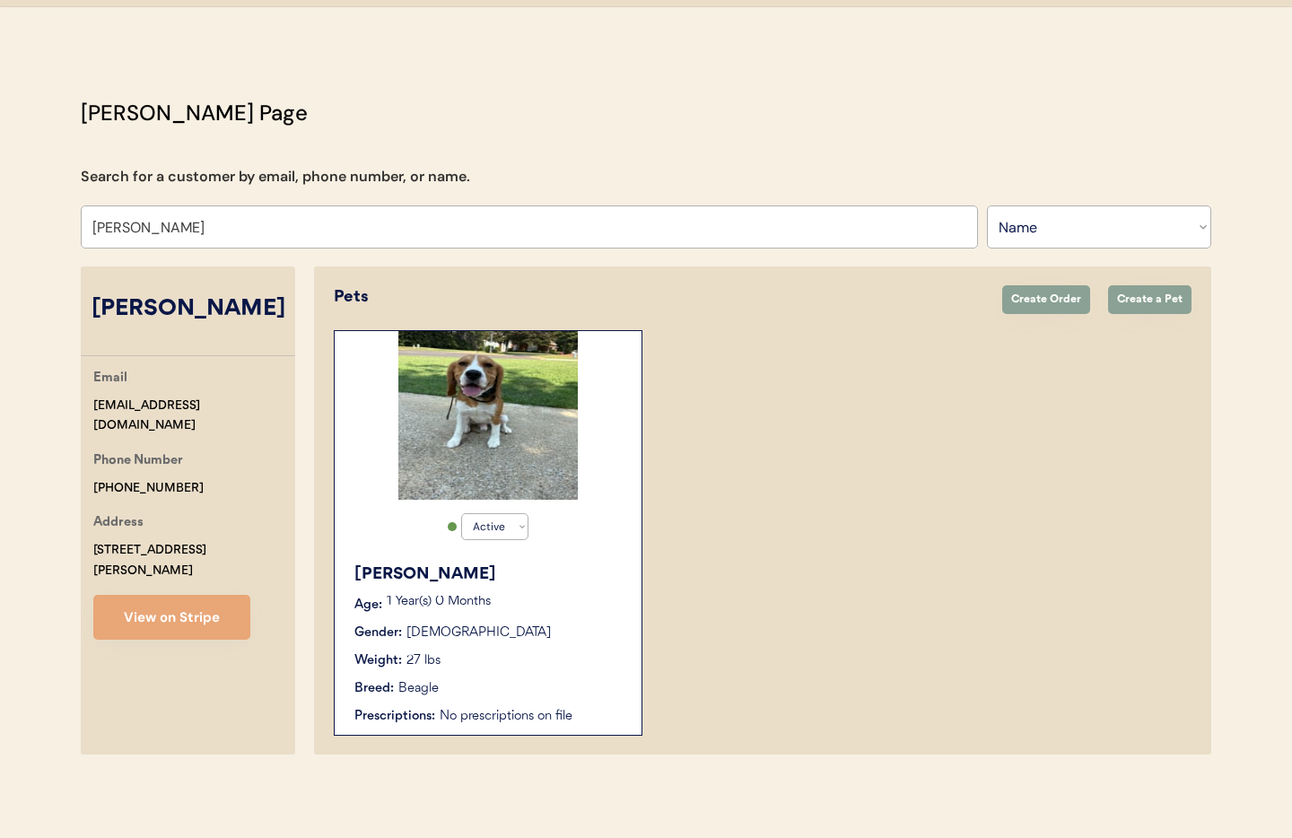
type input "[PERSON_NAME]"
click at [520, 606] on p "1 Year(s) 0 Months" at bounding box center [505, 602] width 237 height 13
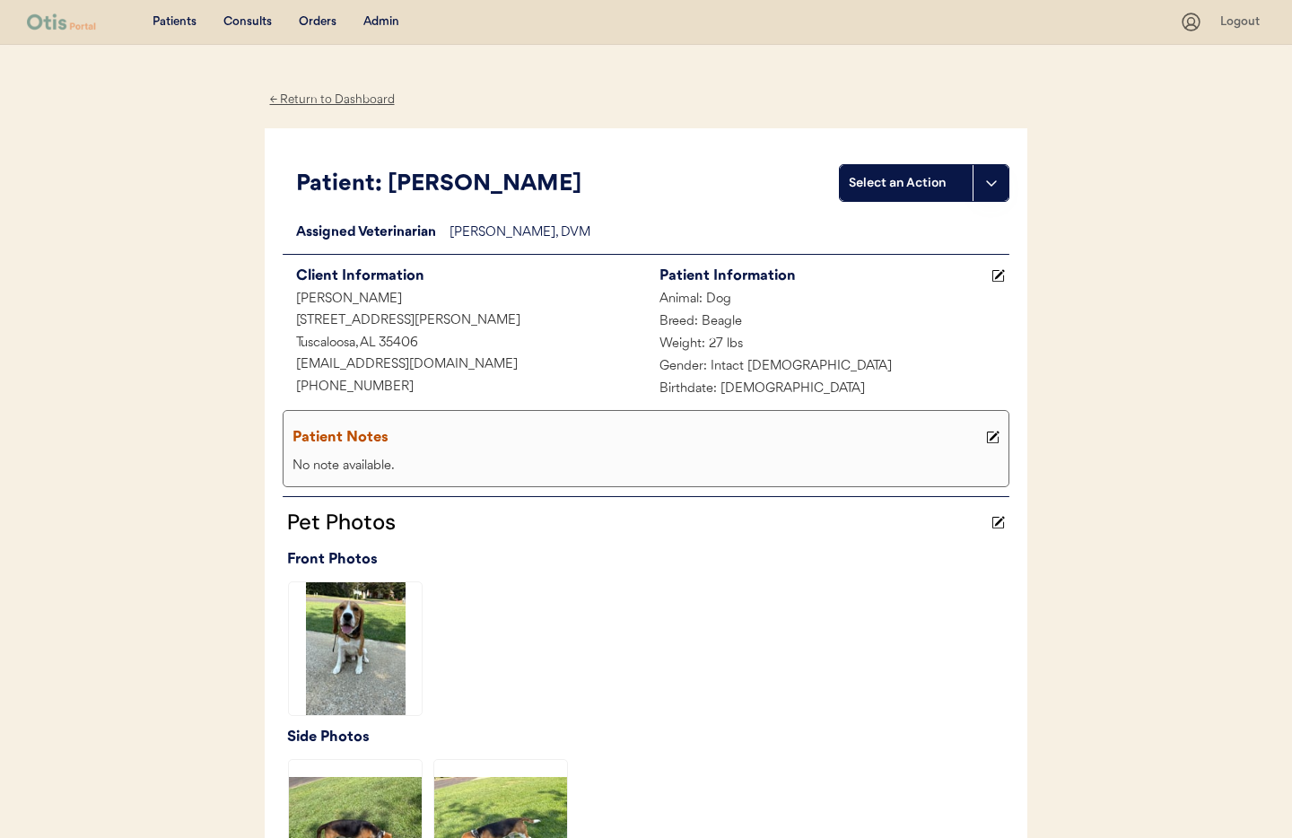
drag, startPoint x: 993, startPoint y: 433, endPoint x: 966, endPoint y: 434, distance: 26.9
click at [993, 433] on icon at bounding box center [992, 437] width 13 height 13
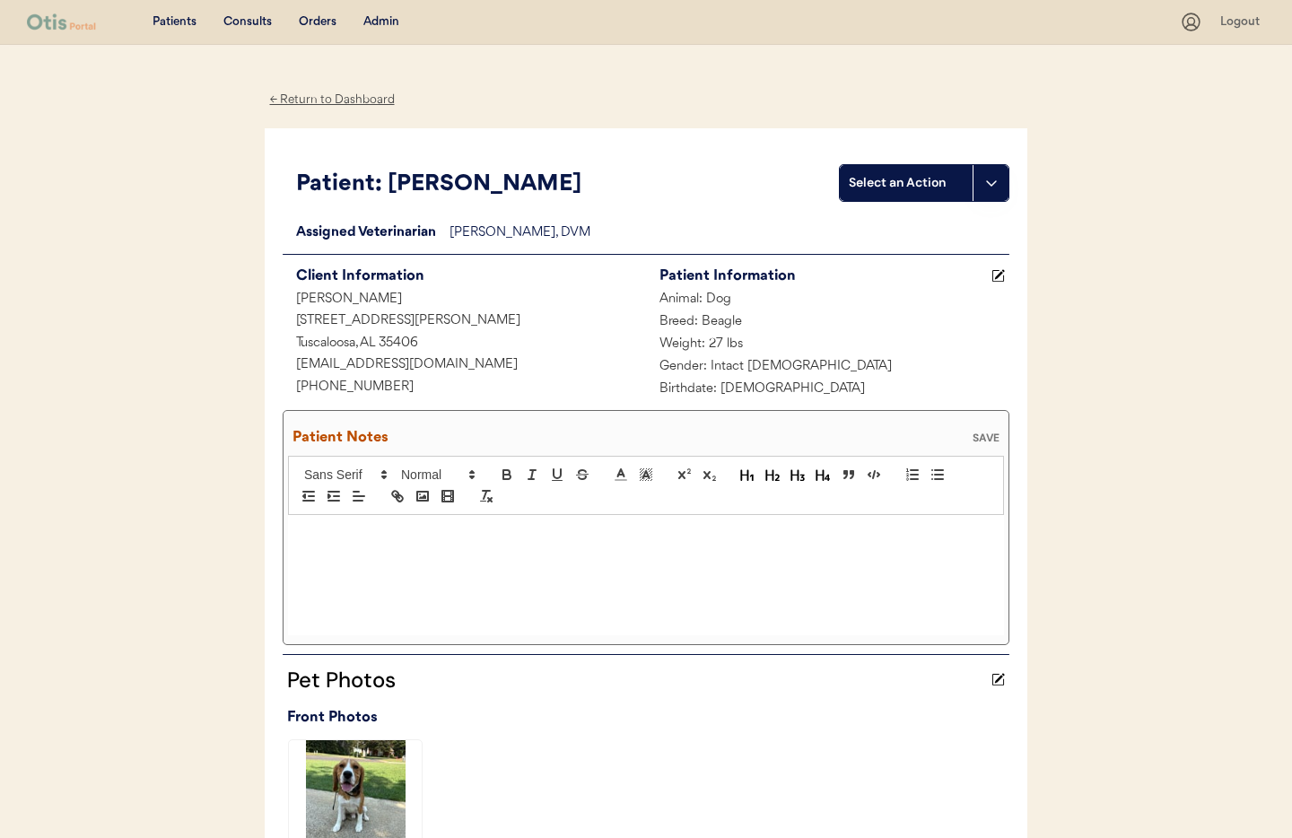
click at [380, 544] on div at bounding box center [646, 575] width 716 height 120
click at [992, 442] on div "SAVE" at bounding box center [986, 438] width 36 height 11
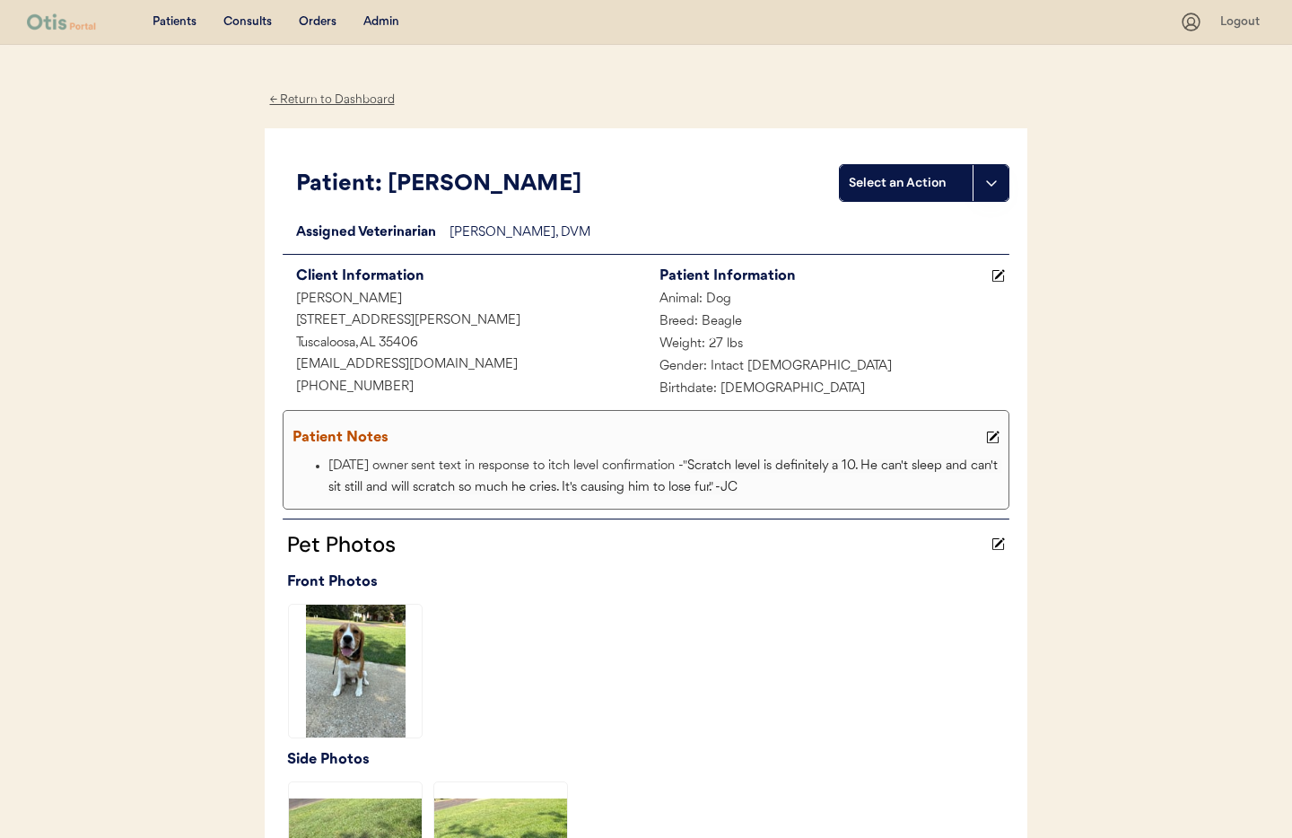
click at [339, 96] on div "← Return to Dashboard" at bounding box center [332, 100] width 135 height 21
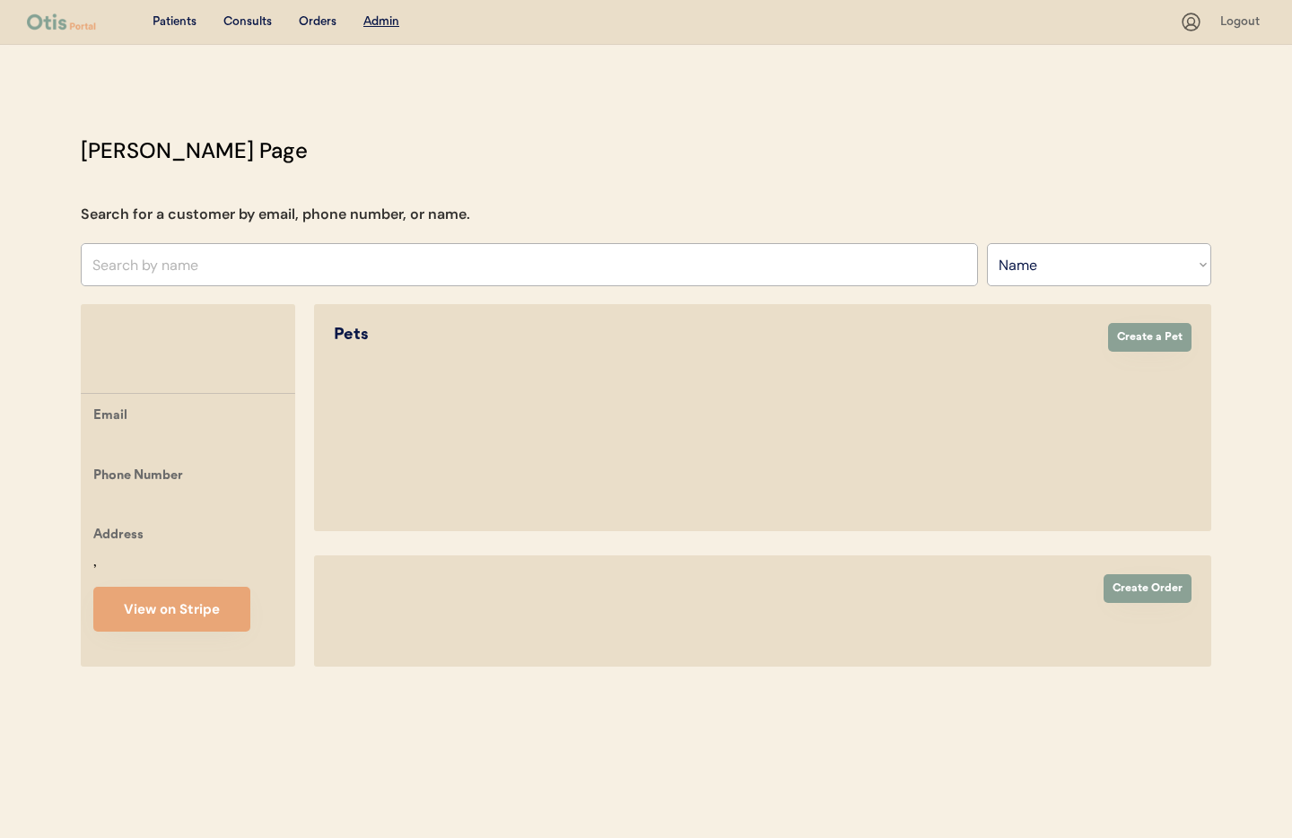
select select ""Name""
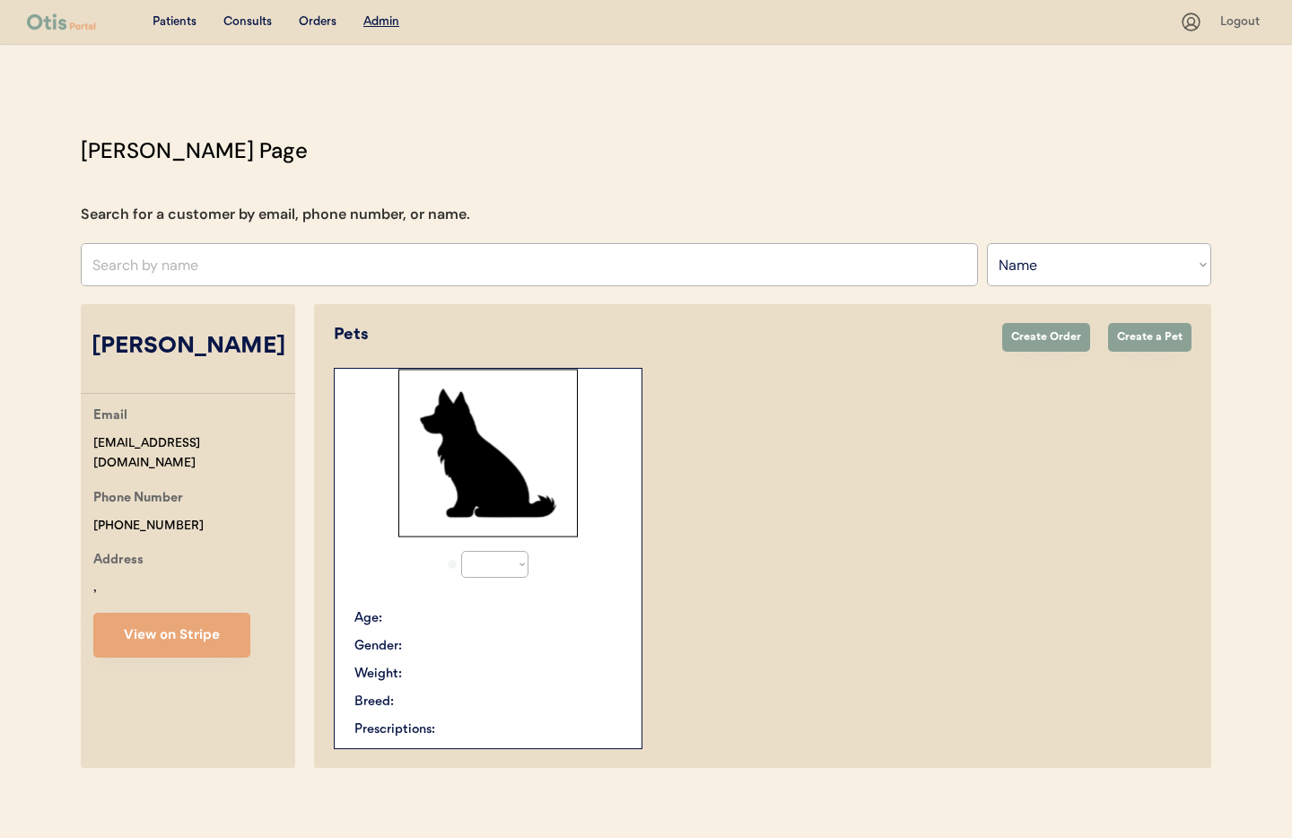
scroll to position [38, 0]
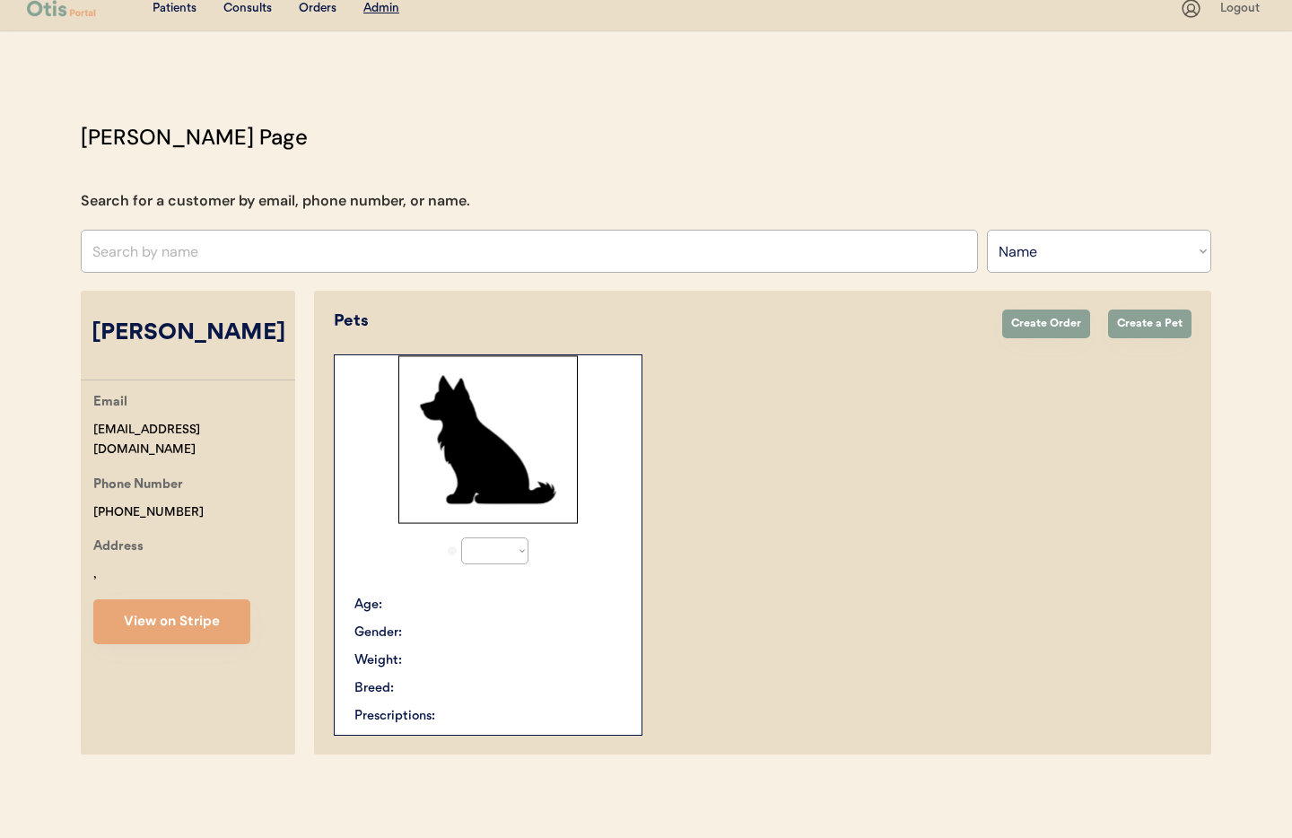
select select "true"
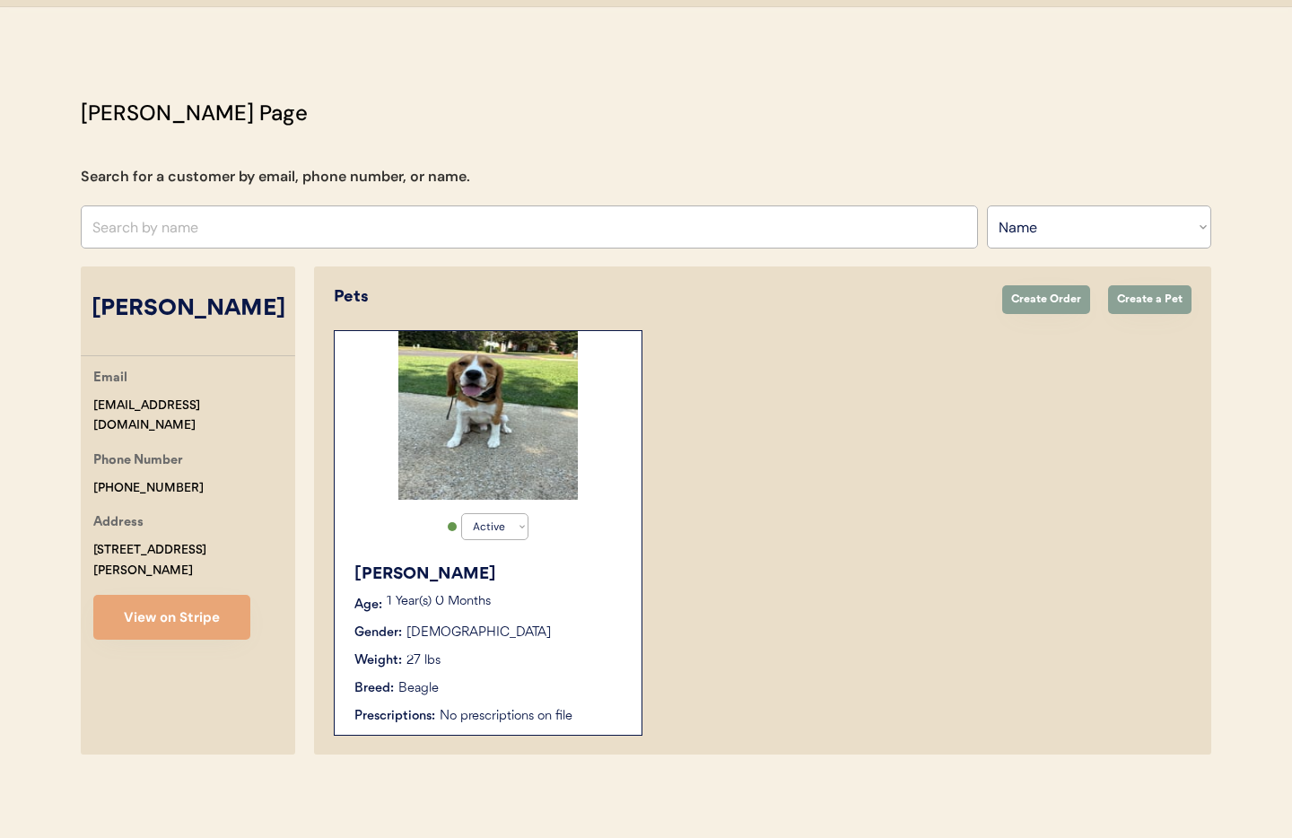
click at [230, 227] on input "text" at bounding box center [529, 227] width 897 height 43
click at [215, 226] on input "text" at bounding box center [529, 227] width 897 height 43
type input "[PERSON_NAME]"
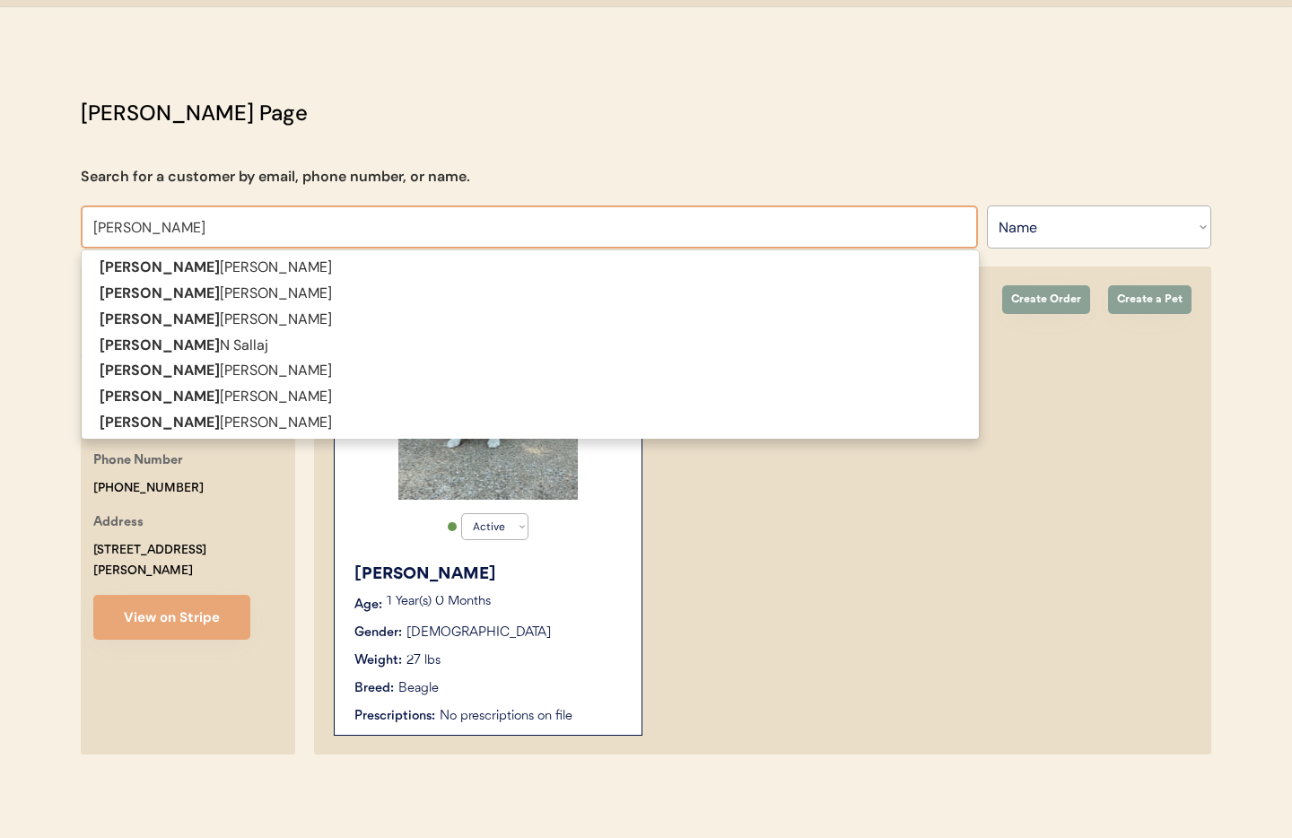
type input "[PERSON_NAME]"
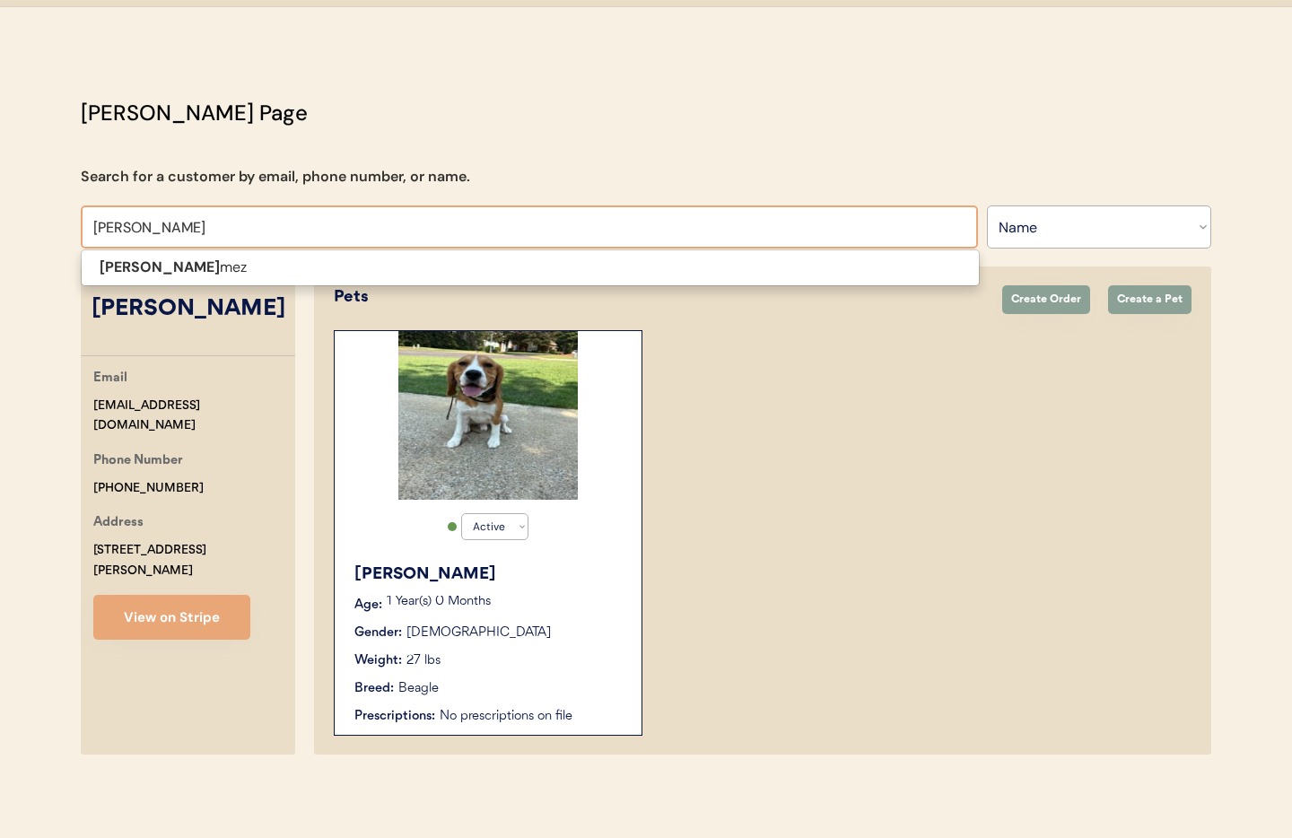
type input "Ashley Gome"
type input "[PERSON_NAME]"
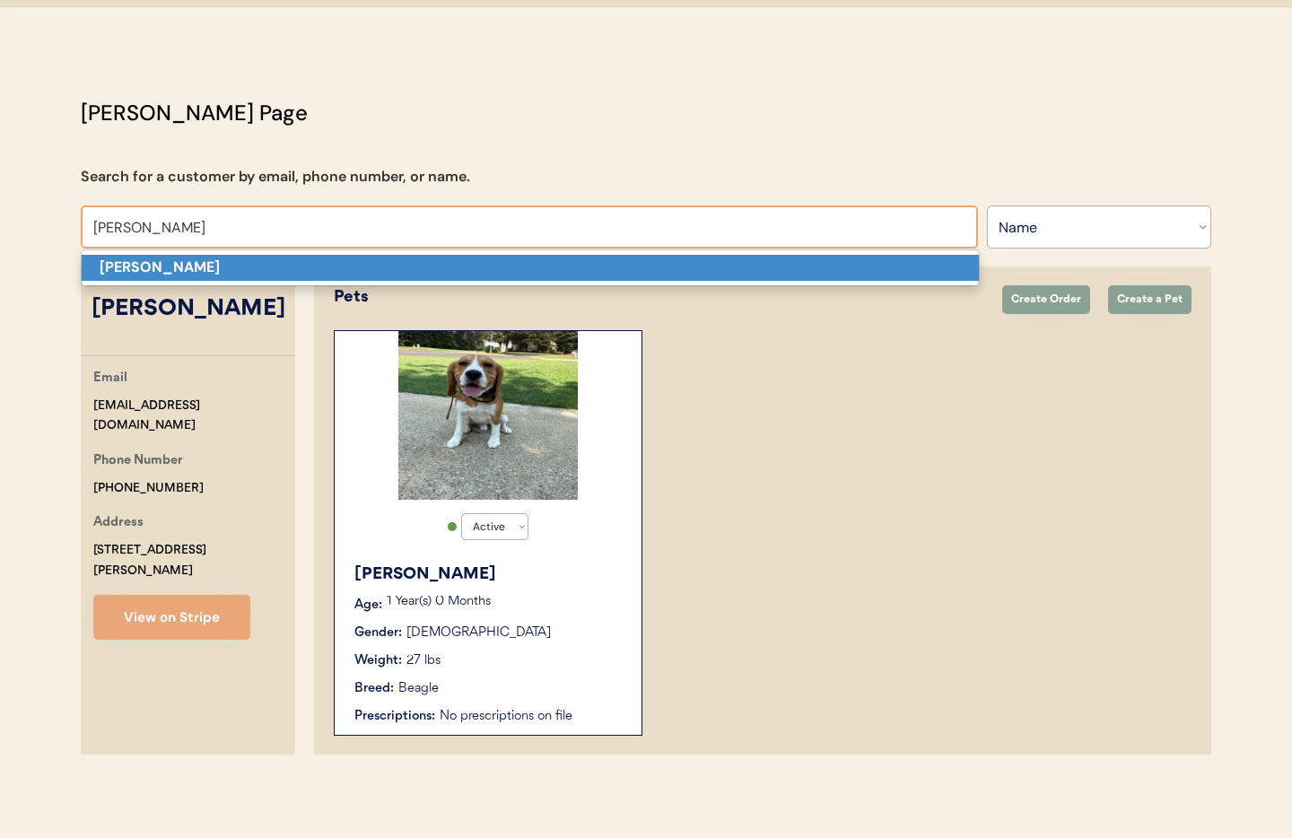
click at [240, 253] on span "[PERSON_NAME]" at bounding box center [530, 267] width 899 height 37
click at [232, 261] on p "[PERSON_NAME]" at bounding box center [530, 268] width 897 height 26
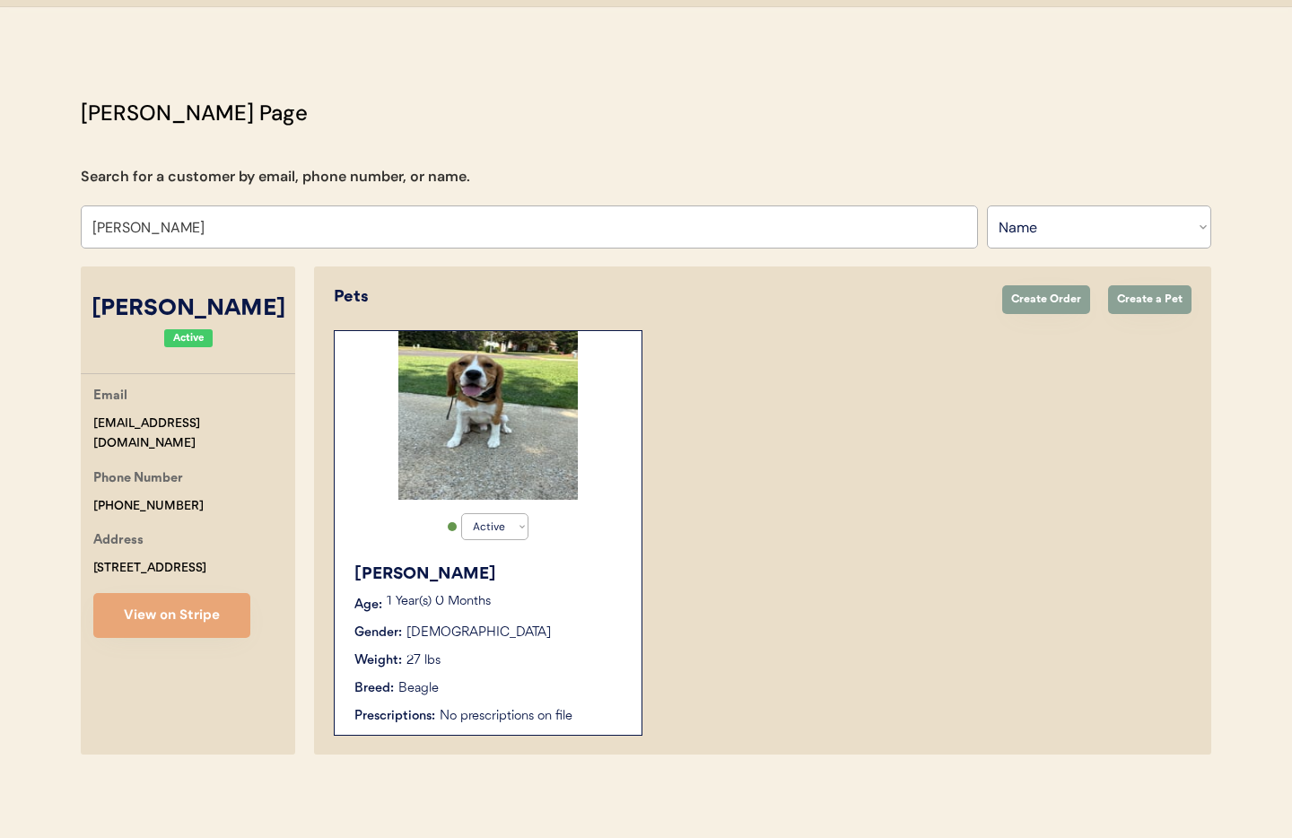
select select "true"
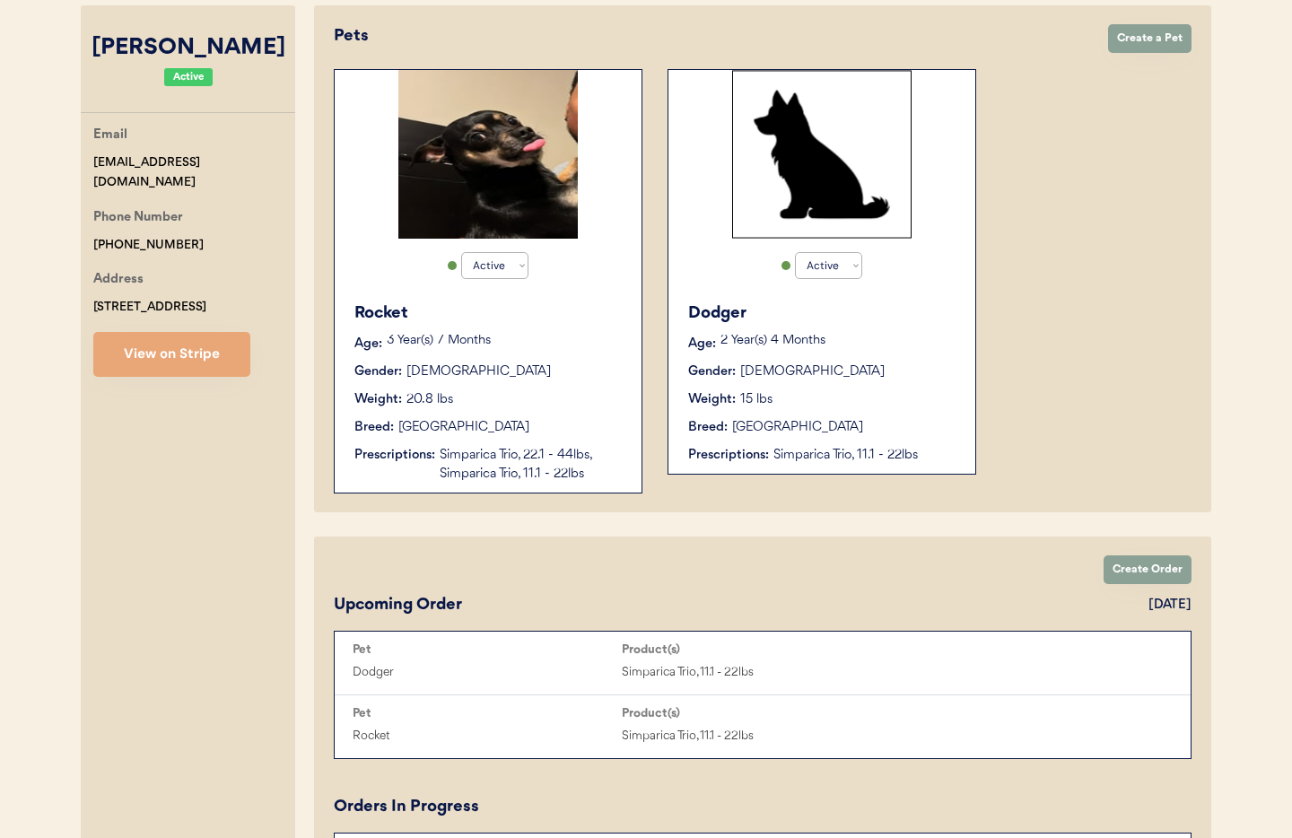
scroll to position [380, 0]
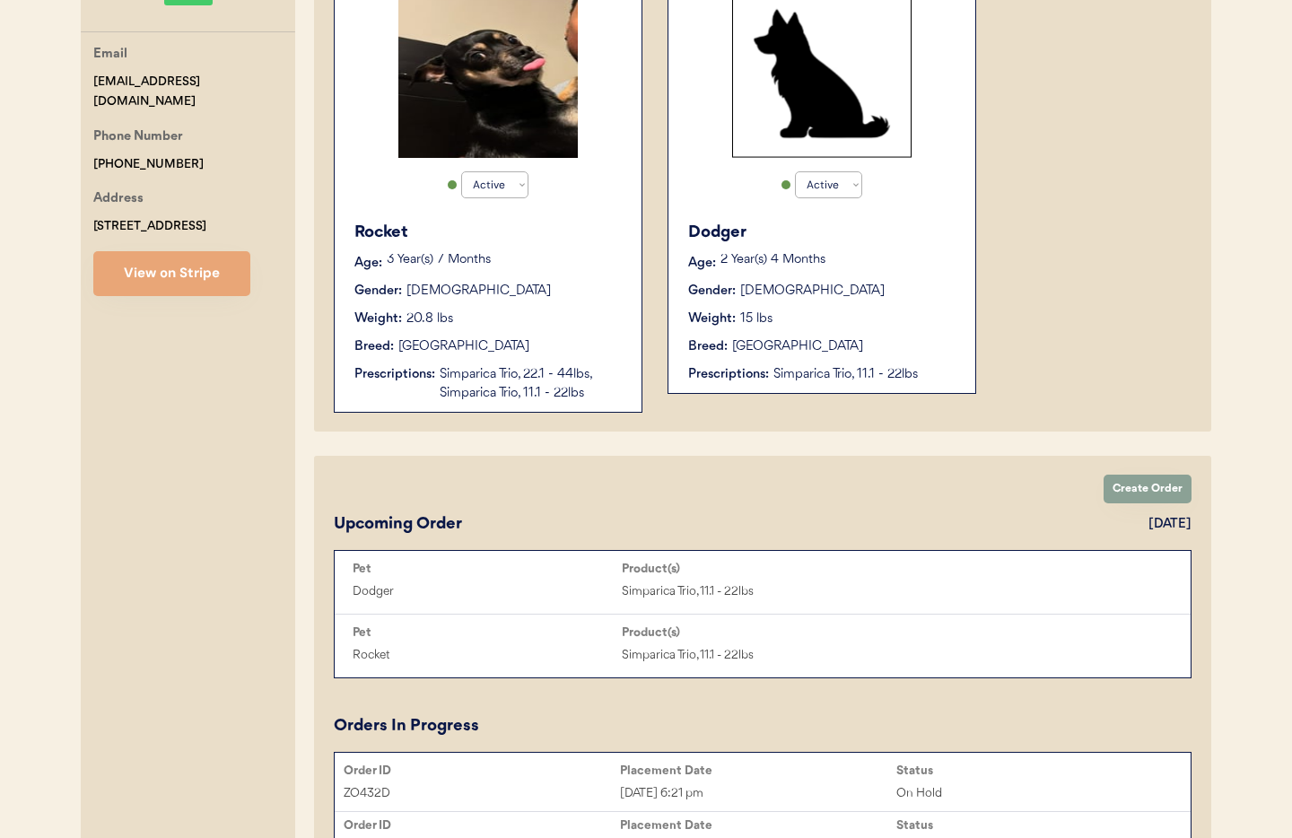
type input "[PERSON_NAME]"
click at [505, 322] on div "Weight: 20.8 lbs" at bounding box center [488, 319] width 269 height 19
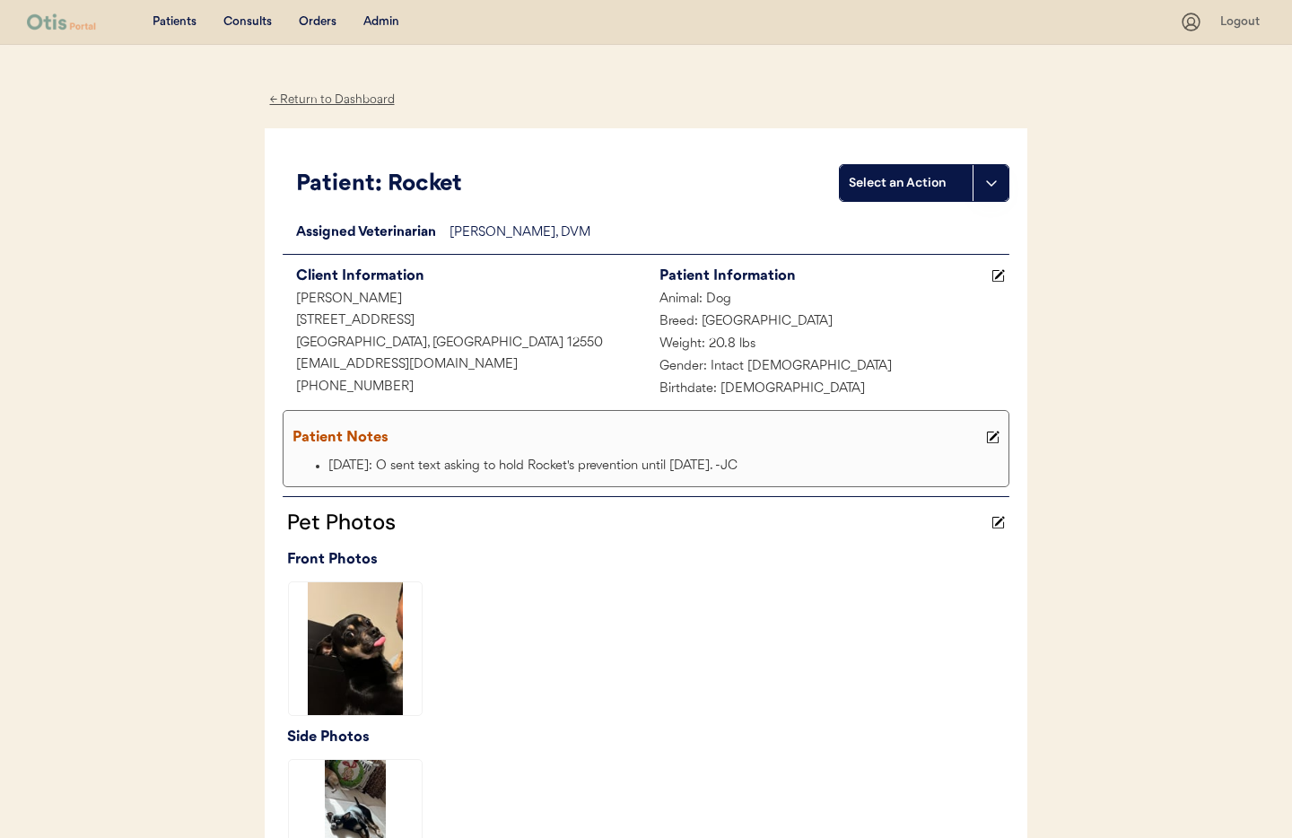
click at [304, 99] on div "← Return to Dashboard" at bounding box center [332, 100] width 135 height 21
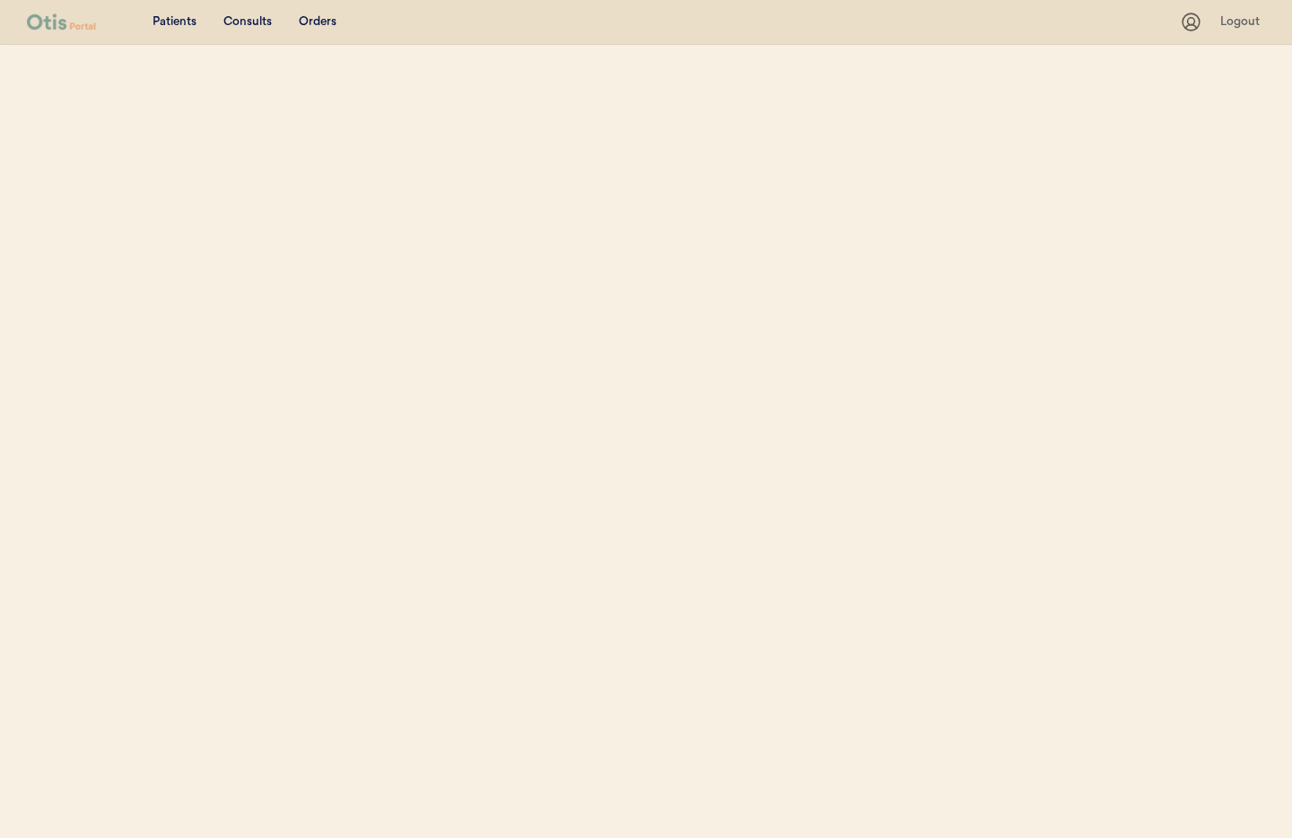
select select ""Name""
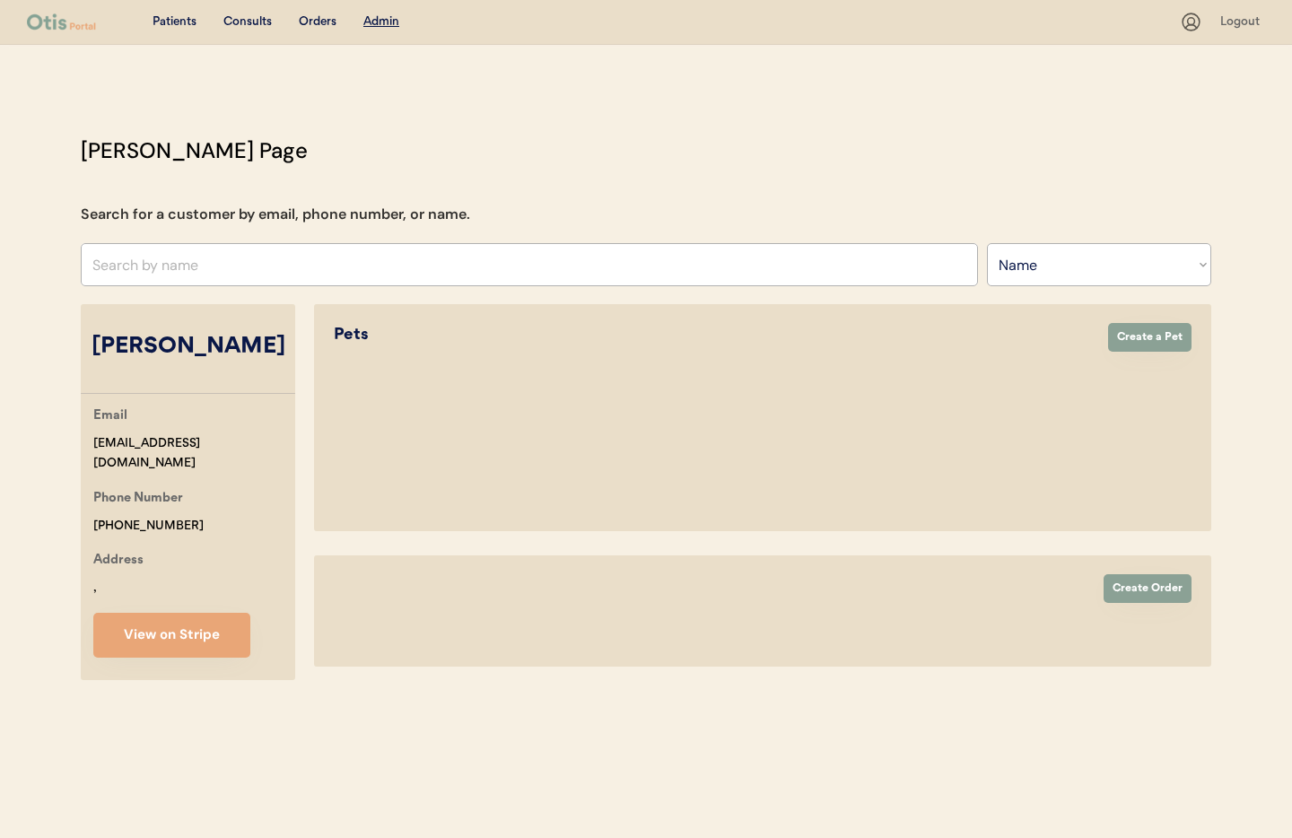
select select "true"
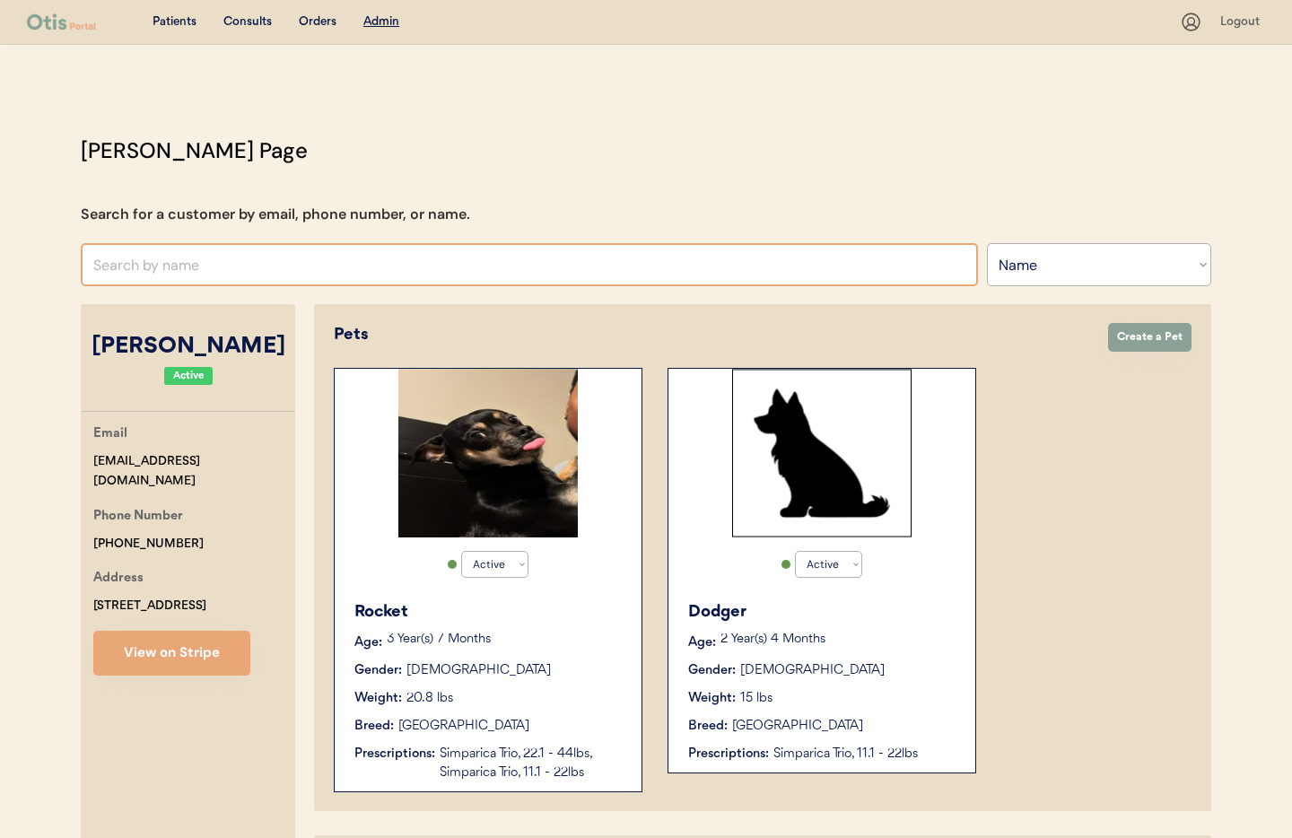
click at [161, 264] on input "text" at bounding box center [529, 264] width 897 height 43
type input "K"
type input "Kasey"
type input "Kasey Whare"
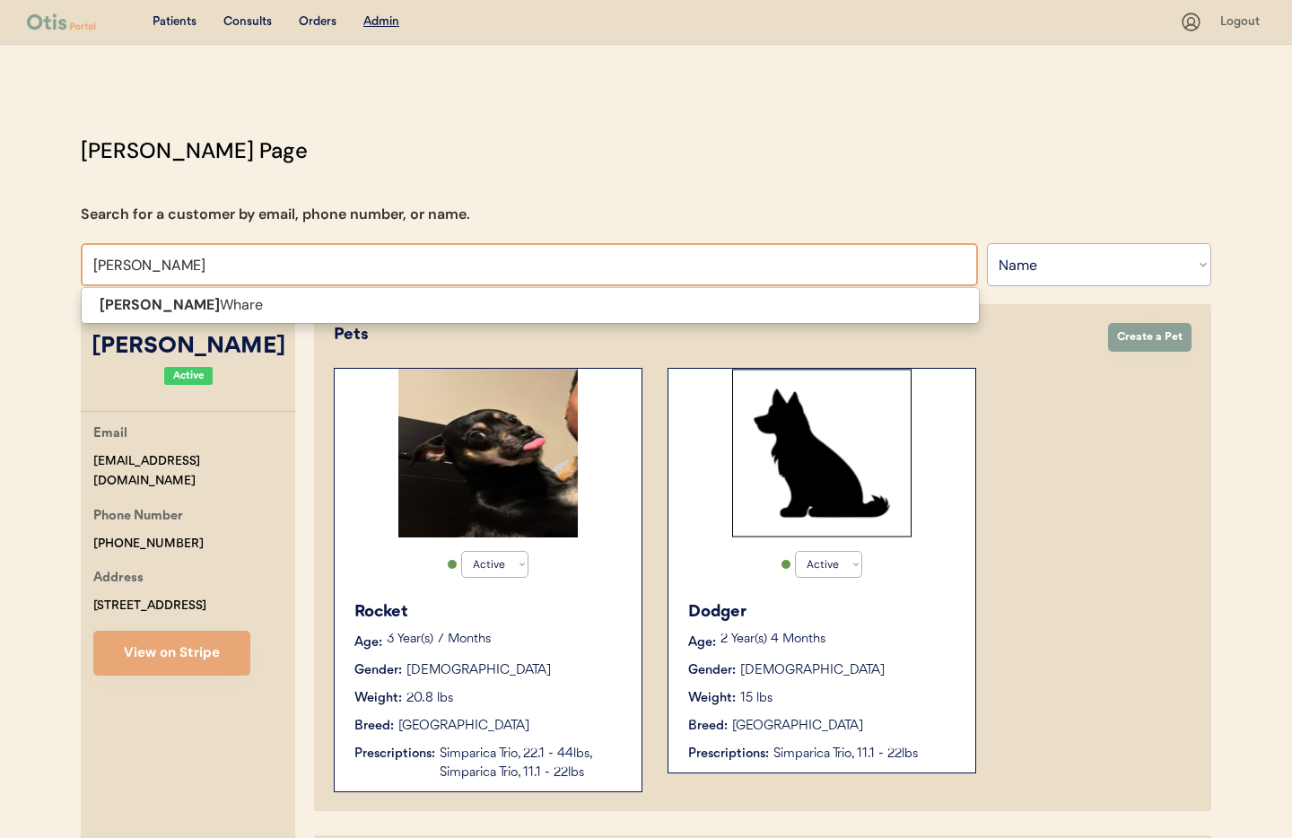
type input "Kasey Wha"
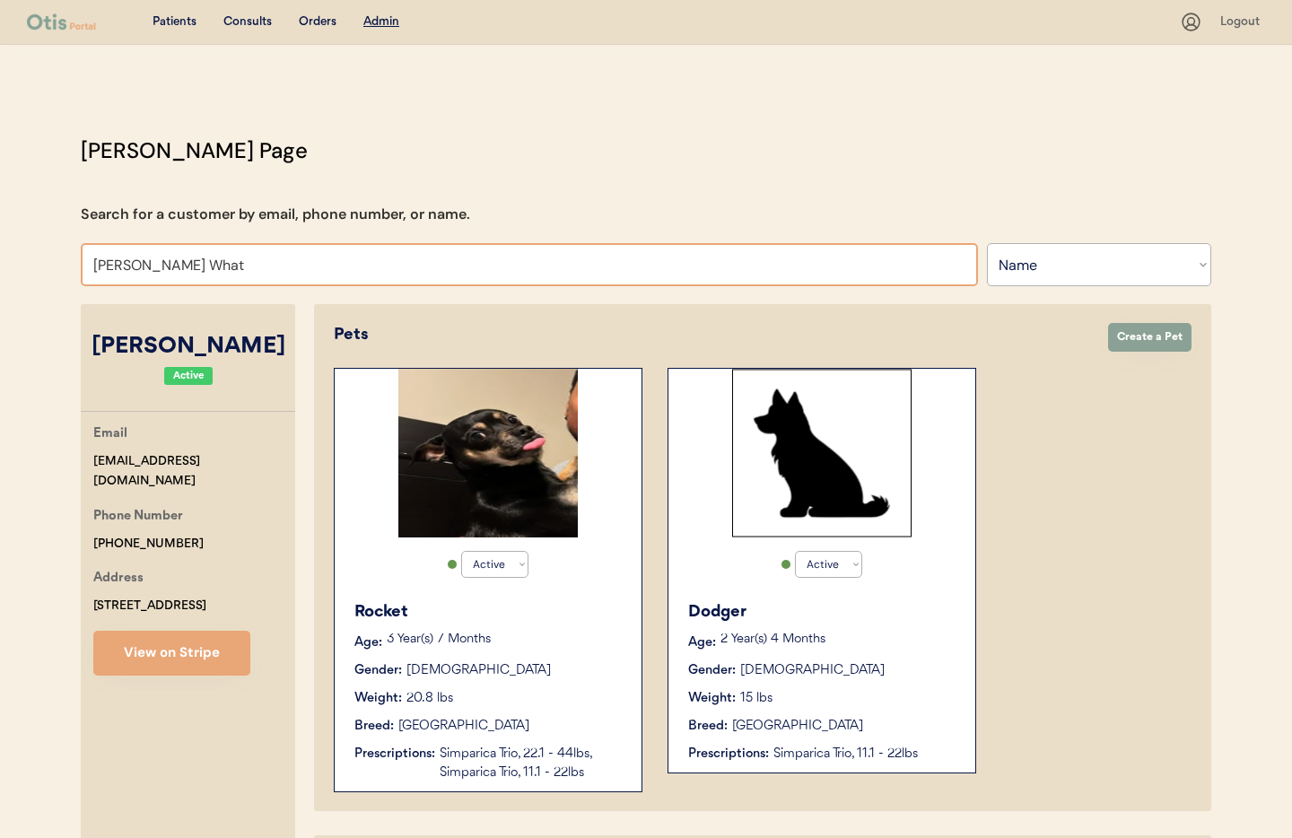
type input "Kasey Wha"
type input "Kasey Whare"
type input "Kasey Wha"
type input "Kasey Whare"
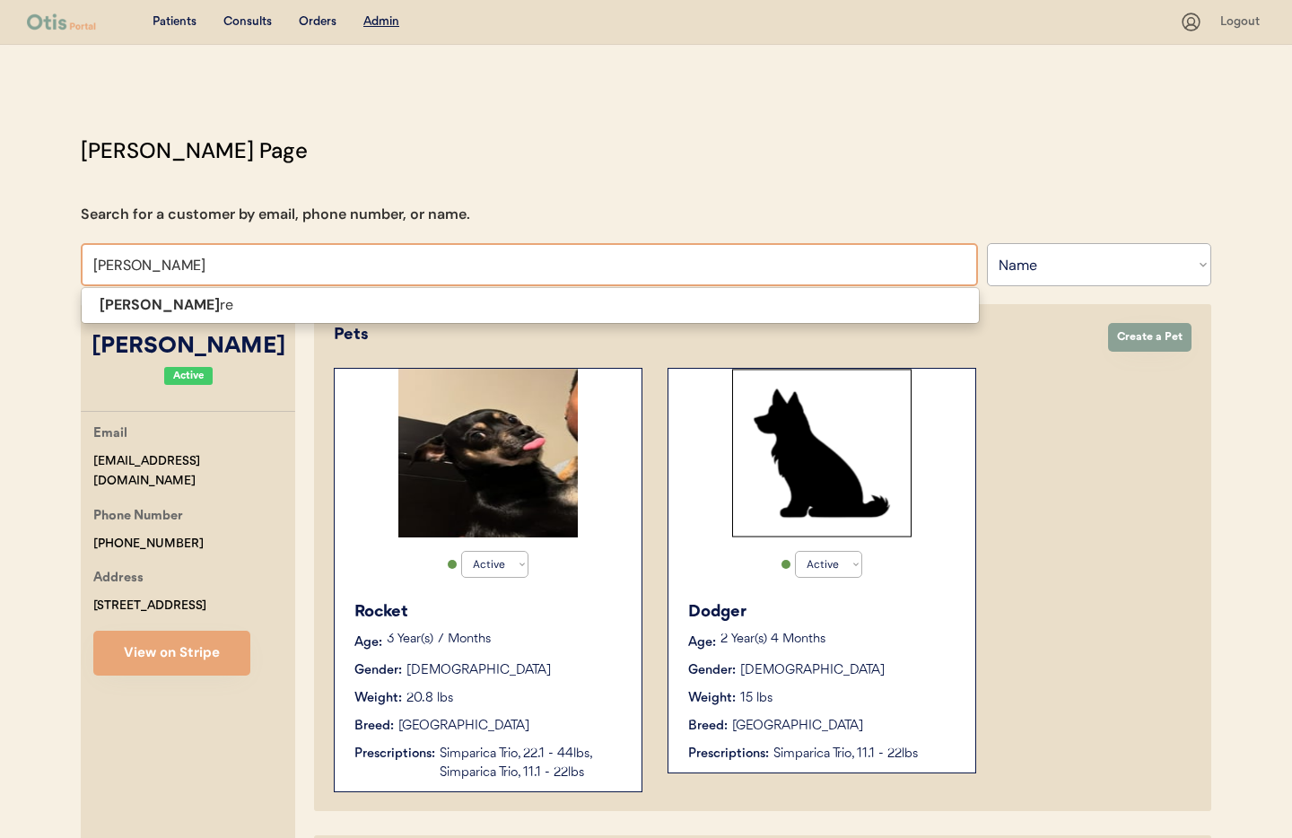
type input "Kasey Whar"
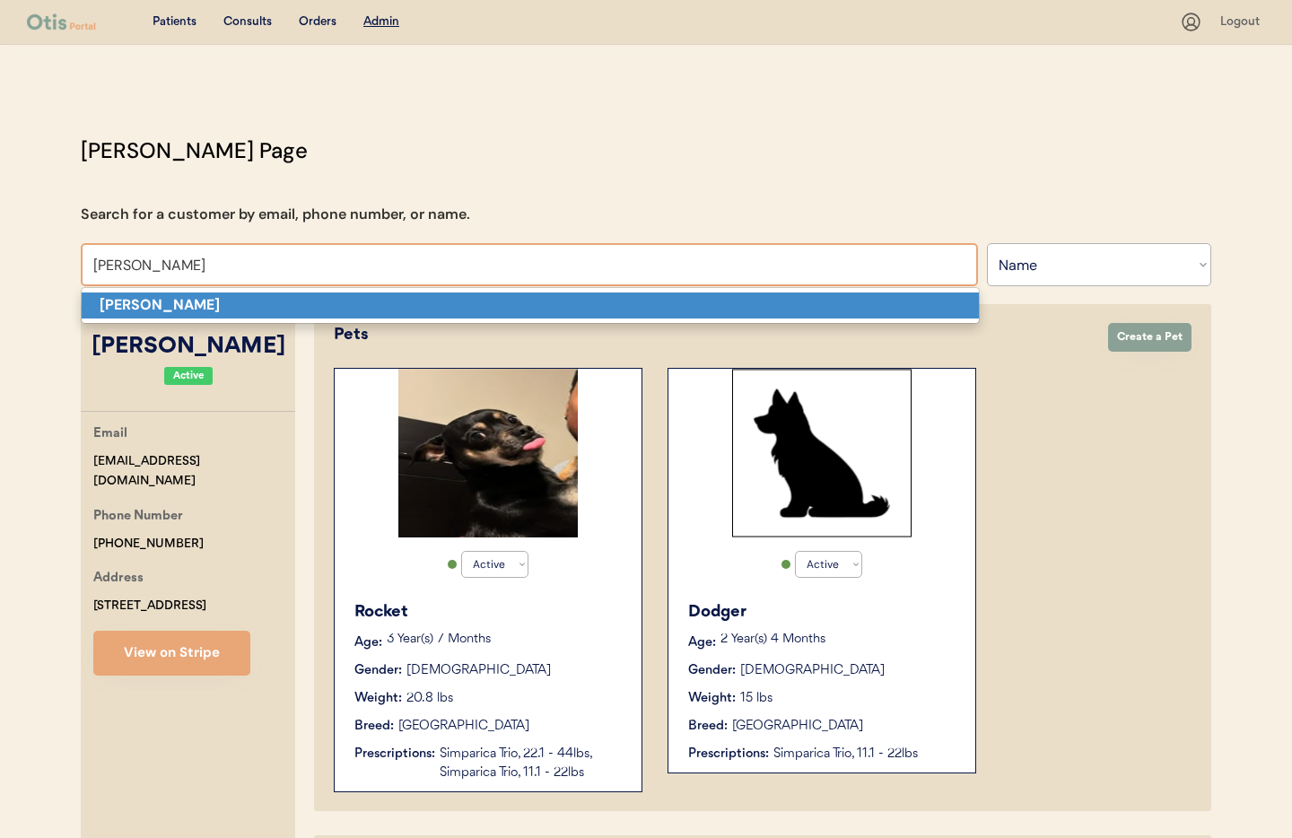
click at [154, 297] on strong "Kasey Whare" at bounding box center [160, 304] width 120 height 19
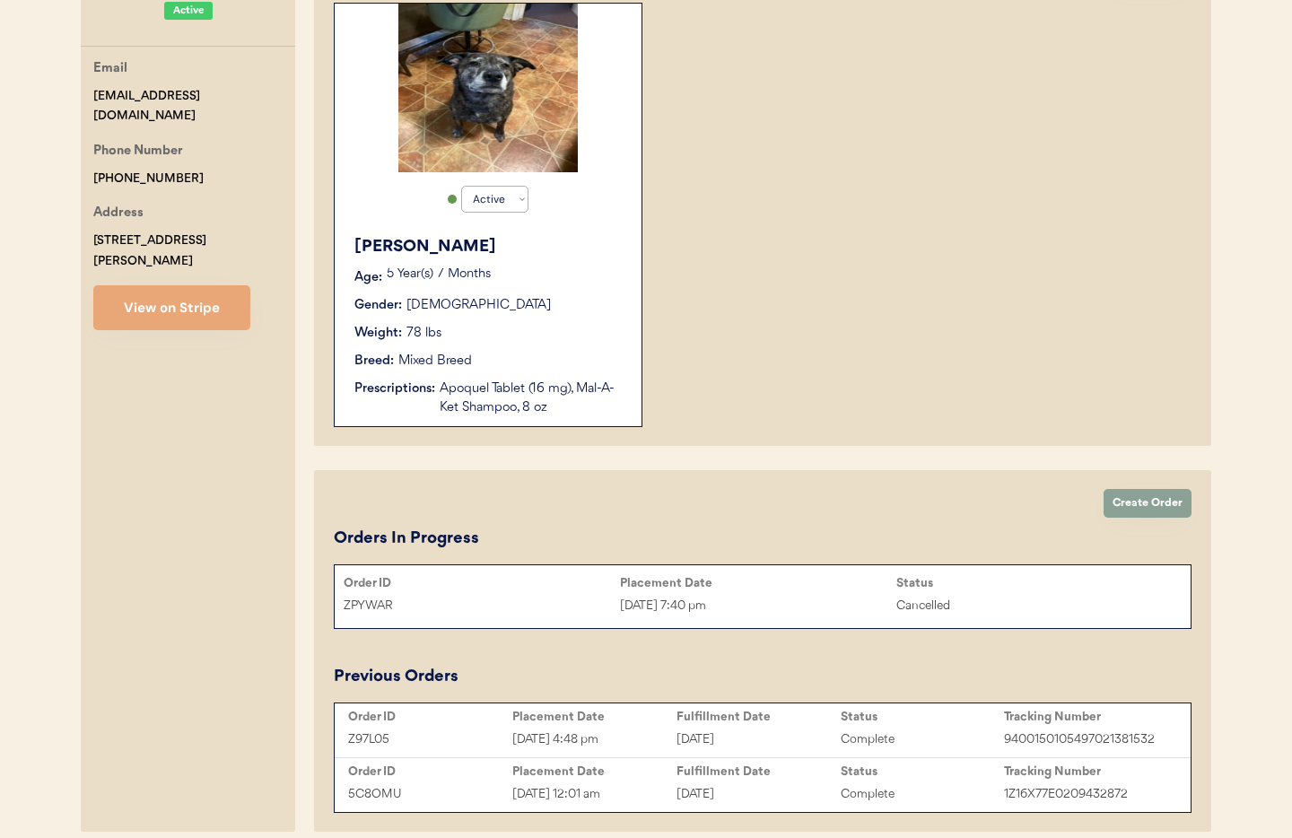
scroll to position [366, 0]
click at [162, 292] on button "View on Stripe" at bounding box center [171, 306] width 157 height 45
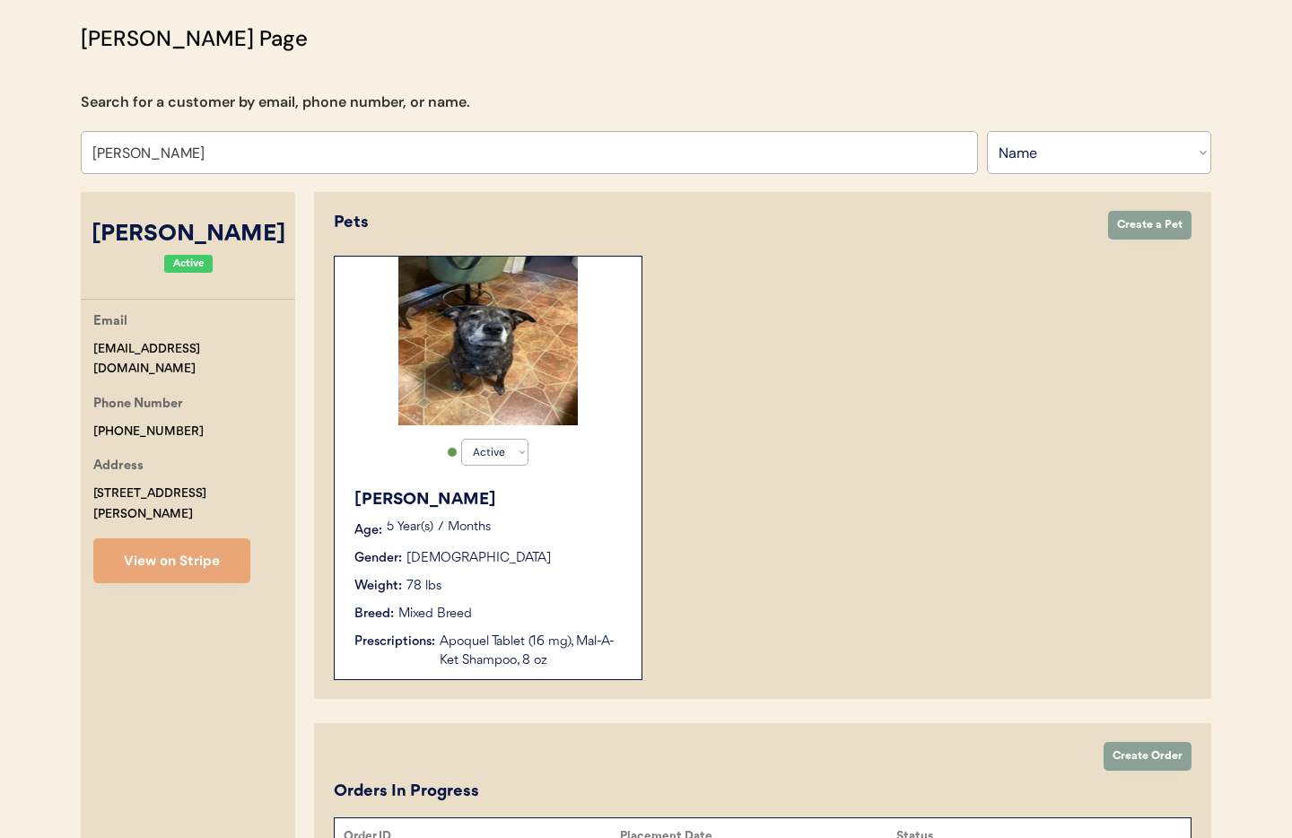
scroll to position [0, 0]
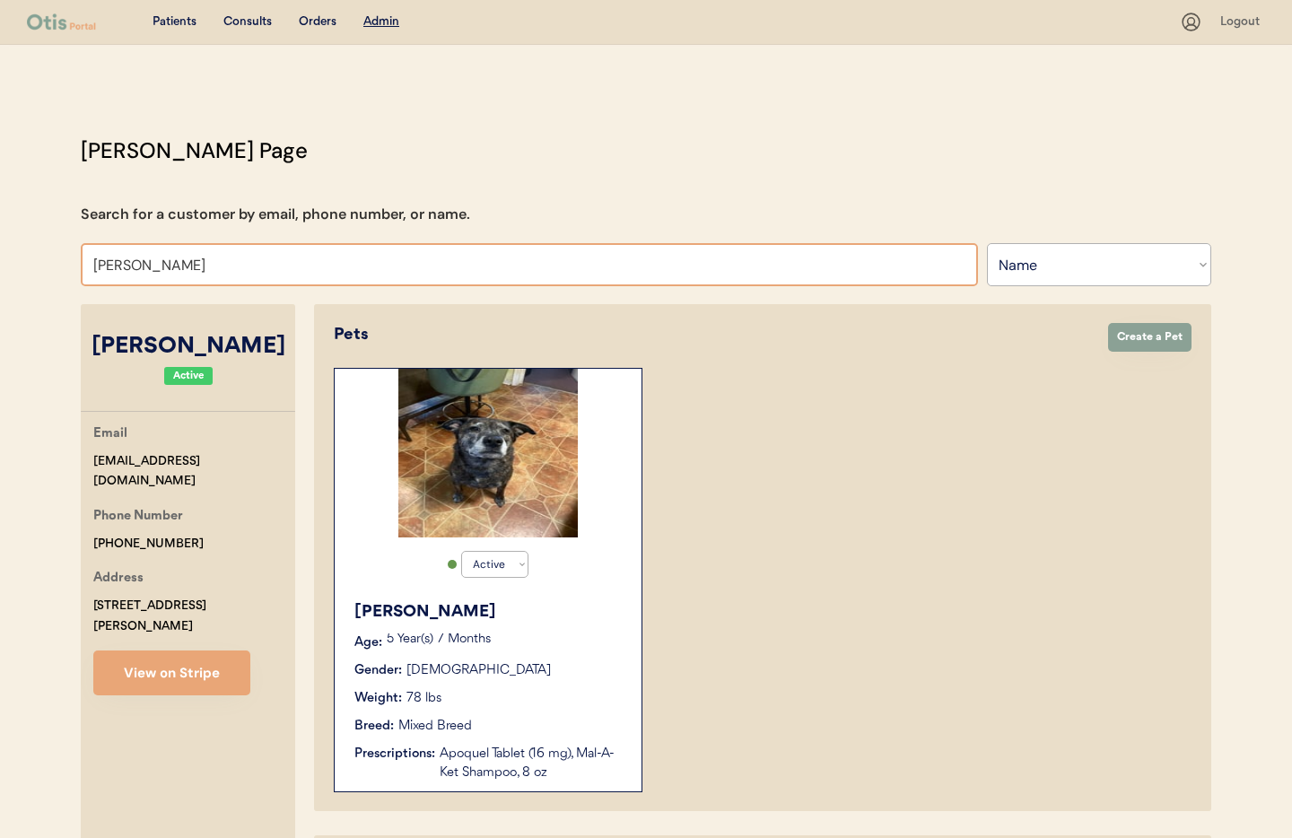
drag, startPoint x: 194, startPoint y: 265, endPoint x: 30, endPoint y: 254, distance: 164.6
click at [30, 254] on div "Patients Consults Orders Admin Logout Otis Admin Page Search for a customer by …" at bounding box center [646, 640] width 1292 height 1281
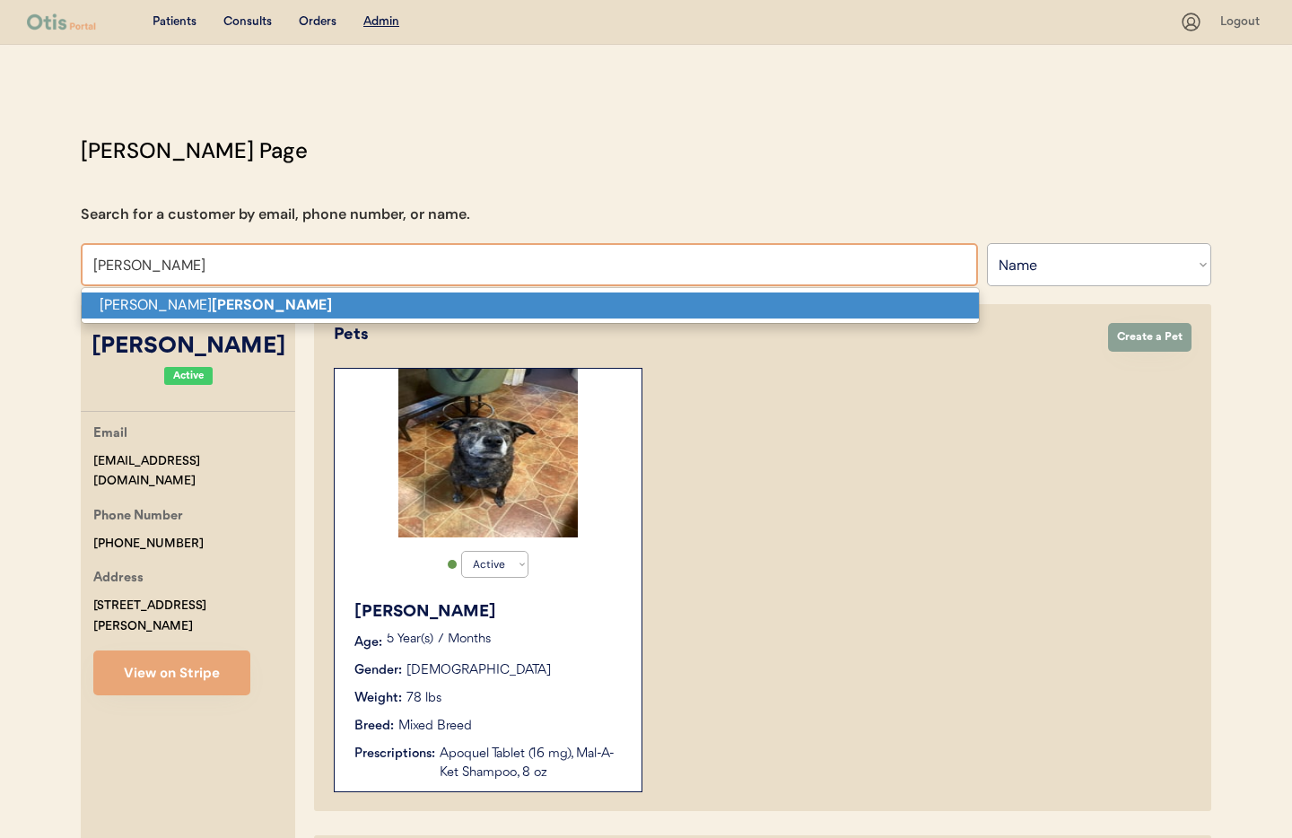
click at [212, 300] on strong "Hendershot" at bounding box center [272, 304] width 120 height 19
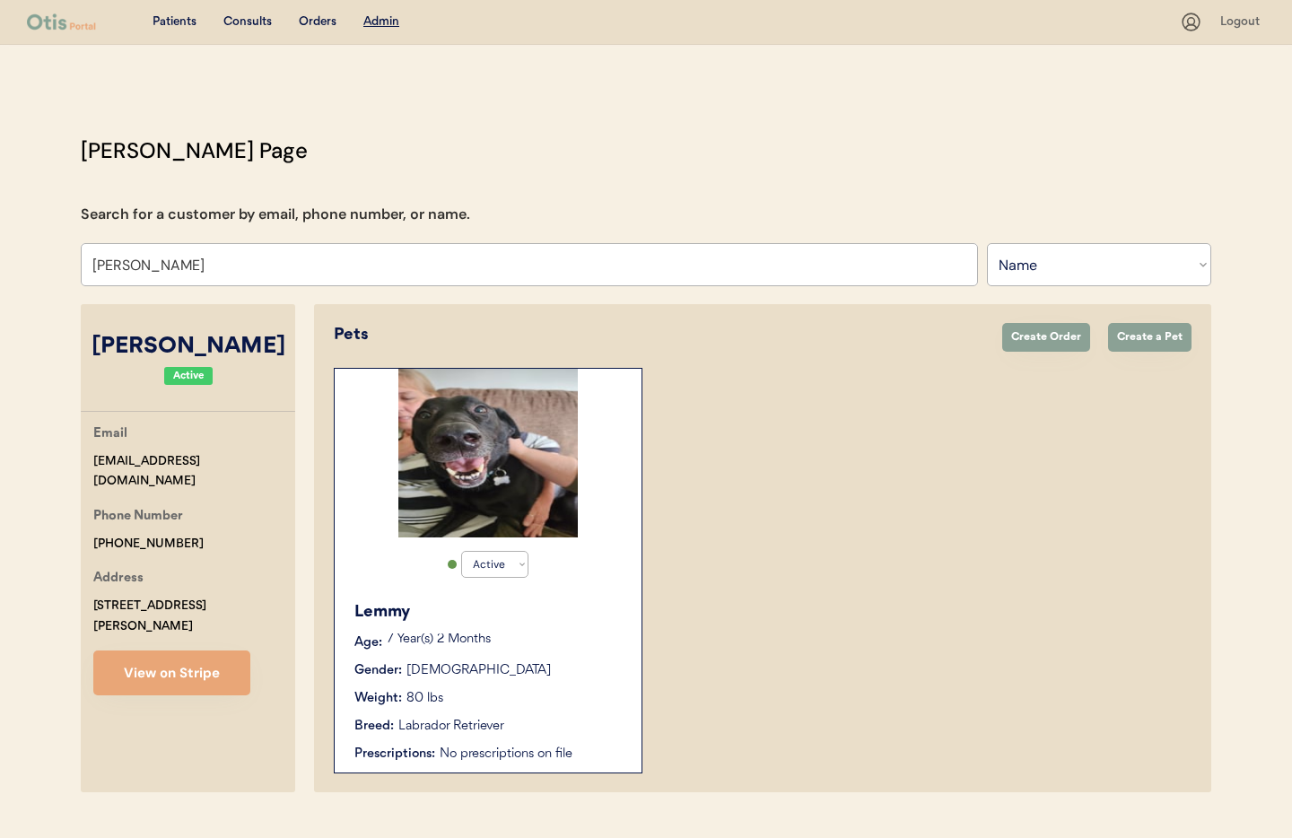
type input "[PERSON_NAME]"
click at [543, 680] on div "Lemmy Age: 7 Year(s) 2 Months Gender: Female Weight: 80 lbs Breed: Labrador Ret…" at bounding box center [488, 681] width 289 height 181
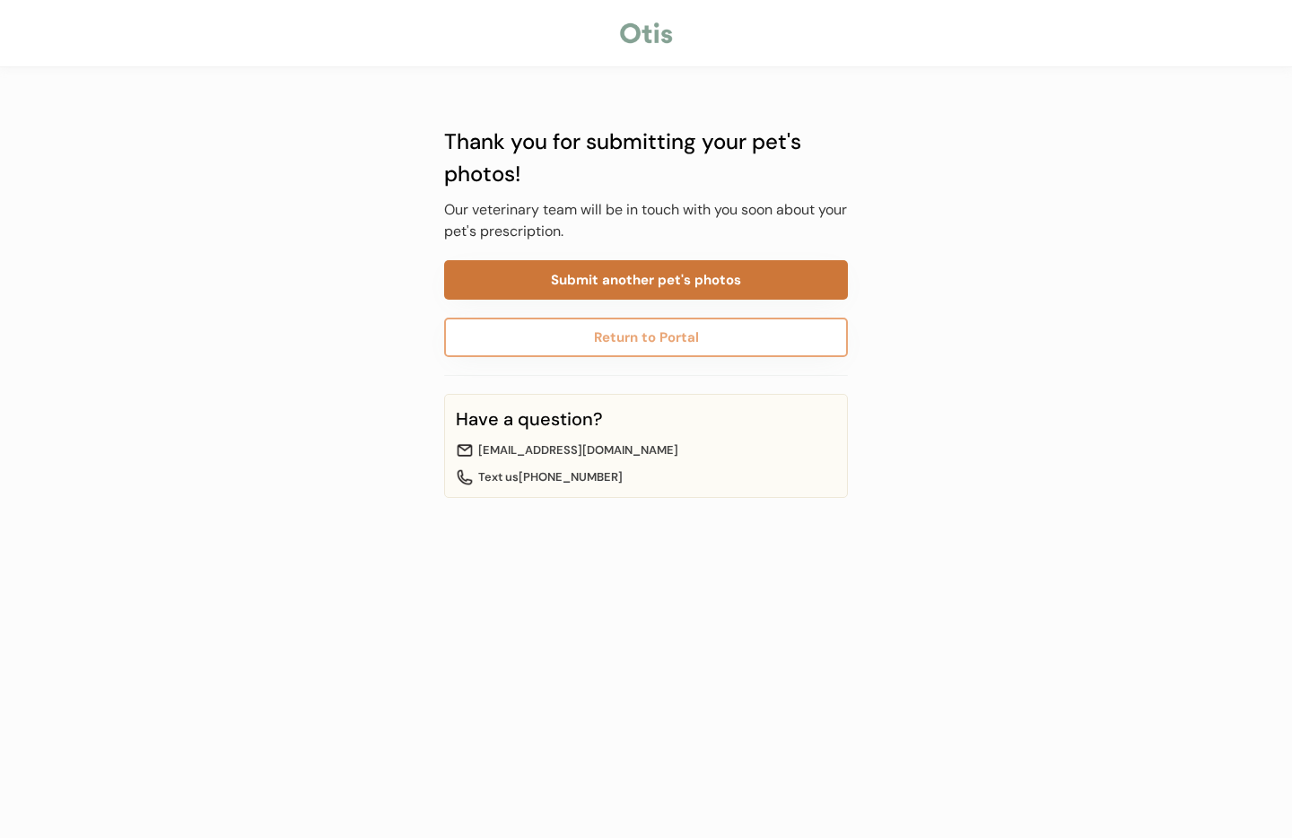
drag, startPoint x: 639, startPoint y: 280, endPoint x: 689, endPoint y: 283, distance: 50.3
click at [639, 280] on button "Submit another pet's photos" at bounding box center [646, 279] width 404 height 39
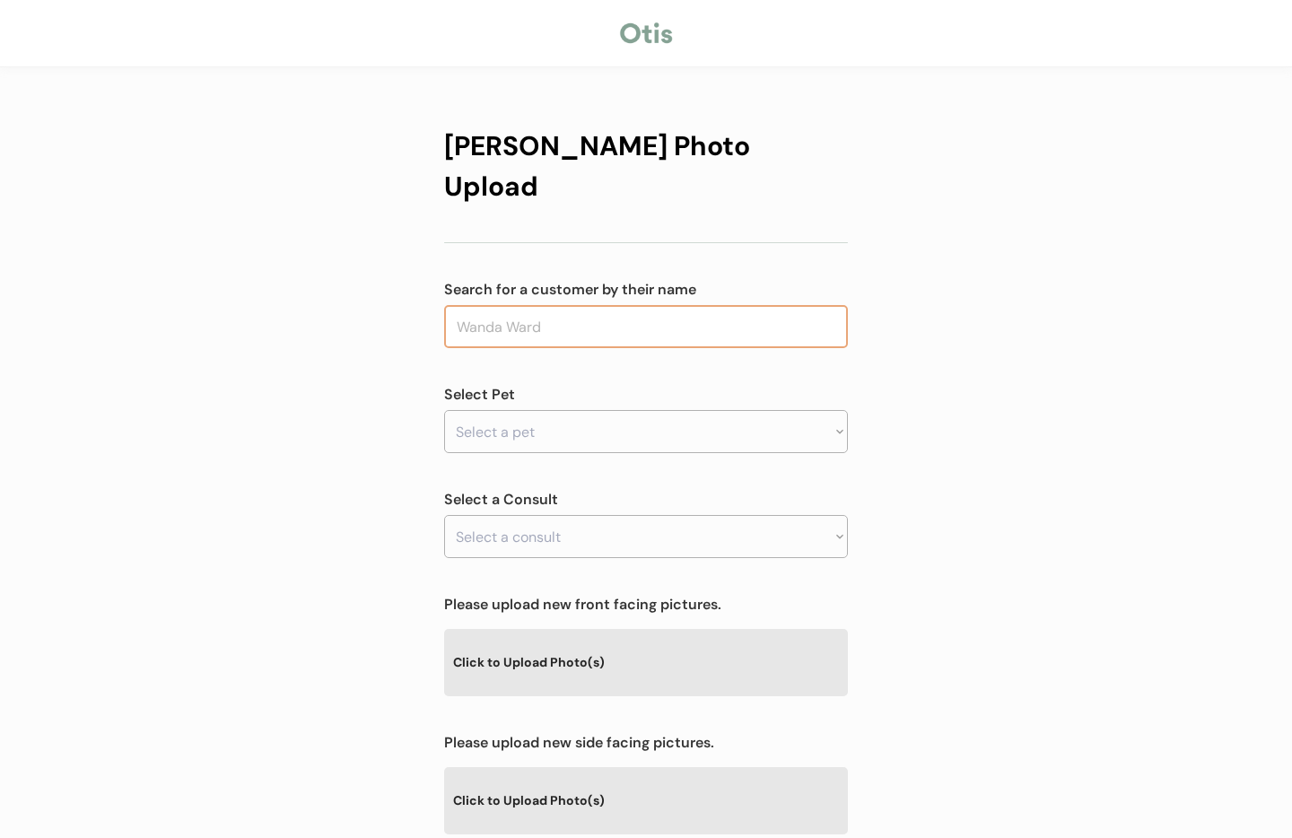
click at [664, 305] on input "text" at bounding box center [646, 326] width 404 height 43
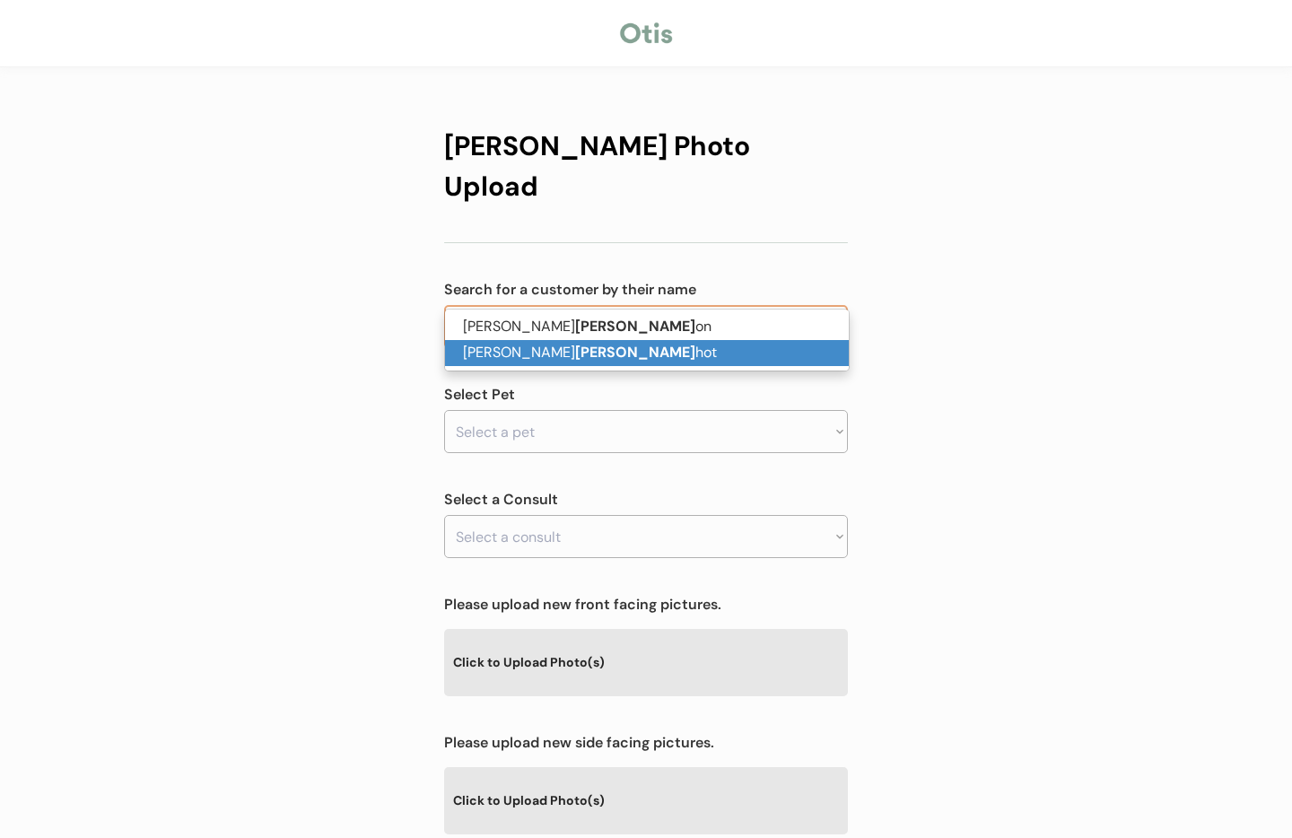
click at [608, 343] on p "[PERSON_NAME] hot" at bounding box center [647, 353] width 404 height 26
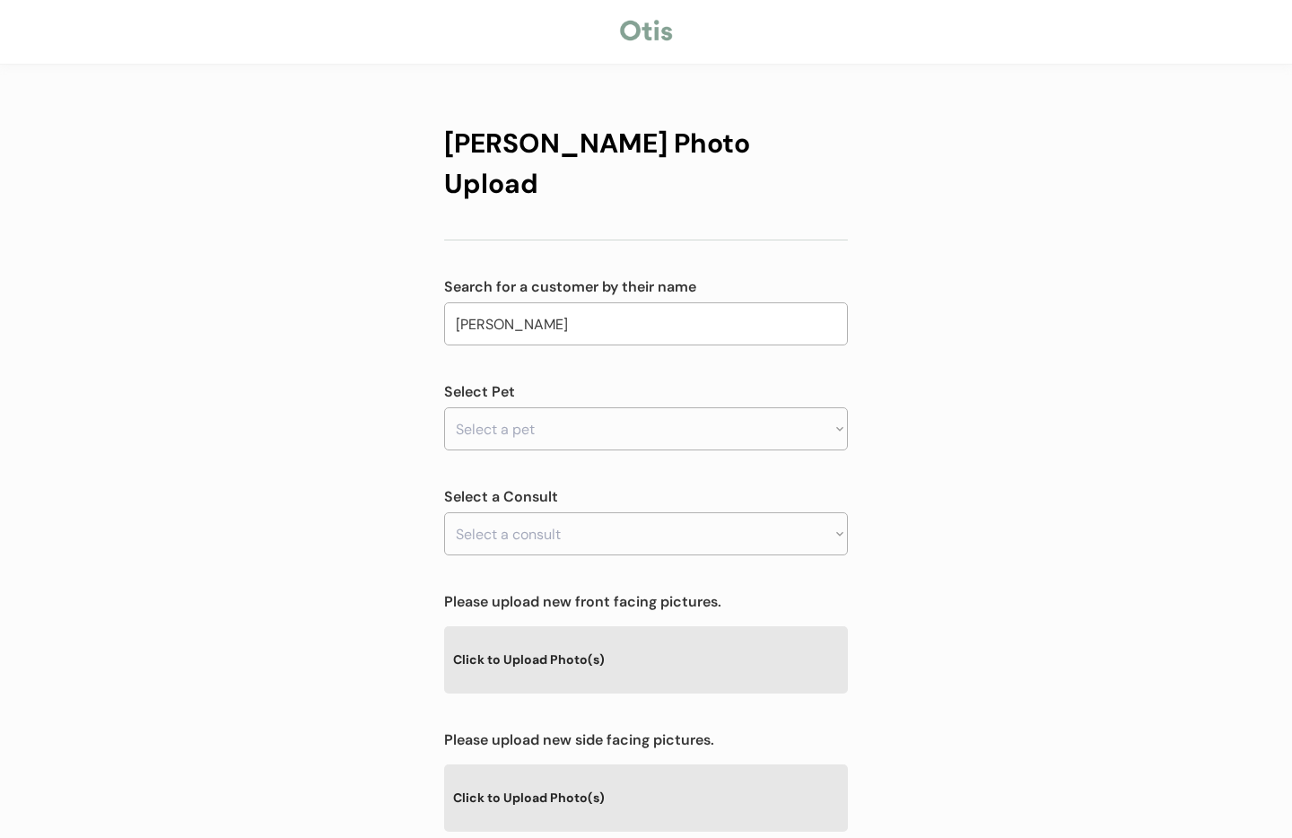
scroll to position [2, 0]
type input "[PERSON_NAME]"
click at [577, 408] on select "Select a pet Lemmy" at bounding box center [646, 429] width 404 height 43
select select ""1348695171700984260__LOOKUP__1755636181520x222145291377704960""
click at [444, 408] on select "Select a pet Lemmy" at bounding box center [646, 429] width 404 height 43
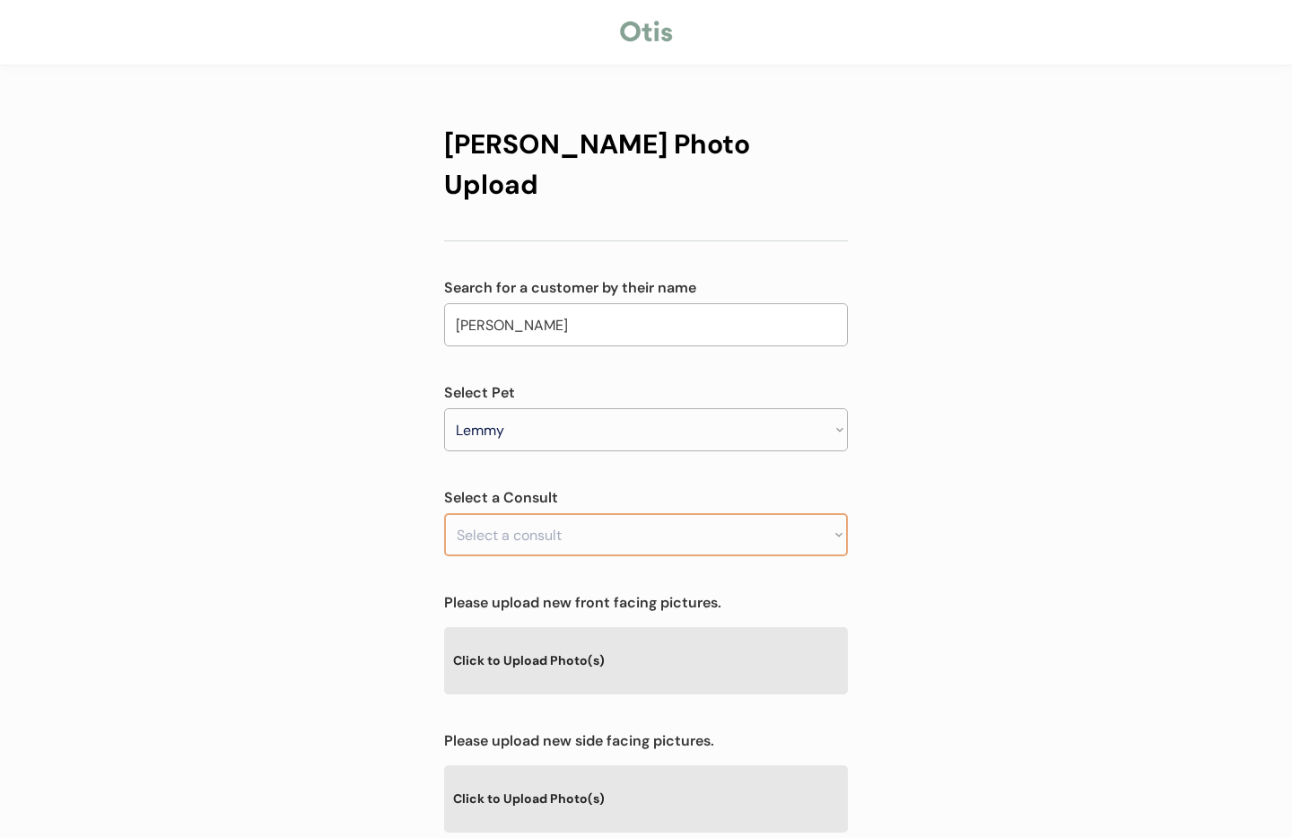
click at [583, 513] on select "Select a consult" at bounding box center [646, 534] width 404 height 43
click at [582, 513] on select "Select a consult" at bounding box center [646, 534] width 404 height 43
drag, startPoint x: 1044, startPoint y: 527, endPoint x: 1032, endPoint y: 524, distance: 12.0
click at [1034, 524] on div "[PERSON_NAME] Photo Upload Search for a customer by their name [PERSON_NAME] Se…" at bounding box center [646, 576] width 1292 height 1157
click at [701, 513] on select "Select a consult Allergy & itchy skin prescription request" at bounding box center [646, 534] width 404 height 43
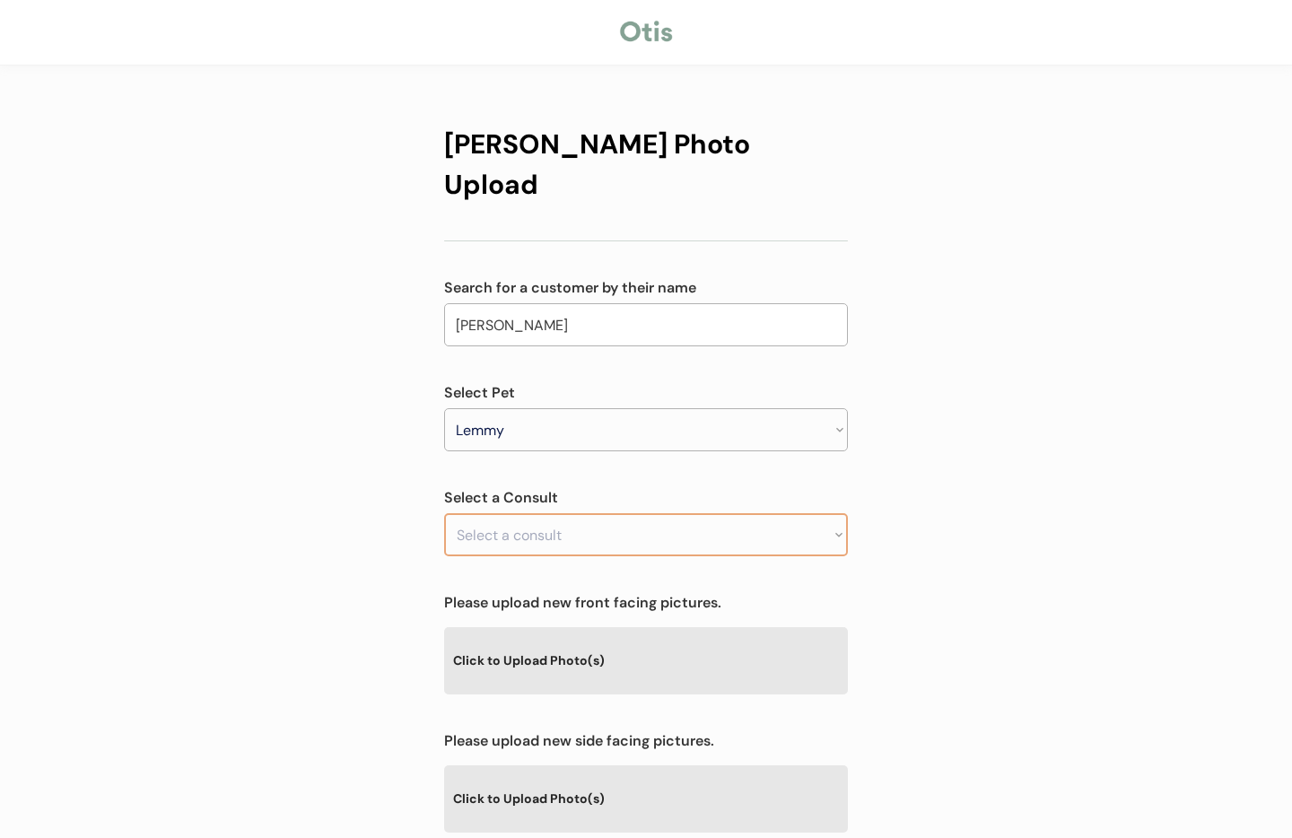
select select ""1348695171700984260__LOOKUP__1755636330540x426896933763940350""
click at [444, 513] on select "Select a consult Allergy & itchy skin prescription request" at bounding box center [646, 534] width 404 height 43
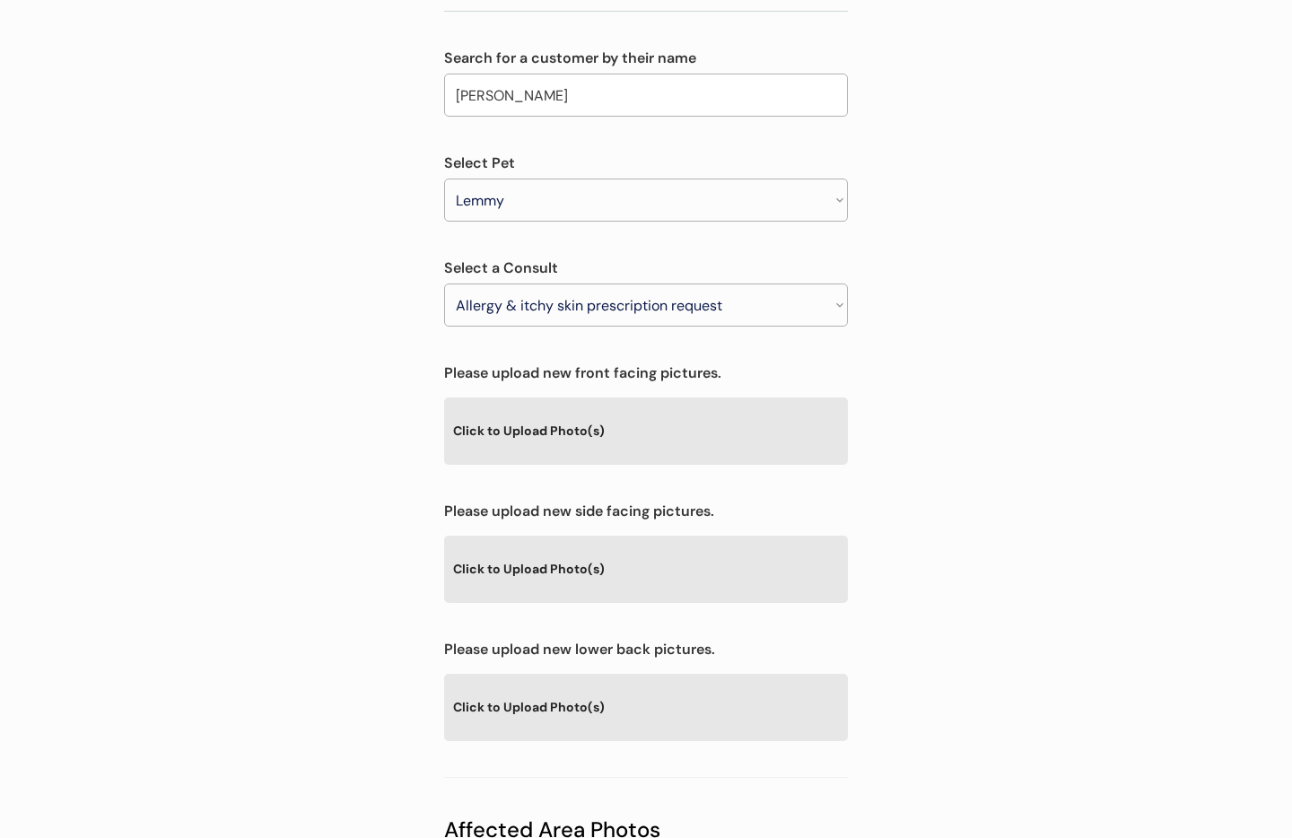
scroll to position [241, 0]
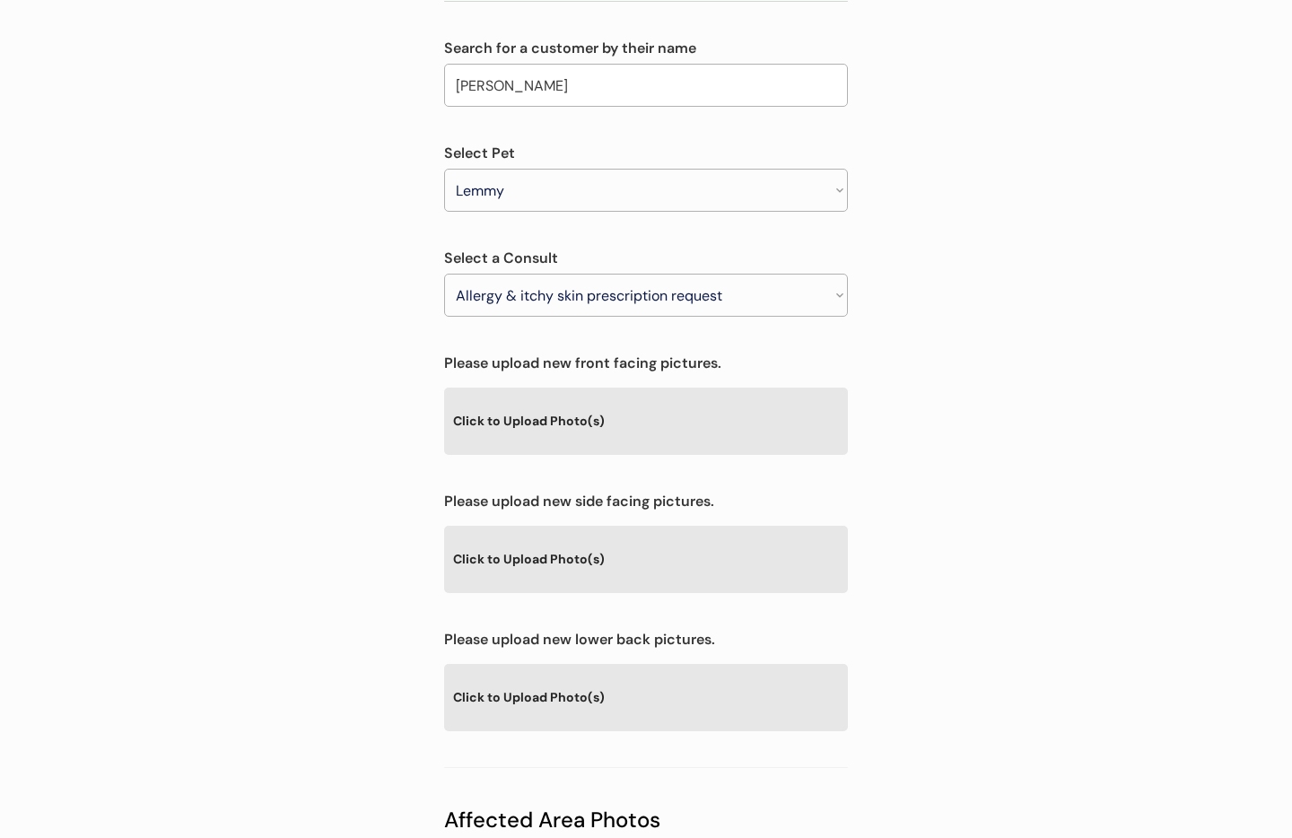
click at [757, 527] on div "Click to Upload Photo(s)" at bounding box center [646, 559] width 404 height 66
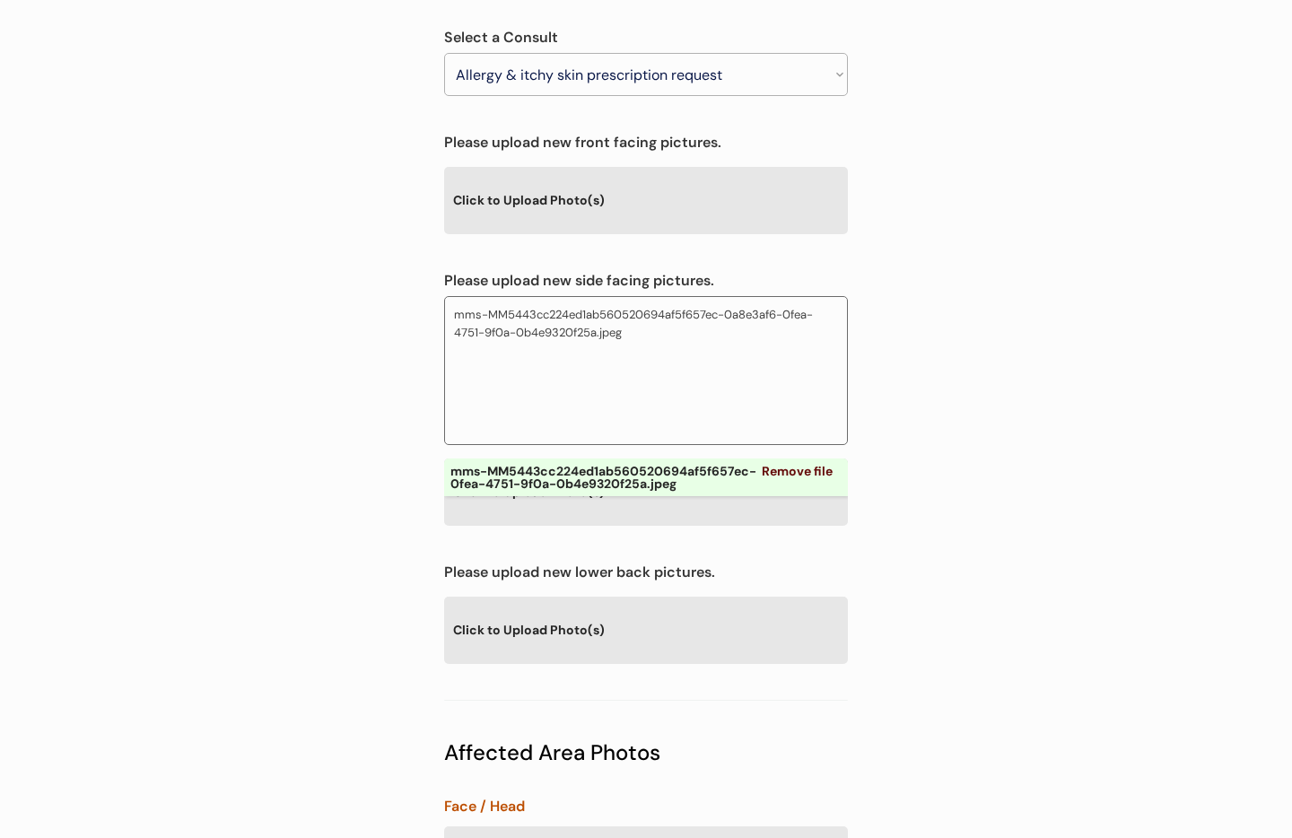
scroll to position [464, 0]
click at [645, 595] on div "Click to Upload Photo(s)" at bounding box center [646, 628] width 404 height 66
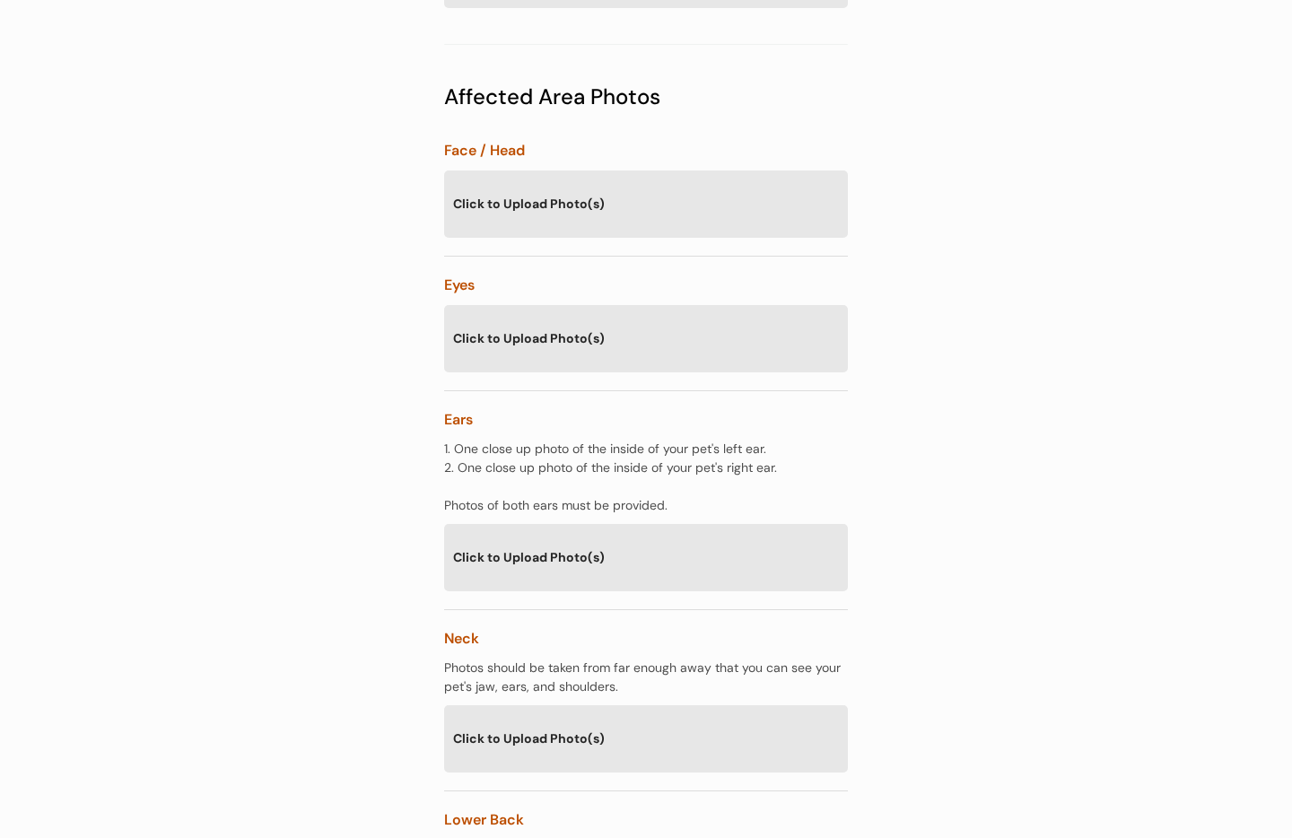
scroll to position [1292, 0]
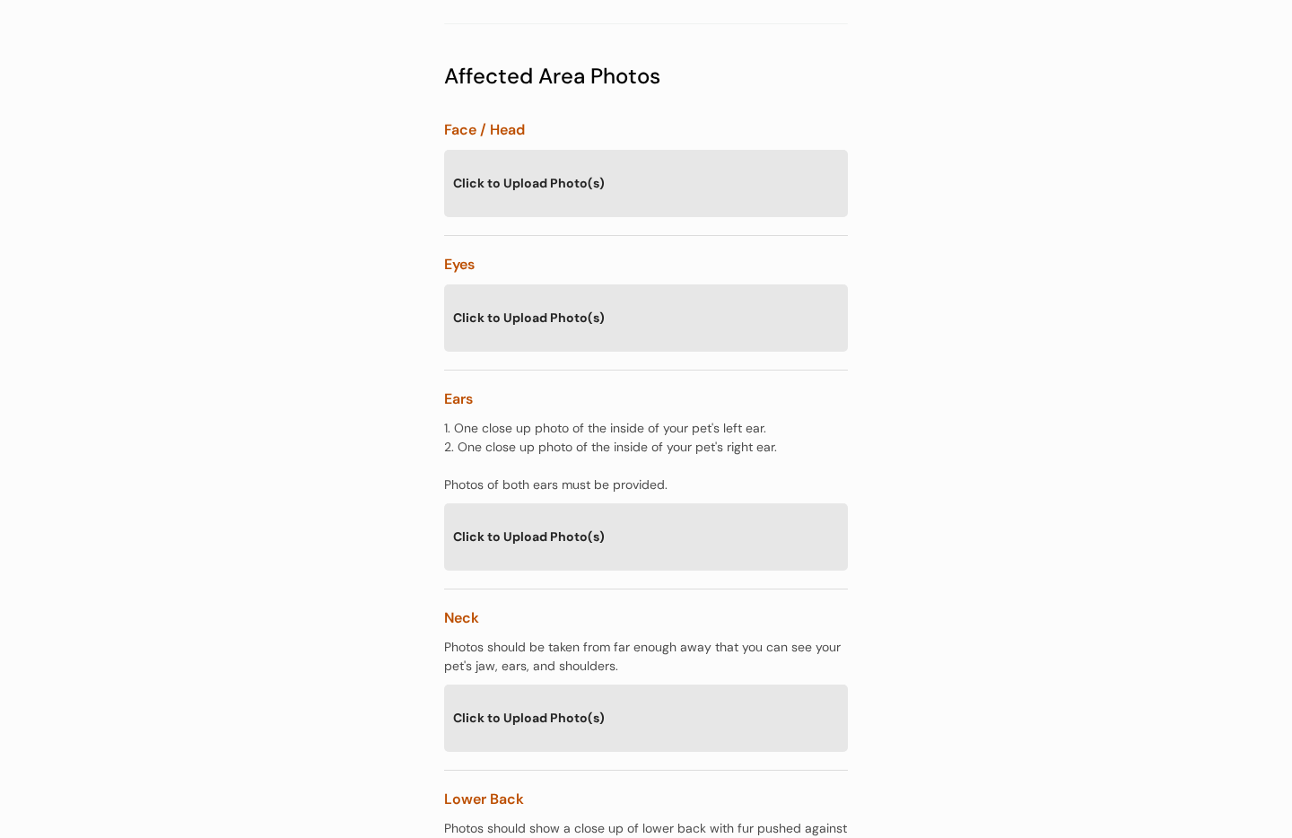
click at [658, 303] on div "Click to Upload Photo(s)" at bounding box center [646, 317] width 404 height 66
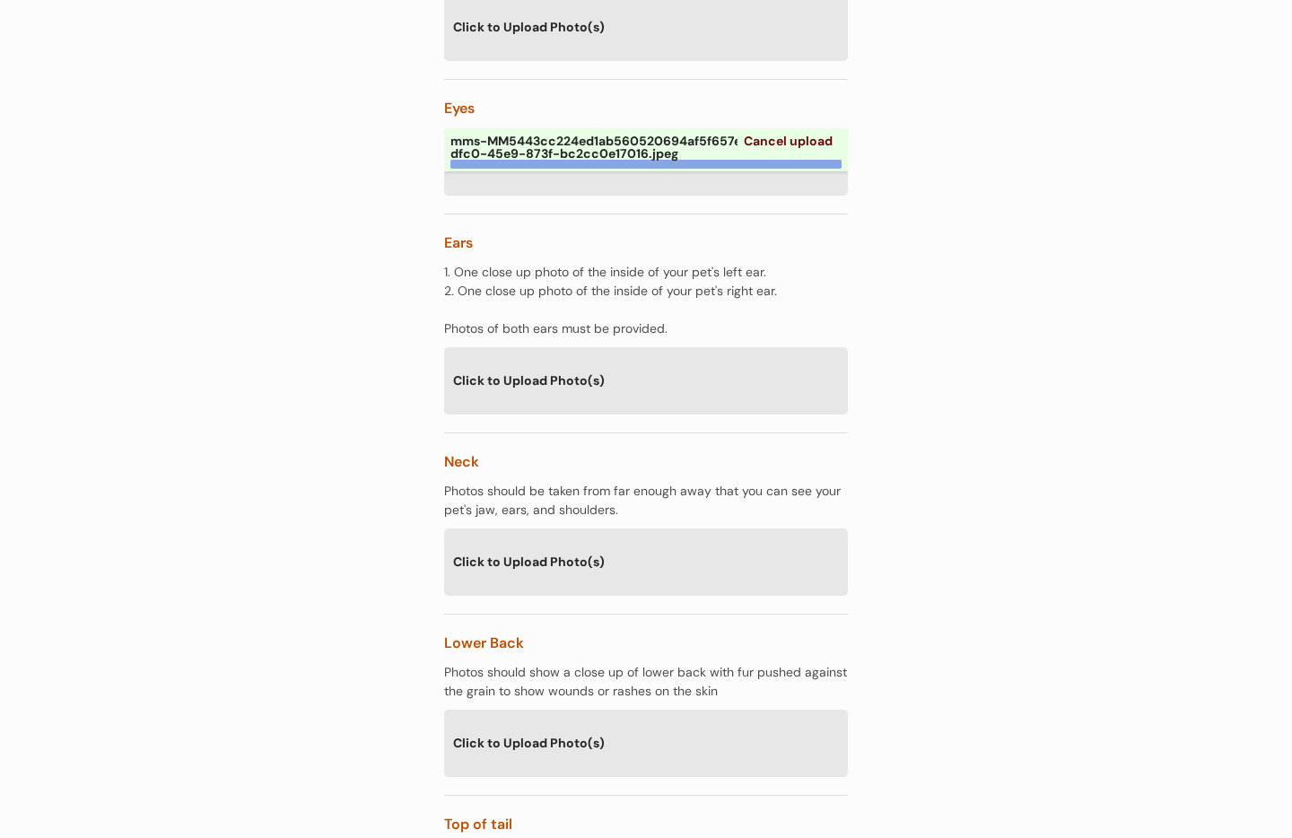
scroll to position [1491, 0]
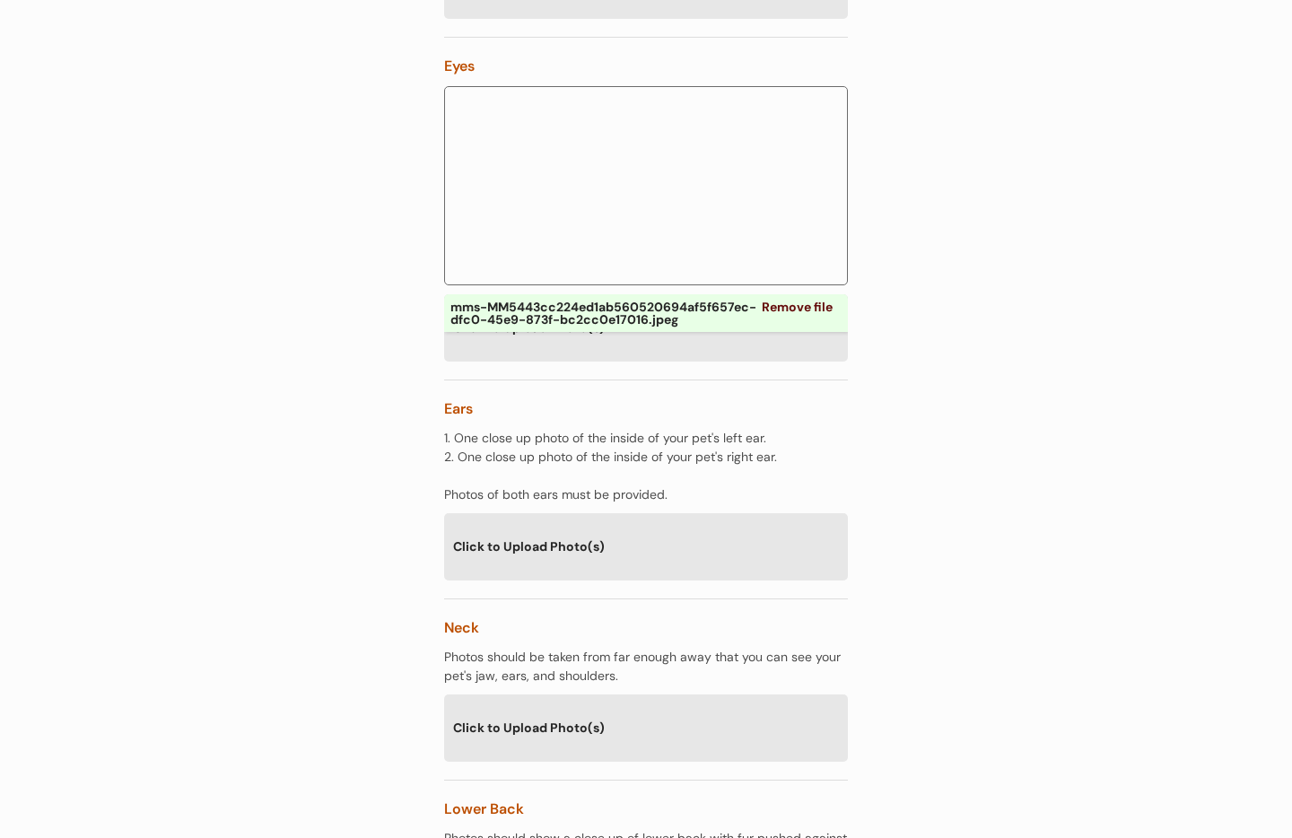
click at [660, 311] on div "Click to Upload Photo(s)" at bounding box center [646, 327] width 404 height 66
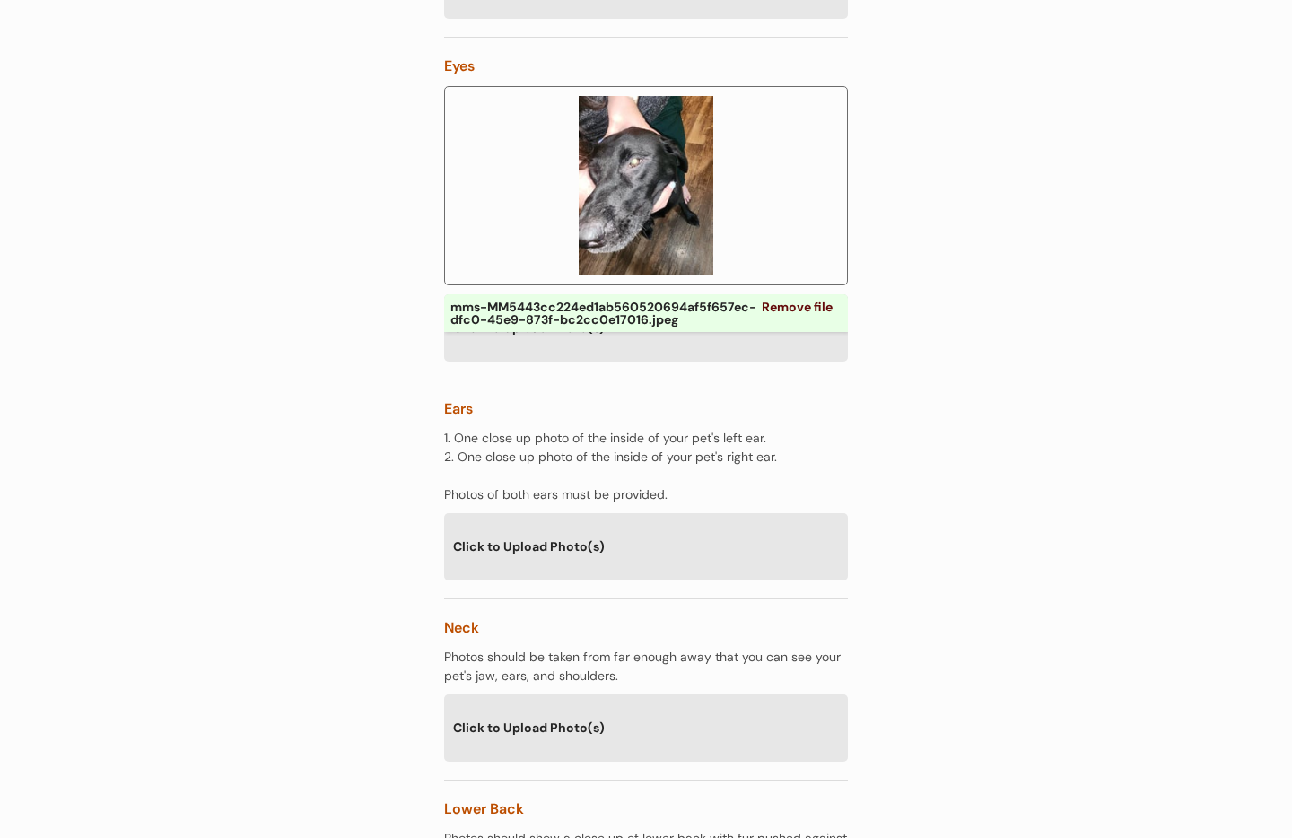
click at [612, 513] on div "Click to Upload Photo(s)" at bounding box center [646, 546] width 404 height 66
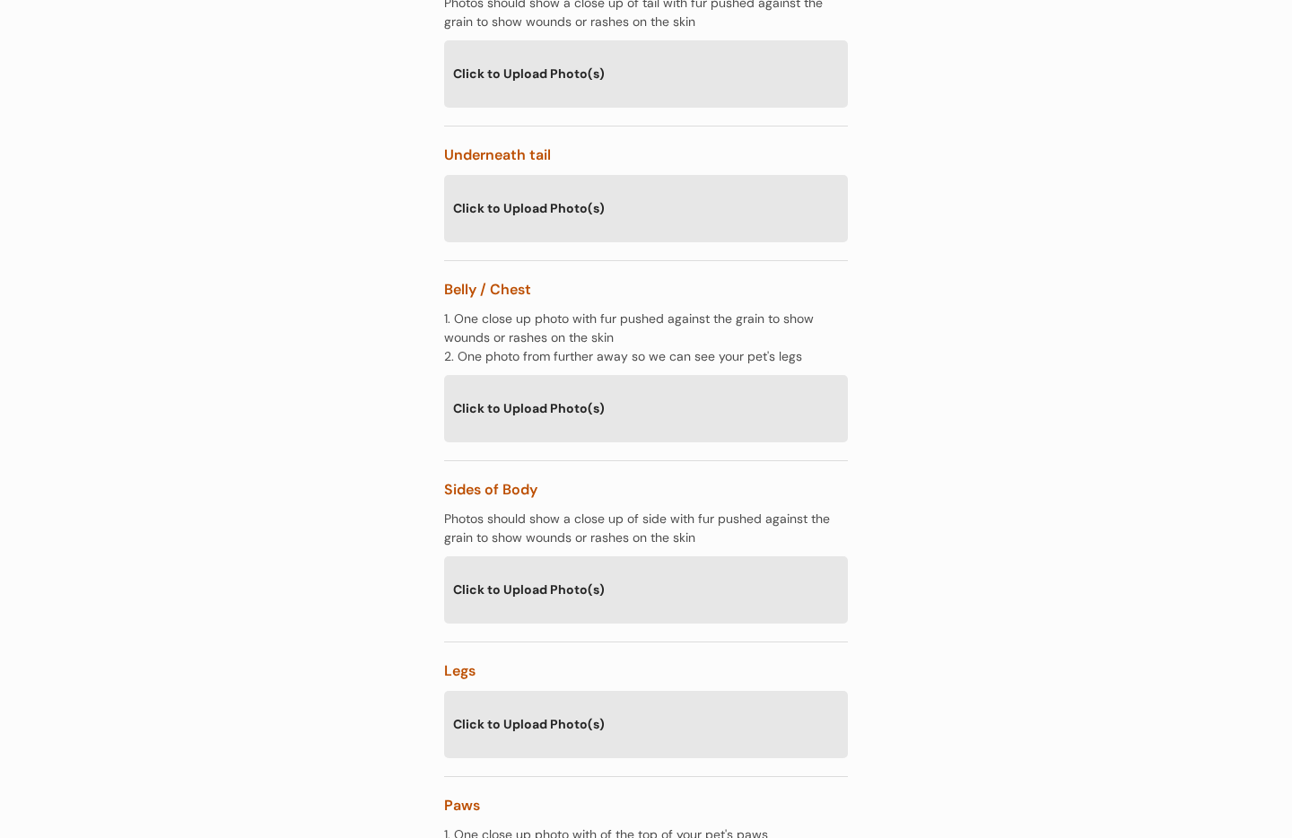
scroll to position [2716, 0]
click at [700, 376] on div "Click to Upload Photo(s)" at bounding box center [646, 407] width 404 height 66
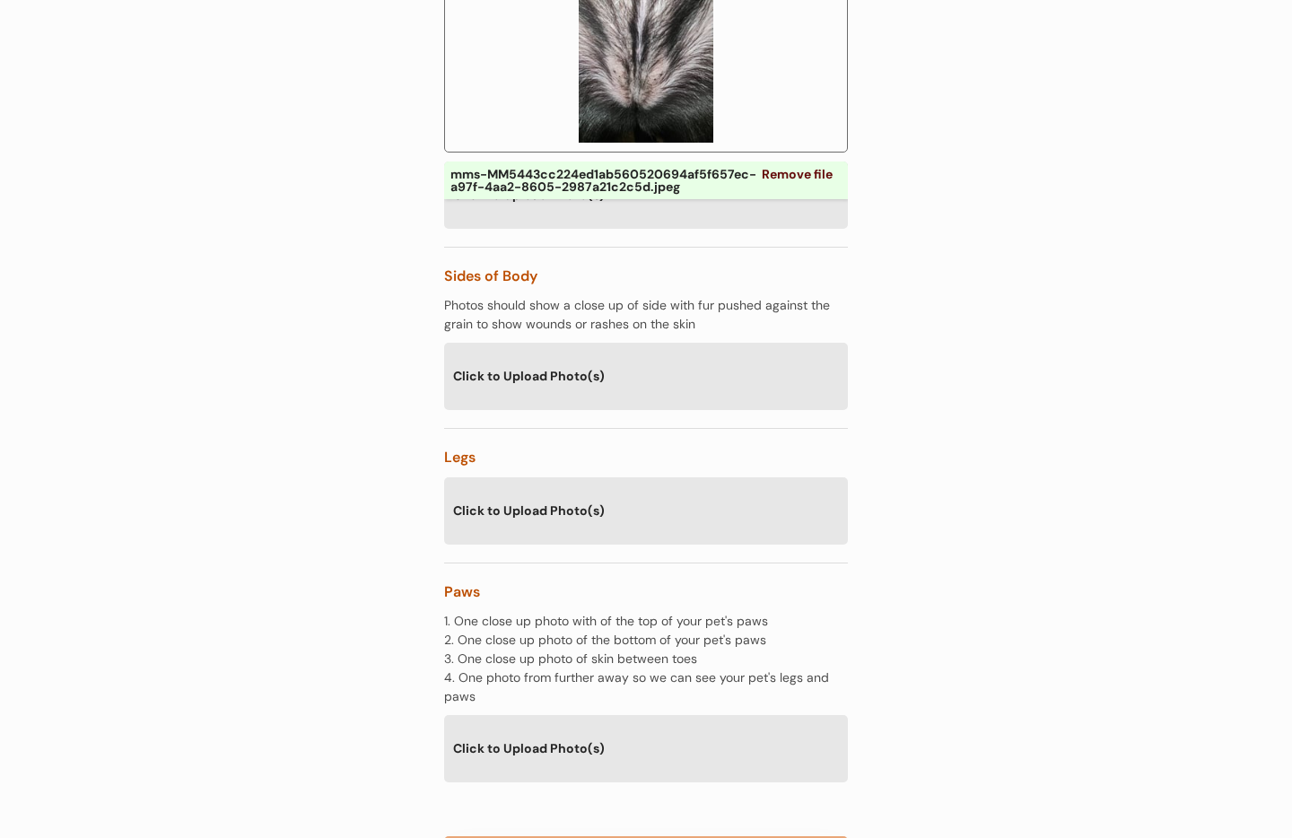
scroll to position [3150, 0]
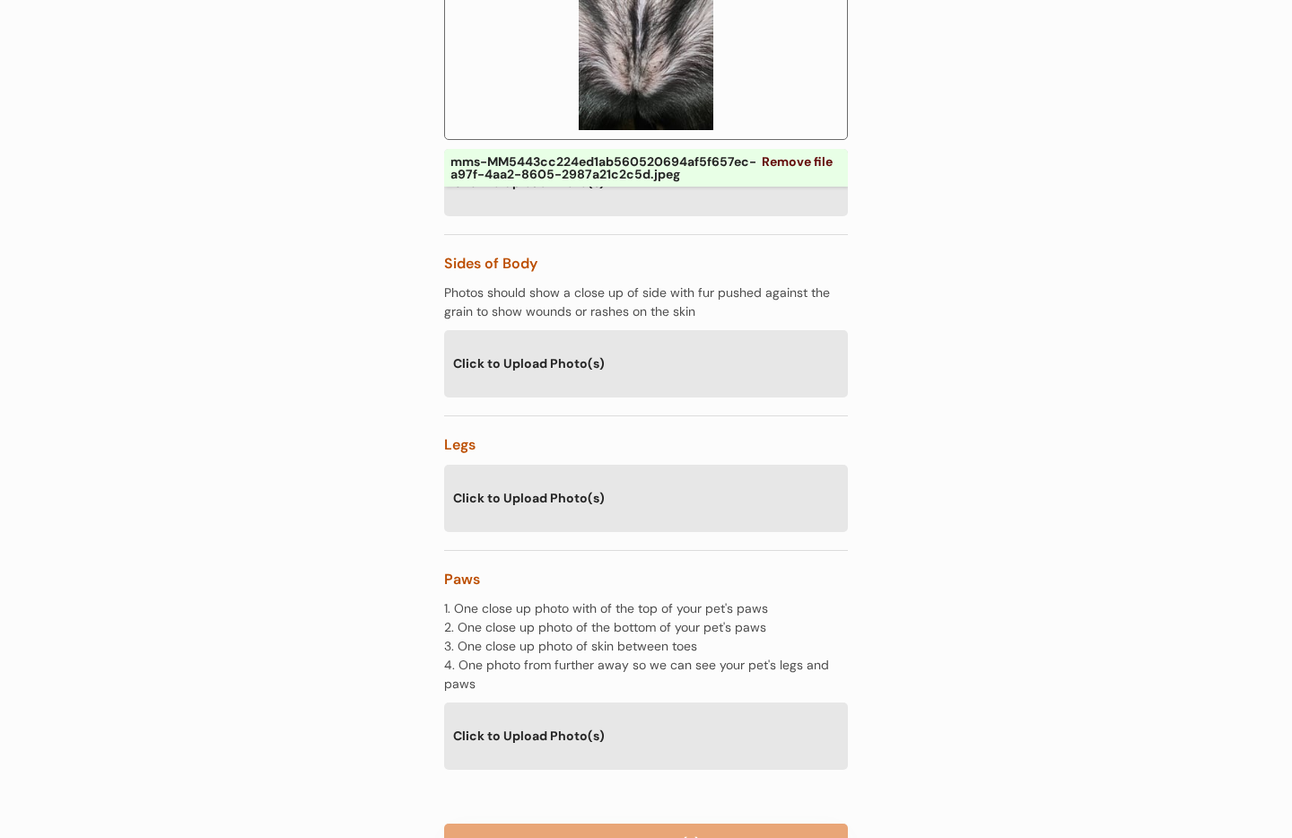
click at [670, 465] on div "Click to Upload Photo(s)" at bounding box center [646, 498] width 404 height 66
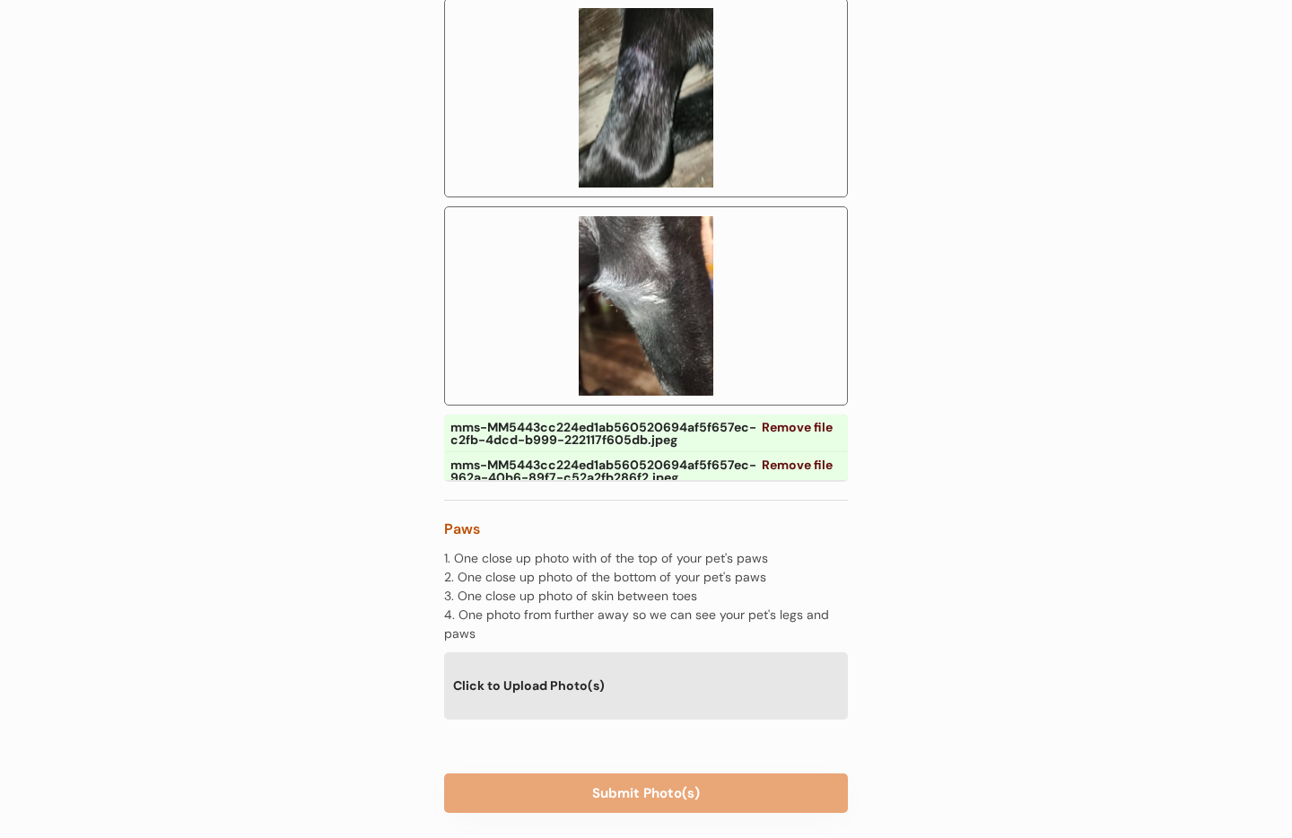
scroll to position [3623, 0]
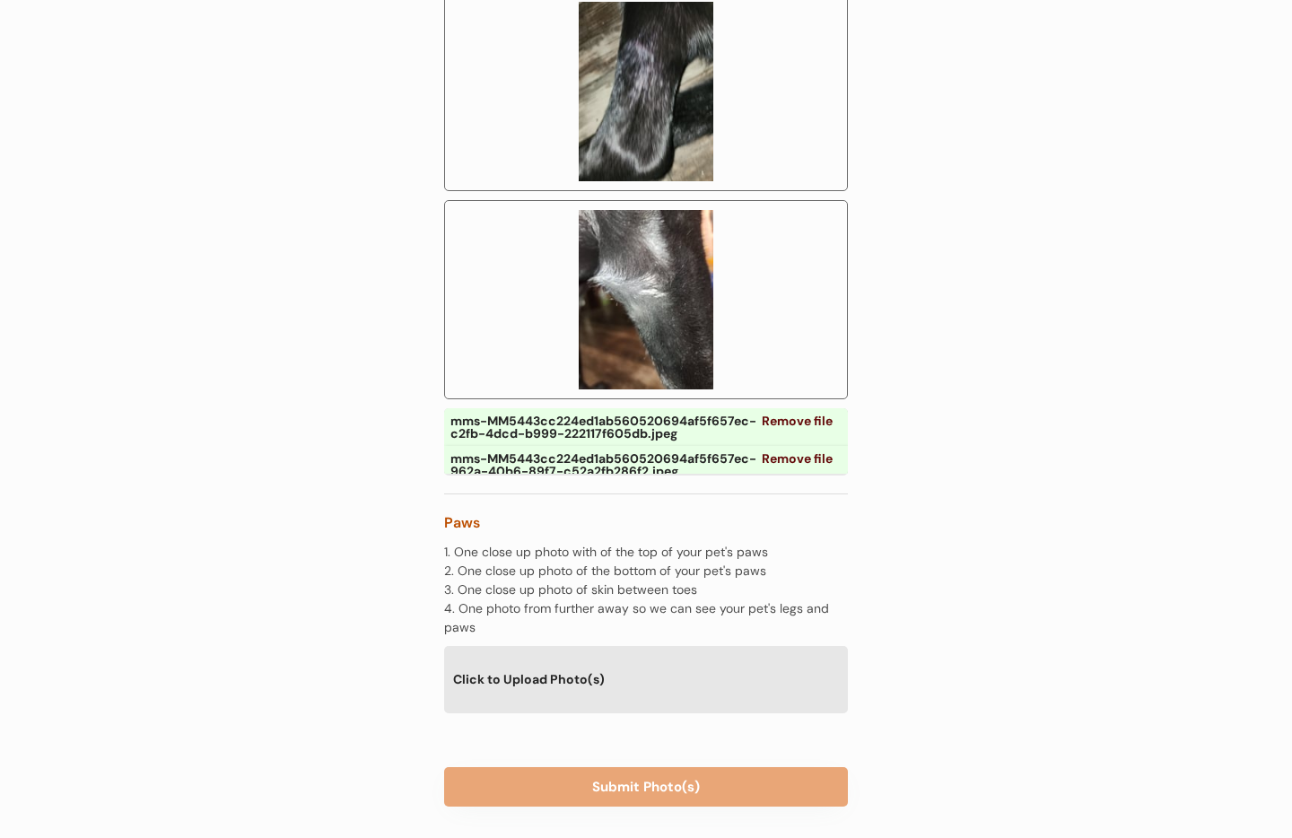
click at [595, 660] on div "Click to Upload Photo(s)" at bounding box center [646, 679] width 404 height 66
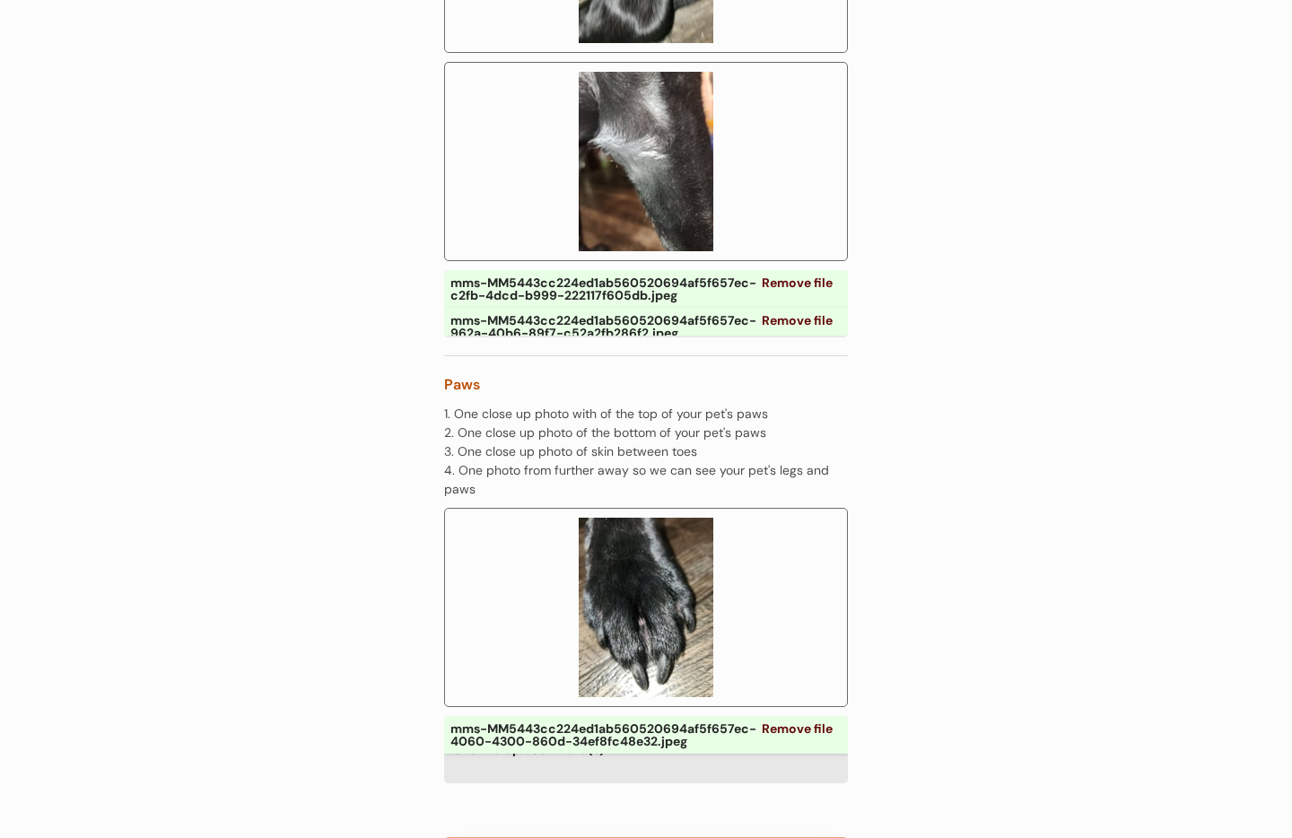
scroll to position [3831, 0]
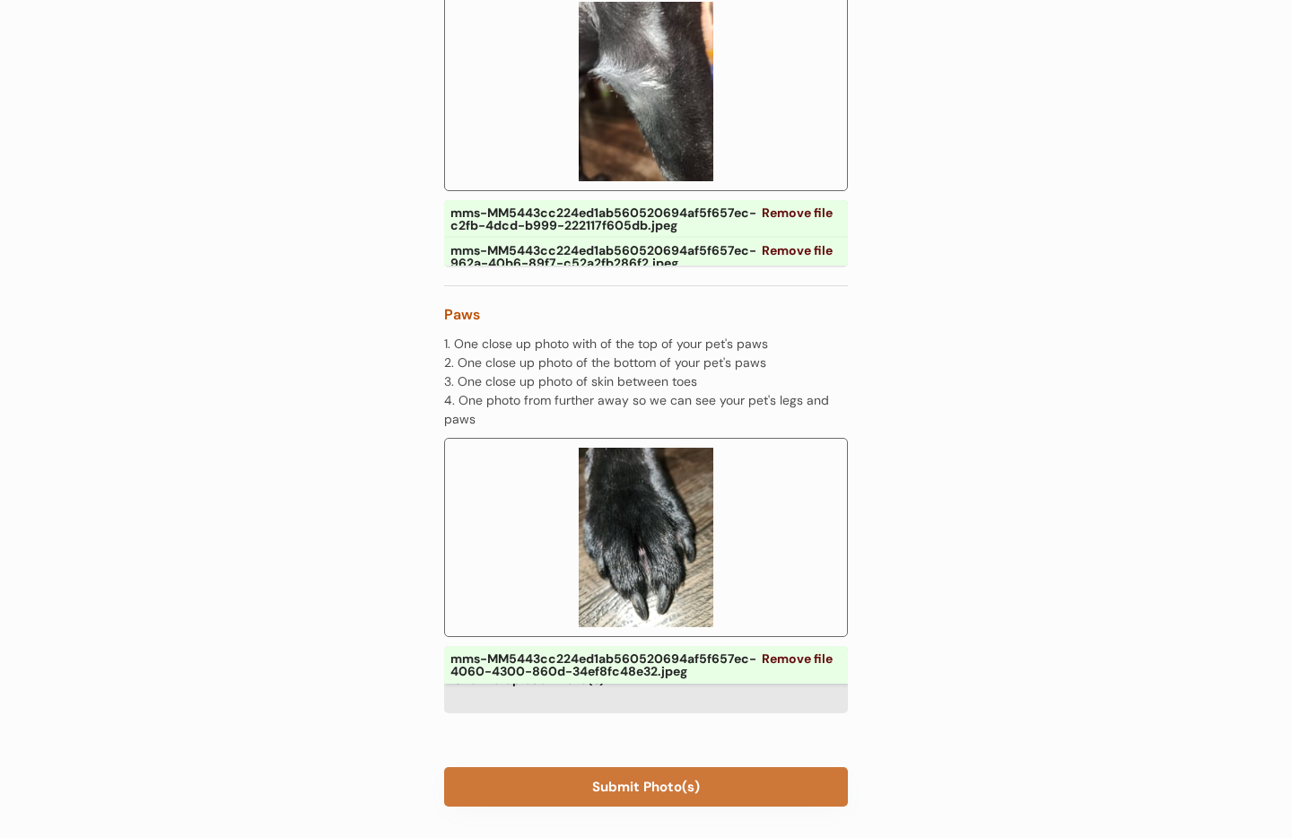
click at [643, 767] on button "Submit Photo(s)" at bounding box center [646, 786] width 404 height 39
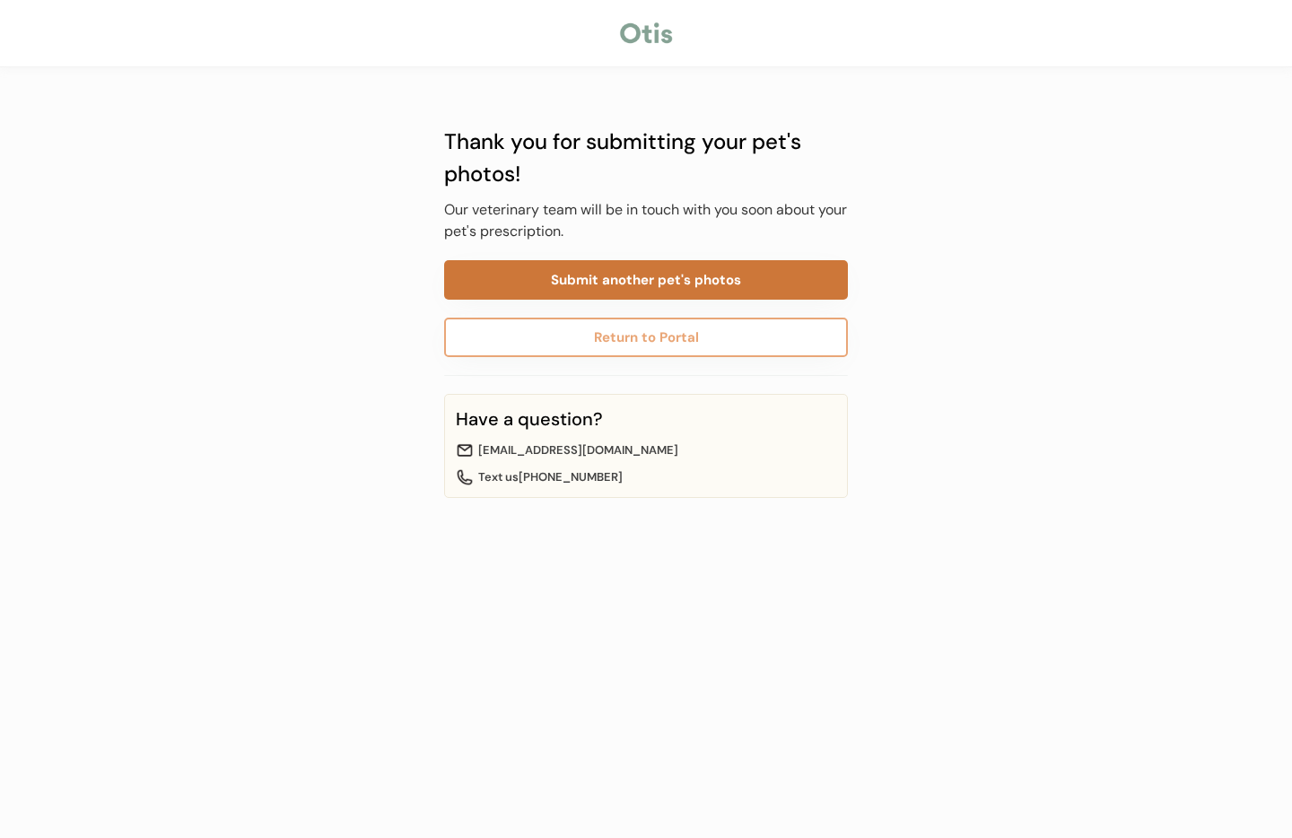
click at [660, 283] on button "Submit another pet's photos" at bounding box center [646, 279] width 404 height 39
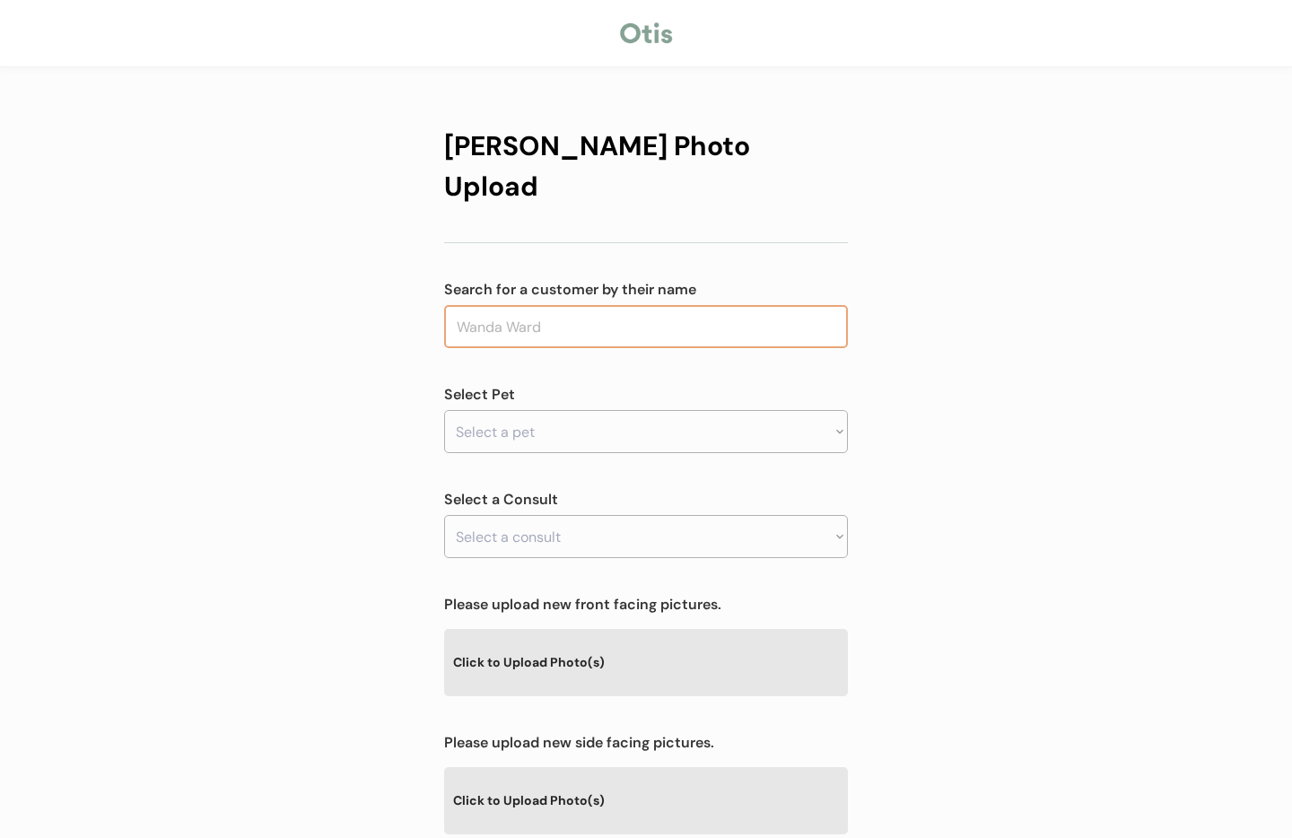
click at [645, 305] on input "text" at bounding box center [646, 326] width 404 height 43
click at [475, 305] on input "hernder" at bounding box center [646, 326] width 404 height 43
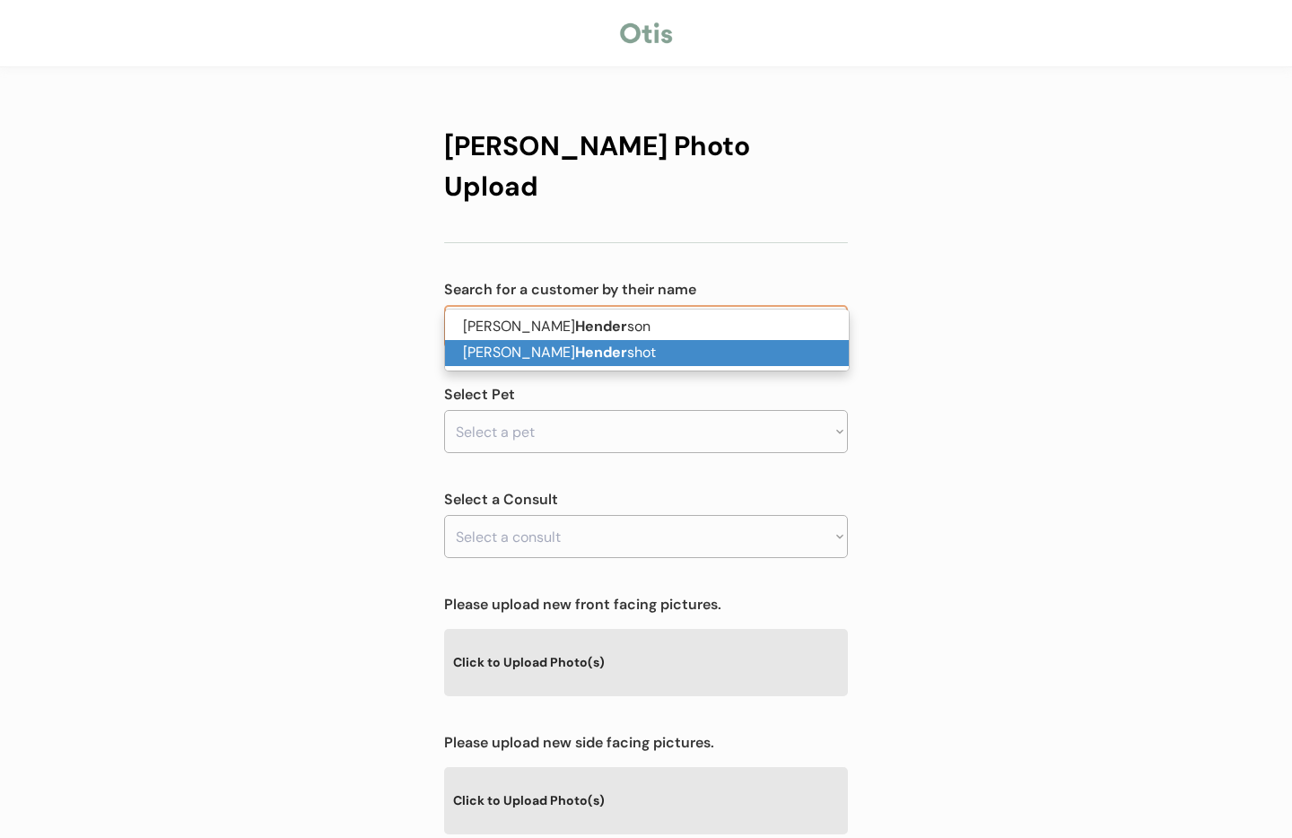
click at [575, 359] on strong "Hender" at bounding box center [601, 352] width 52 height 19
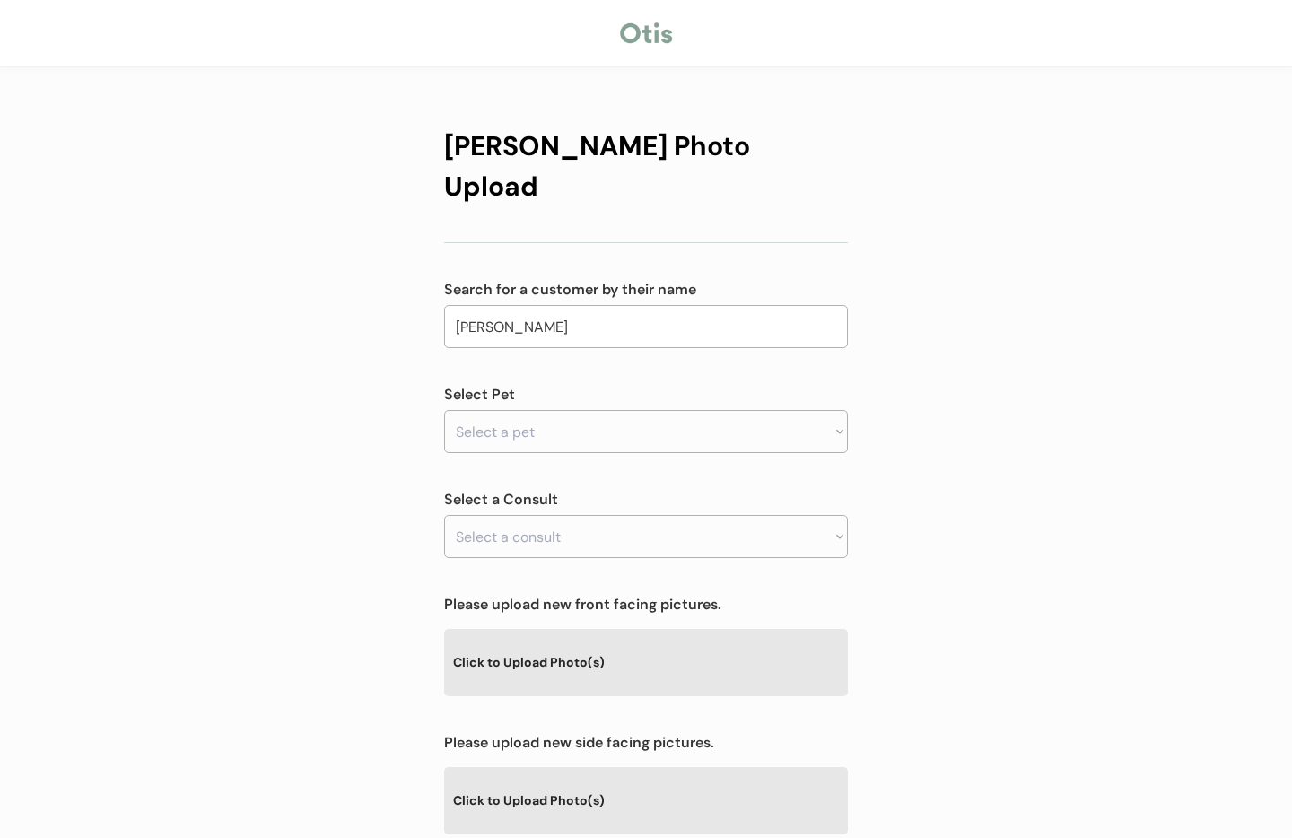
type input "[PERSON_NAME]"
click at [520, 410] on select "Select a pet" at bounding box center [646, 431] width 404 height 43
select select ""1348695171700984260__LOOKUP__1755636181520x222145291377704960""
click at [444, 410] on select "Select a pet Lemmy" at bounding box center [646, 431] width 404 height 43
click at [572, 515] on select "Select a consult" at bounding box center [646, 536] width 404 height 43
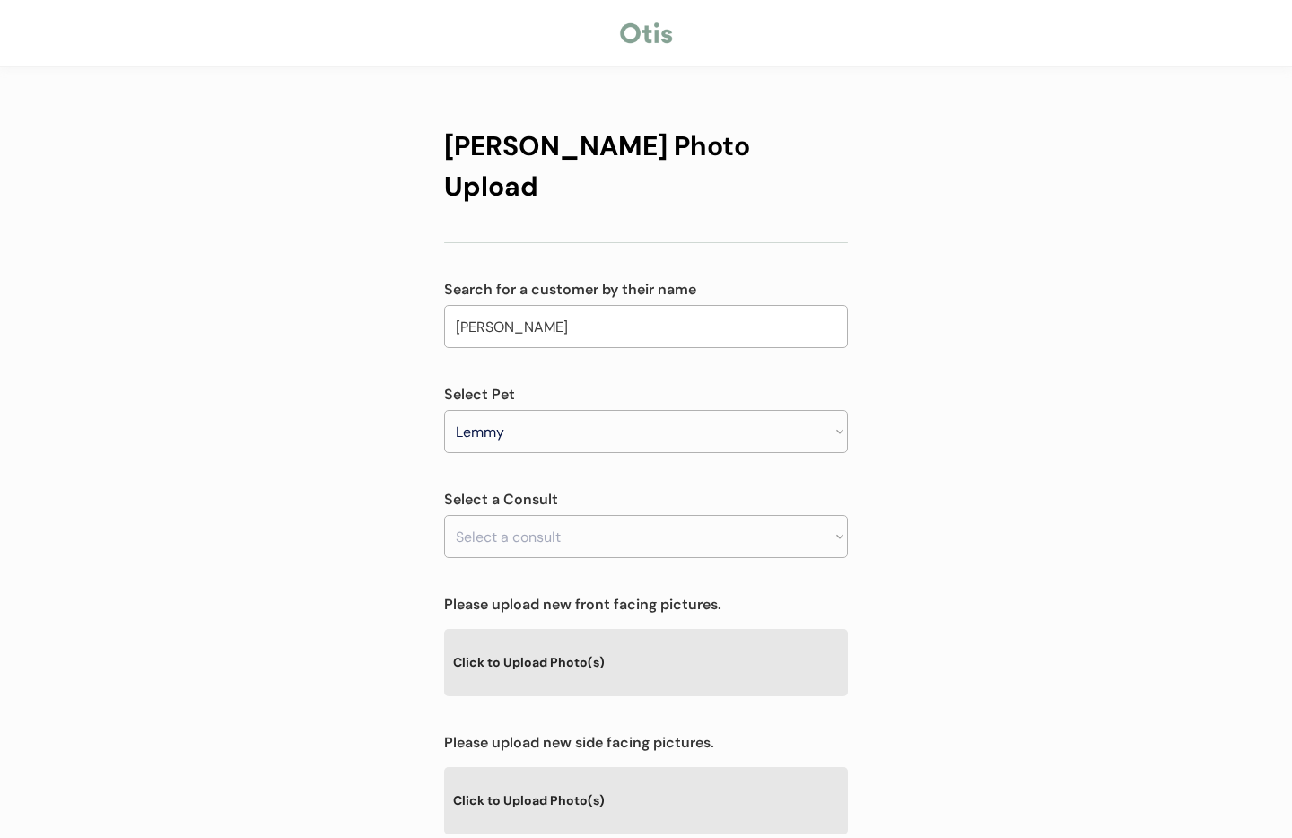
drag, startPoint x: 952, startPoint y: 483, endPoint x: 814, endPoint y: 493, distance: 138.6
click at [952, 483] on div "Otis Photo Upload Search for a customer by their name Bradley Hendershot hender…" at bounding box center [646, 578] width 1292 height 1157
click at [685, 515] on select "Select a consult Allergy & itchy skin prescription request" at bounding box center [646, 536] width 404 height 43
select select ""1348695171700984260__LOOKUP__1755636330540x426896933763940350""
click at [444, 515] on select "Select a consult Allergy & itchy skin prescription request" at bounding box center [646, 536] width 404 height 43
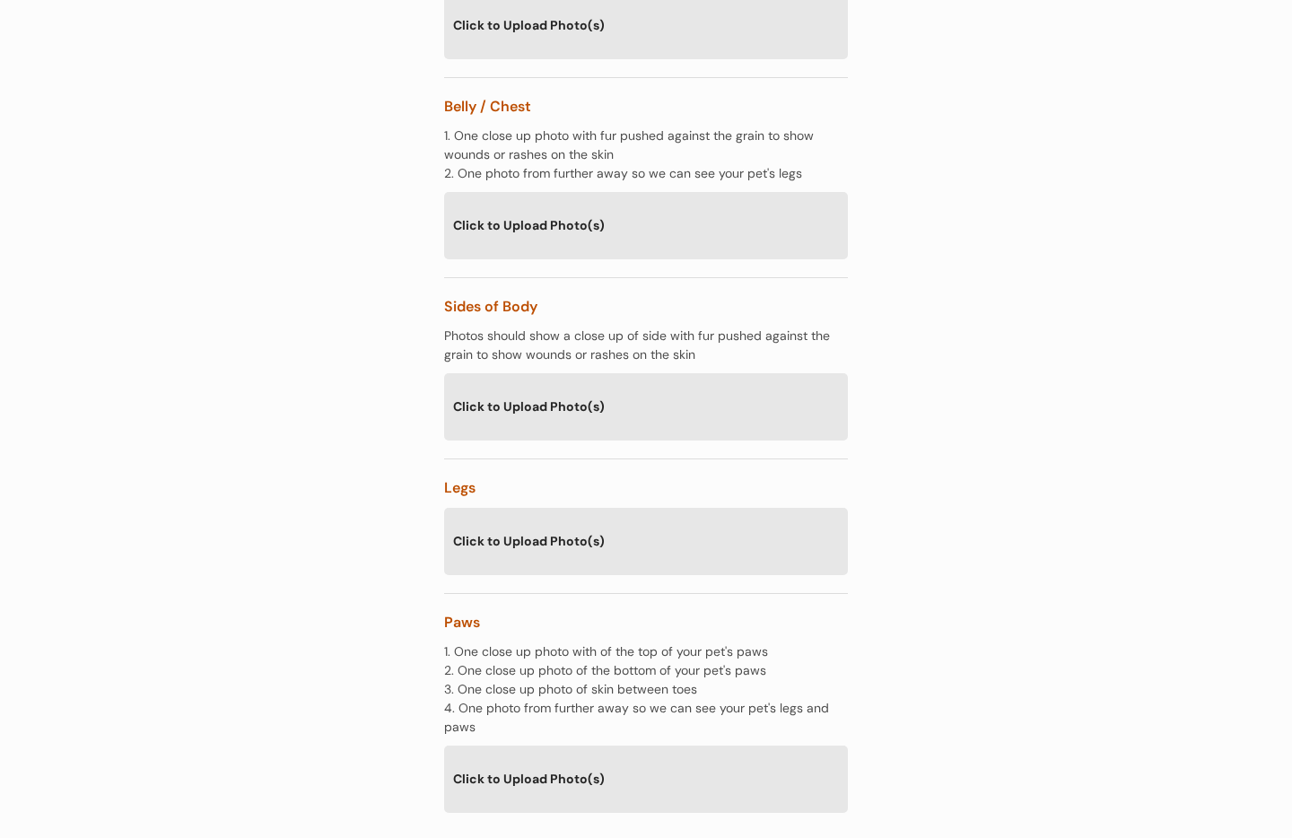
scroll to position [2179, 0]
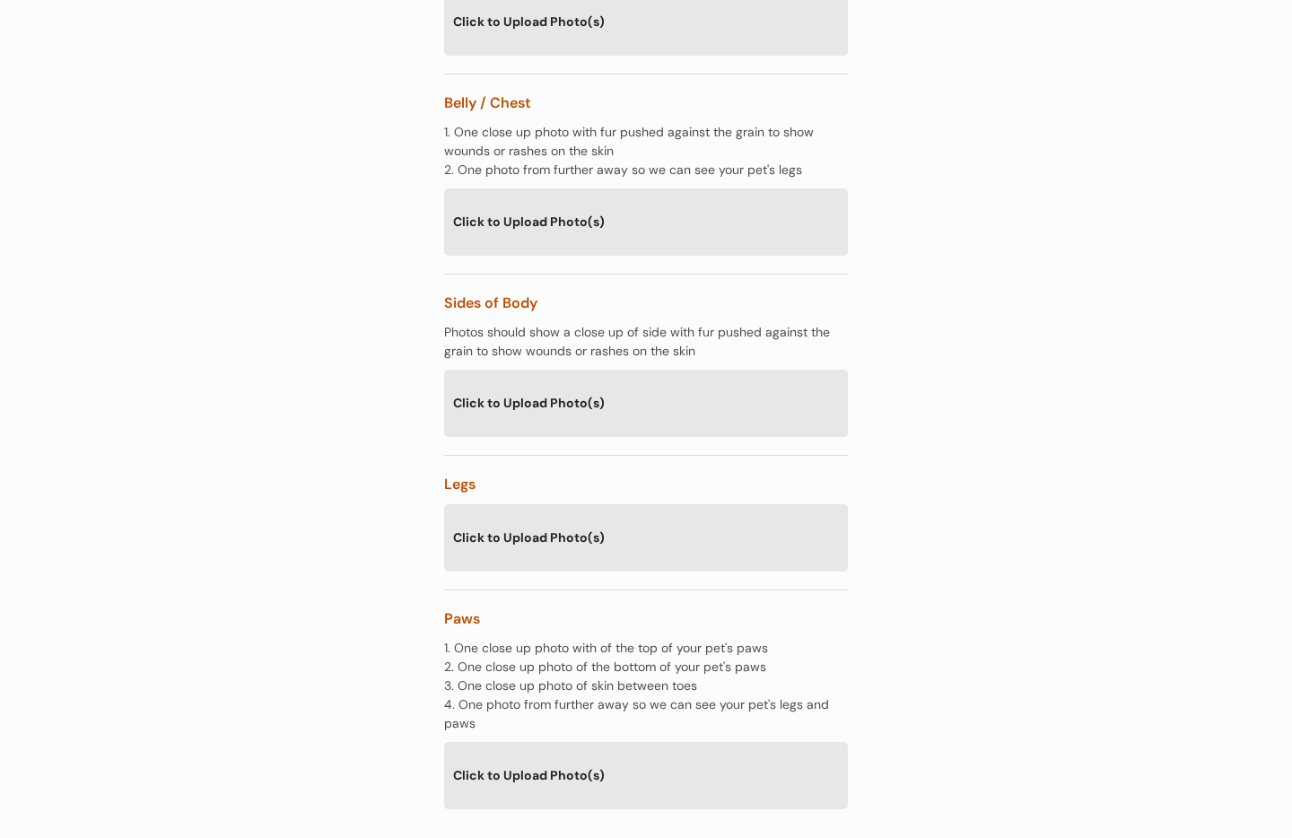
click at [590, 504] on div "Click to Upload Photo(s)" at bounding box center [646, 537] width 404 height 66
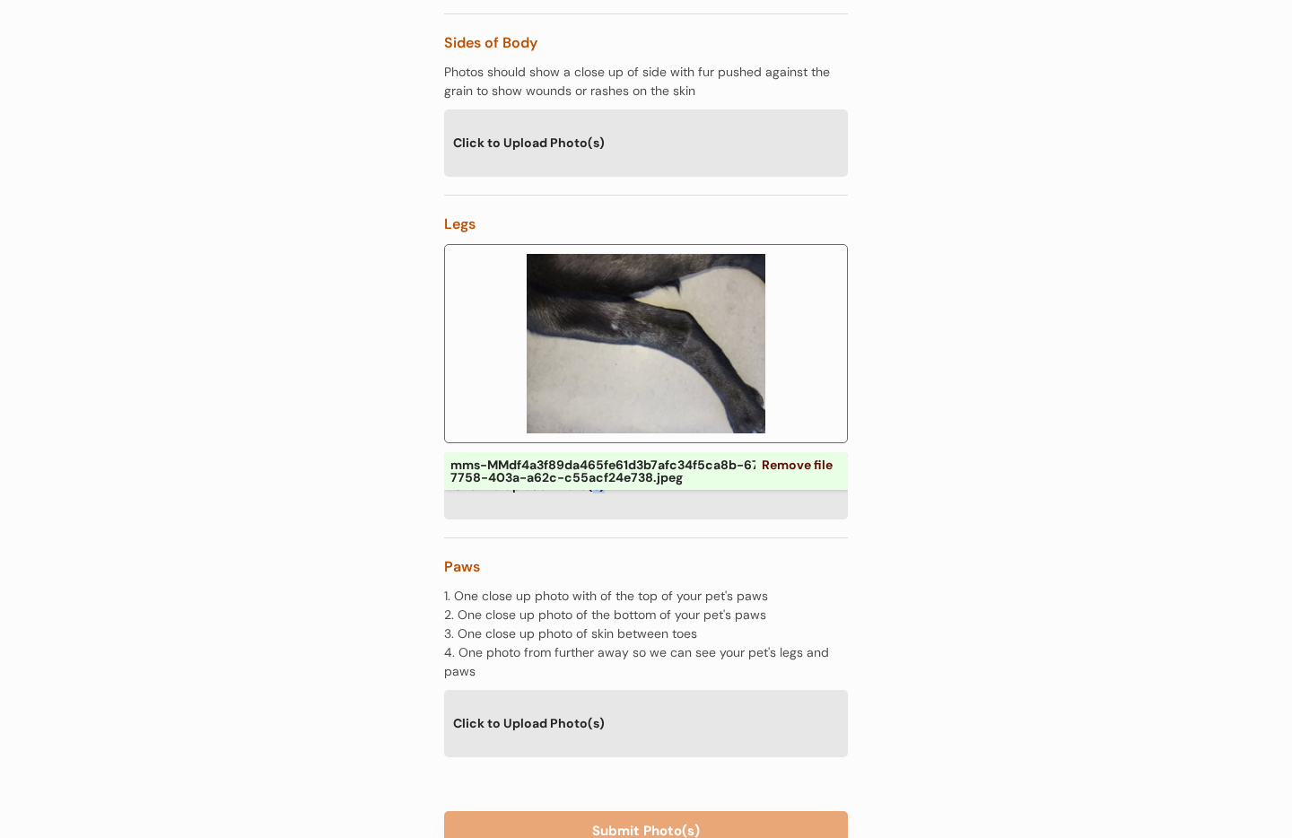
scroll to position [2483, 0]
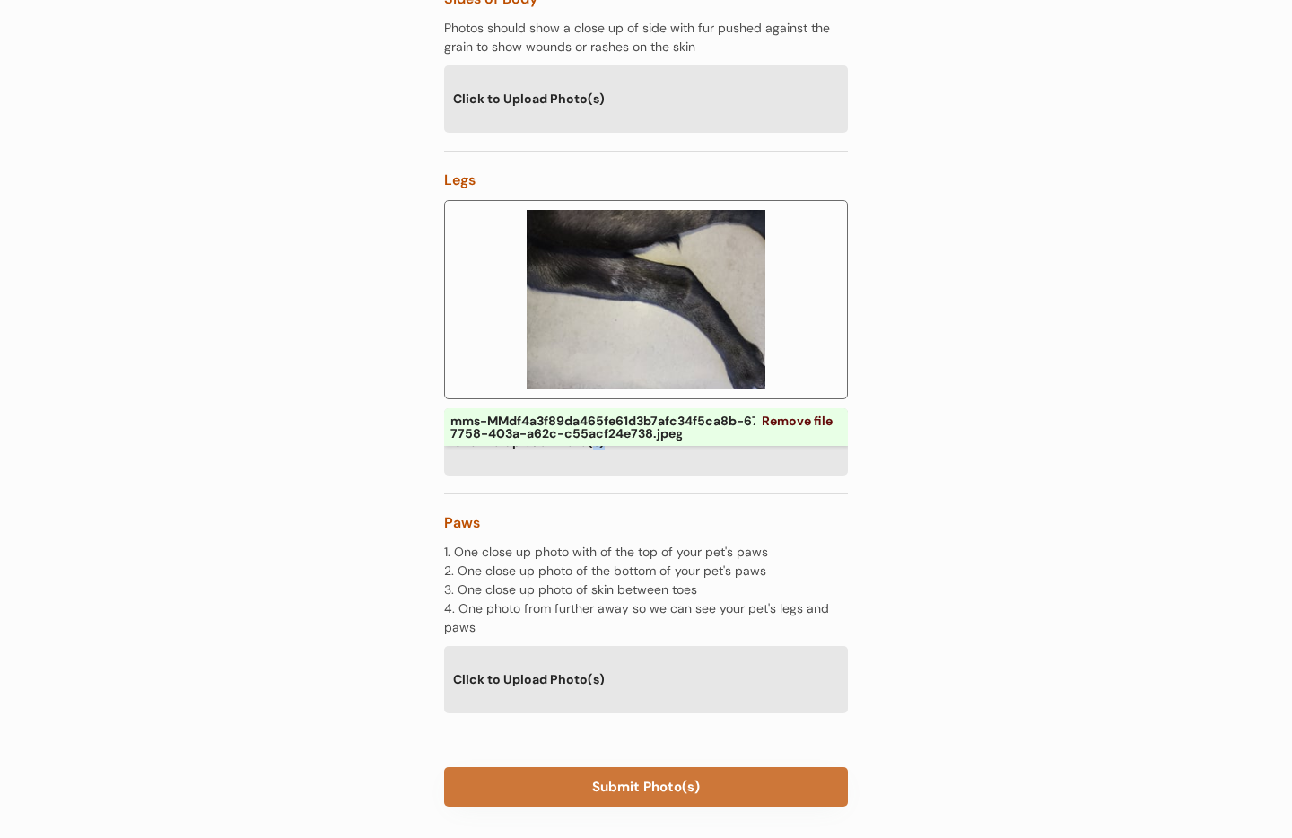
drag, startPoint x: 648, startPoint y: 751, endPoint x: 656, endPoint y: 743, distance: 11.4
click at [647, 767] on button "Submit Photo(s)" at bounding box center [646, 786] width 404 height 39
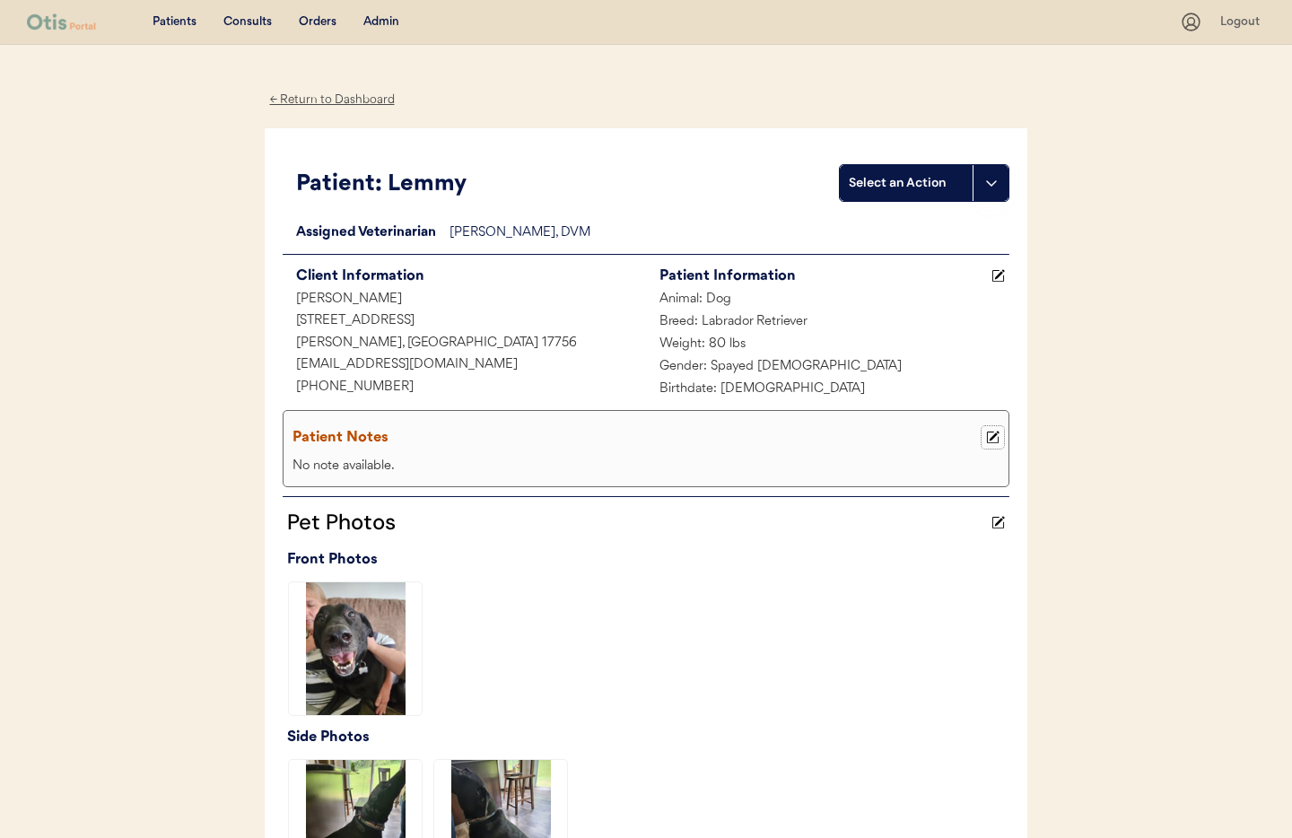
click at [991, 438] on use at bounding box center [993, 438] width 13 height 13
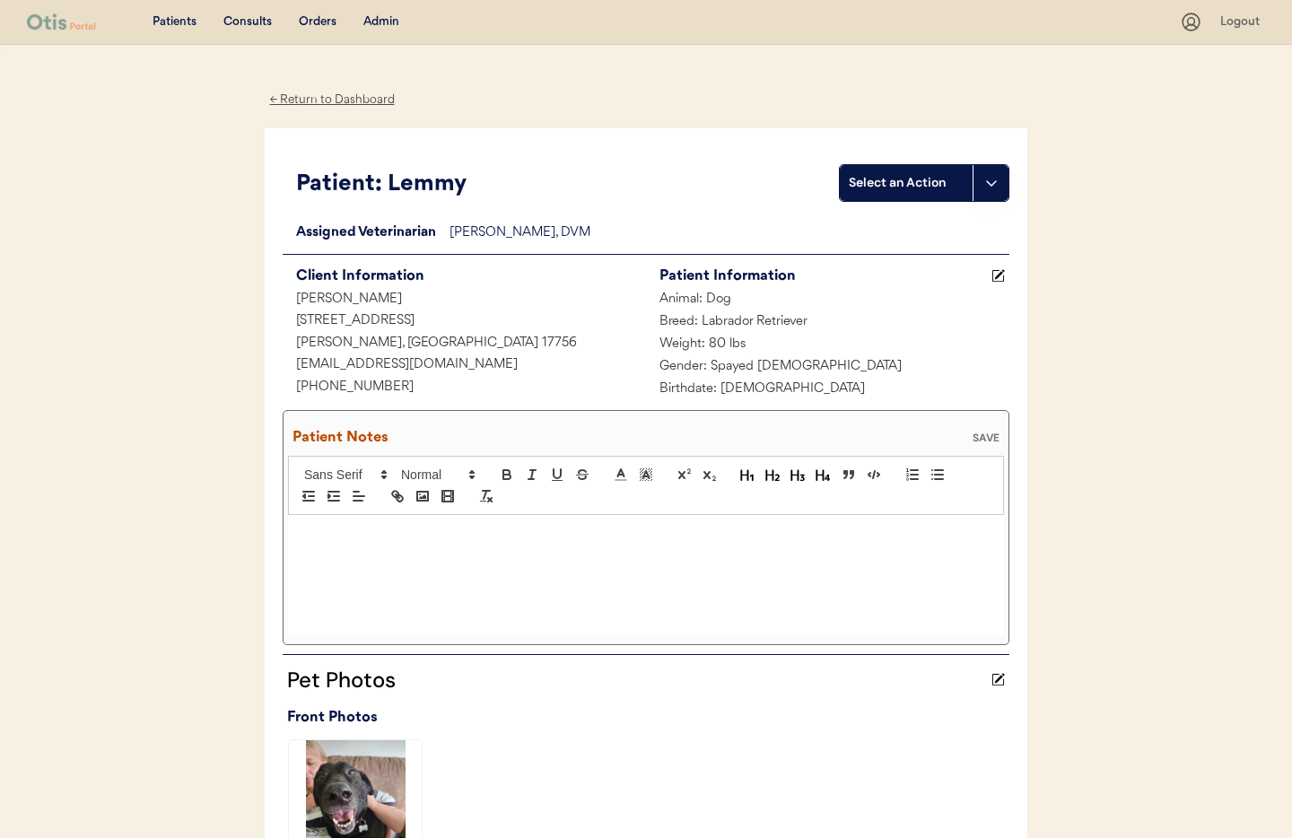
click at [397, 541] on p at bounding box center [646, 534] width 689 height 16
drag, startPoint x: 428, startPoint y: 537, endPoint x: 437, endPoint y: 540, distance: 9.7
click at [428, 537] on p ";8/19/25 Owner sent text " he is either scratching or licking if she isn't eati…" at bounding box center [646, 542] width 689 height 33
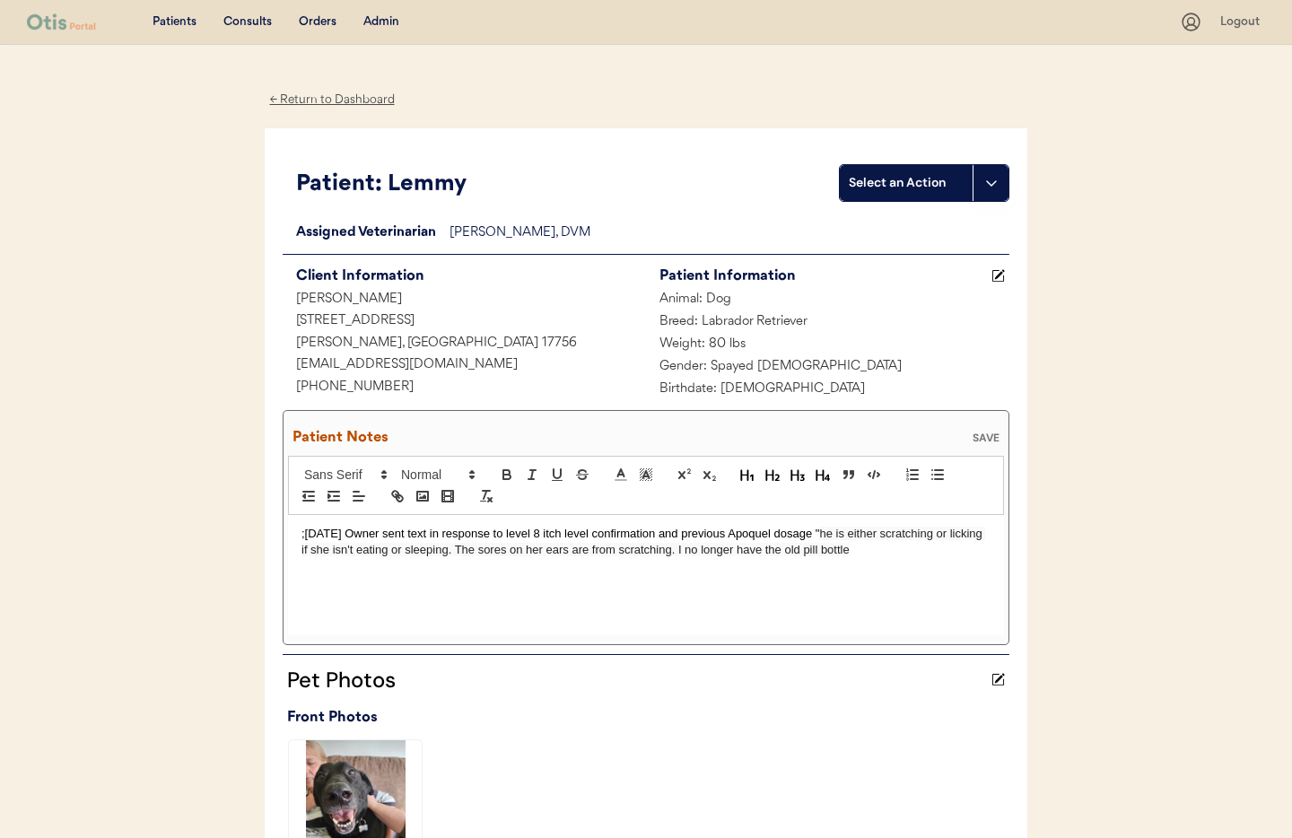
drag, startPoint x: 858, startPoint y: 555, endPoint x: 889, endPoint y: 555, distance: 31.4
click at [859, 554] on p ";8/19/25 Owner sent text in response to level 8 itch level confirmation and pre…" at bounding box center [646, 542] width 689 height 33
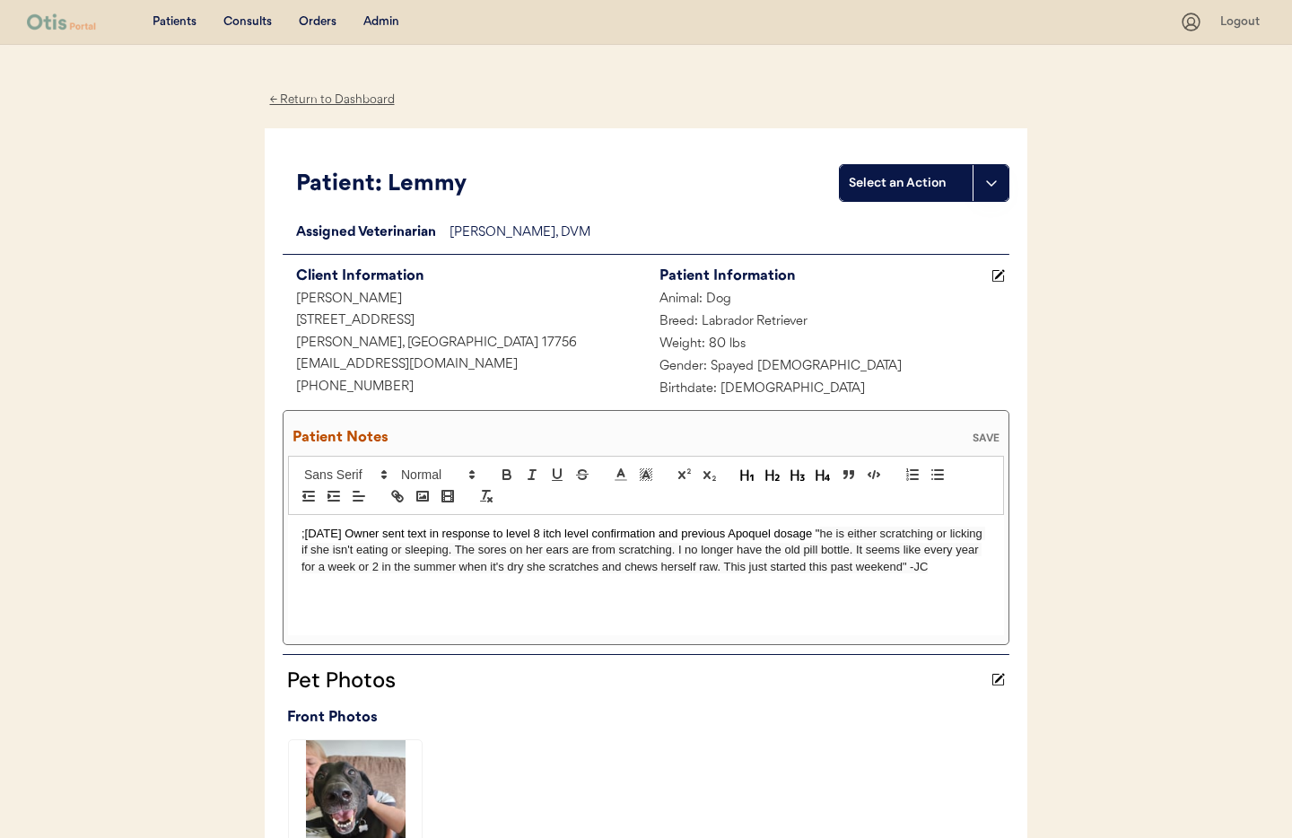
click at [984, 436] on div "SAVE" at bounding box center [986, 438] width 36 height 11
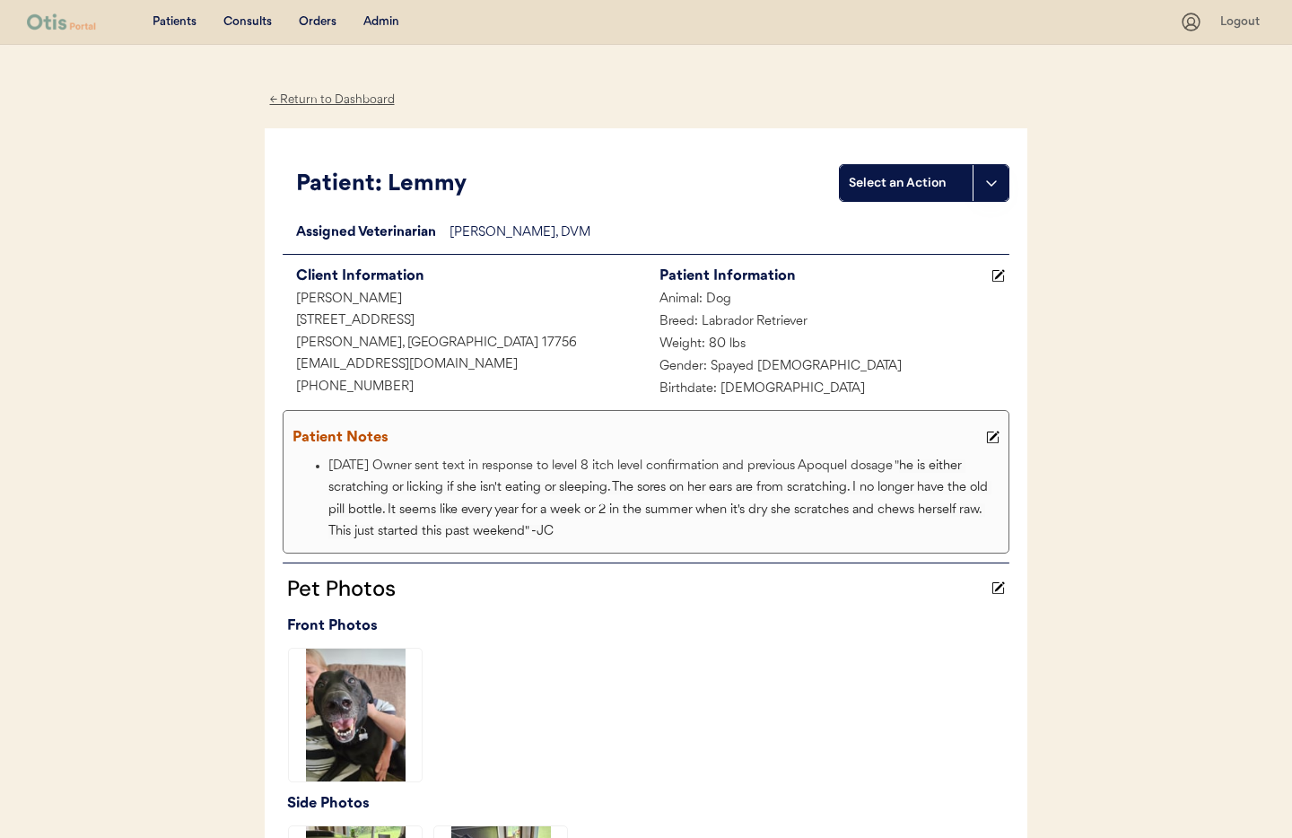
click at [322, 97] on div "← Return to Dashboard" at bounding box center [332, 100] width 135 height 21
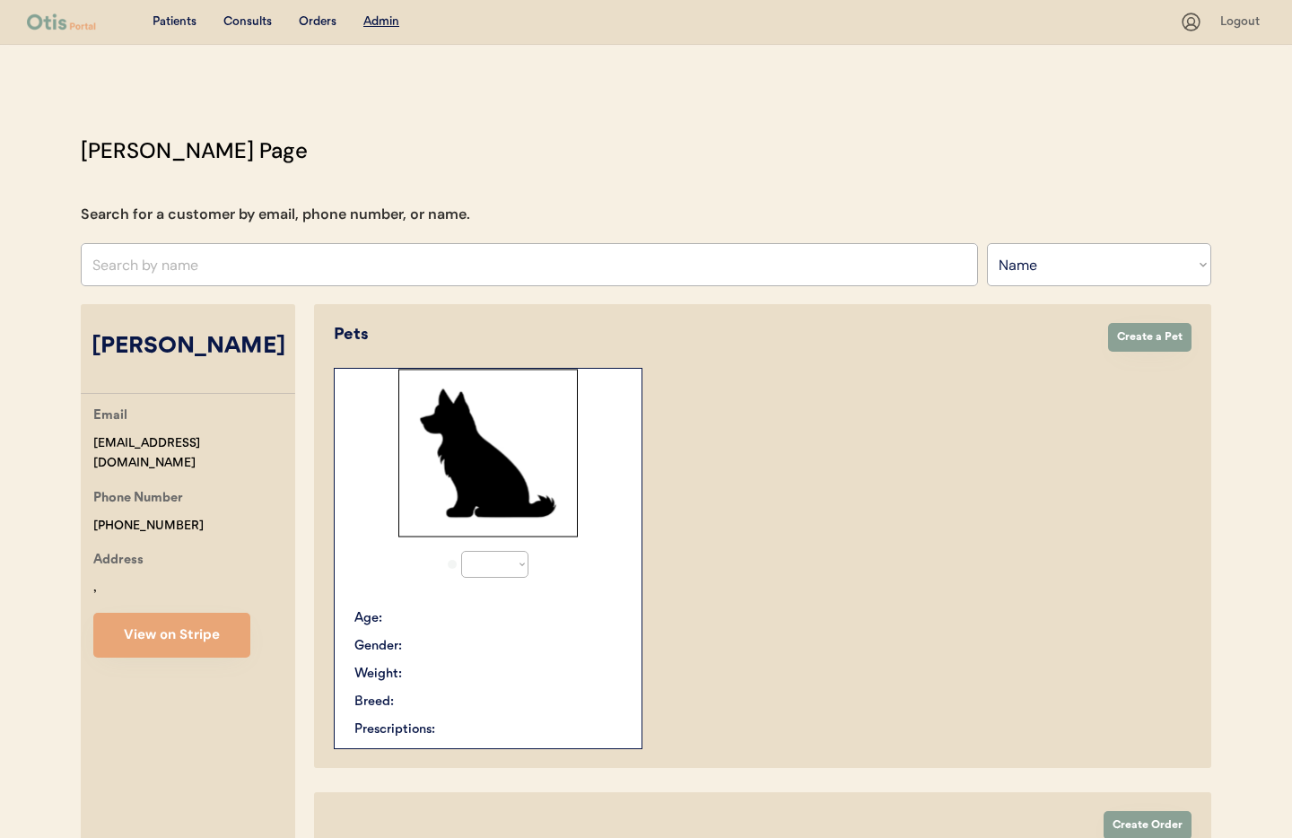
select select ""Name""
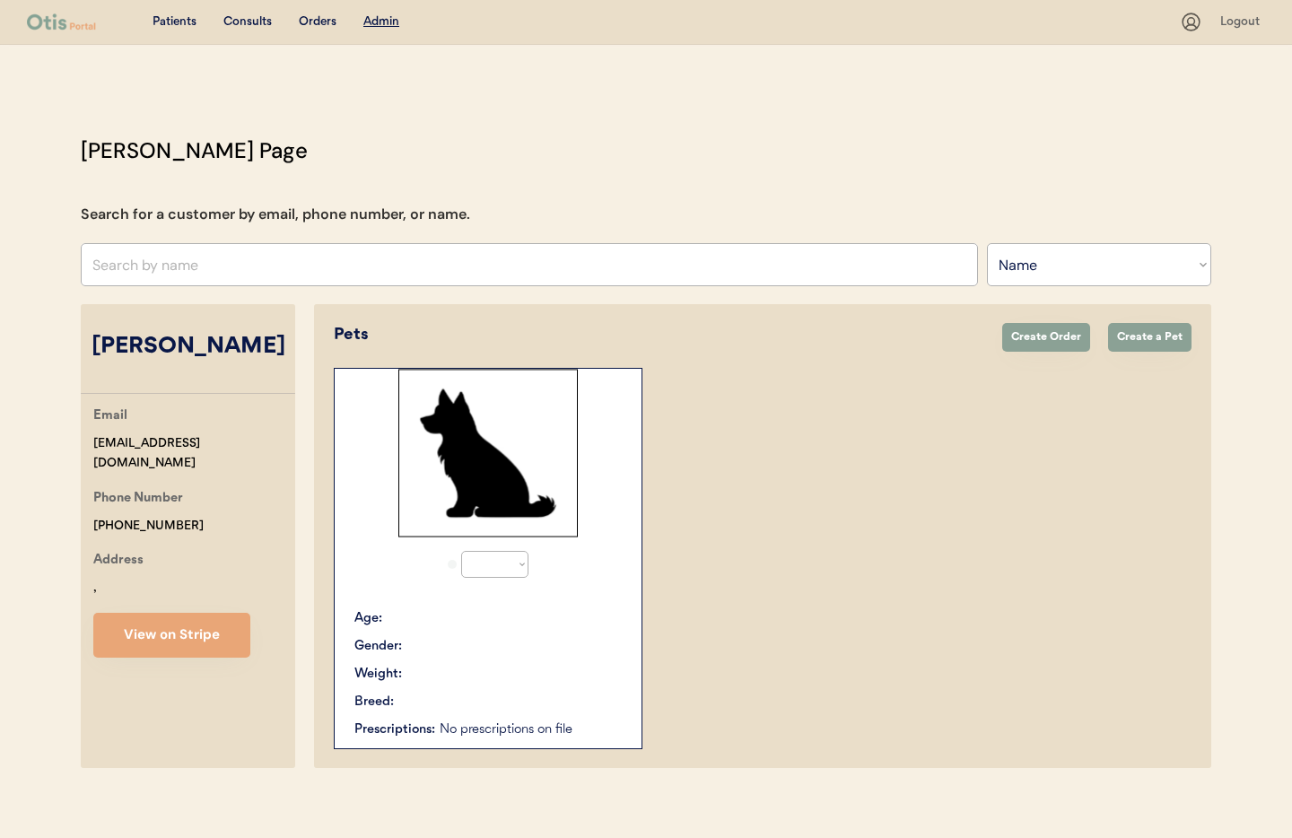
select select "true"
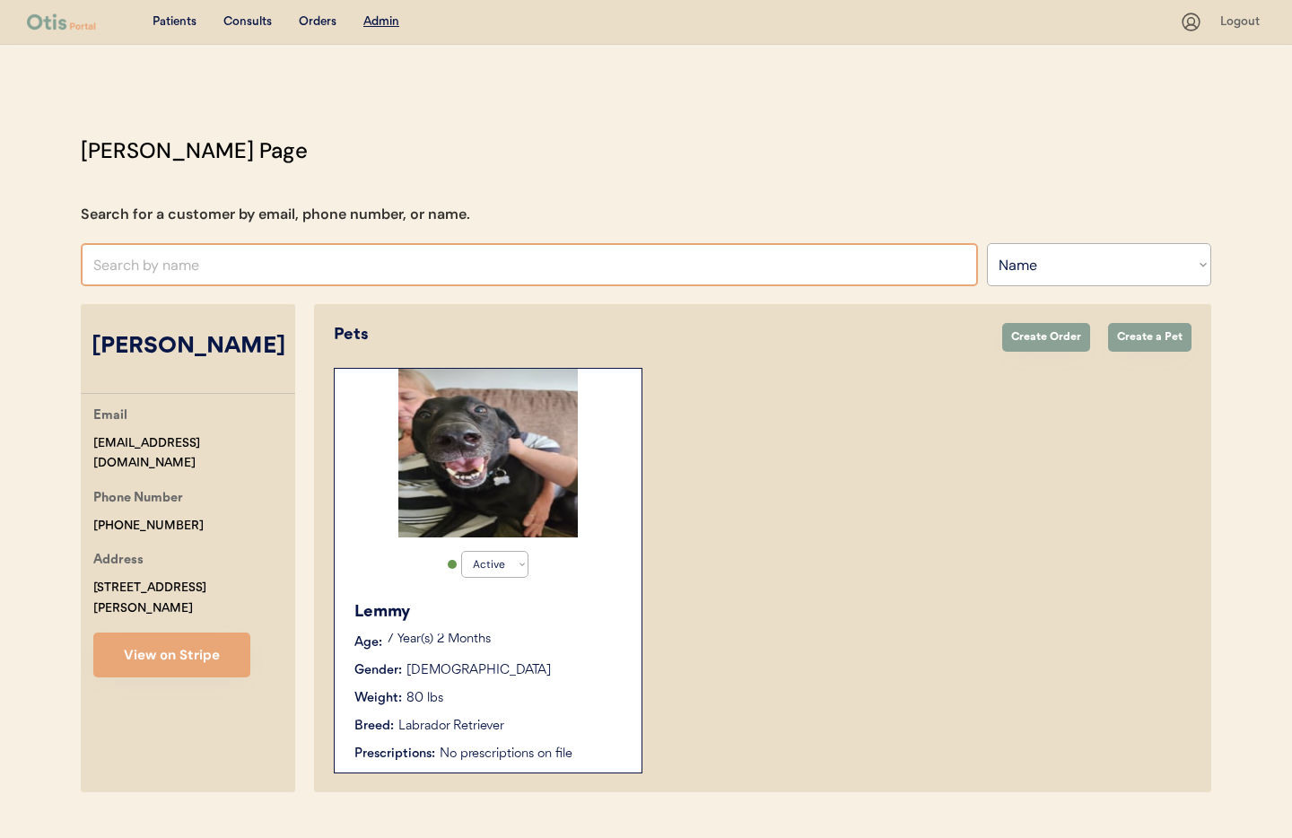
click at [348, 266] on input "text" at bounding box center [529, 264] width 897 height 43
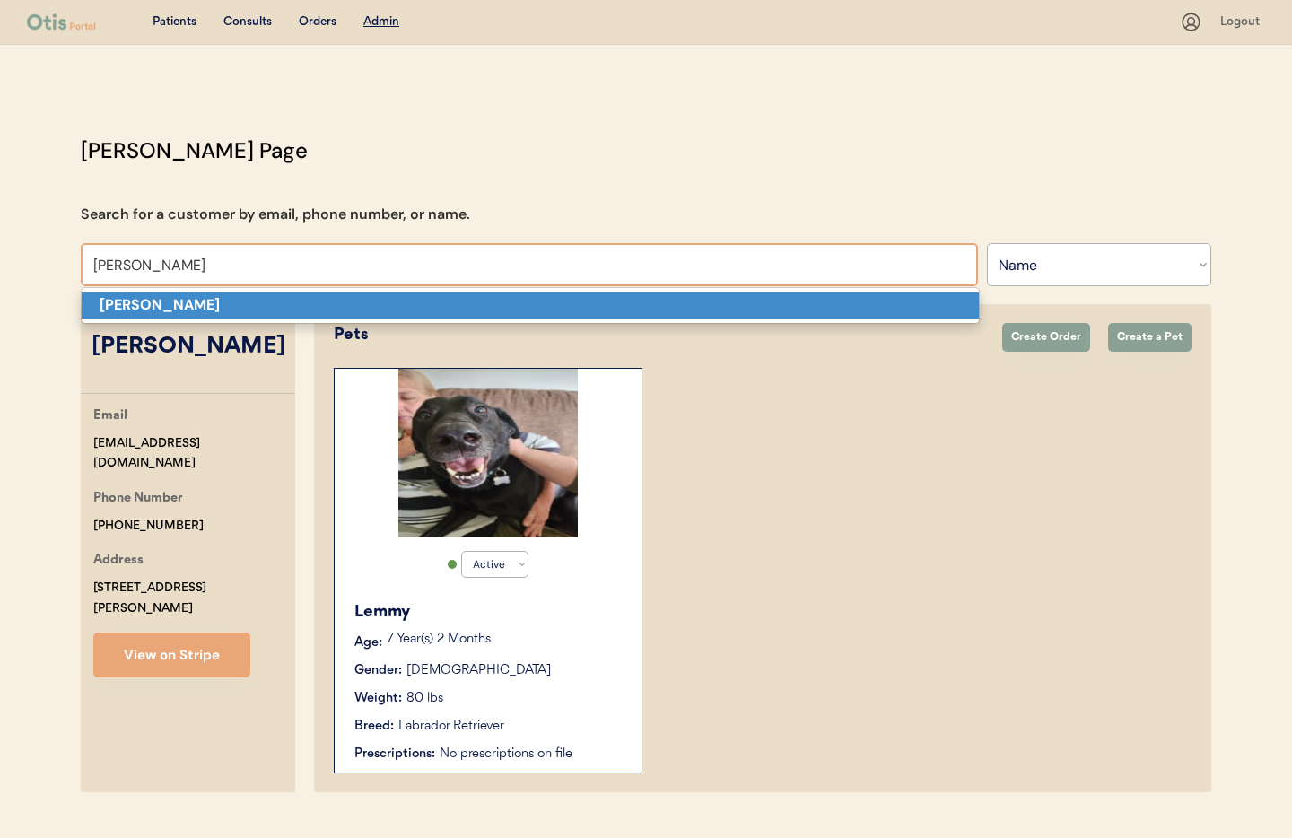
type input "[PERSON_NAME]"
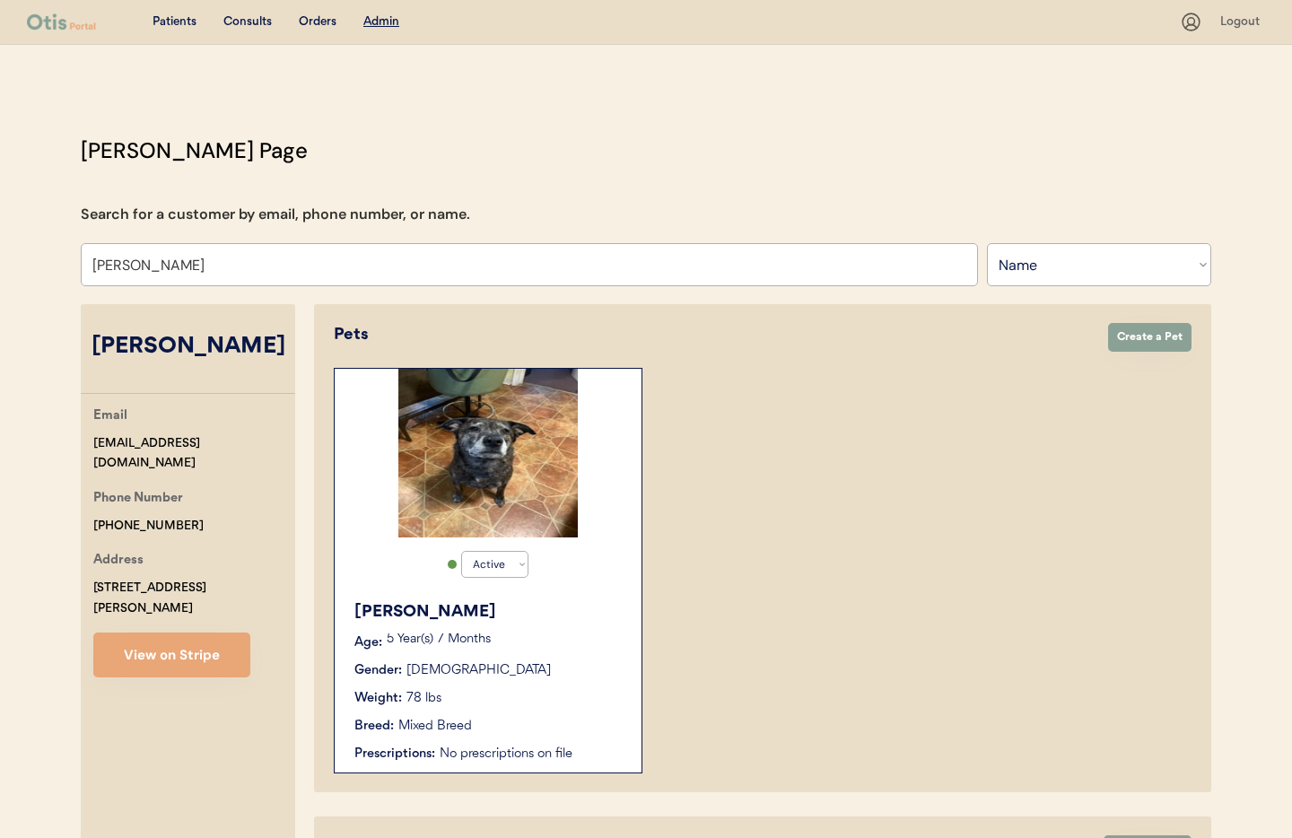
scroll to position [5, 0]
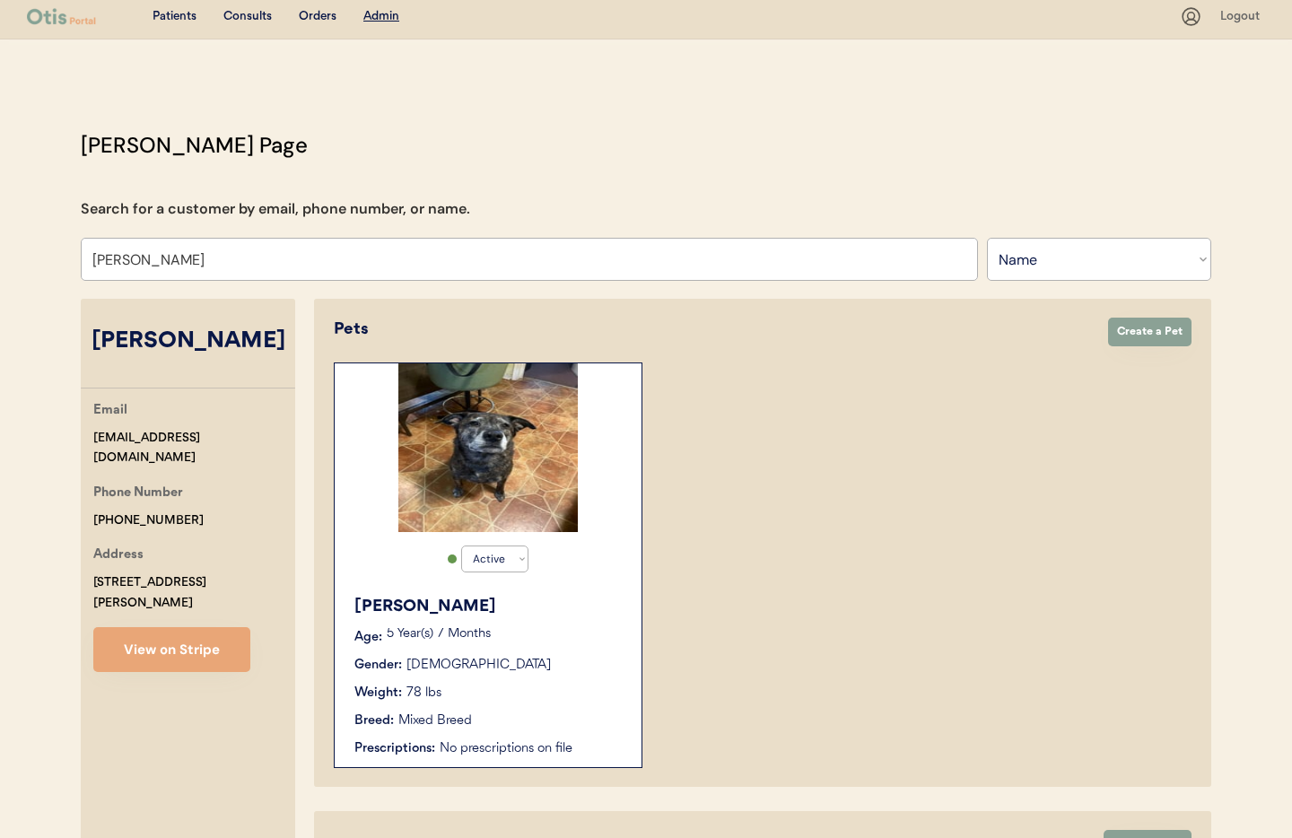
click at [555, 627] on div "[PERSON_NAME] Age: [DEMOGRAPHIC_DATA] Year(s) 7 Months Gender: [DEMOGRAPHIC_DAT…" at bounding box center [488, 676] width 289 height 181
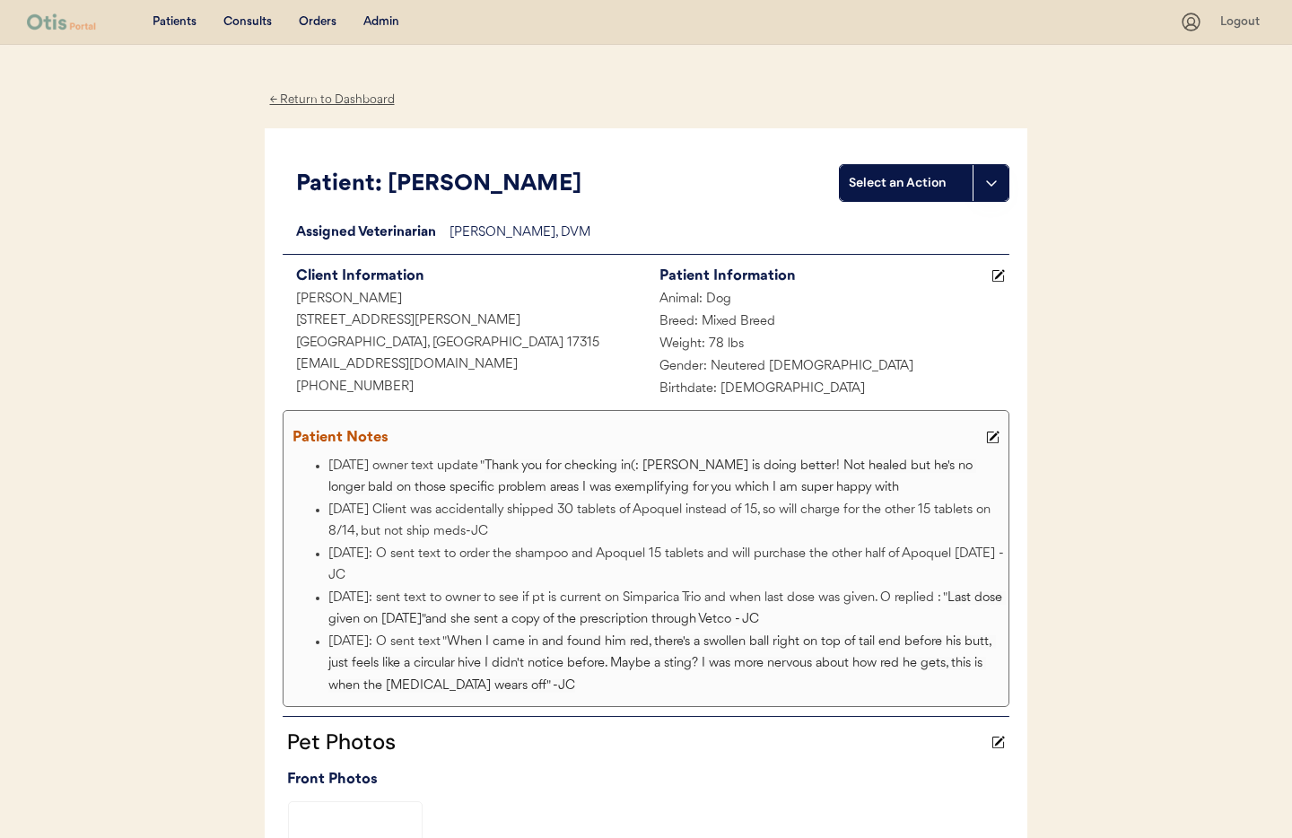
click at [304, 93] on div "← Return to Dashboard" at bounding box center [332, 100] width 135 height 21
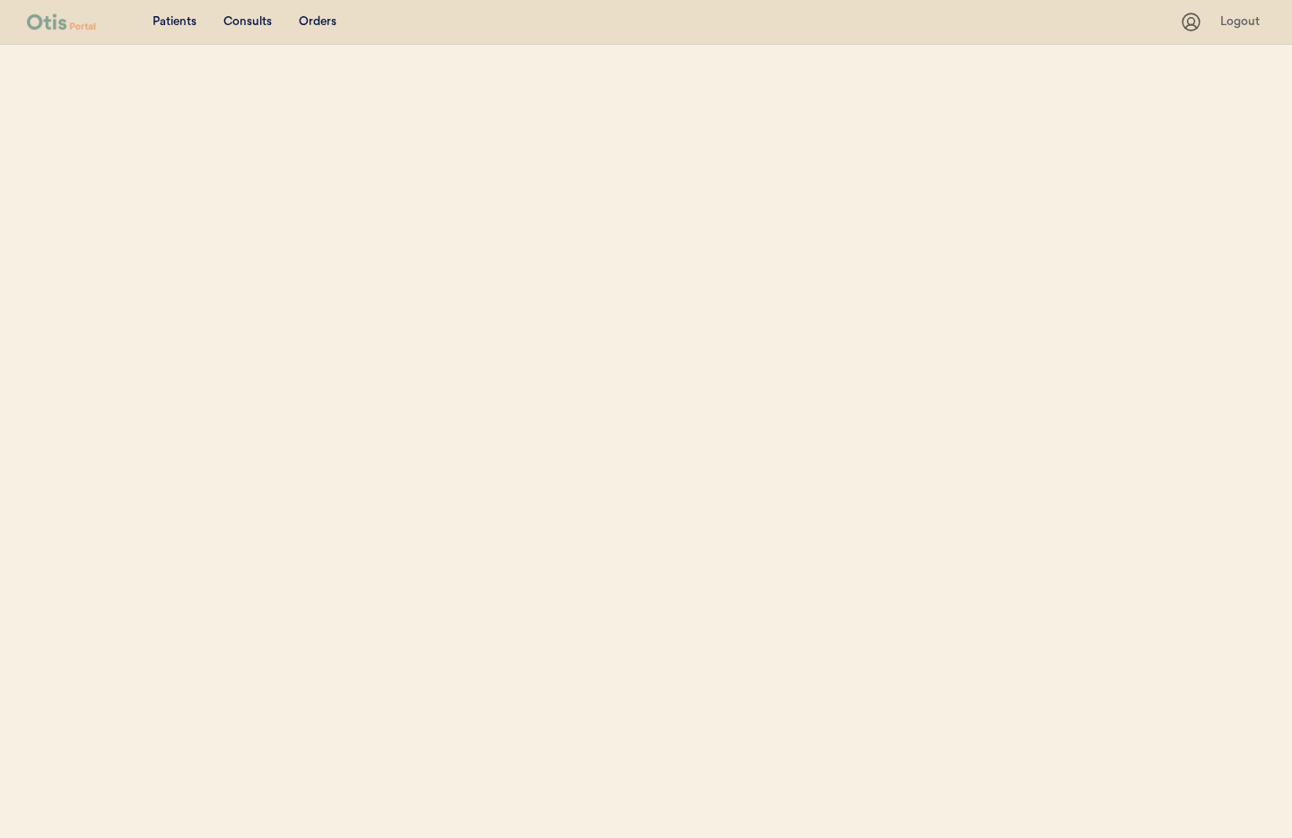
select select ""Name""
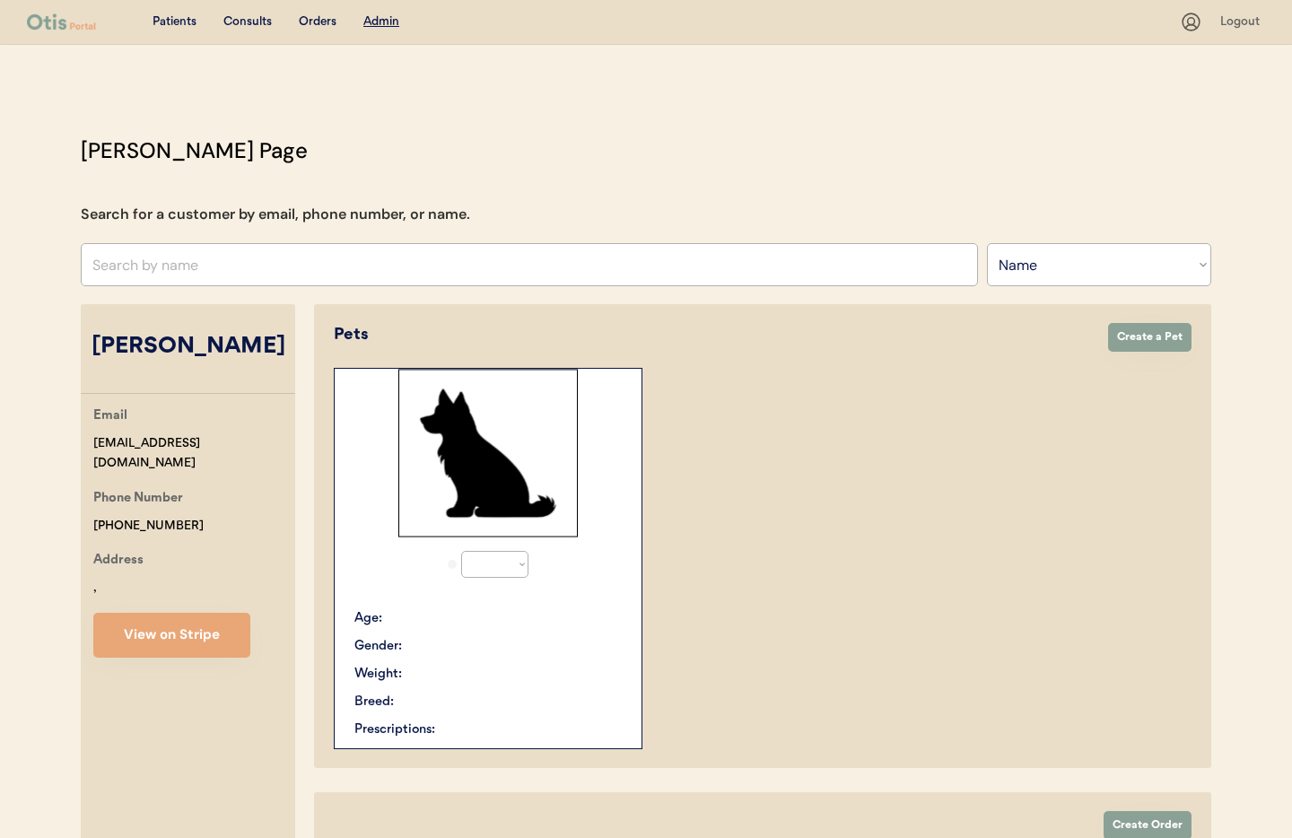
select select "true"
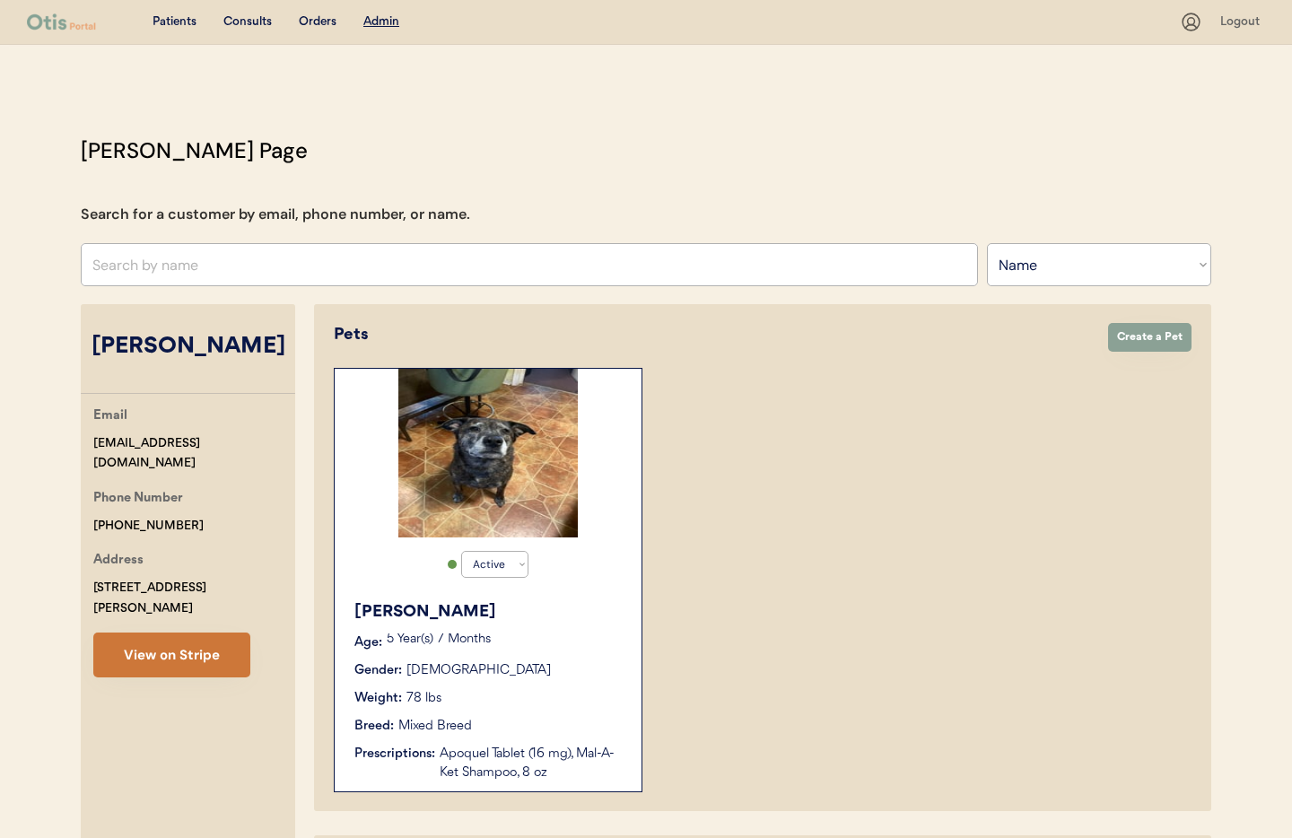
click at [138, 634] on button "View on Stripe" at bounding box center [171, 655] width 157 height 45
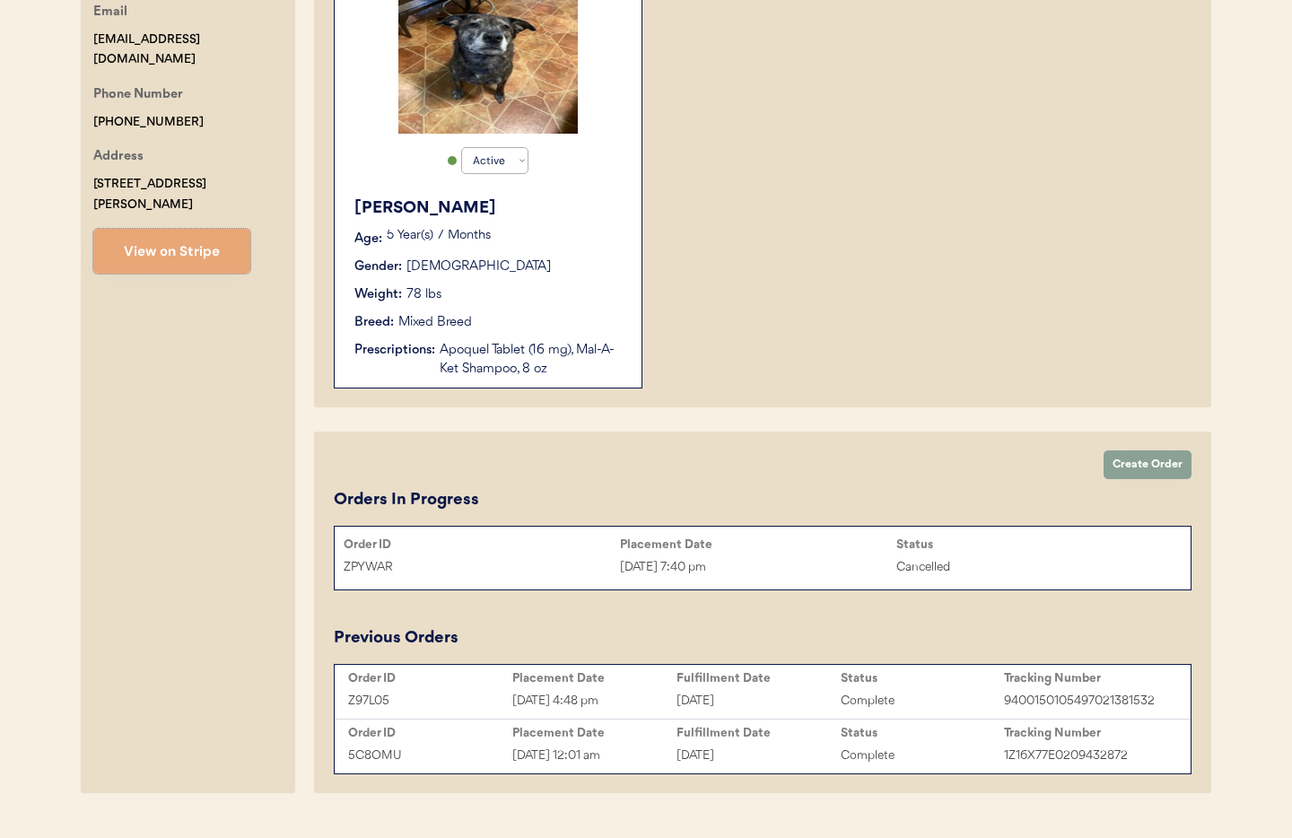
scroll to position [442, 0]
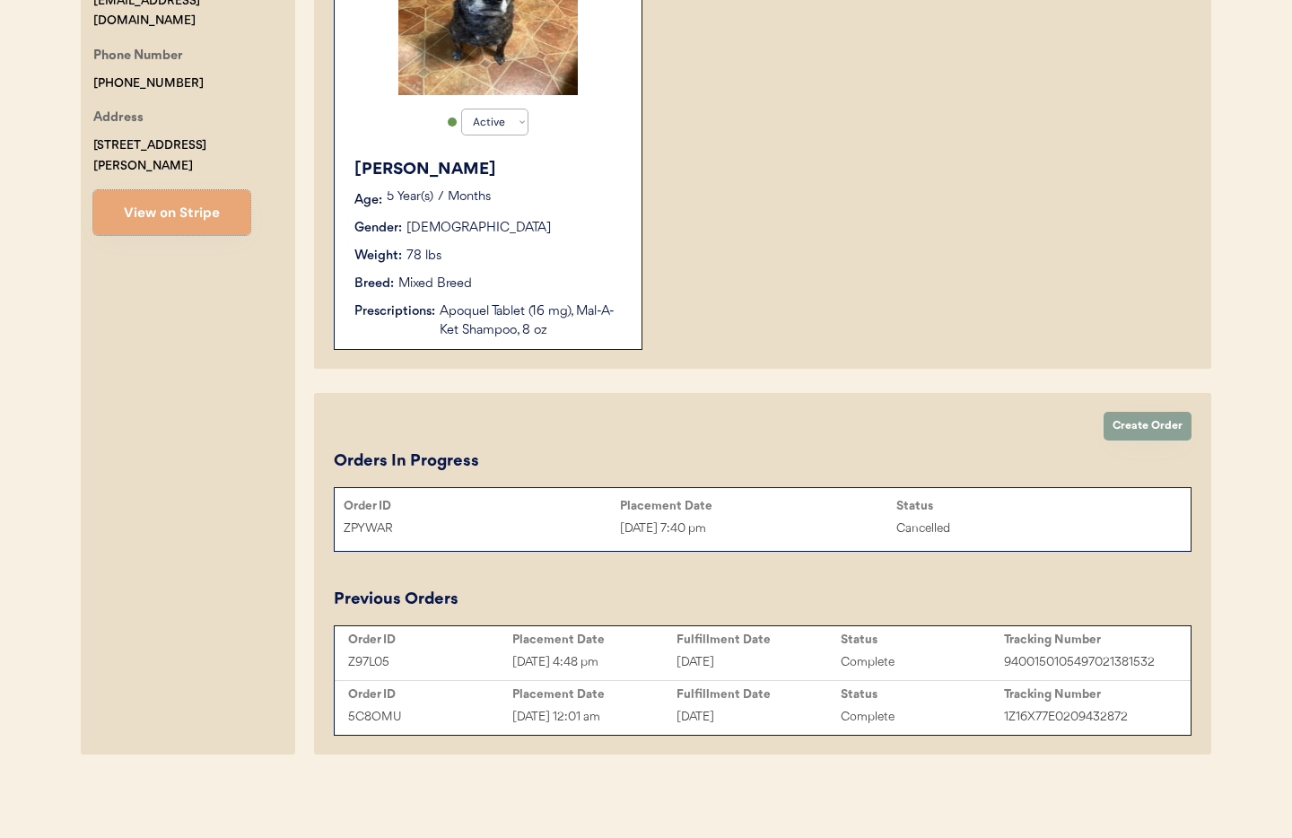
click at [502, 334] on div "Apoquel Tablet (16 mg), Mal-A-Ket Shampoo, 8 oz" at bounding box center [532, 321] width 184 height 38
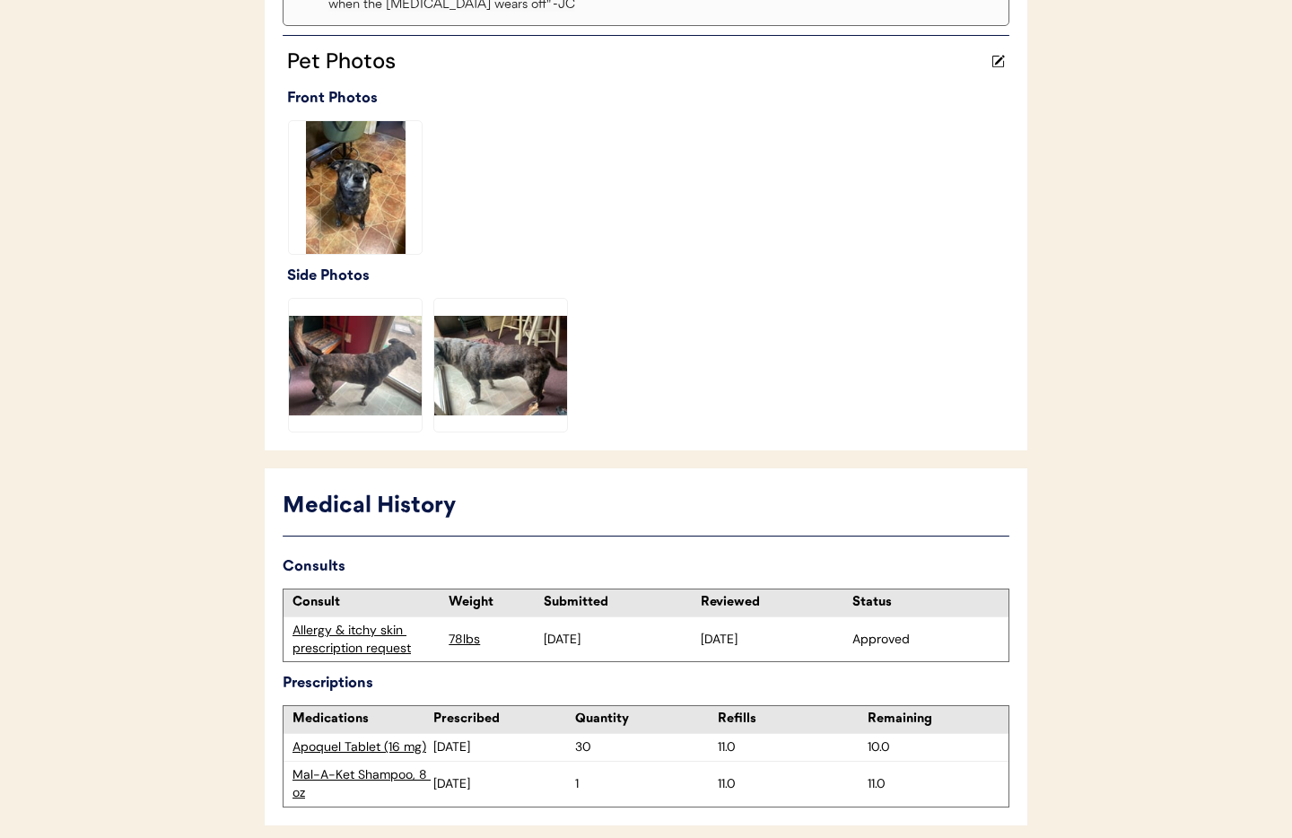
scroll to position [758, 0]
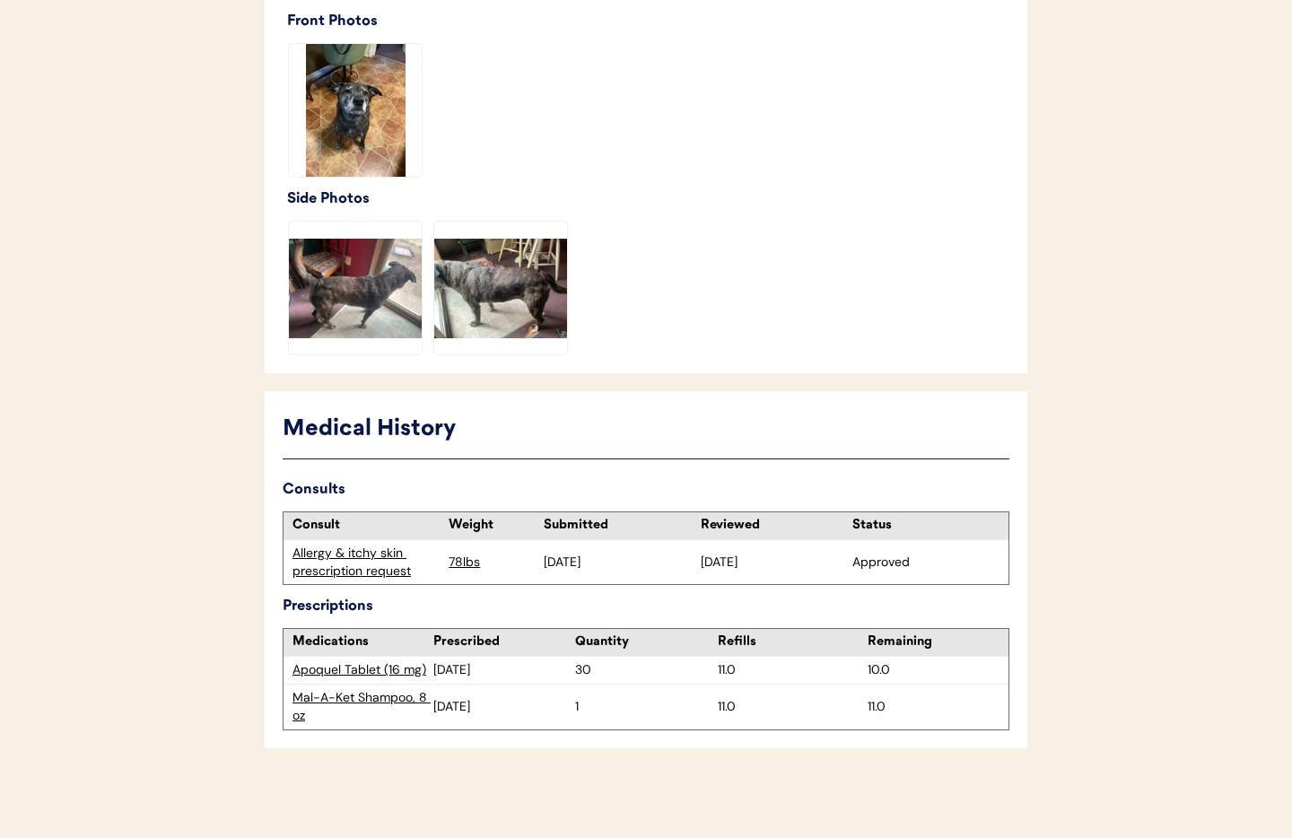
click at [354, 666] on div "Apoquel Tablet (16 mg)" at bounding box center [363, 670] width 141 height 18
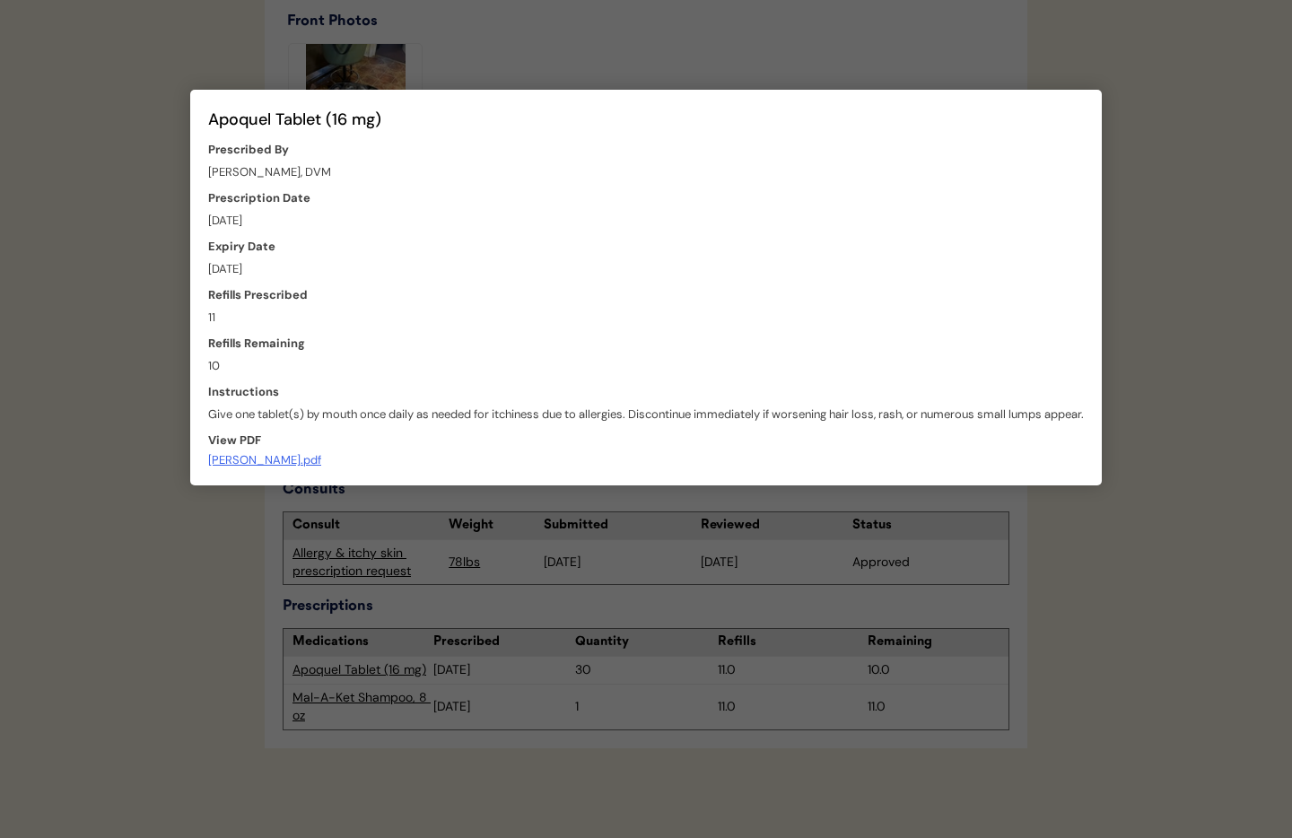
click at [132, 347] on div at bounding box center [646, 419] width 1292 height 838
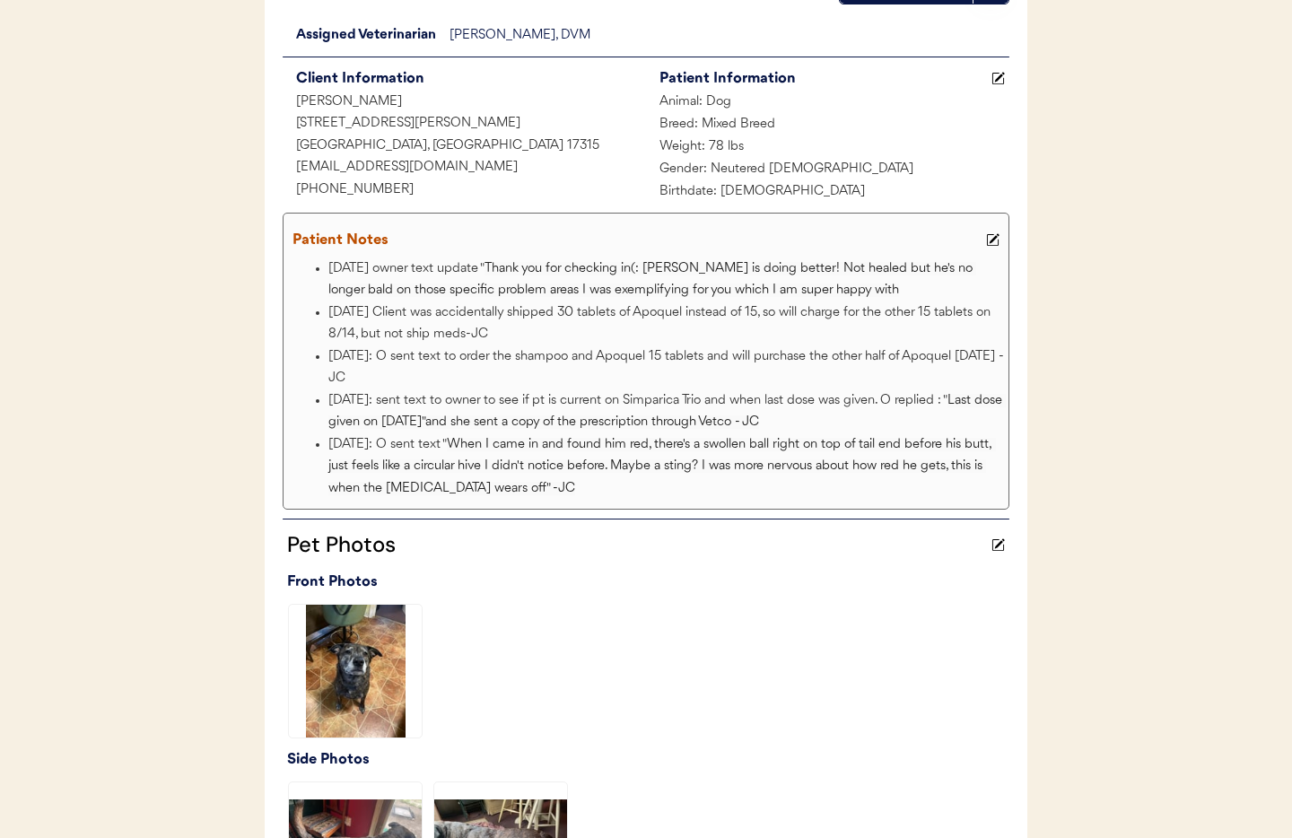
scroll to position [0, 0]
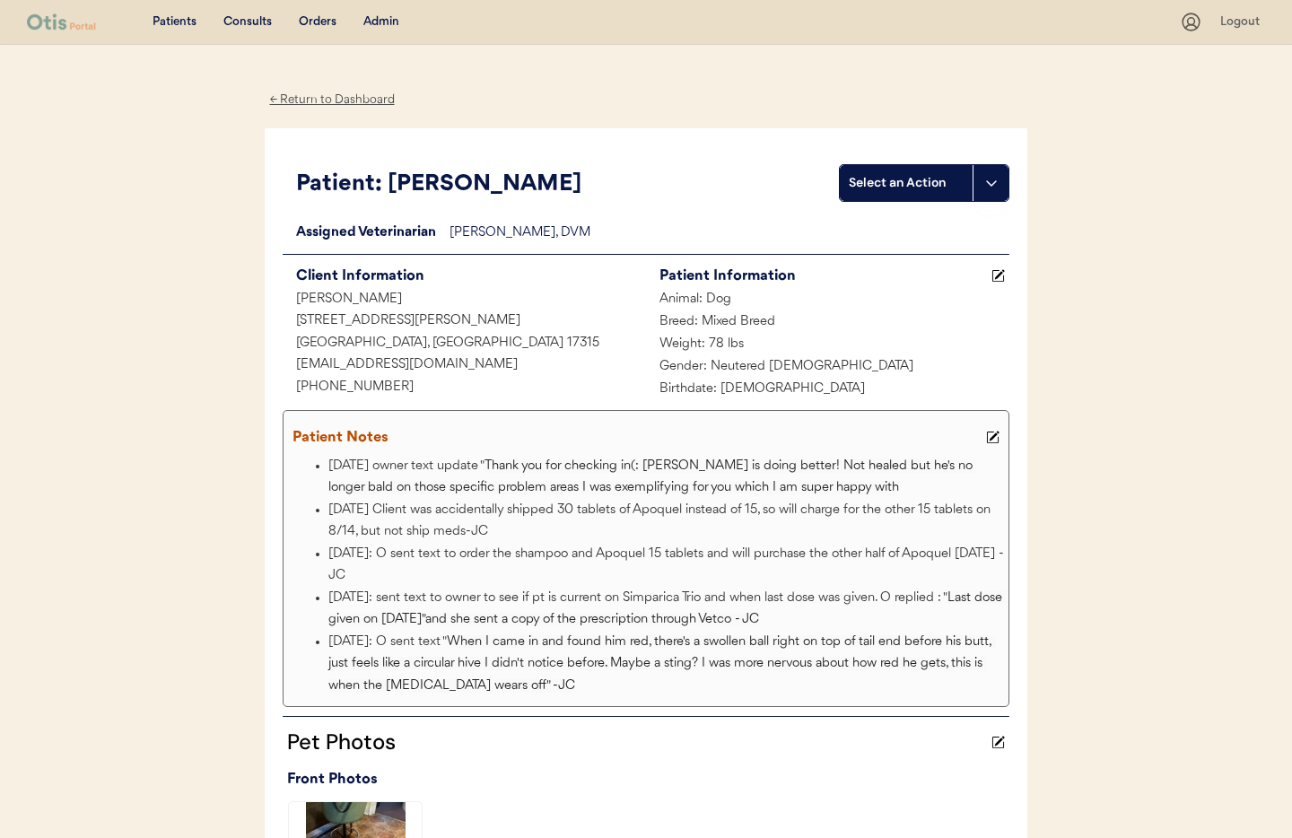
click at [377, 22] on div "Admin" at bounding box center [381, 22] width 36 height 18
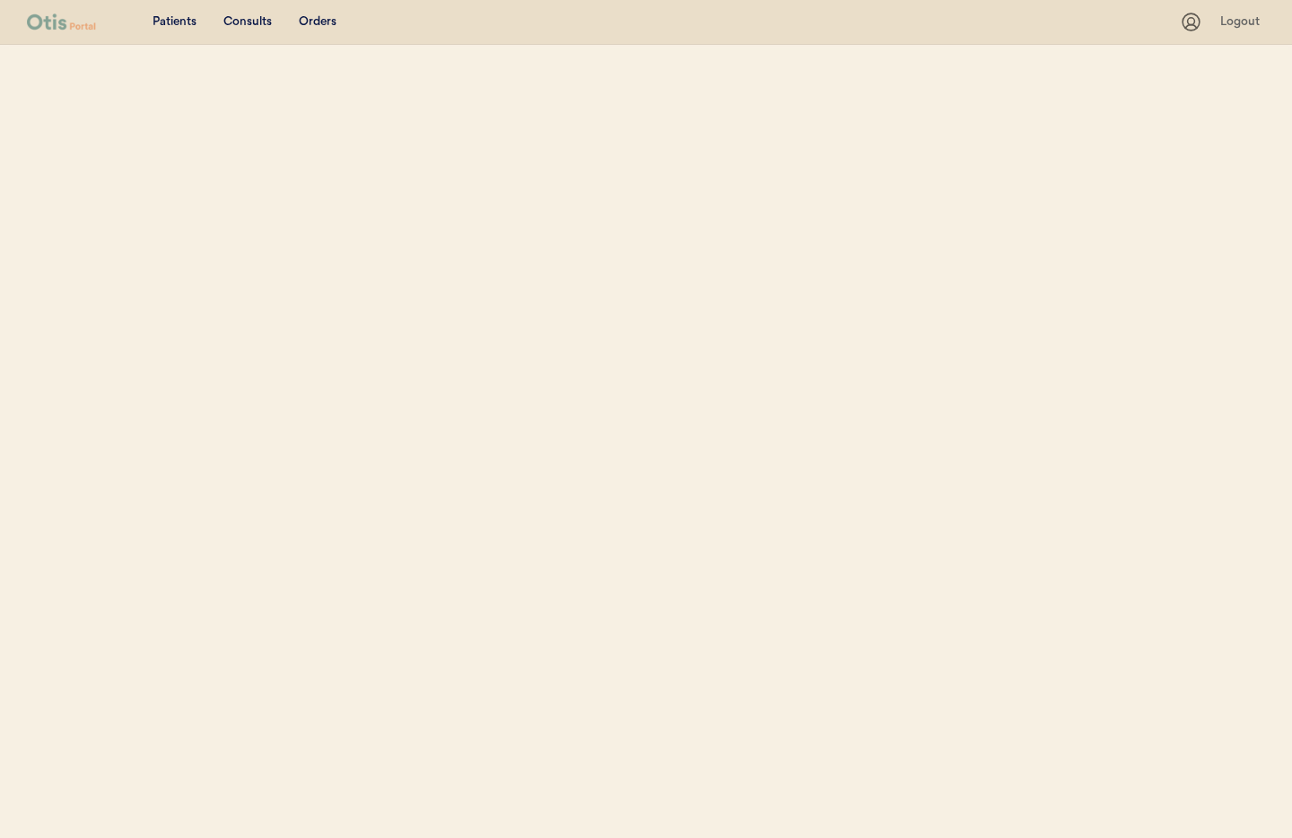
select select ""Name""
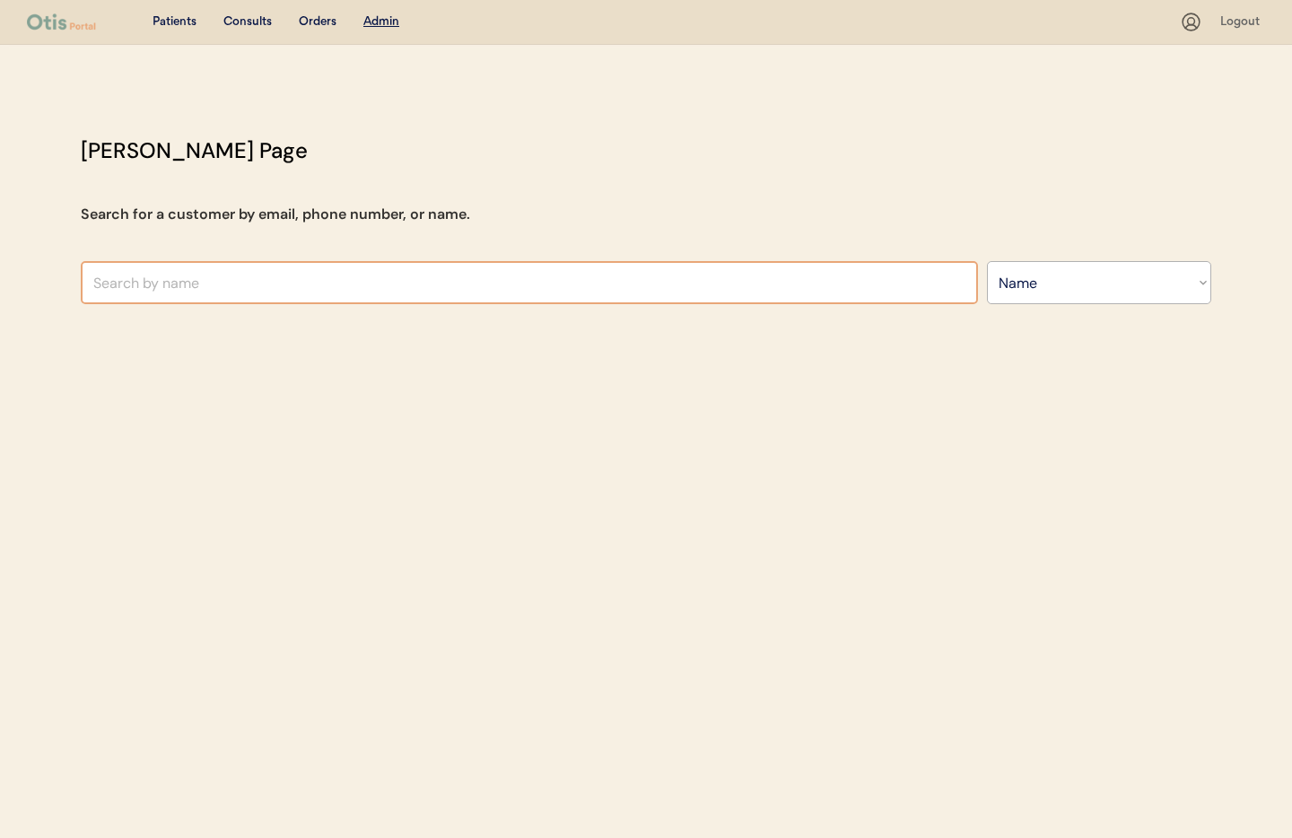
click at [217, 287] on input "text" at bounding box center [529, 282] width 897 height 43
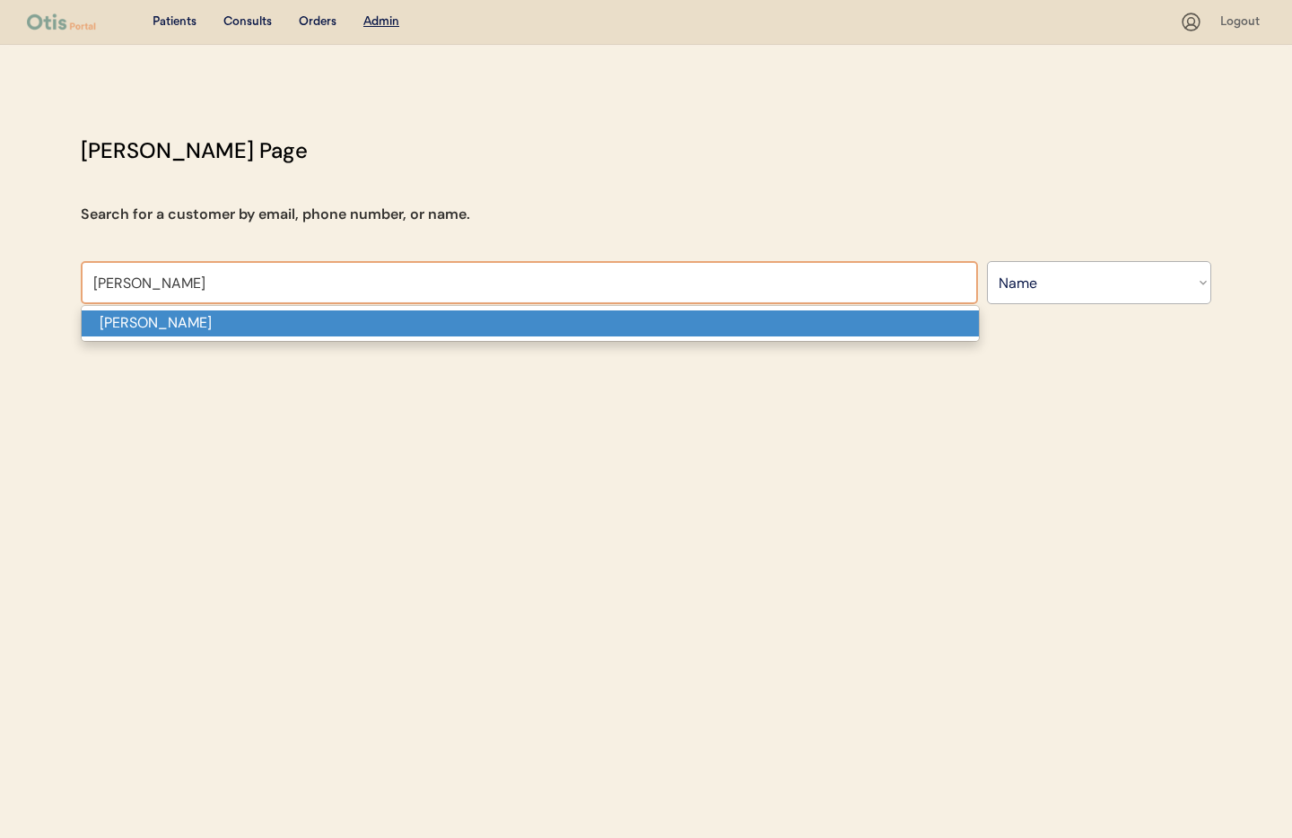
click at [186, 318] on p "Natasha Viers" at bounding box center [530, 323] width 897 height 26
type input "Natasha Viers"
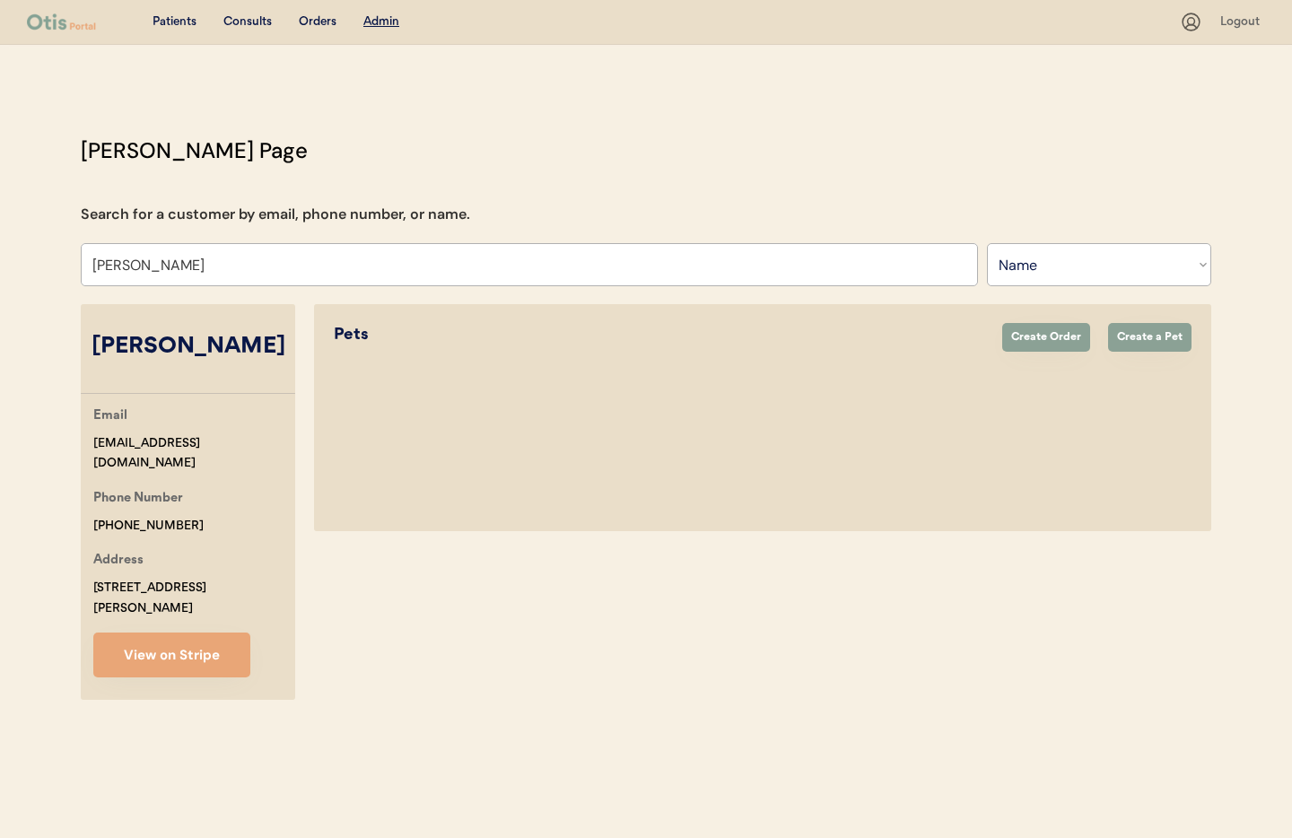
select select "true"
select select "false"
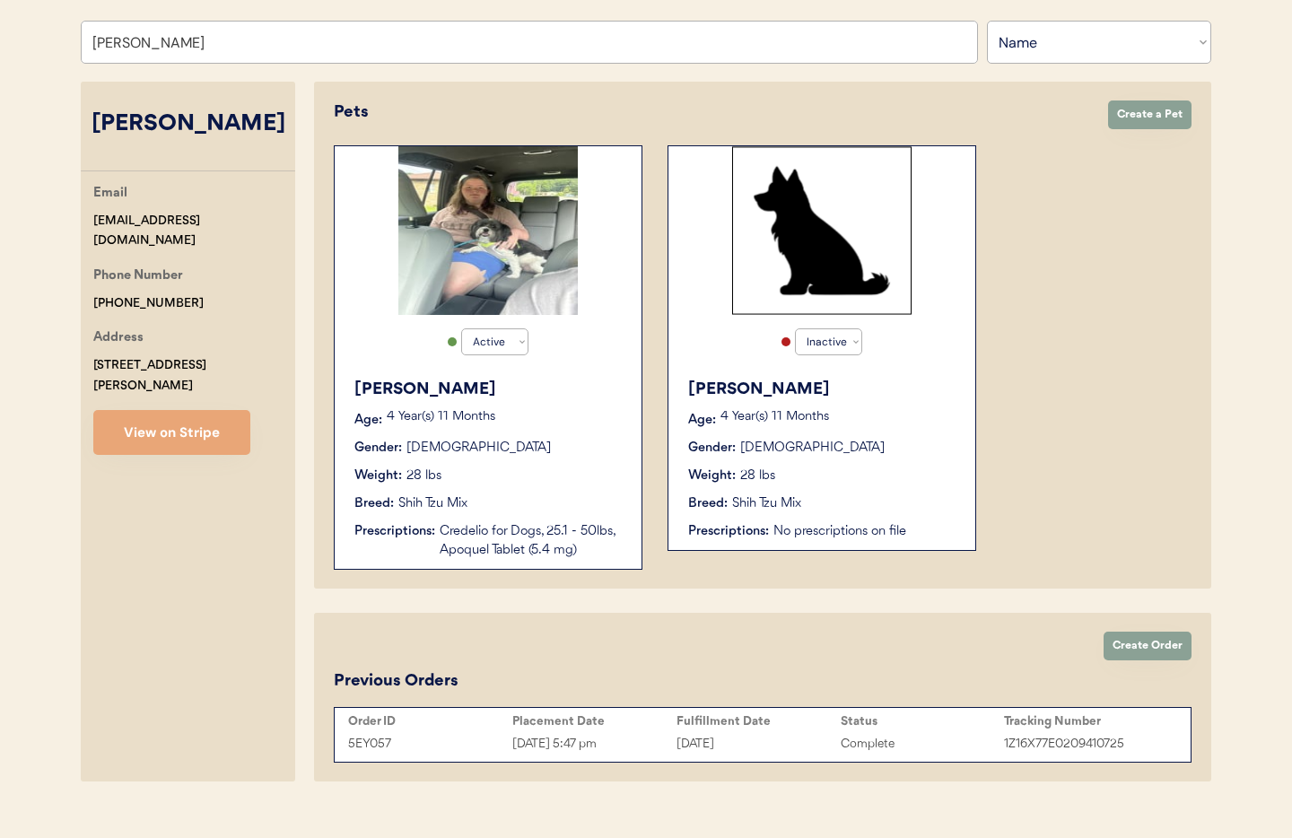
scroll to position [249, 0]
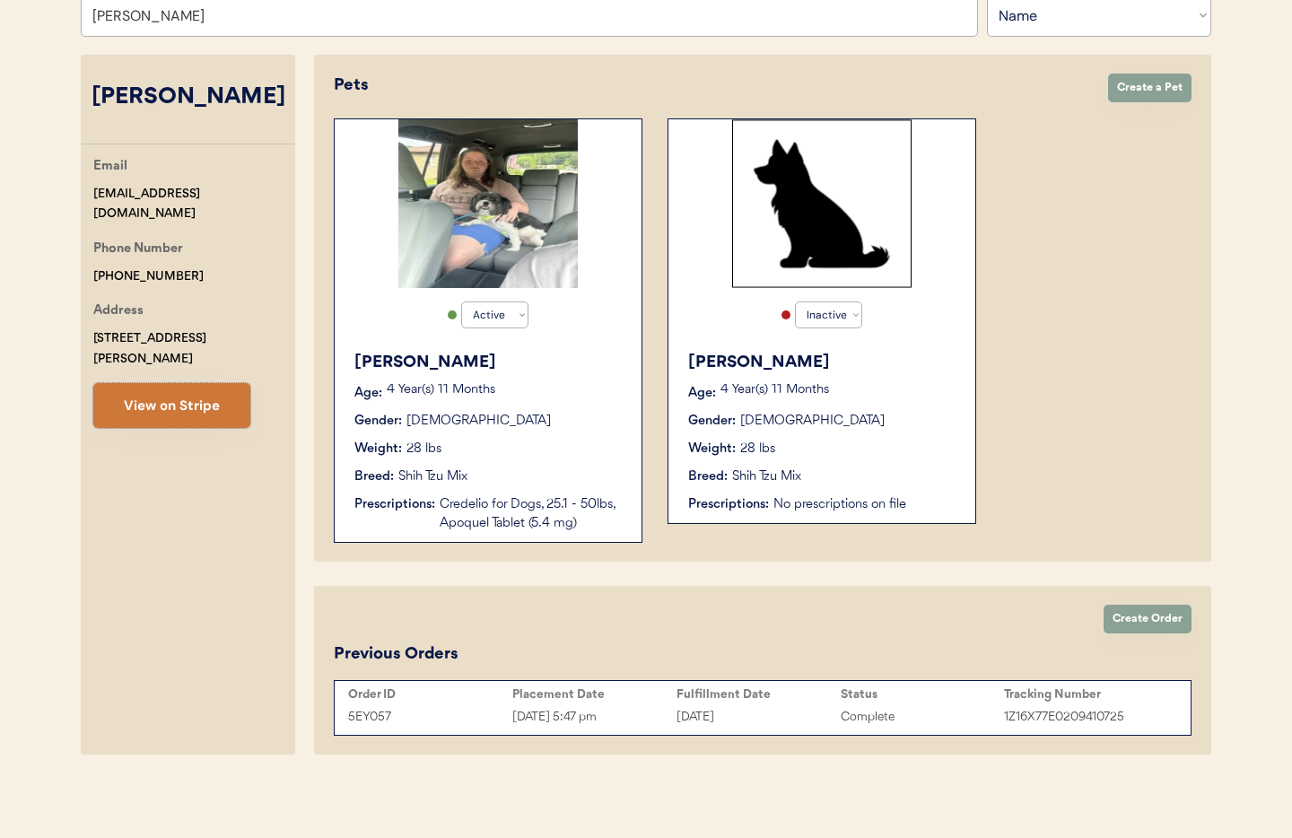
click at [176, 390] on button "View on Stripe" at bounding box center [171, 405] width 157 height 45
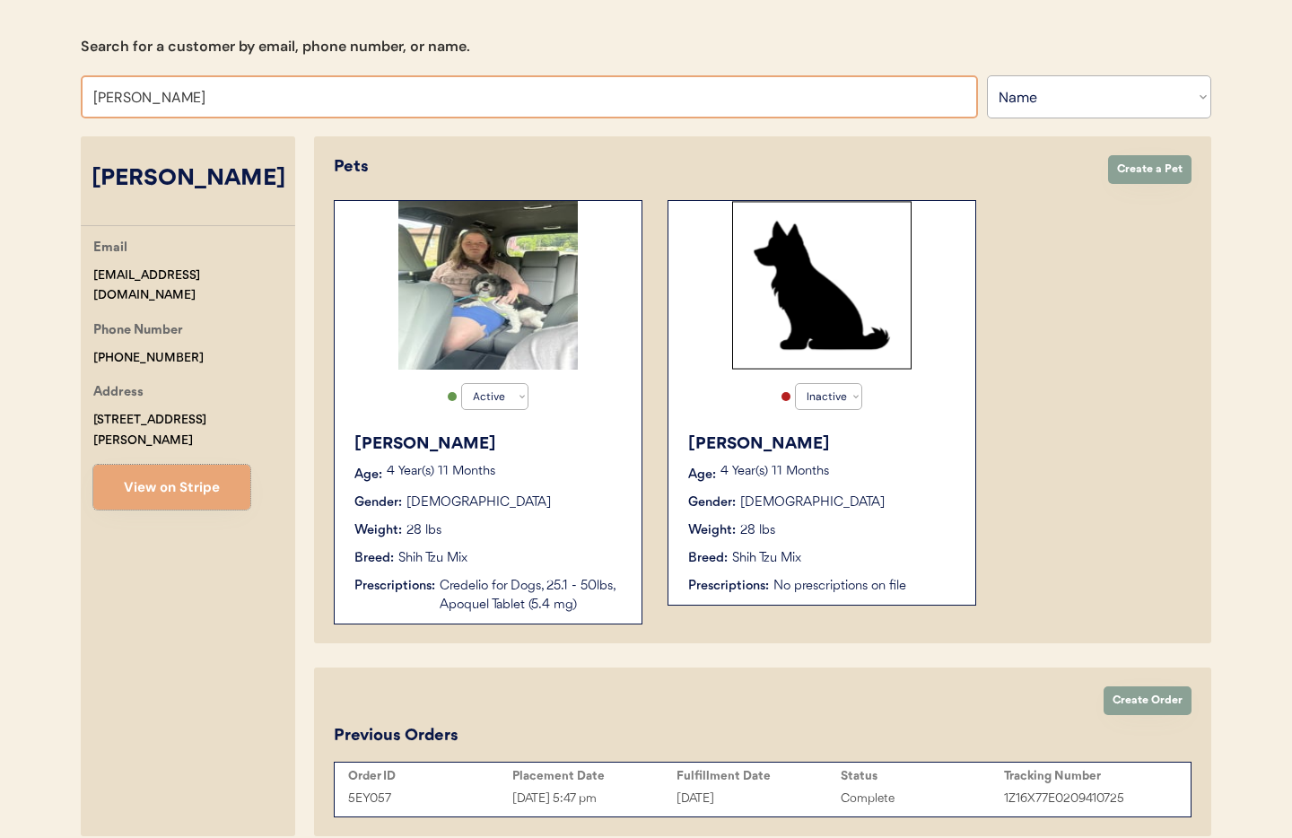
scroll to position [0, 0]
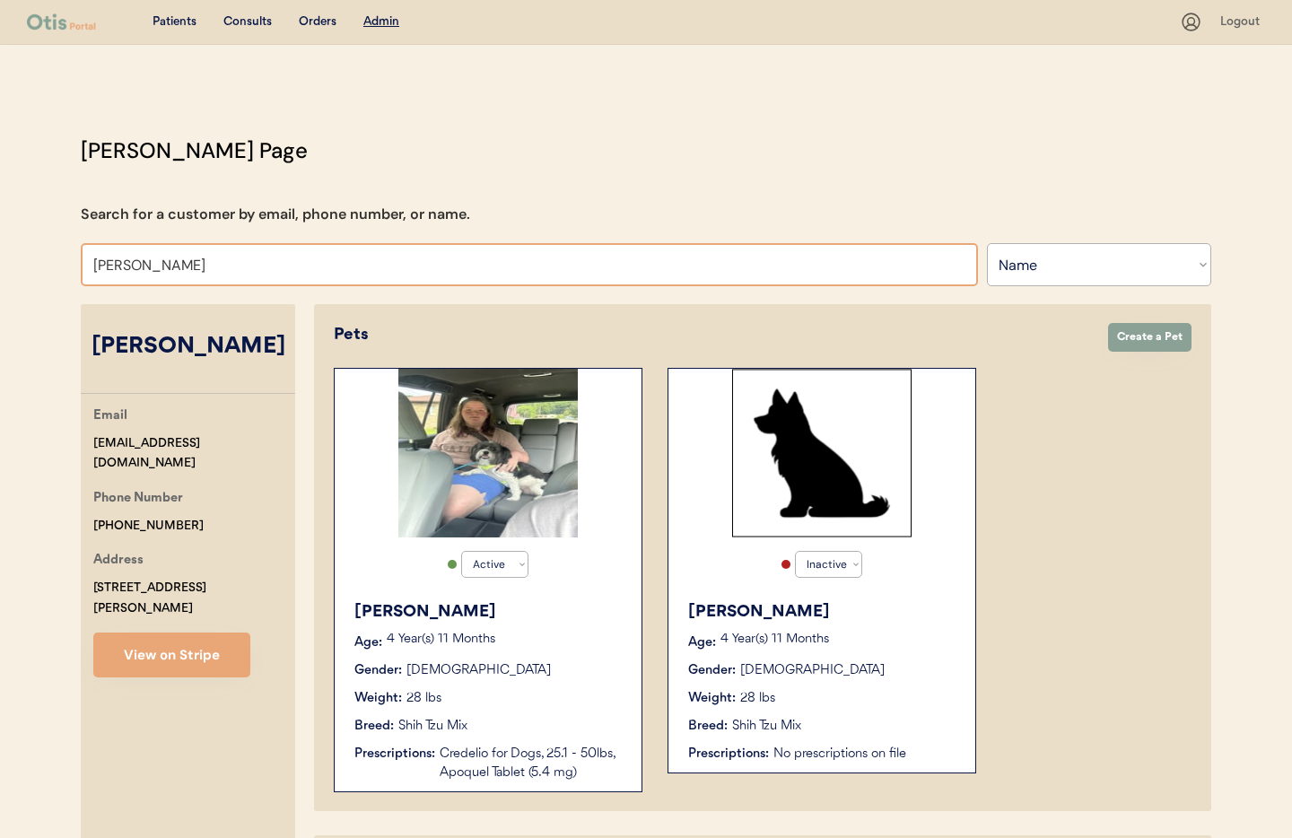
drag, startPoint x: 189, startPoint y: 266, endPoint x: 66, endPoint y: 260, distance: 123.1
click at [66, 260] on div "Otis Admin Page Search for a customer by email, phone number, or name. Natasha …" at bounding box center [646, 574] width 1167 height 879
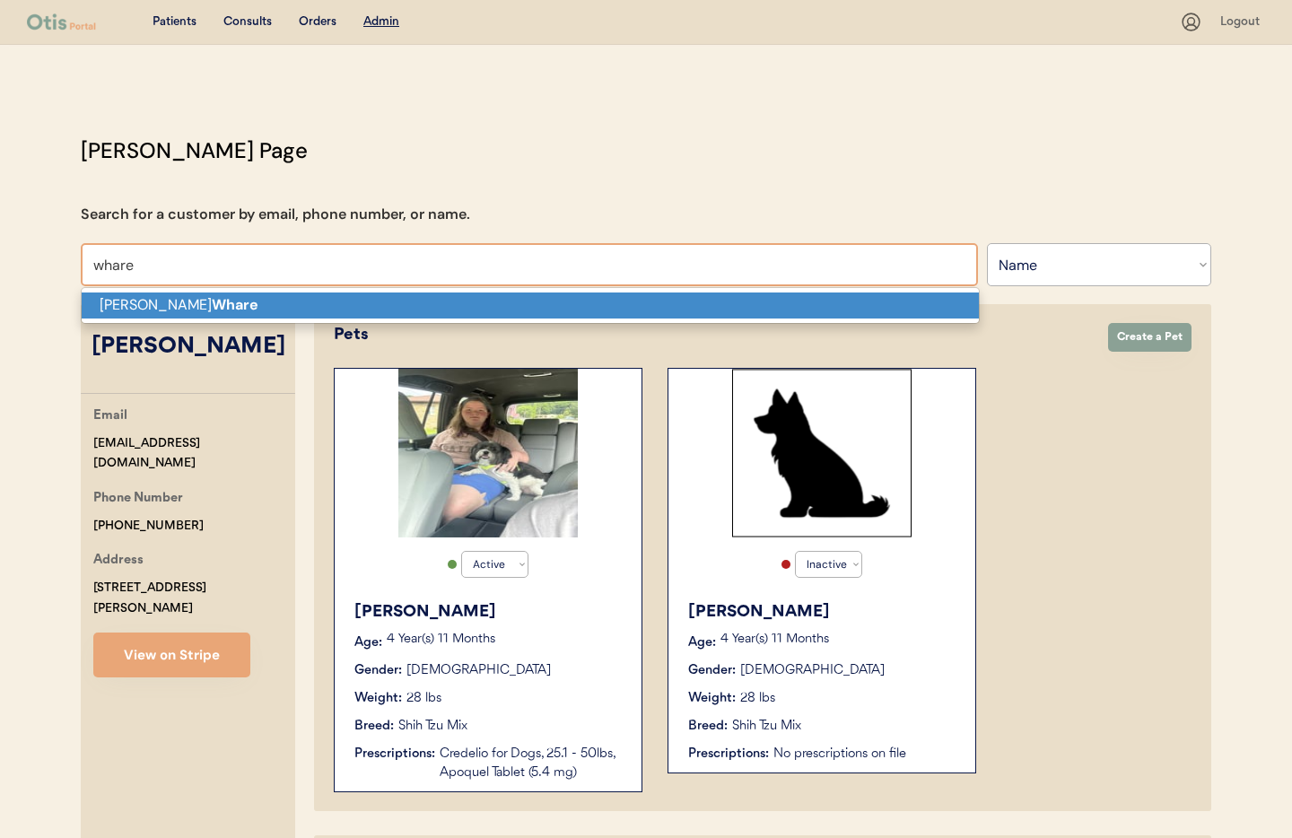
click at [114, 303] on p "Kasey Whare" at bounding box center [530, 306] width 897 height 26
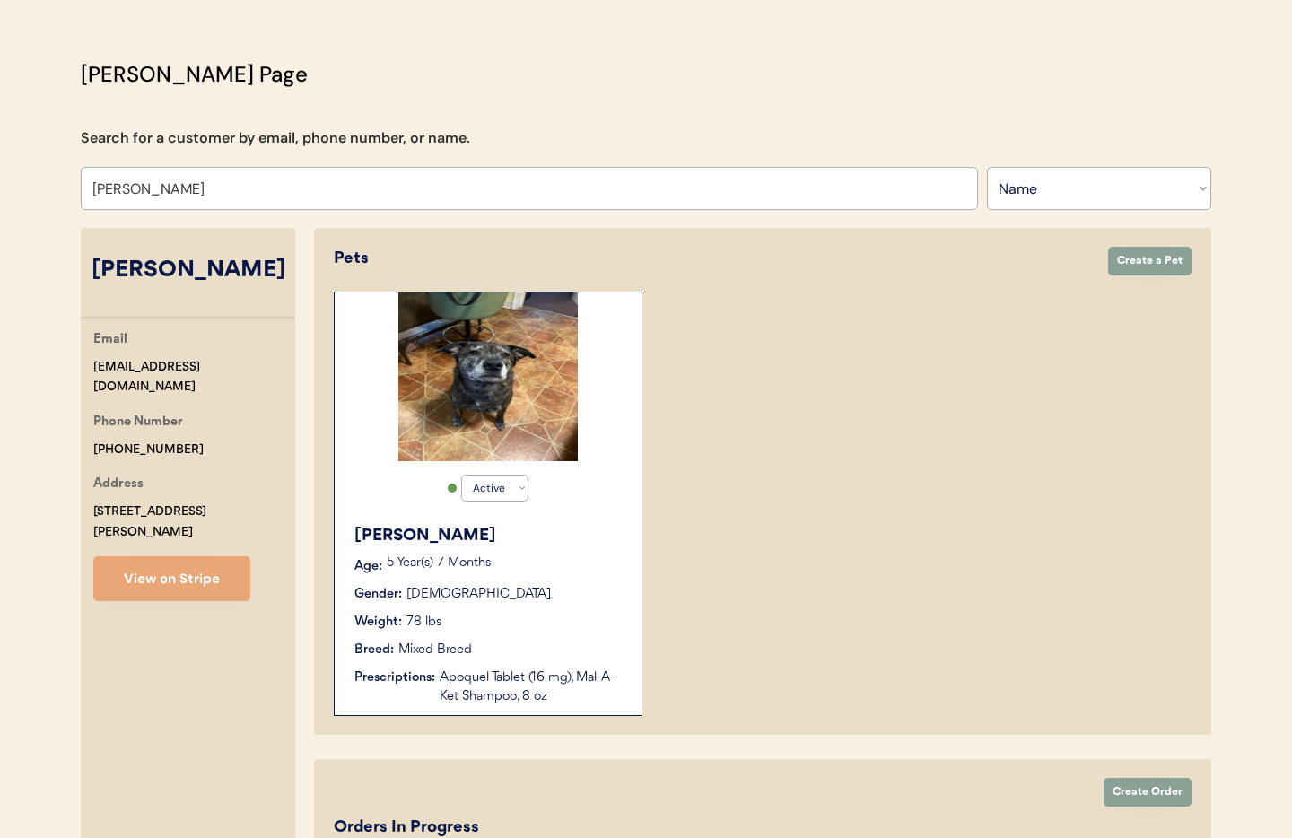
scroll to position [128, 0]
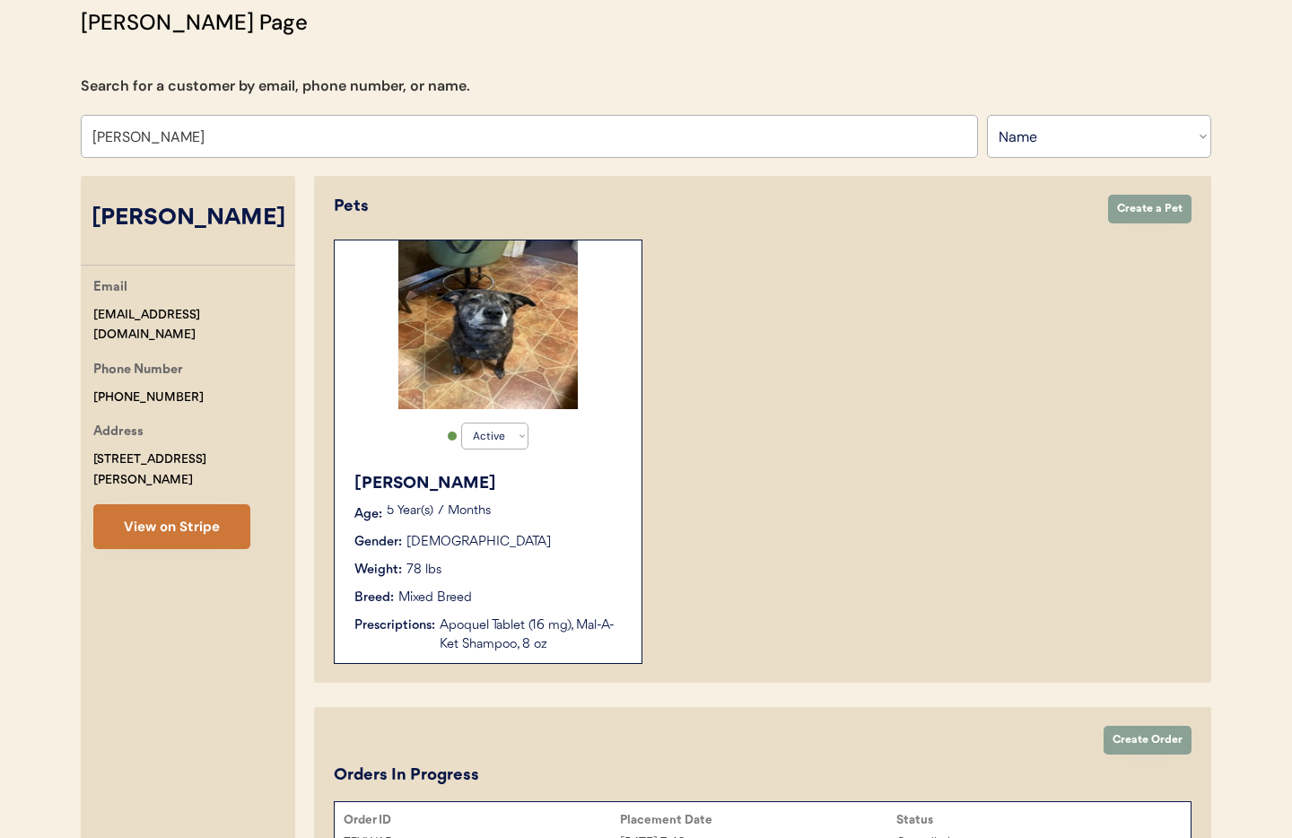
type input "[PERSON_NAME]"
click at [176, 513] on button "View on Stripe" at bounding box center [171, 526] width 157 height 45
